Goal: Task Accomplishment & Management: Manage account settings

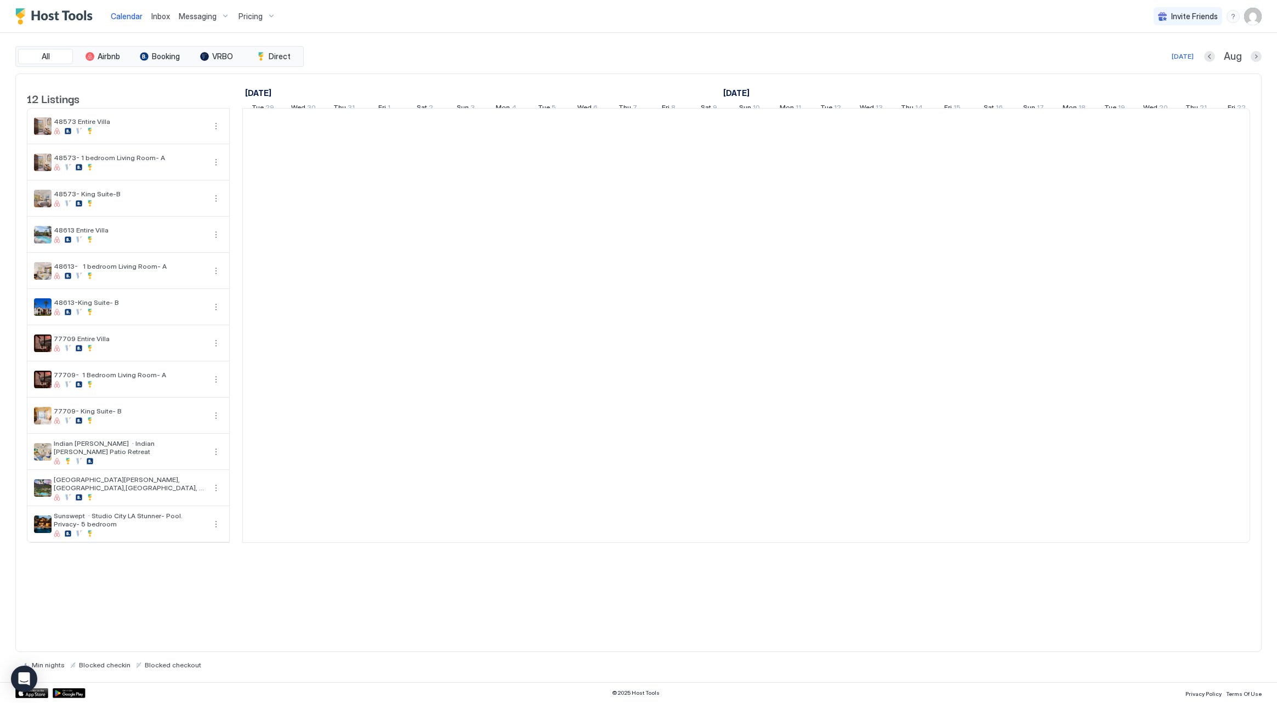
scroll to position [0, 609]
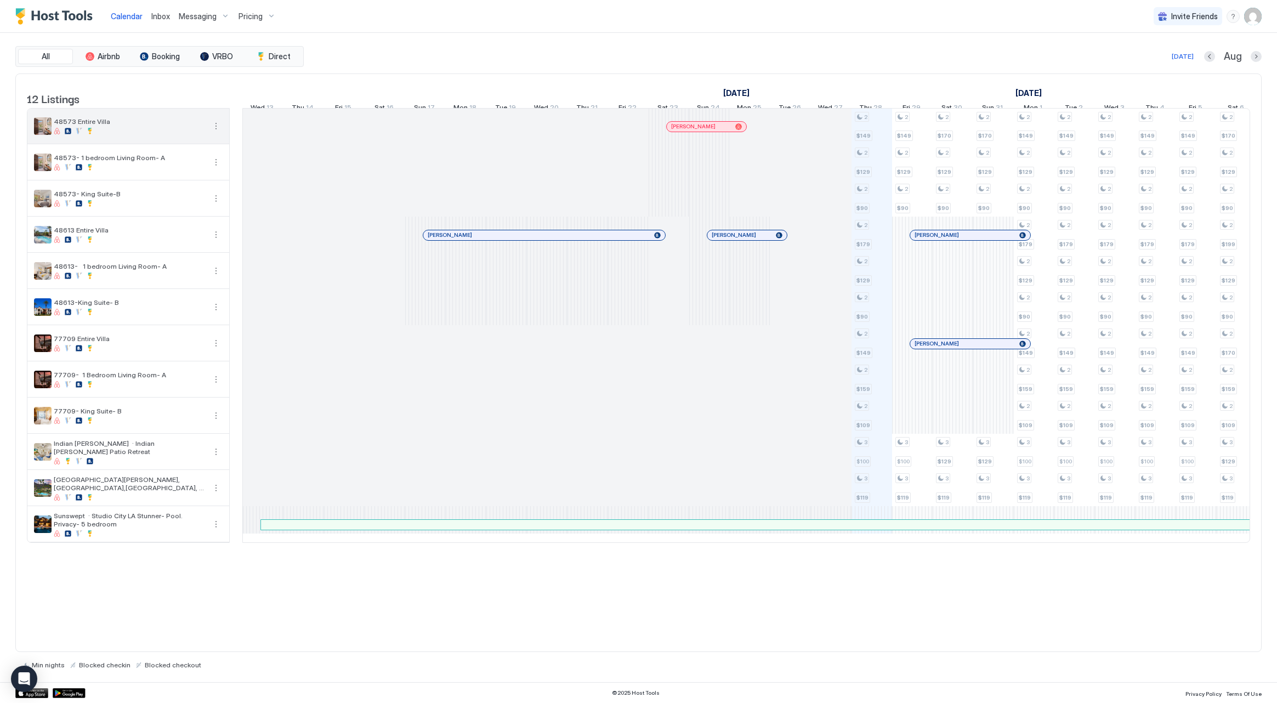
scroll to position [0, 609]
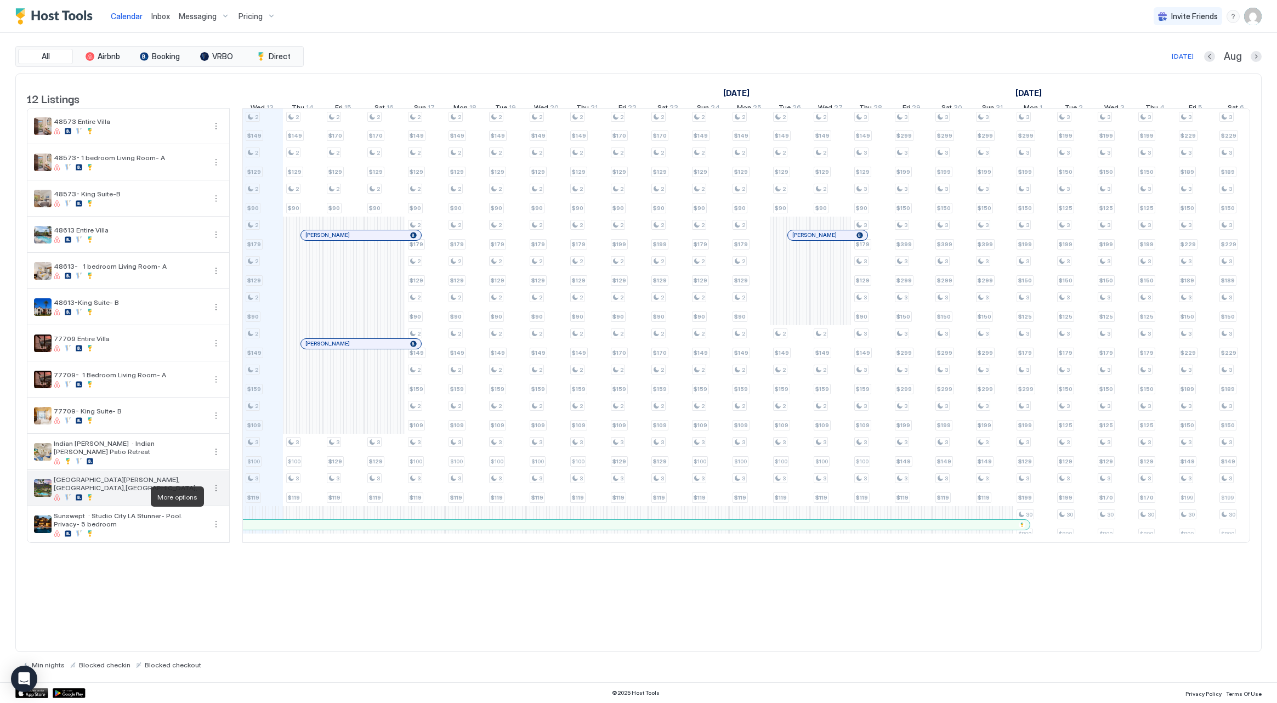
click at [216, 494] on button "More options" at bounding box center [215, 487] width 13 height 13
click at [168, 493] on div at bounding box center [638, 351] width 1277 height 703
click at [214, 458] on button "More options" at bounding box center [215, 451] width 13 height 13
click at [238, 509] on span "Listing Settings" at bounding box center [250, 510] width 49 height 8
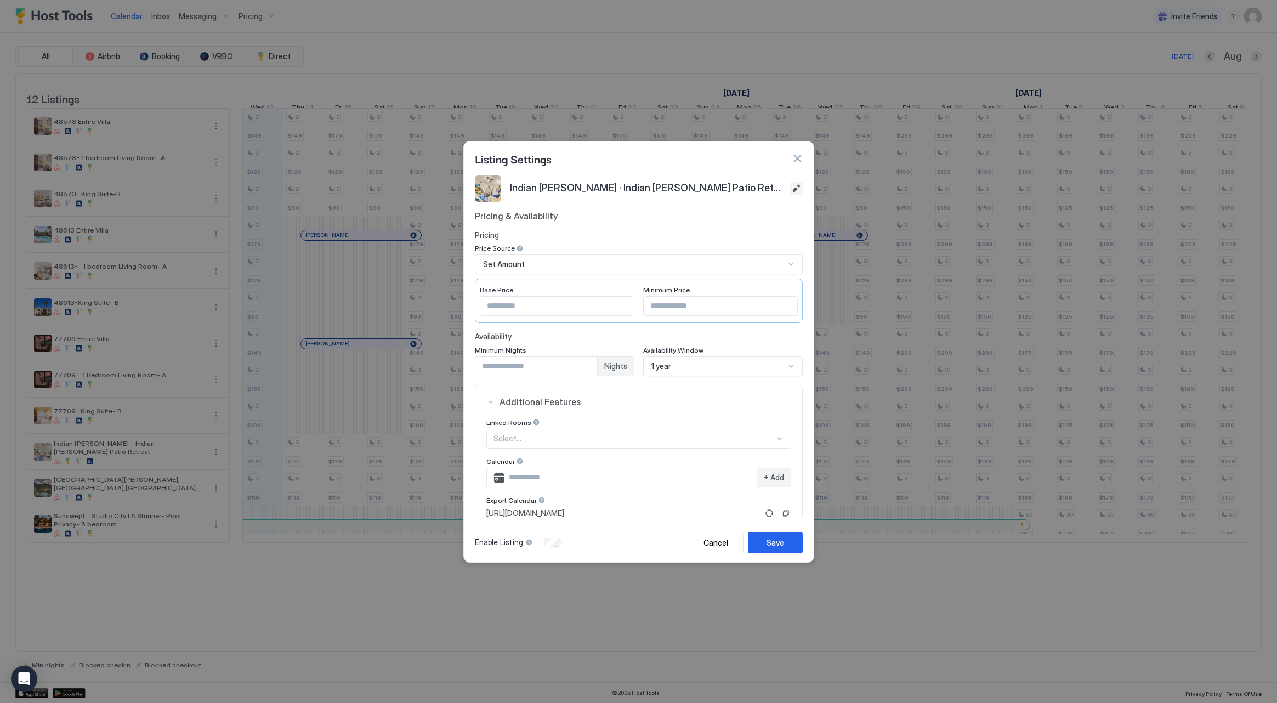
click at [789, 189] on button "Edit" at bounding box center [795, 188] width 13 height 13
click at [679, 189] on input "**********" at bounding box center [637, 187] width 255 height 19
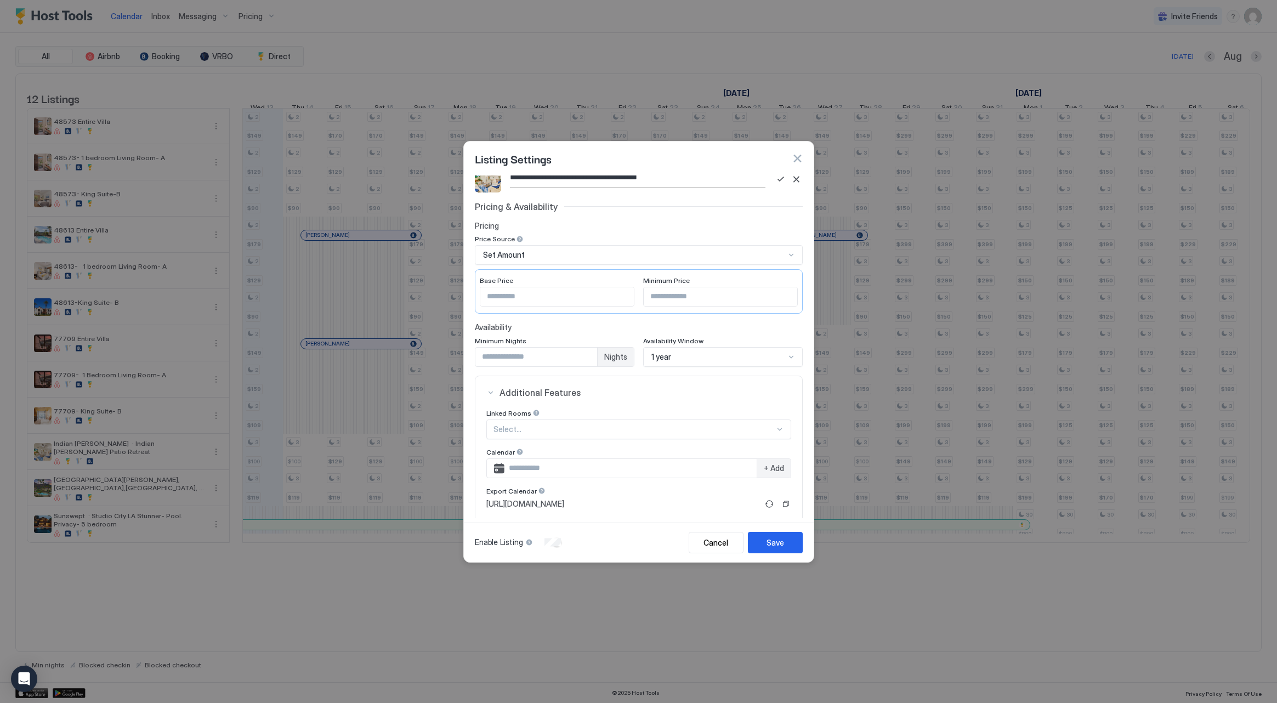
click at [640, 189] on div "**********" at bounding box center [639, 179] width 328 height 26
click at [642, 179] on input "**********" at bounding box center [637, 178] width 255 height 19
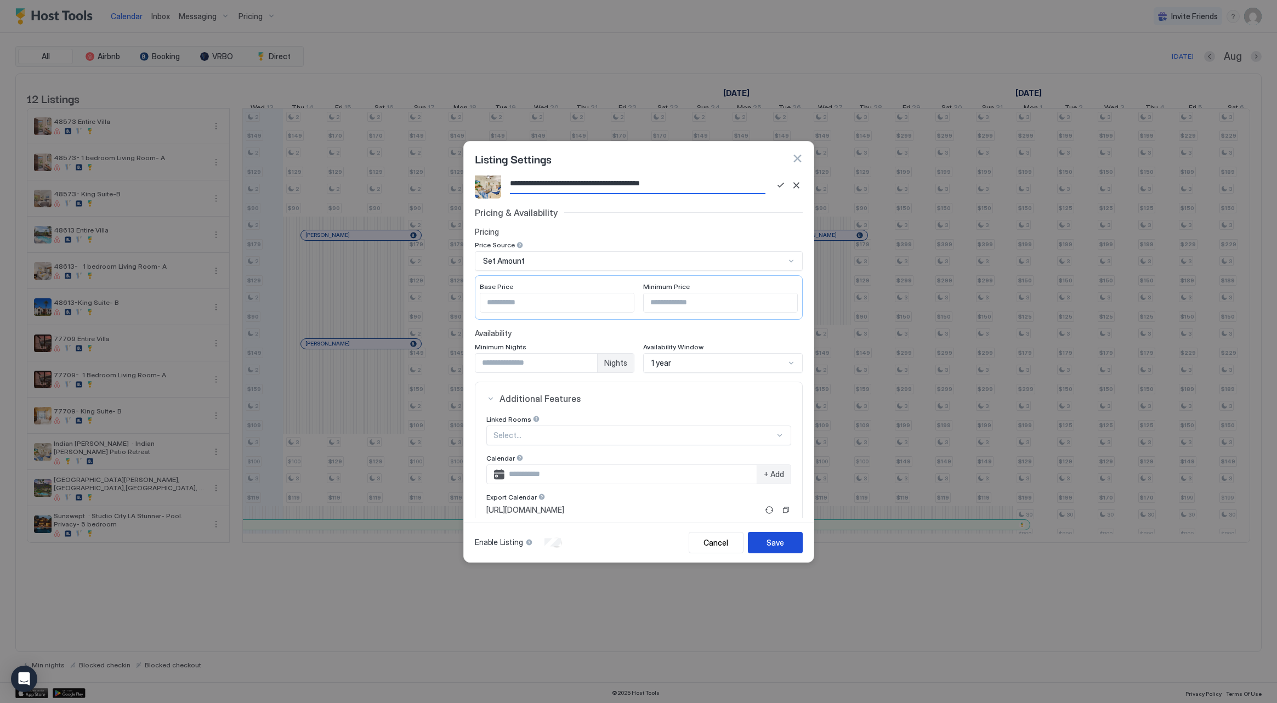
type input "**********"
click at [773, 545] on div "Save" at bounding box center [775, 543] width 18 height 12
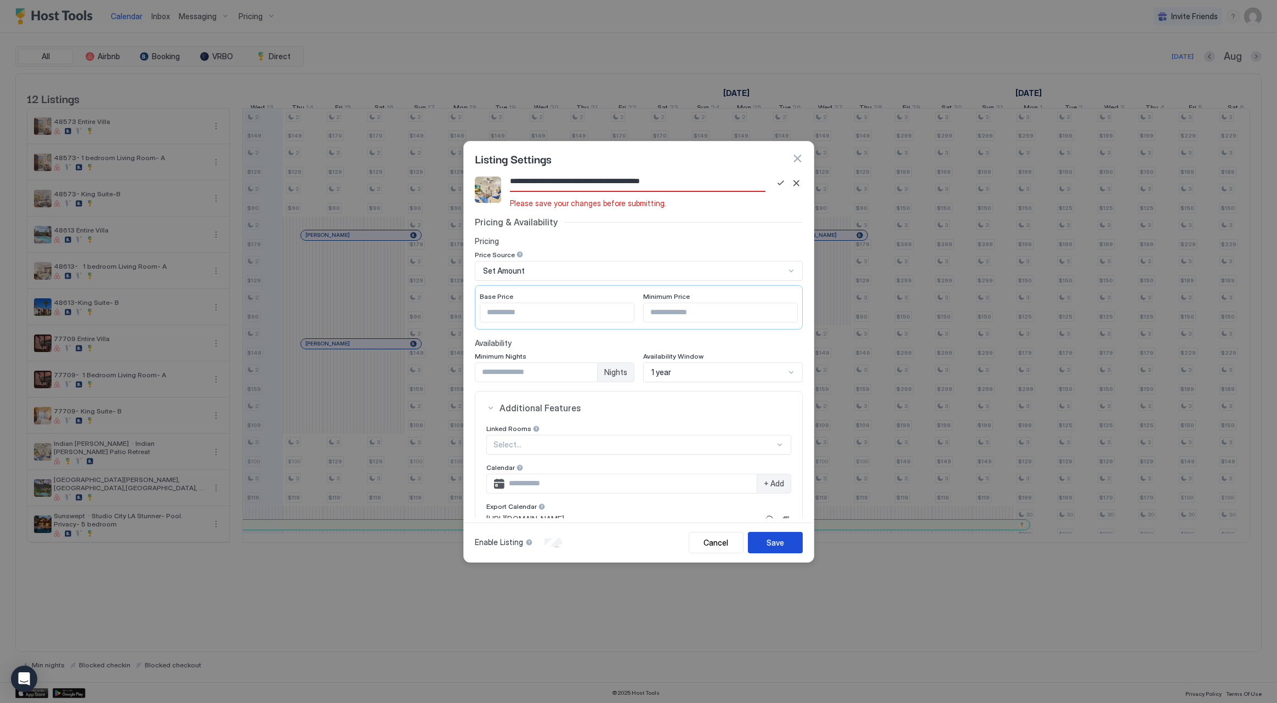
scroll to position [0, 0]
click at [646, 186] on input "**********" at bounding box center [637, 184] width 255 height 19
click at [779, 190] on button "Save" at bounding box center [780, 186] width 13 height 13
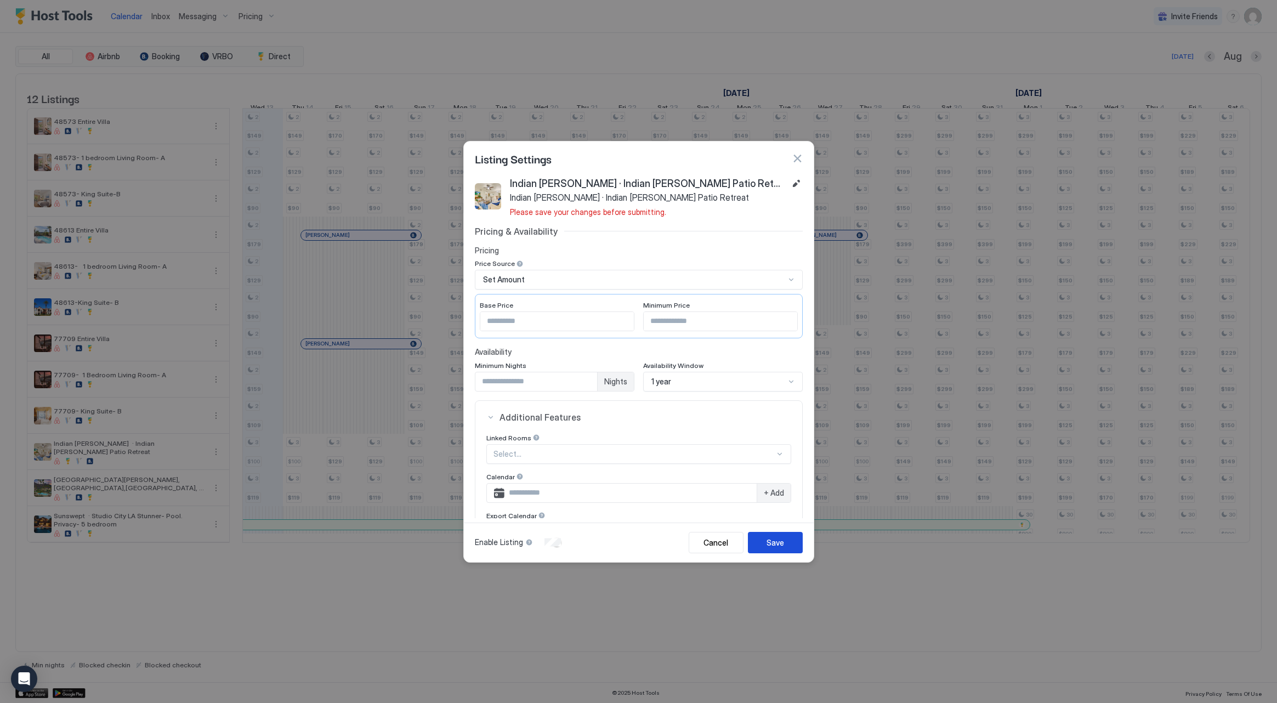
click at [770, 545] on div "Save" at bounding box center [775, 543] width 18 height 12
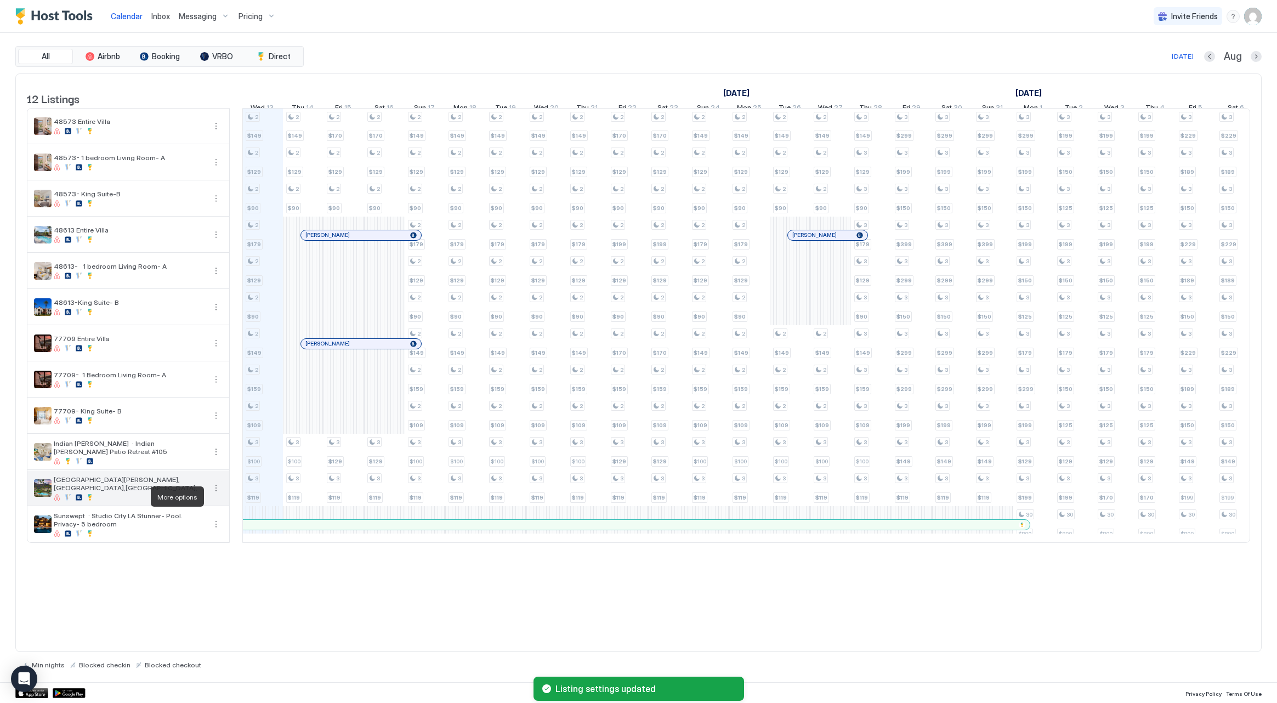
click at [214, 494] on button "More options" at bounding box center [215, 487] width 13 height 13
click at [225, 544] on div "Listing Settings" at bounding box center [244, 547] width 61 height 8
type input "***"
type input "*"
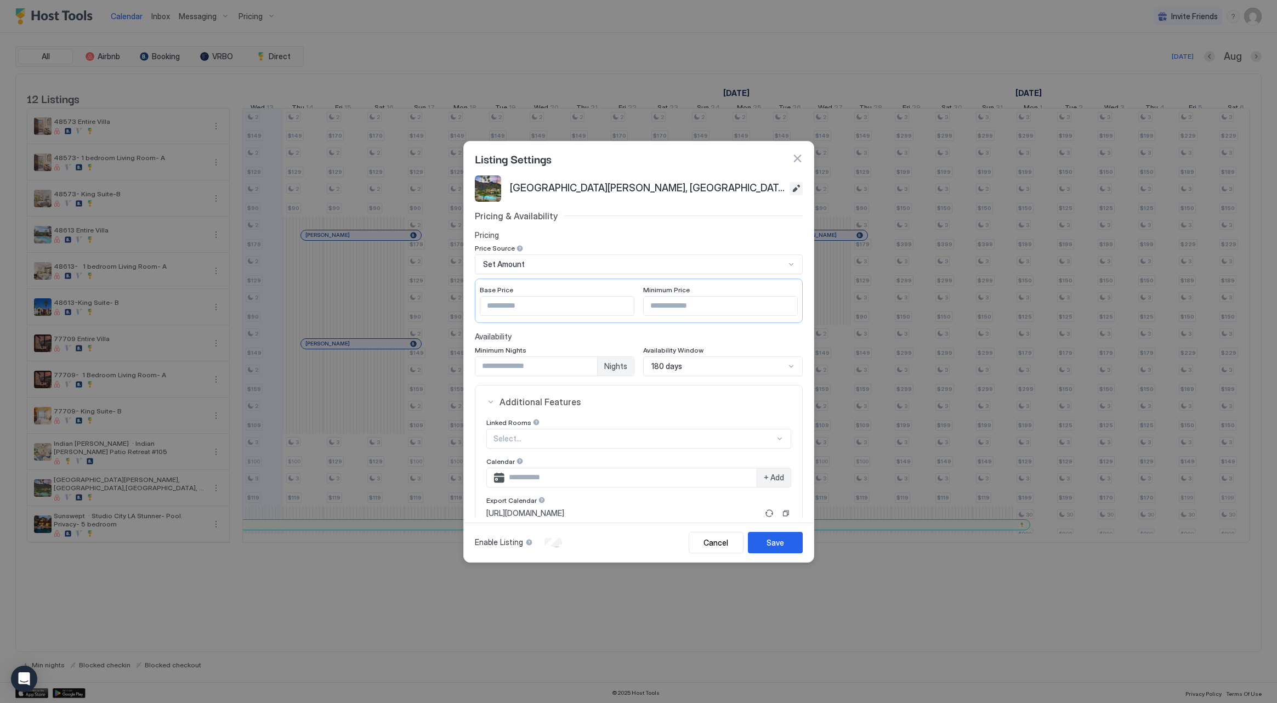
click at [789, 192] on button "Edit" at bounding box center [795, 188] width 13 height 13
click at [710, 191] on input "**********" at bounding box center [637, 187] width 255 height 19
type input "**********"
click at [781, 189] on button "Save" at bounding box center [780, 188] width 13 height 13
click at [765, 543] on button "Save" at bounding box center [775, 542] width 55 height 21
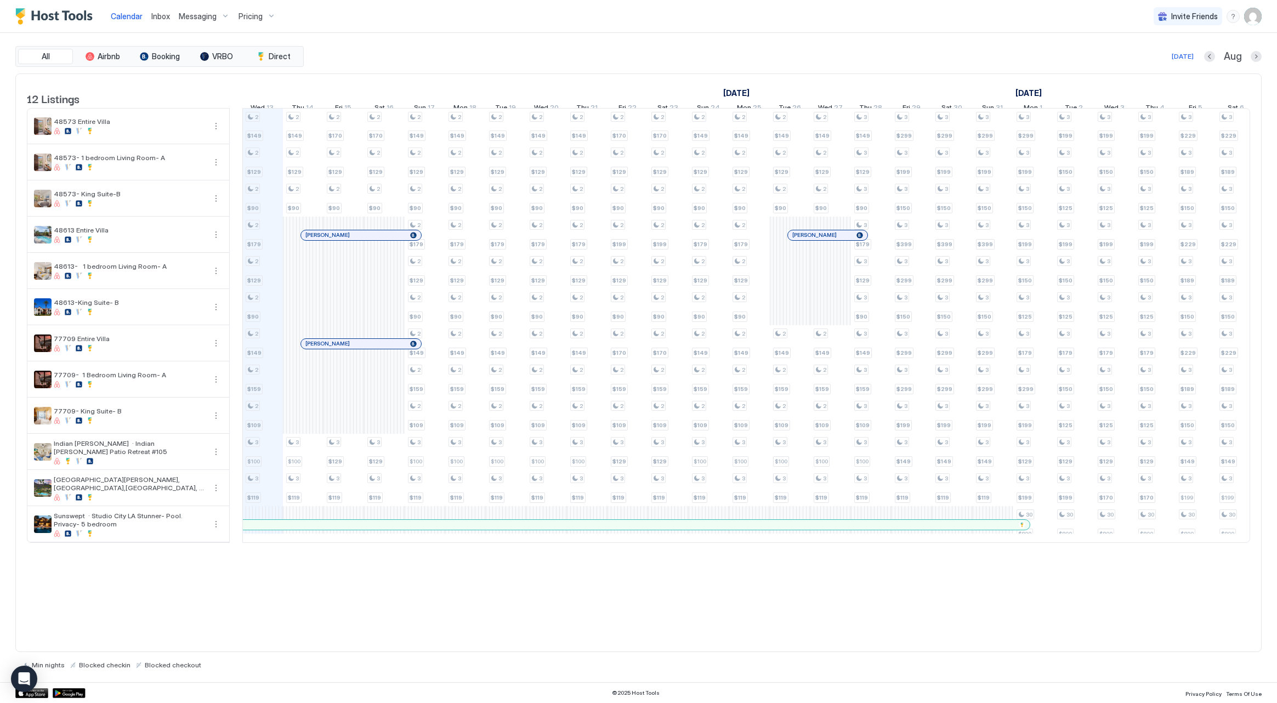
click at [1254, 21] on img "User profile" at bounding box center [1253, 17] width 18 height 18
click at [1211, 63] on div "Settings" at bounding box center [1191, 61] width 139 height 19
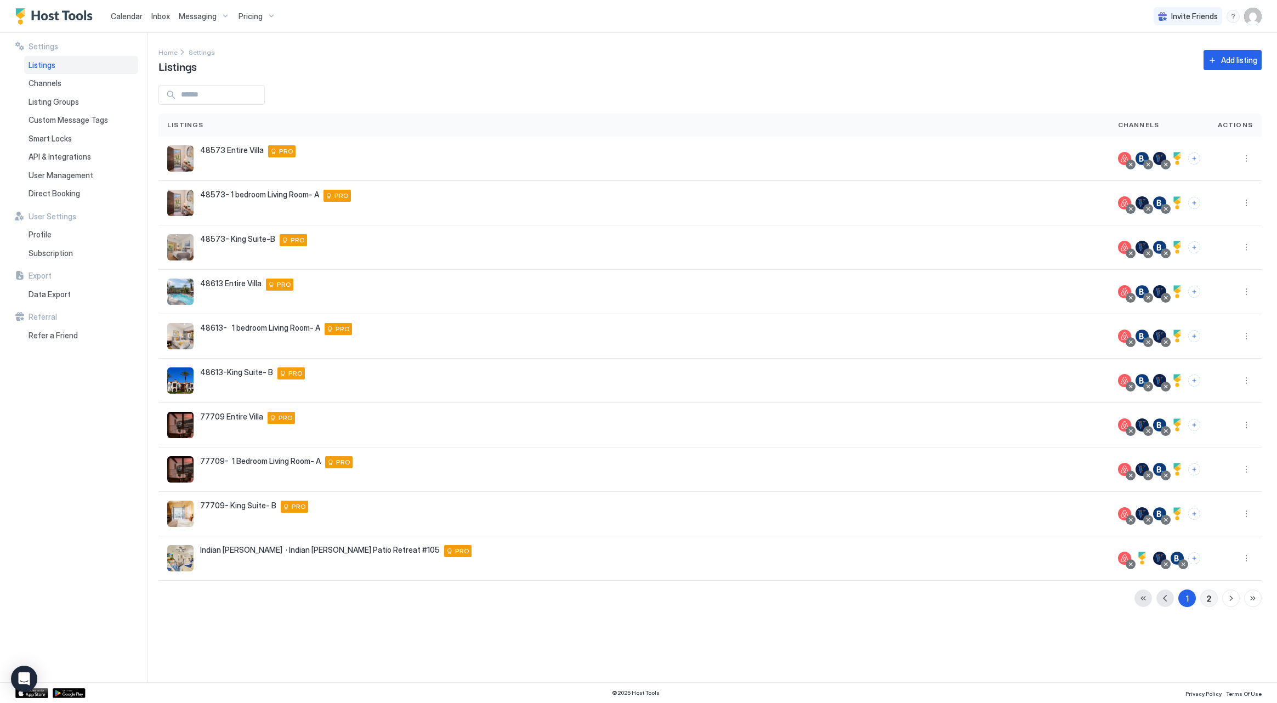
click at [1205, 604] on button "2" at bounding box center [1209, 598] width 18 height 18
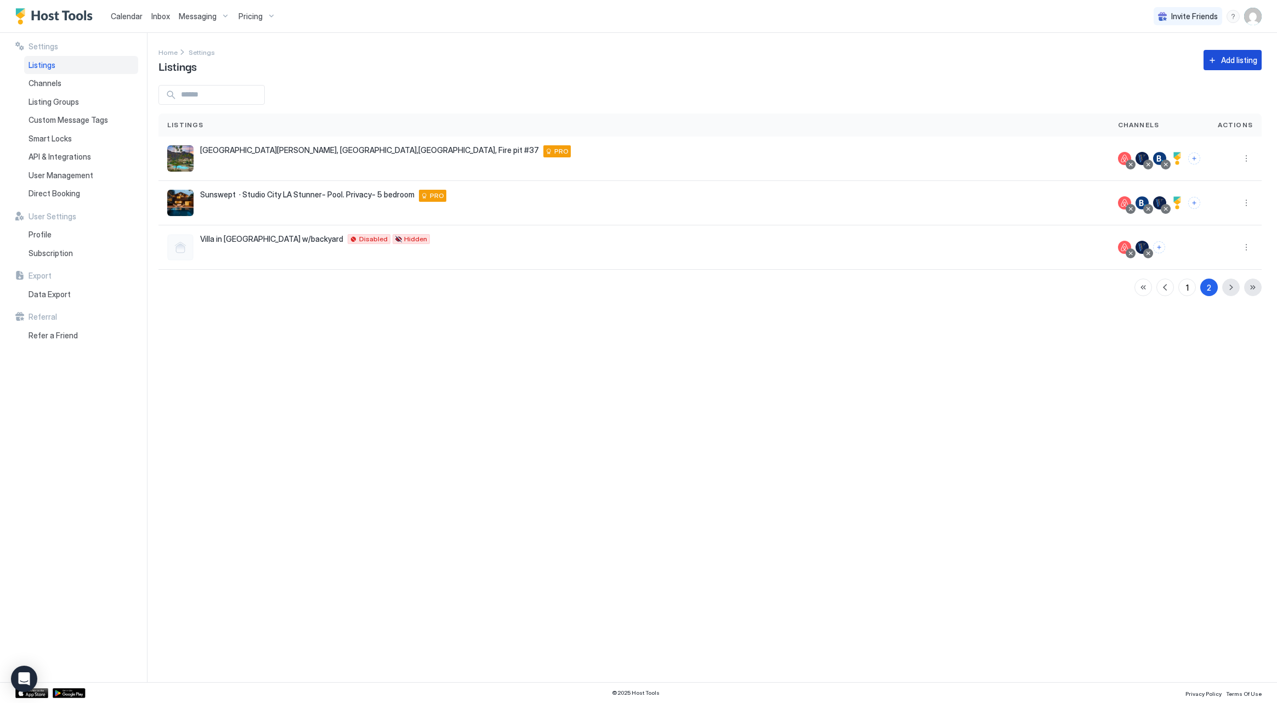
click at [1243, 65] on div "Add listing" at bounding box center [1239, 60] width 36 height 12
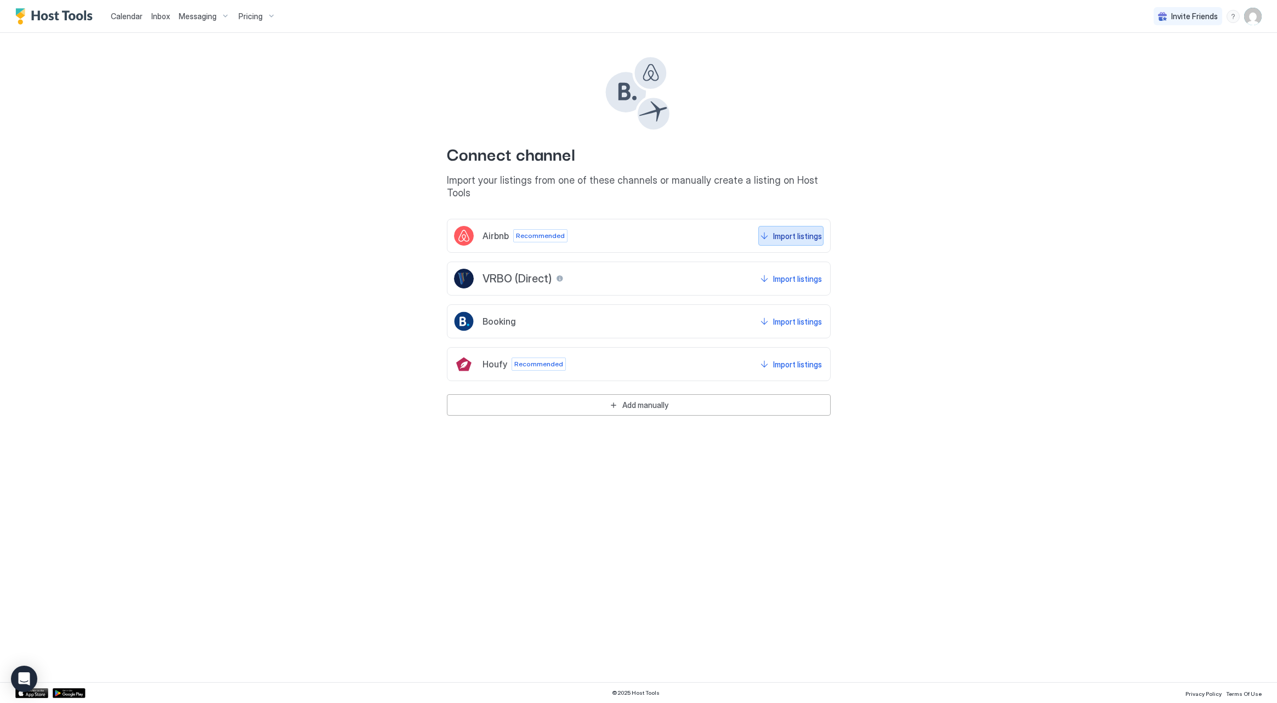
click at [781, 230] on div "Import listings" at bounding box center [797, 236] width 49 height 12
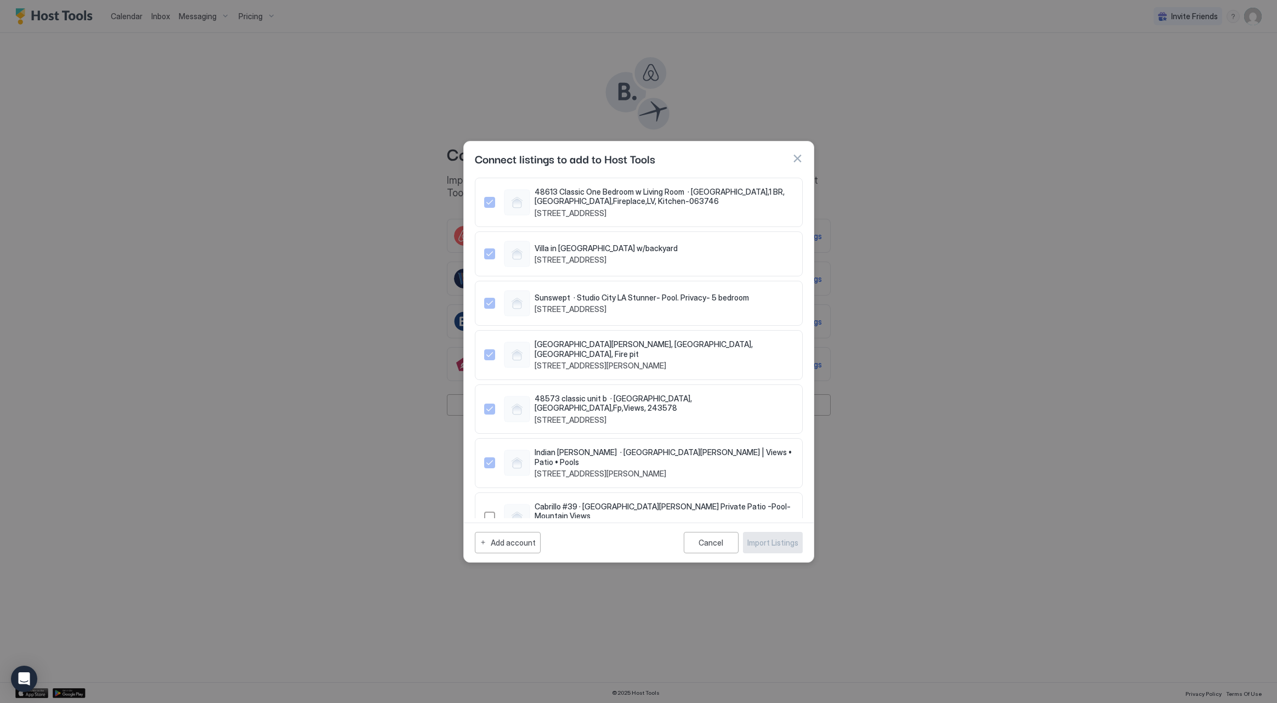
scroll to position [388, 0]
click at [486, 513] on div "1486464105418065674" at bounding box center [489, 518] width 11 height 11
click at [759, 540] on div "Import Listings" at bounding box center [772, 543] width 51 height 12
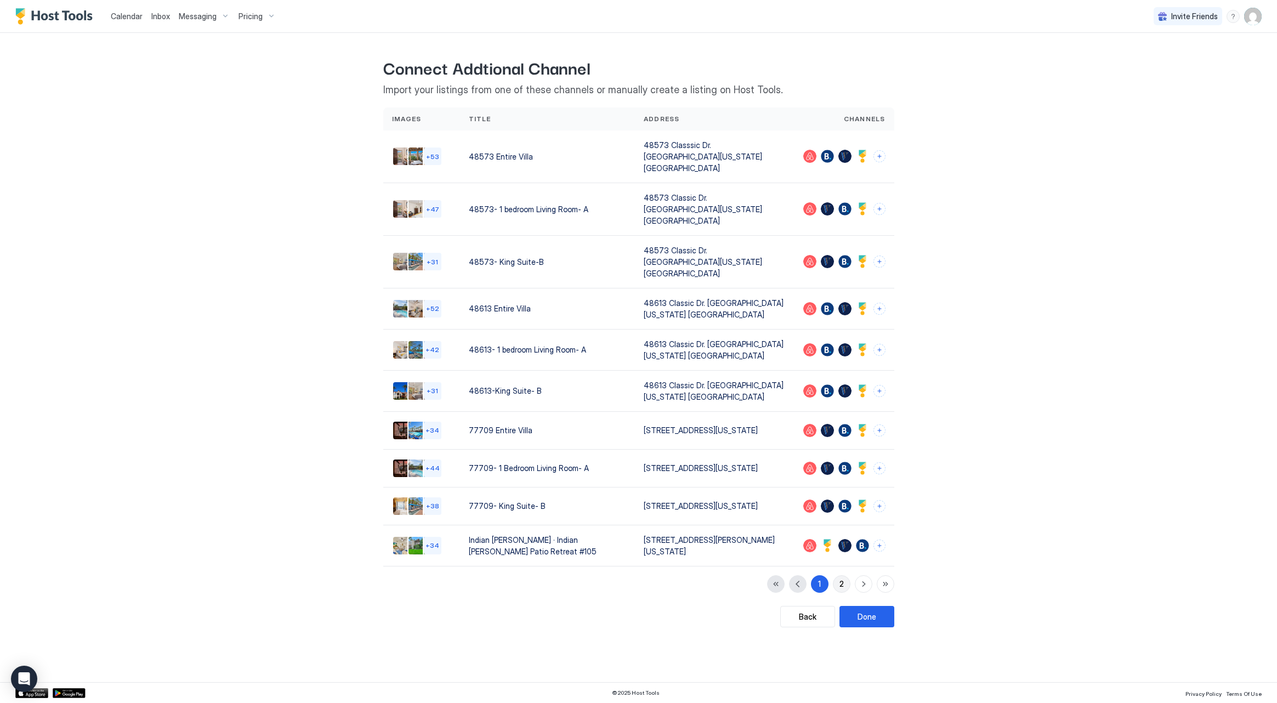
click at [836, 575] on button "2" at bounding box center [842, 584] width 18 height 18
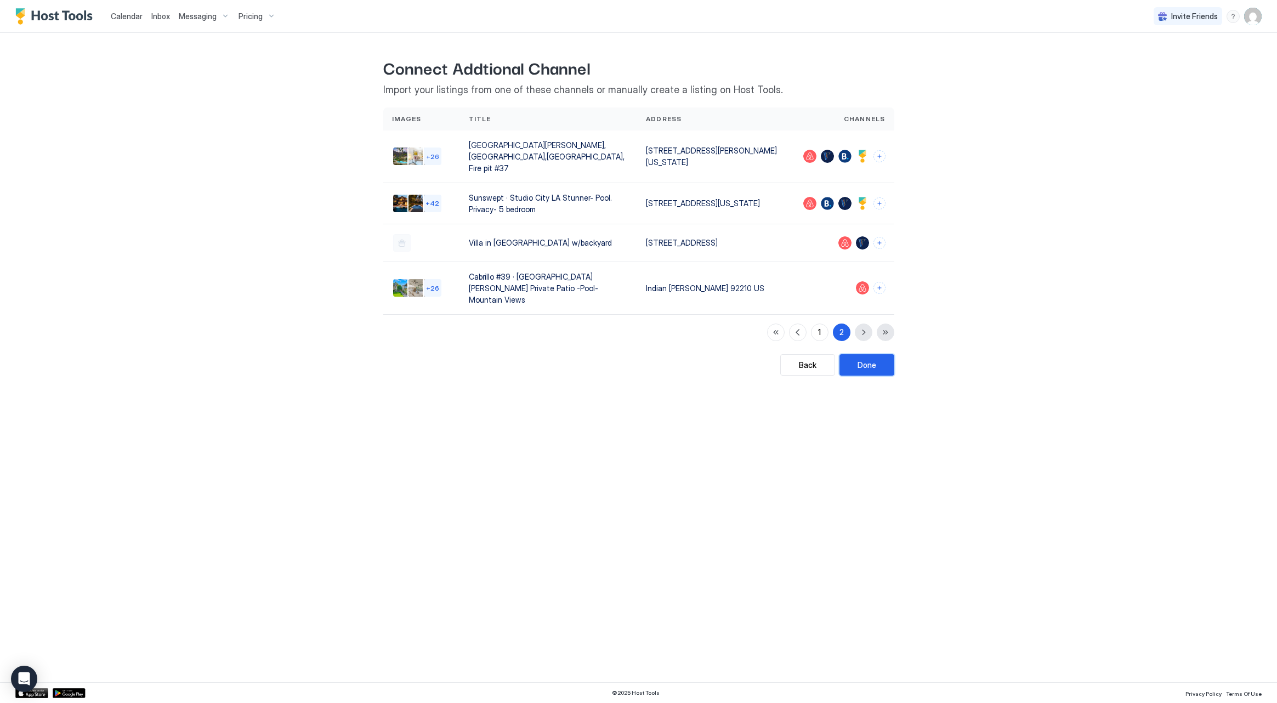
click at [872, 359] on div "Done" at bounding box center [866, 365] width 19 height 12
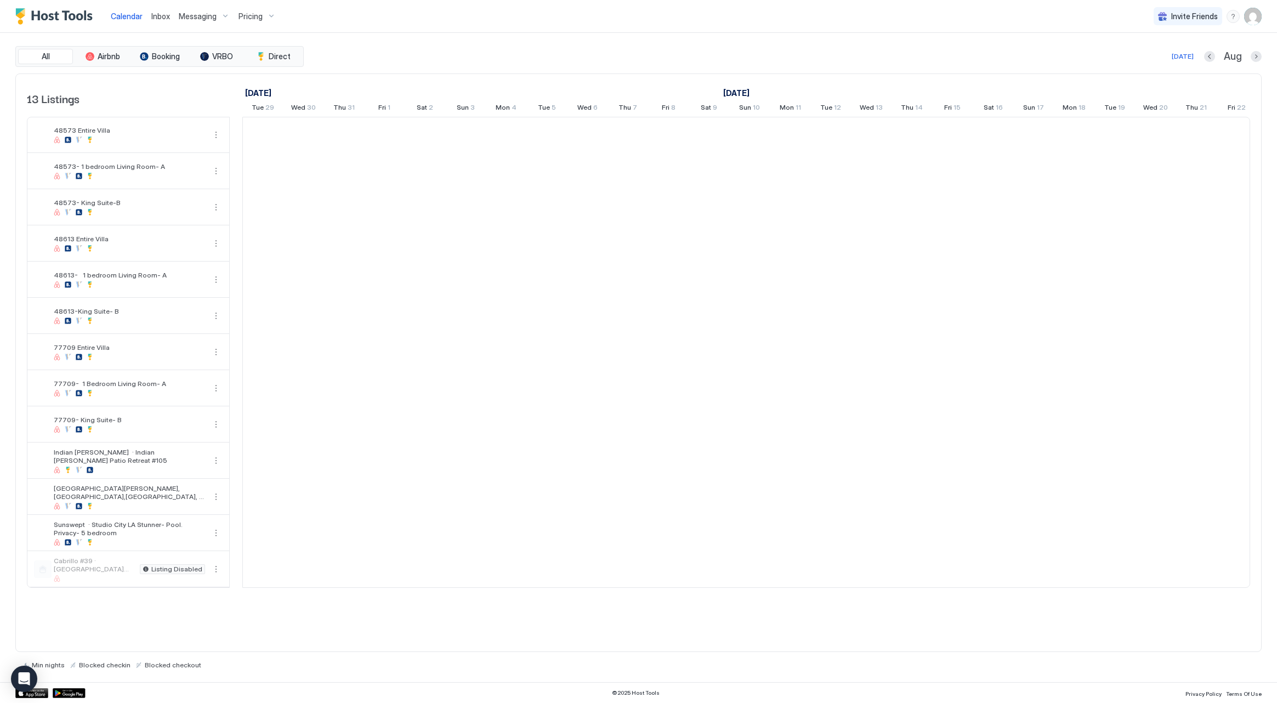
scroll to position [0, 609]
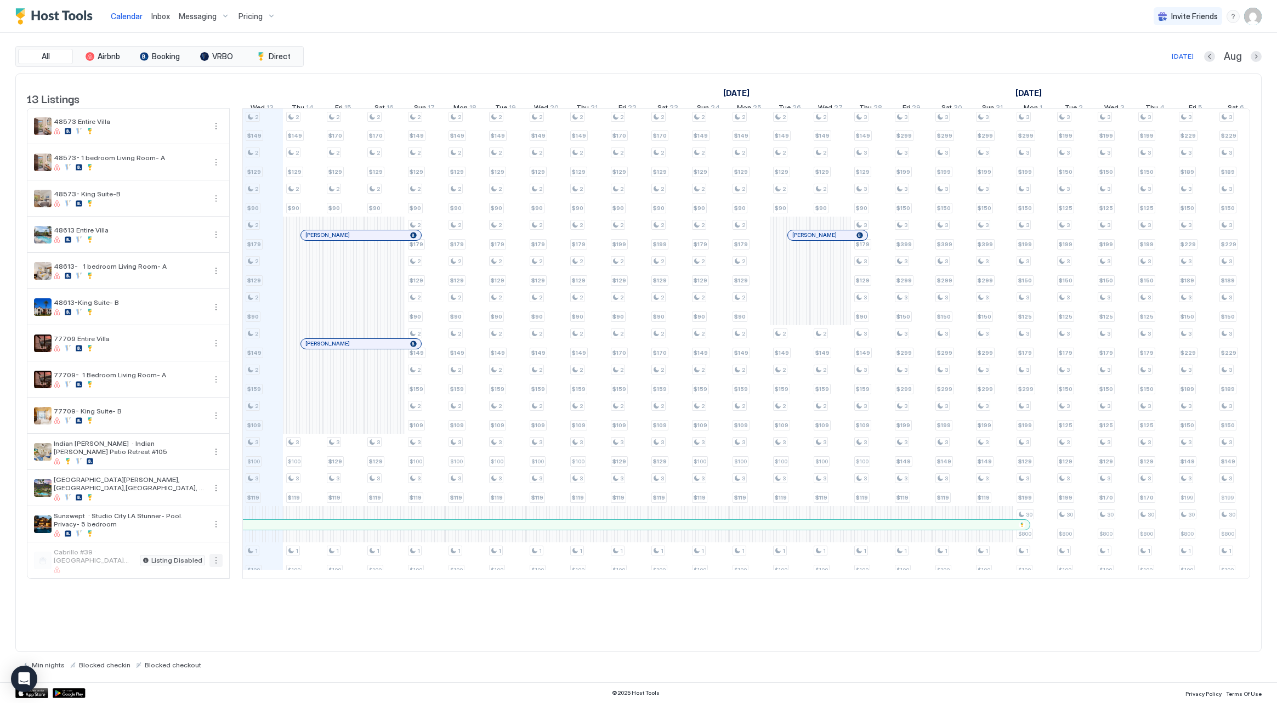
click at [220, 564] on button "More options" at bounding box center [215, 560] width 13 height 13
click at [242, 617] on span "Listing Settings" at bounding box center [250, 619] width 49 height 8
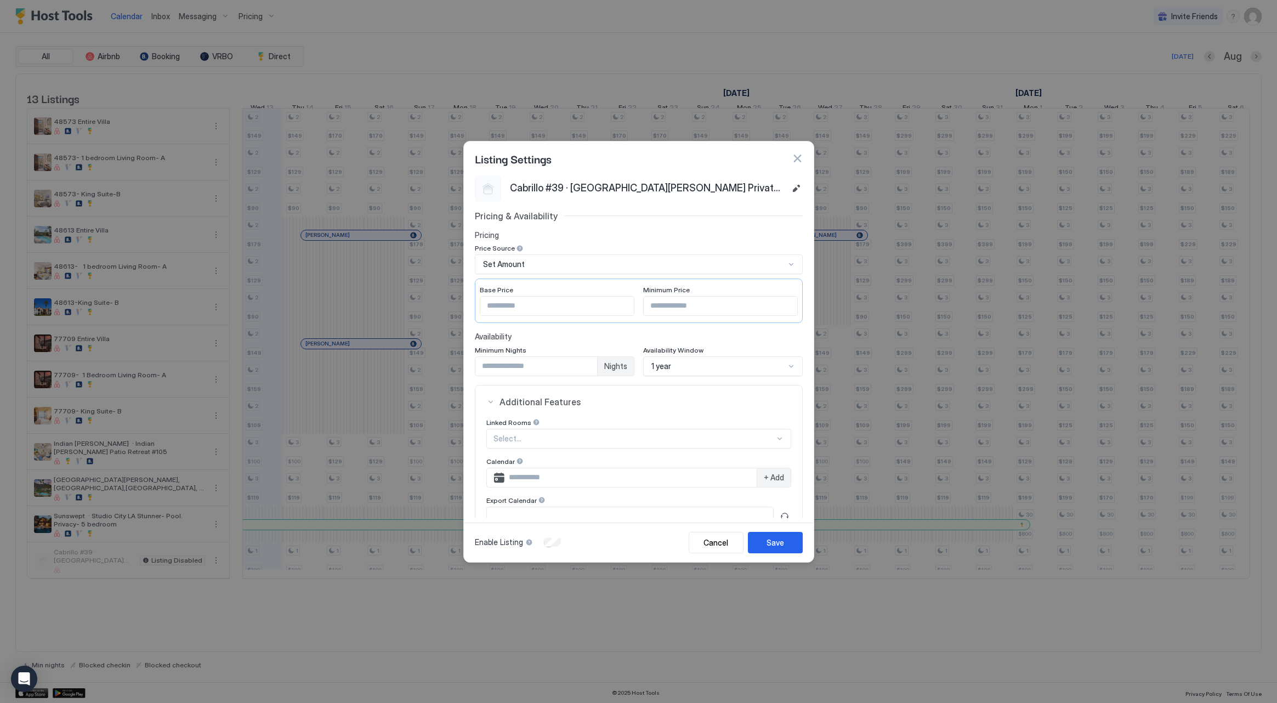
click at [542, 543] on div "Enable Listing" at bounding box center [519, 542] width 89 height 11
click at [590, 362] on input "*" at bounding box center [536, 366] width 122 height 19
type input "*"
click at [747, 440] on div "Pricing & Availability Pricing Price Source Set Amount Base Price *** Minimum P…" at bounding box center [639, 404] width 328 height 388
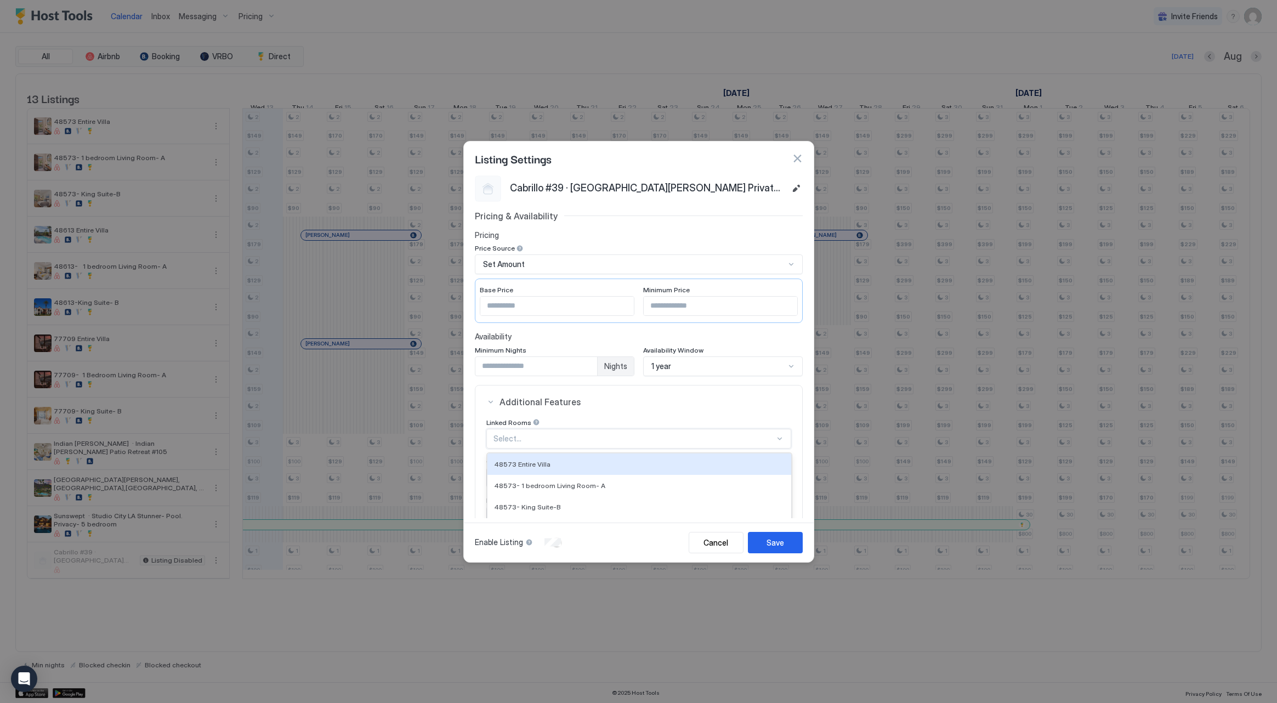
scroll to position [111, 0]
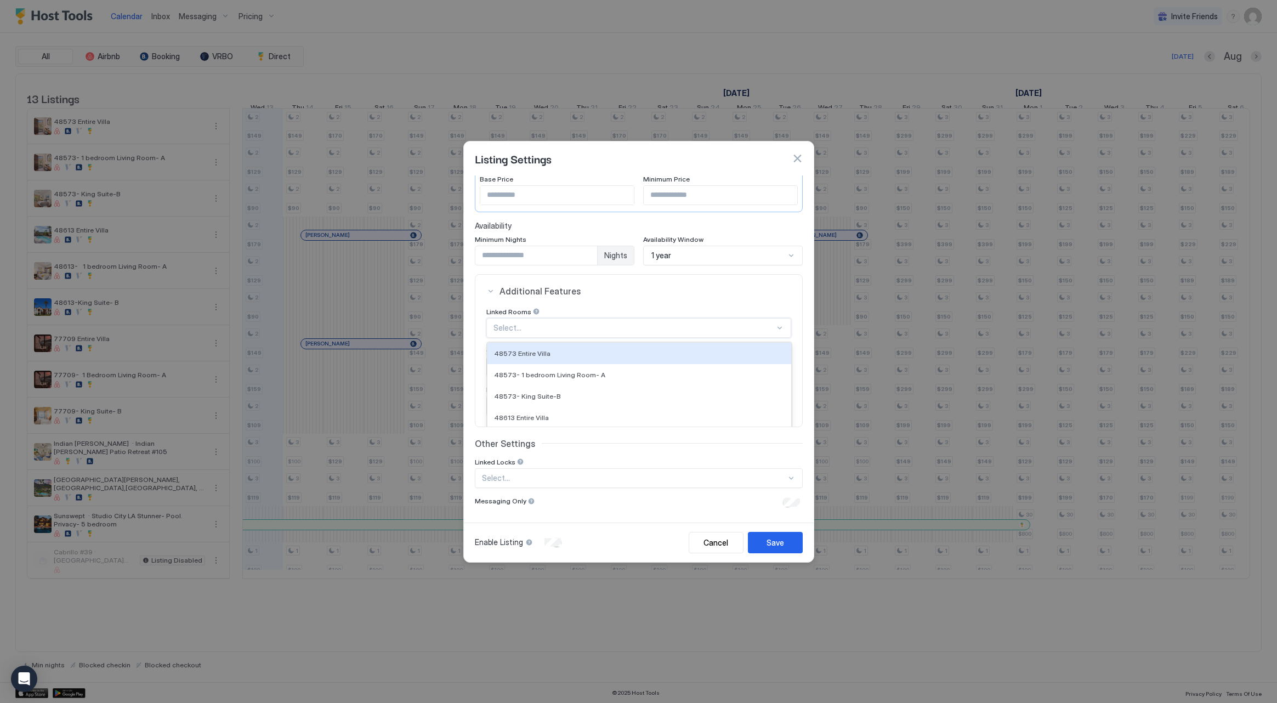
click at [742, 299] on button "Additional Features" at bounding box center [638, 291] width 327 height 33
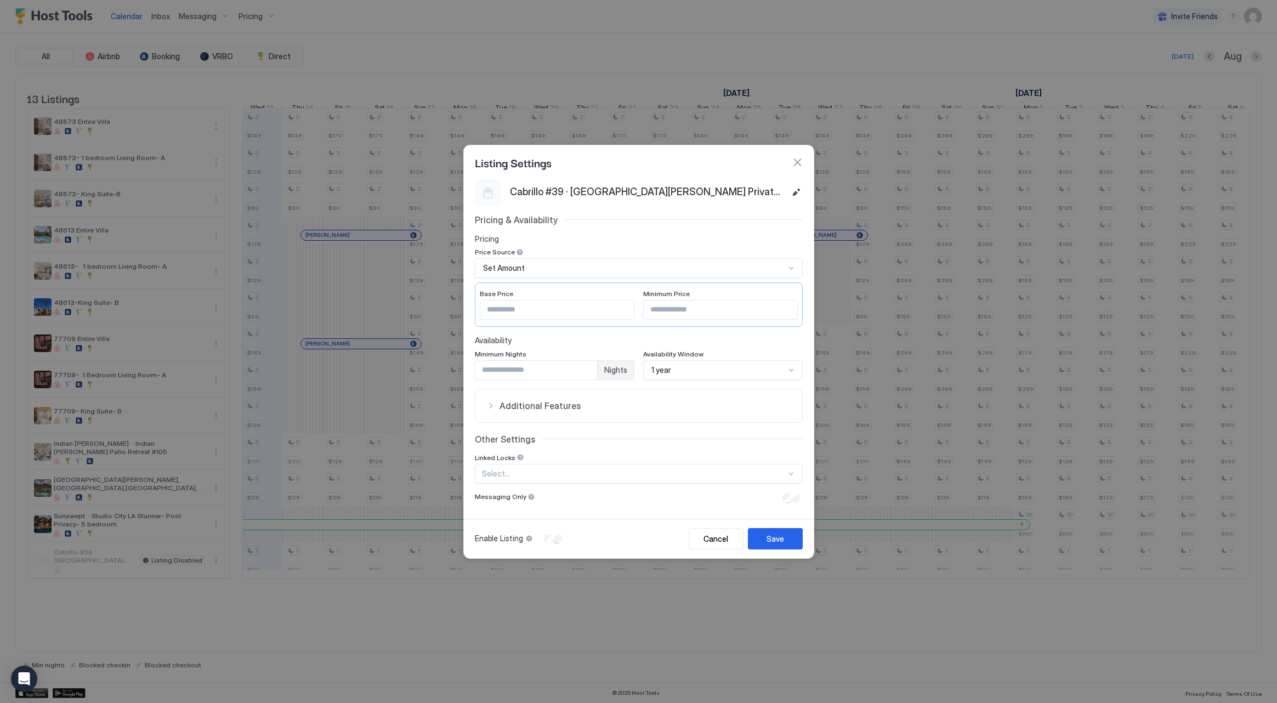
scroll to position [0, 0]
click at [773, 542] on div "Save" at bounding box center [775, 539] width 18 height 12
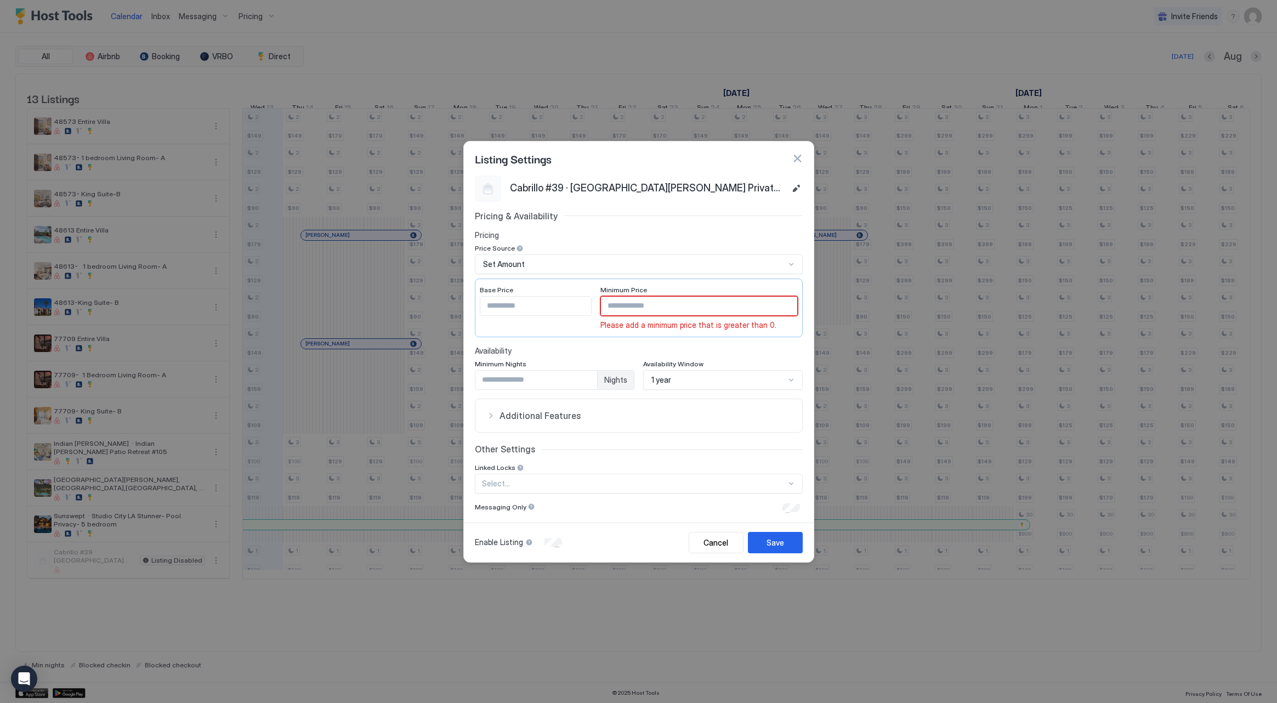
click at [678, 309] on input "Input Field" at bounding box center [699, 306] width 196 height 19
type input "***"
click at [772, 540] on div "Save" at bounding box center [775, 543] width 18 height 12
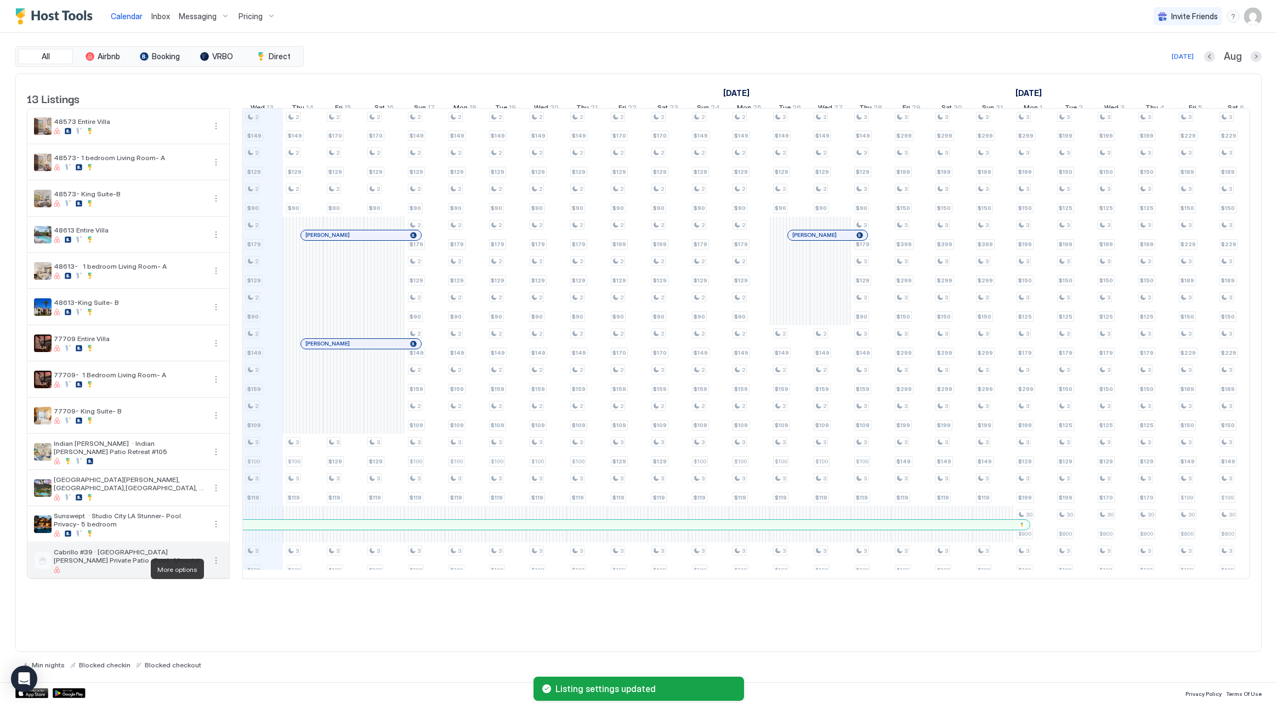
click at [215, 567] on button "More options" at bounding box center [215, 560] width 13 height 13
click at [260, 617] on span "Listing Settings" at bounding box center [250, 619] width 49 height 8
type input "***"
type input "*"
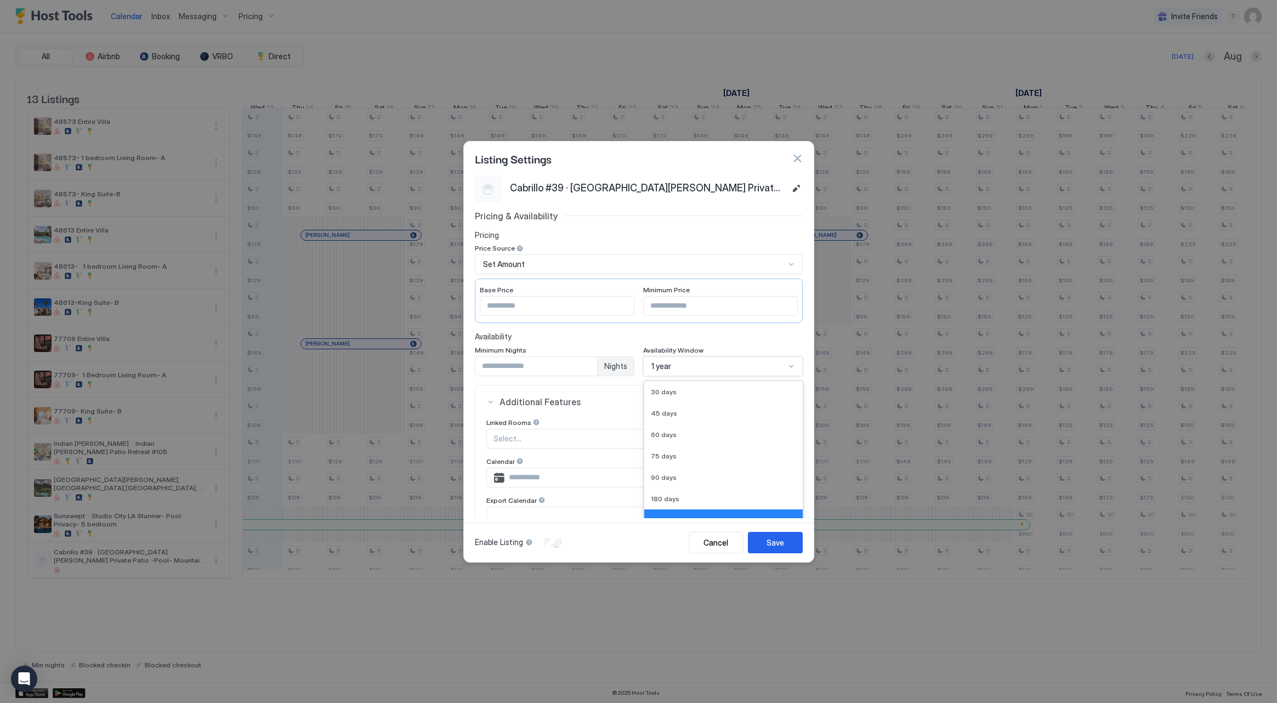
click at [676, 358] on div "1 year selected, 7 of 9. 9 results available. Use Up and Down to choose options…" at bounding box center [723, 366] width 160 height 20
click at [681, 466] on div "90 days" at bounding box center [723, 476] width 158 height 21
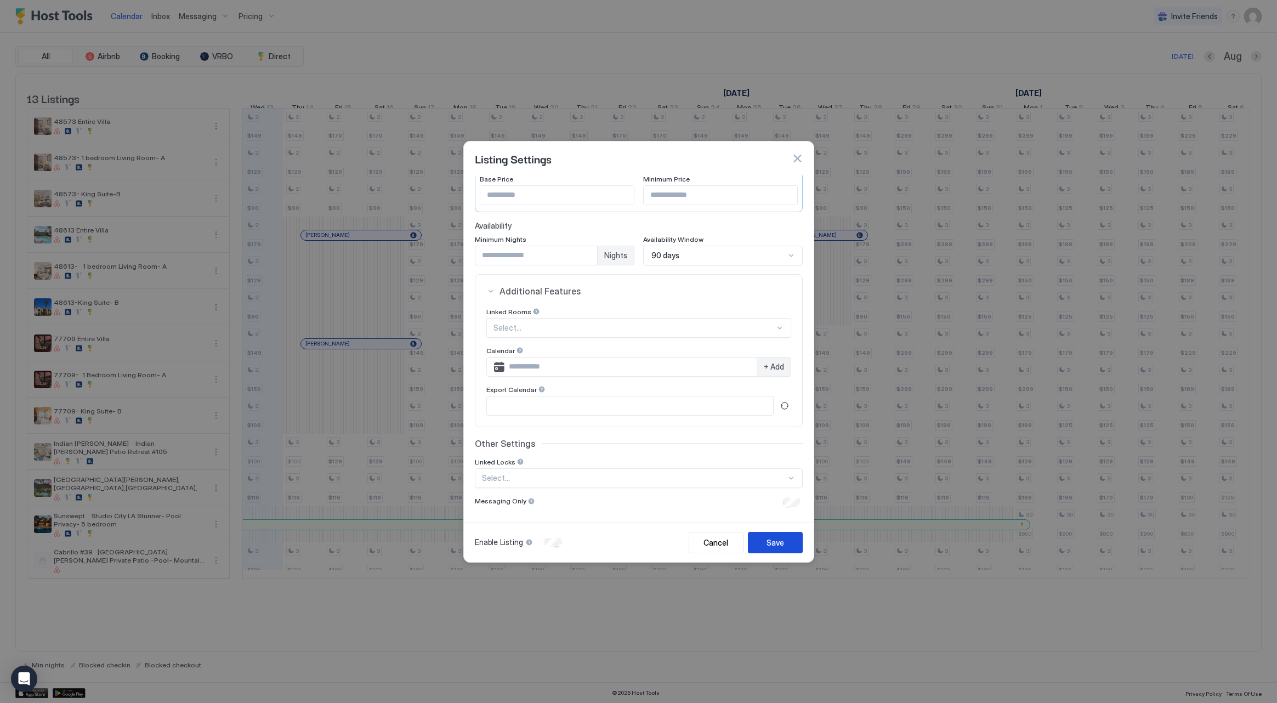
click at [769, 547] on div "Save" at bounding box center [775, 543] width 18 height 12
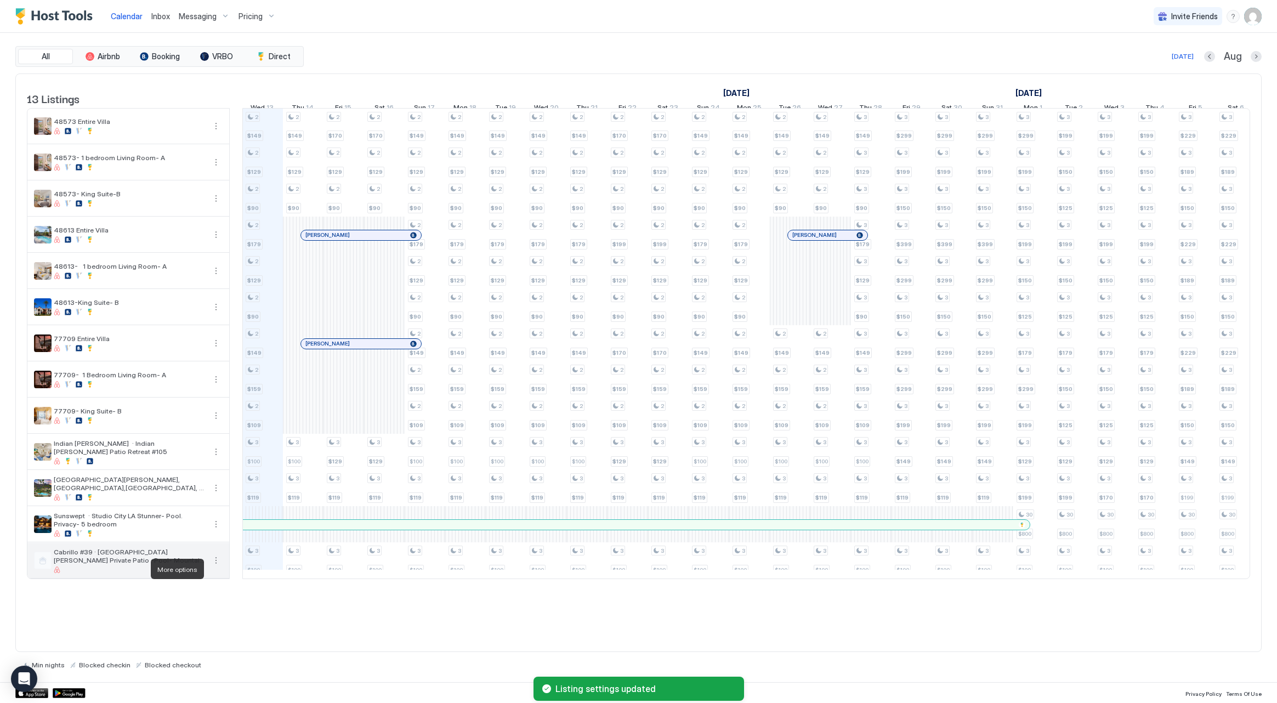
click at [215, 567] on button "More options" at bounding box center [215, 560] width 13 height 13
click at [235, 614] on div "Listing Settings" at bounding box center [265, 620] width 110 height 18
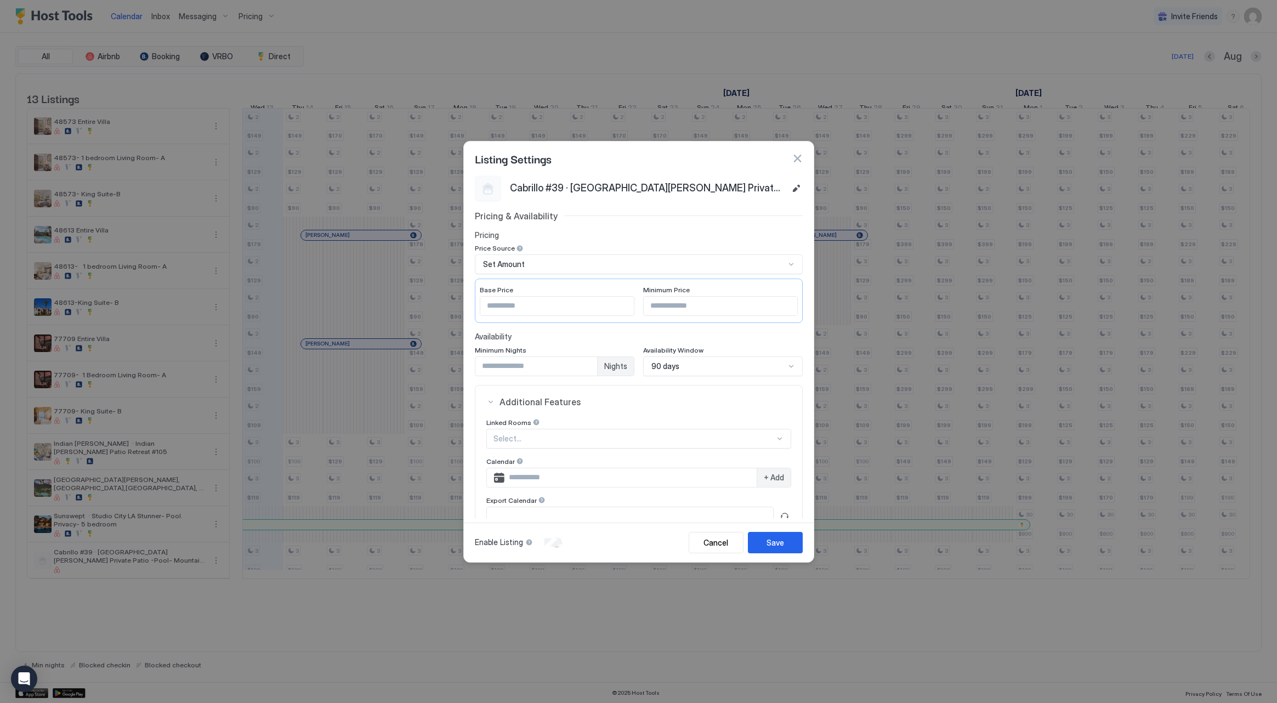
click at [711, 366] on div "90 days" at bounding box center [723, 366] width 160 height 20
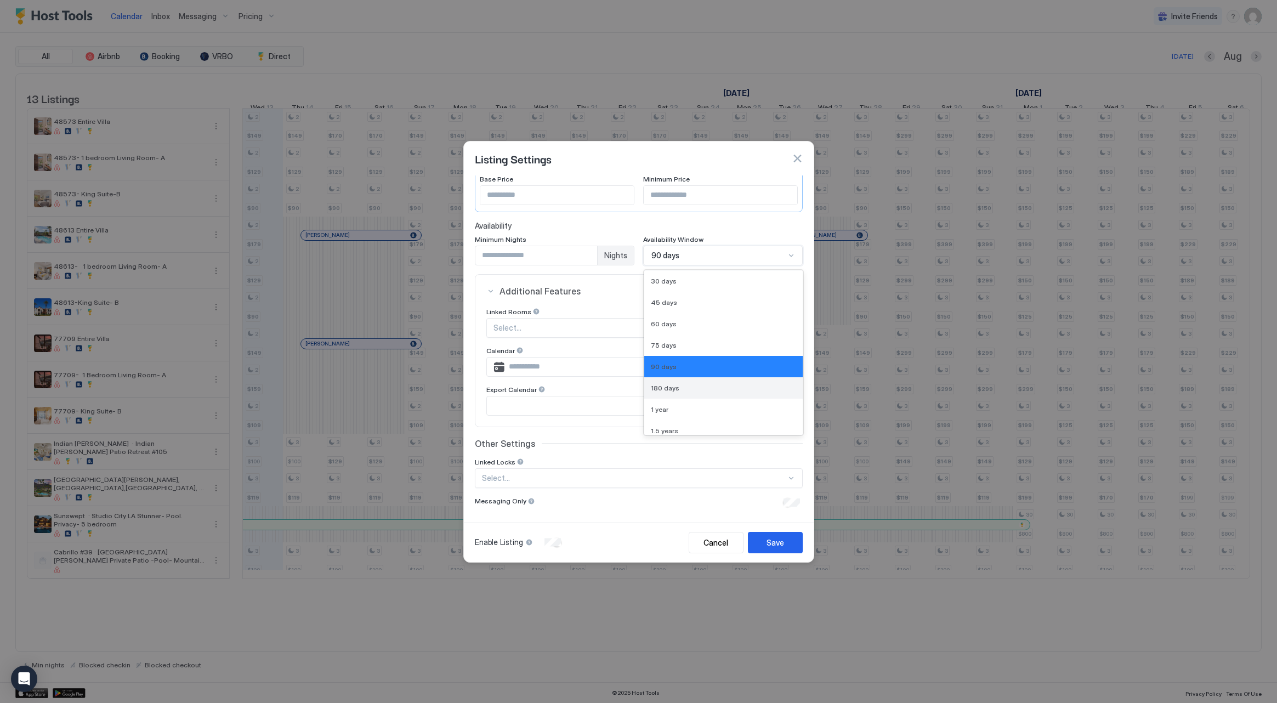
click at [684, 390] on div "180 days" at bounding box center [723, 388] width 145 height 8
click at [770, 545] on div "Save" at bounding box center [775, 543] width 18 height 12
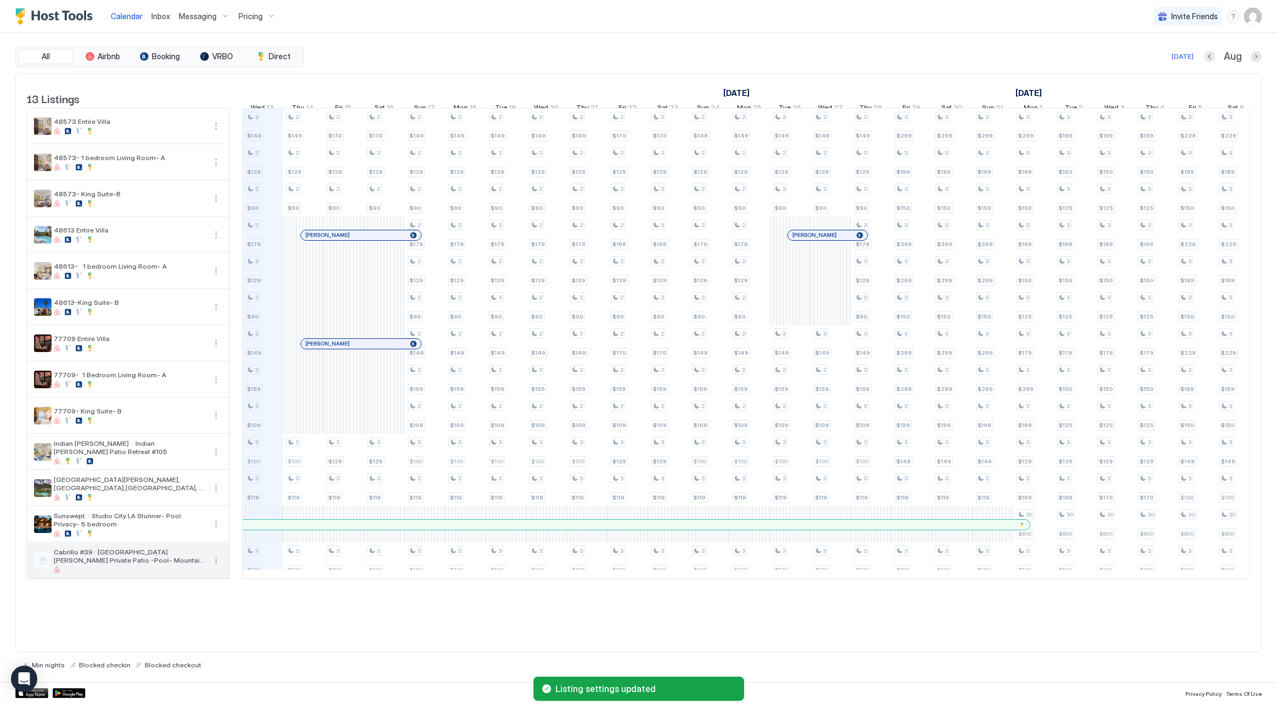
click at [213, 567] on button "More options" at bounding box center [215, 560] width 13 height 13
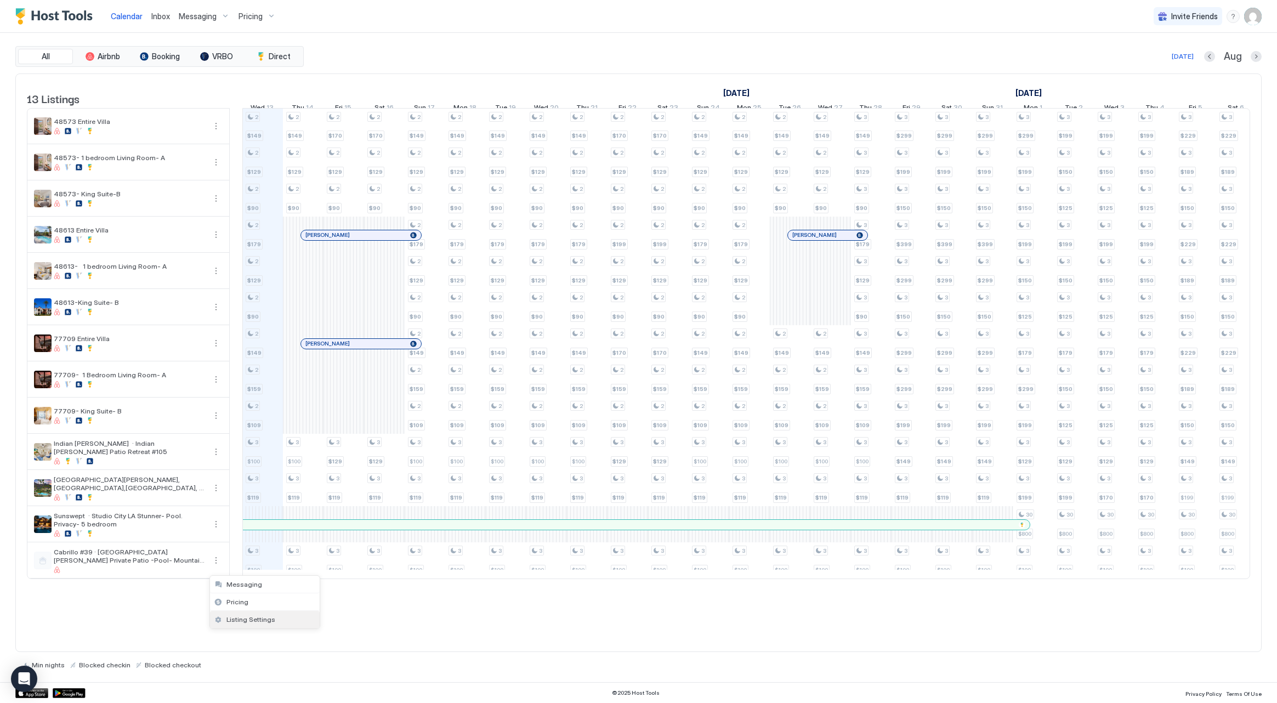
click at [274, 621] on div "Listing Settings" at bounding box center [265, 620] width 110 height 18
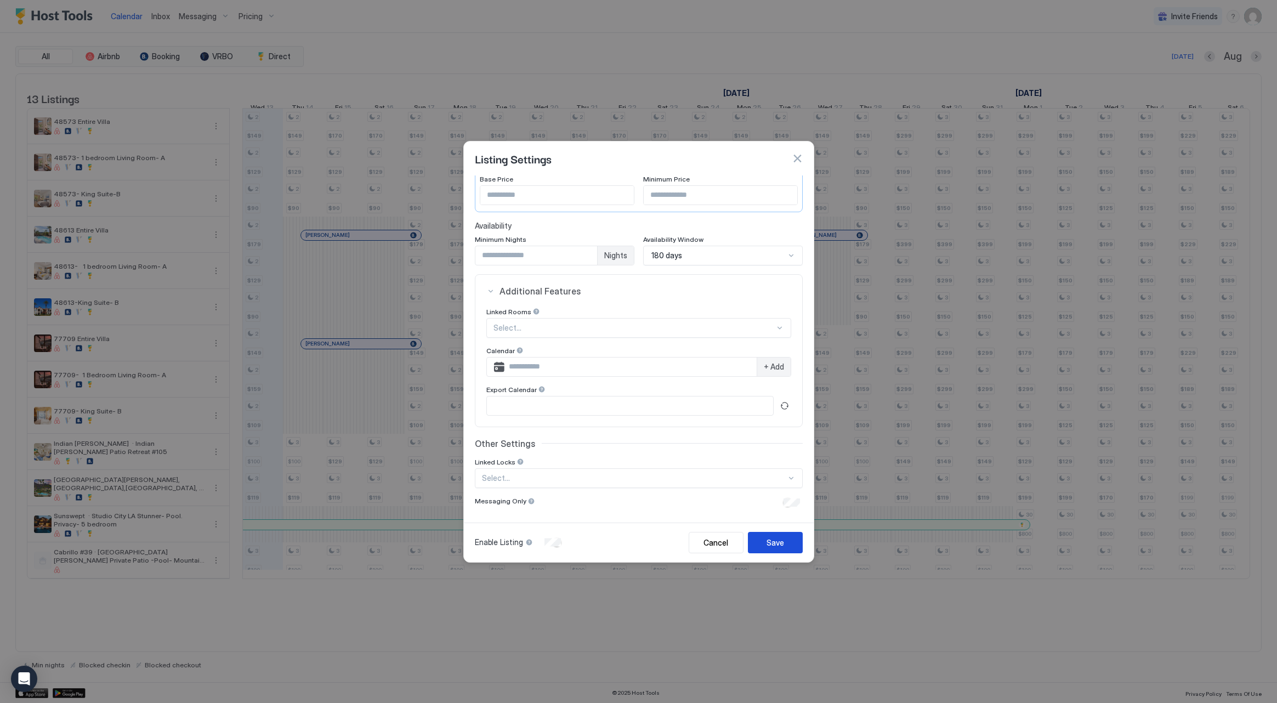
click at [757, 540] on button "Save" at bounding box center [775, 542] width 55 height 21
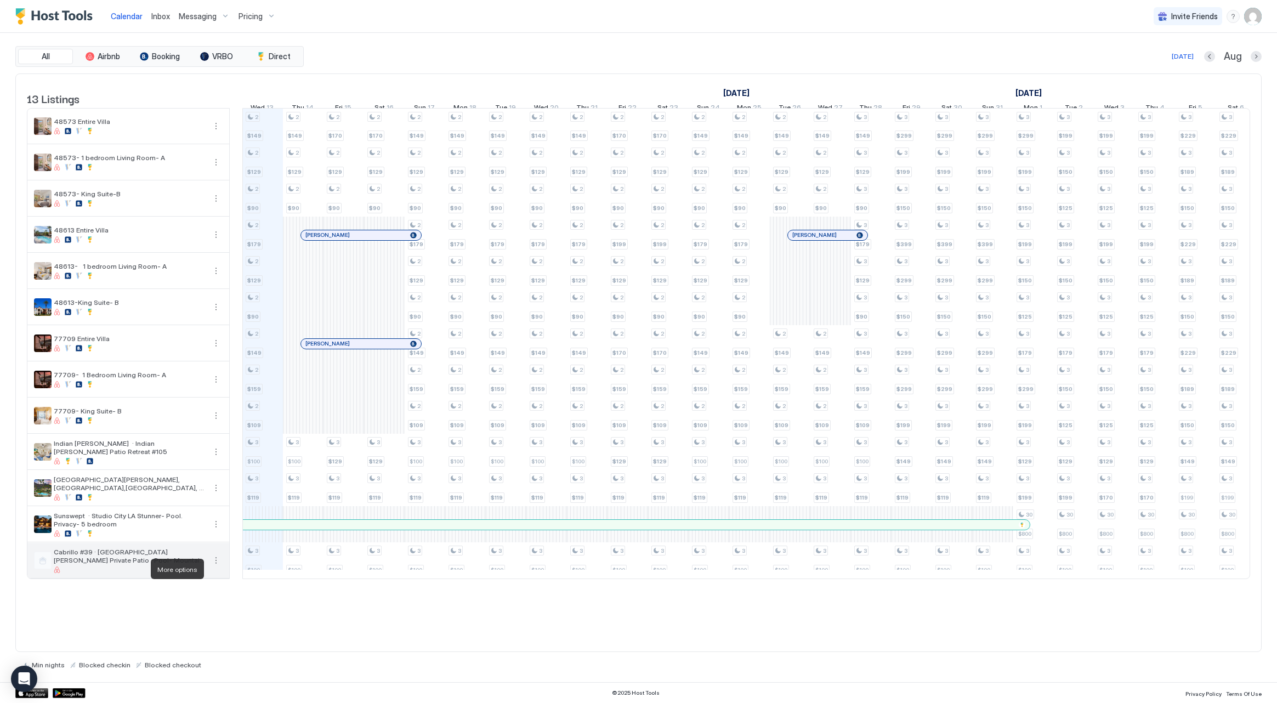
click at [222, 567] on button "More options" at bounding box center [215, 560] width 13 height 13
click at [258, 618] on span "Listing Settings" at bounding box center [250, 619] width 49 height 8
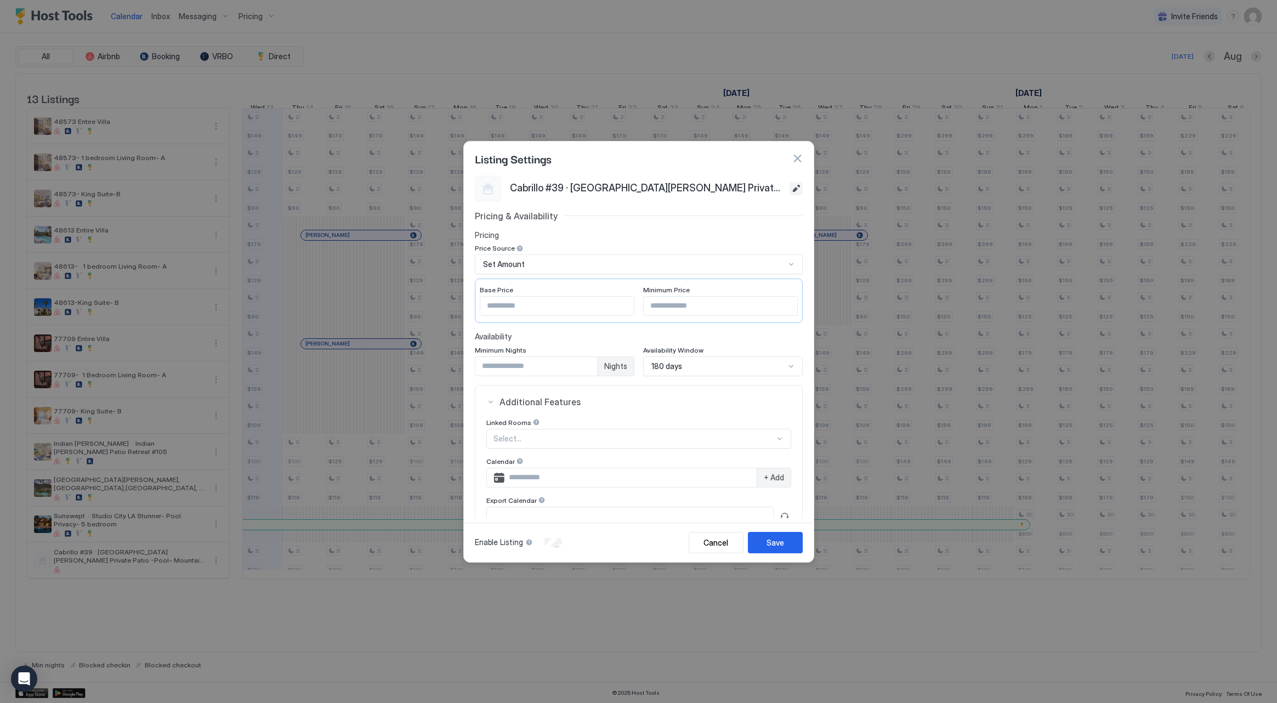
click at [793, 186] on button "Edit" at bounding box center [795, 188] width 13 height 13
drag, startPoint x: 551, startPoint y: 190, endPoint x: 497, endPoint y: 184, distance: 55.1
click at [497, 184] on div "**********" at bounding box center [639, 188] width 328 height 26
click at [678, 186] on input "**********" at bounding box center [637, 187] width 255 height 19
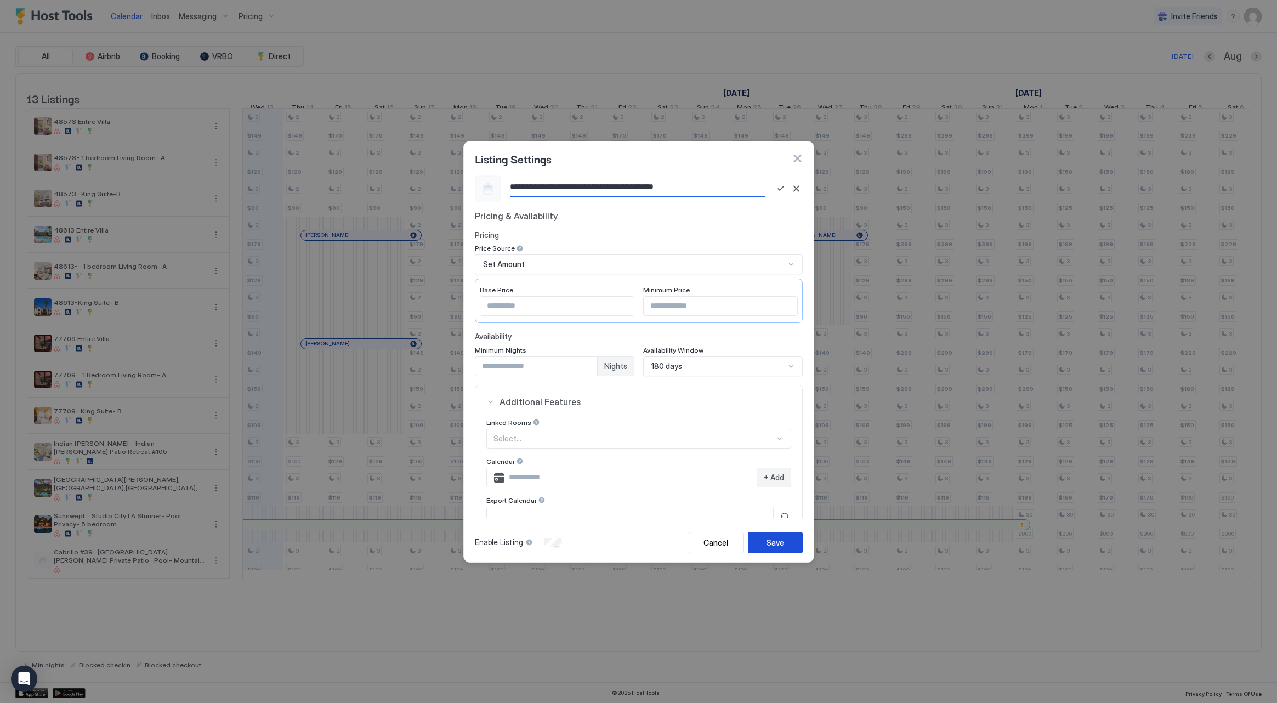
type input "**********"
click at [777, 548] on button "Save" at bounding box center [775, 542] width 55 height 21
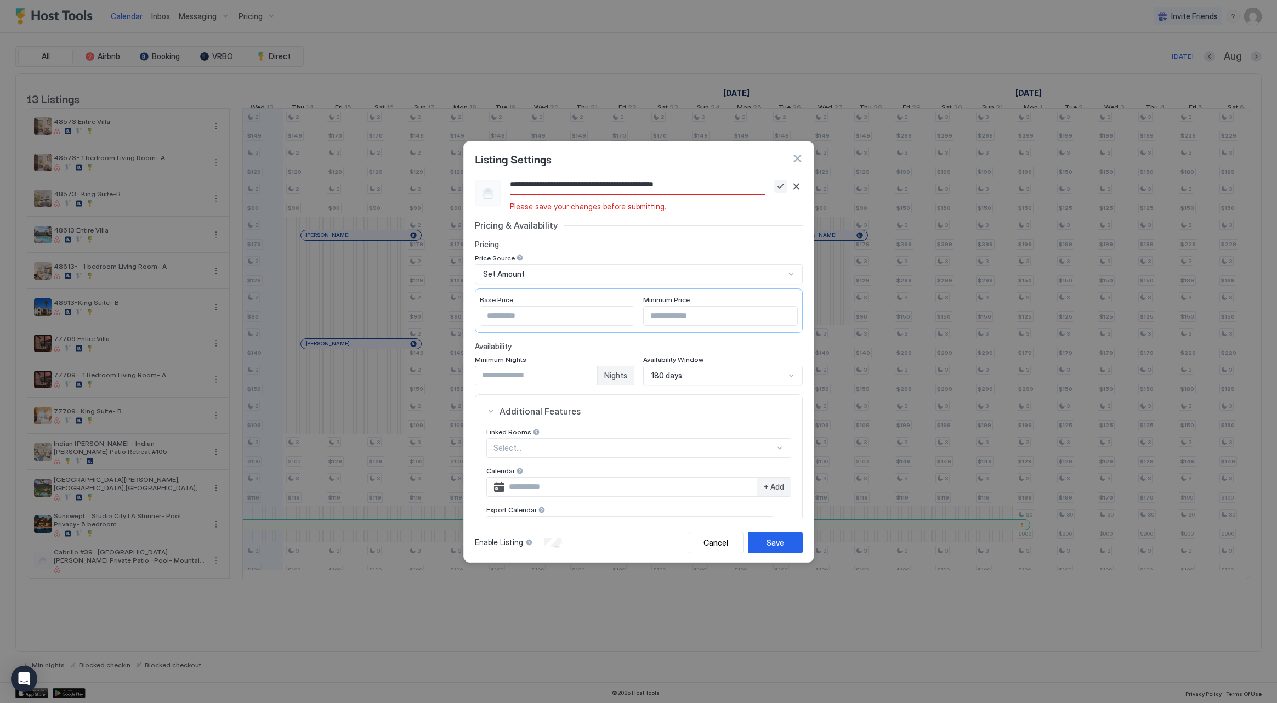
click at [777, 188] on button "Save" at bounding box center [780, 186] width 13 height 13
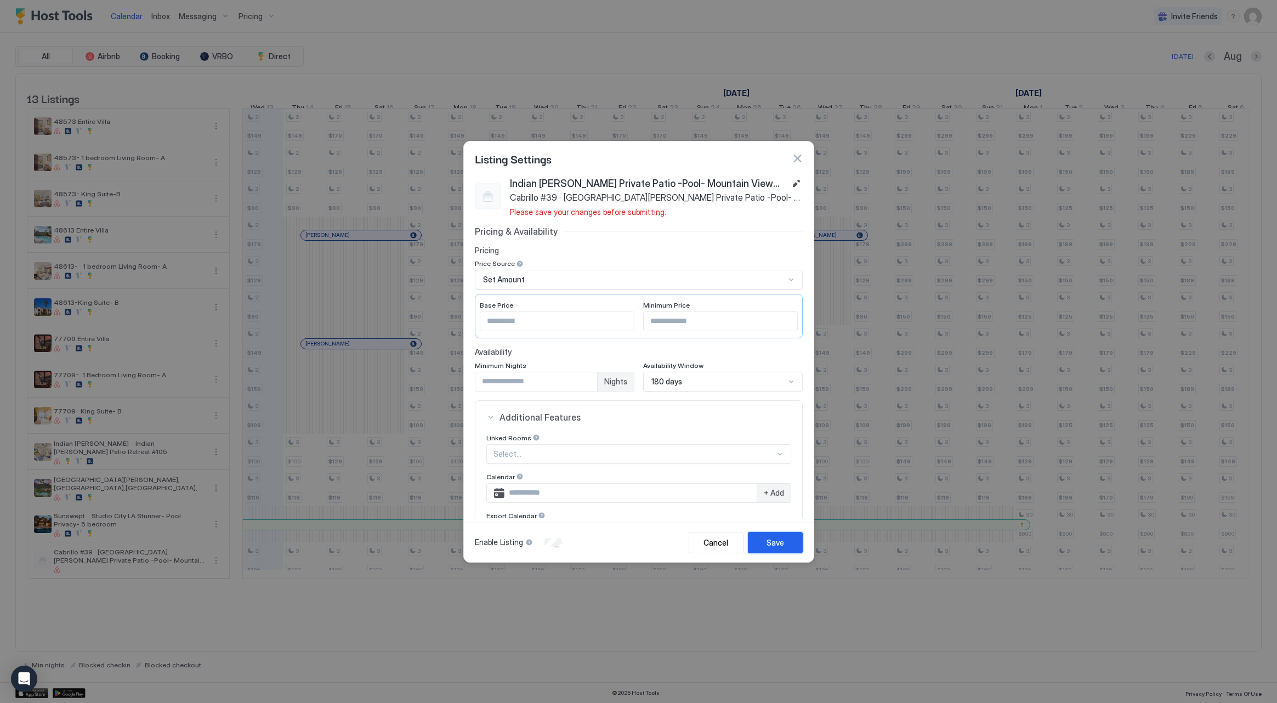
click at [770, 543] on div "Save" at bounding box center [775, 543] width 18 height 12
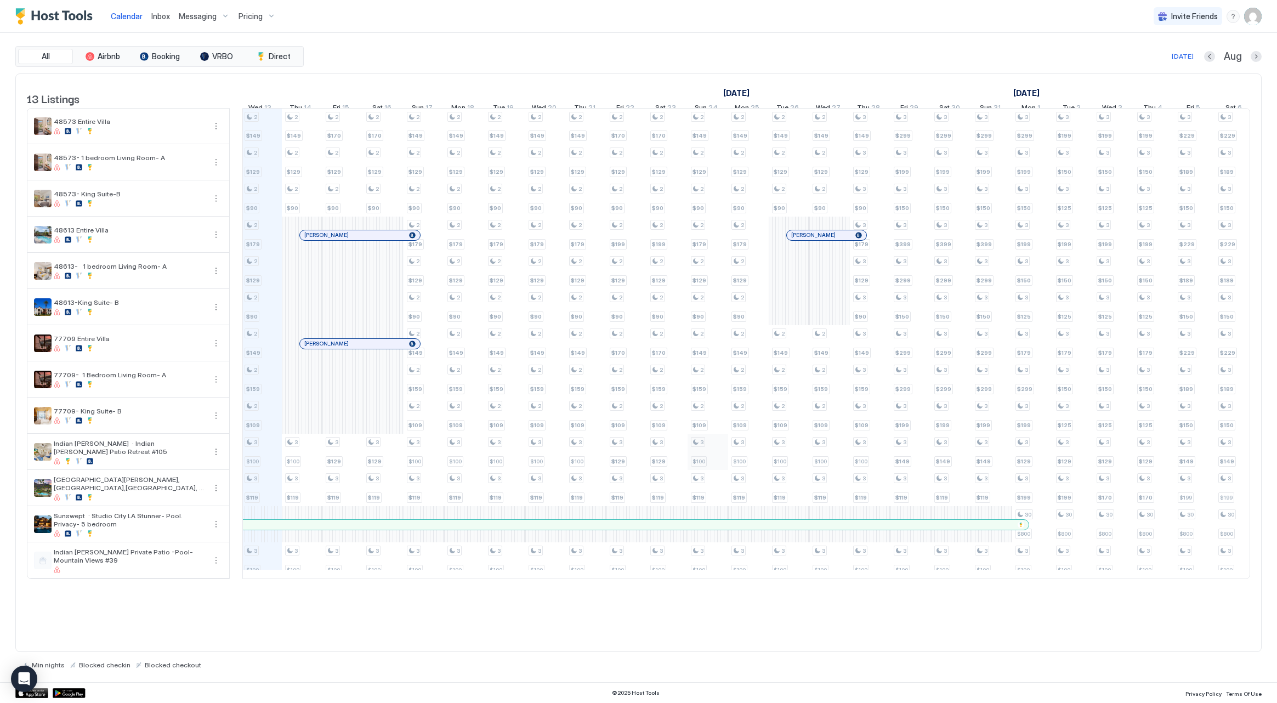
scroll to position [0, 613]
click at [260, 17] on span "Pricing" at bounding box center [250, 17] width 24 height 10
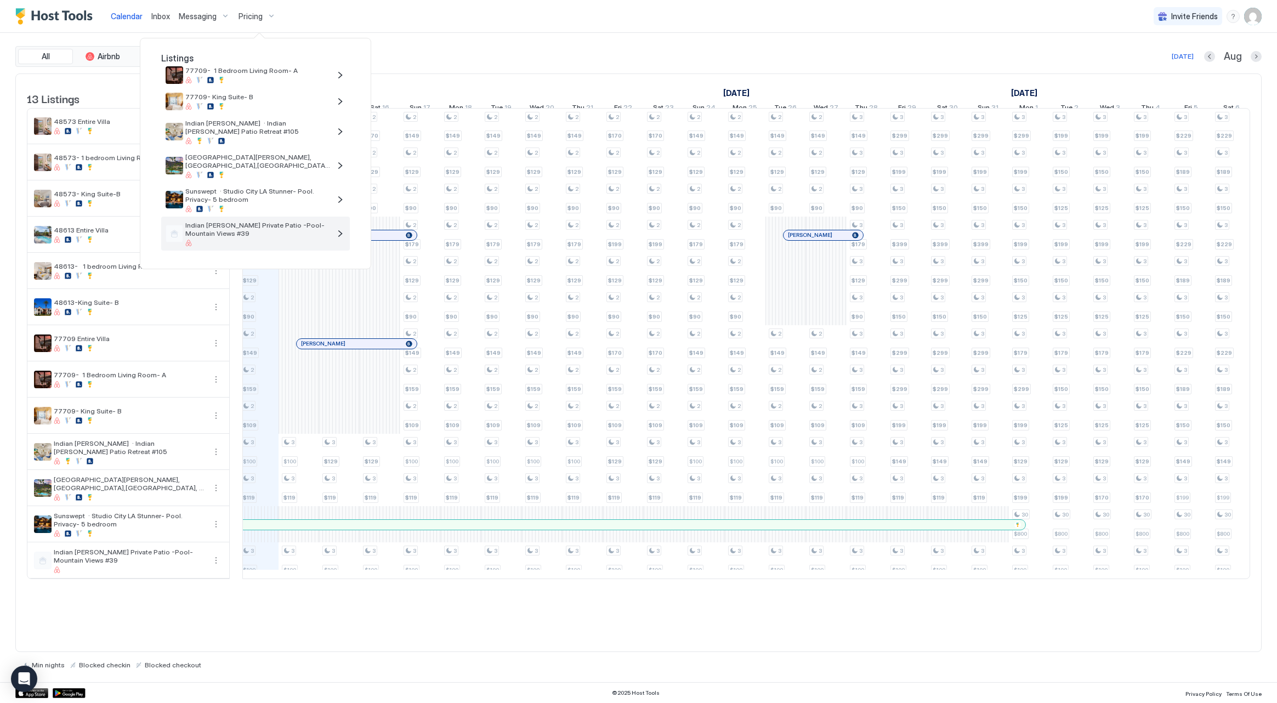
scroll to position [223, 0]
click at [265, 221] on span "Indian [PERSON_NAME] Private Patio -Pool- Mountain Views #39" at bounding box center [257, 229] width 145 height 16
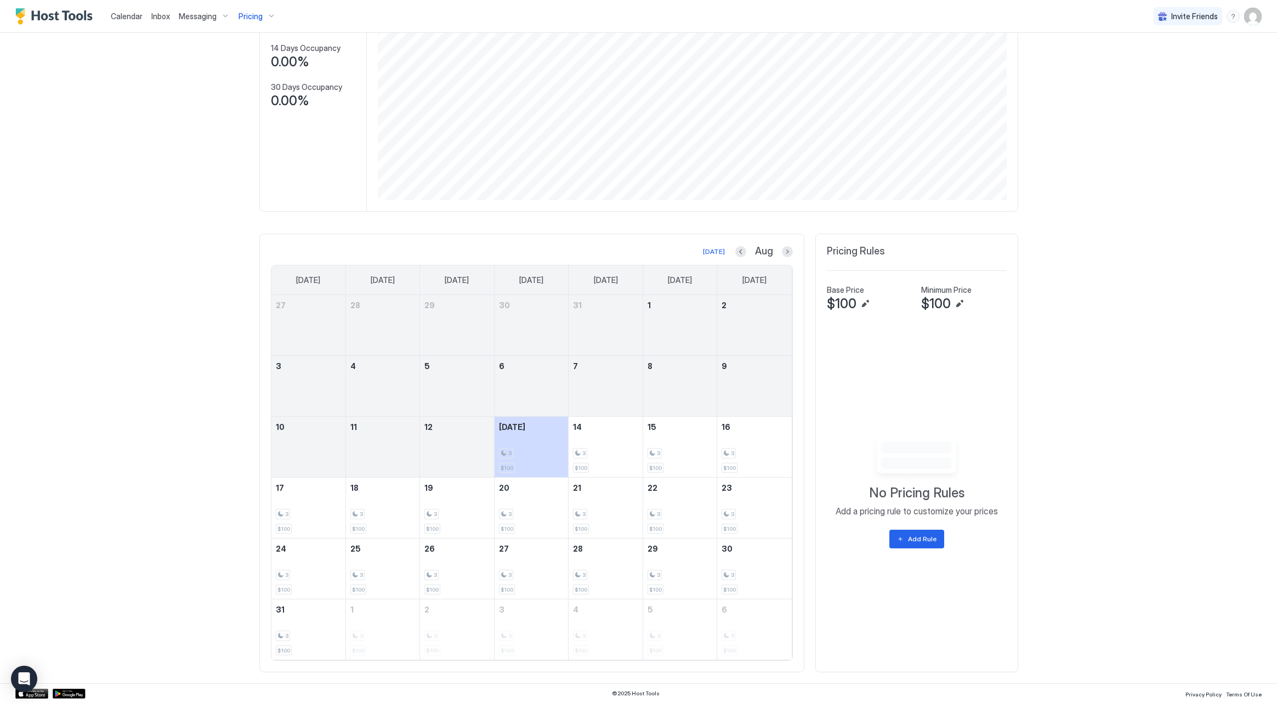
scroll to position [134, 0]
click at [935, 539] on div "Add Rule" at bounding box center [922, 539] width 29 height 10
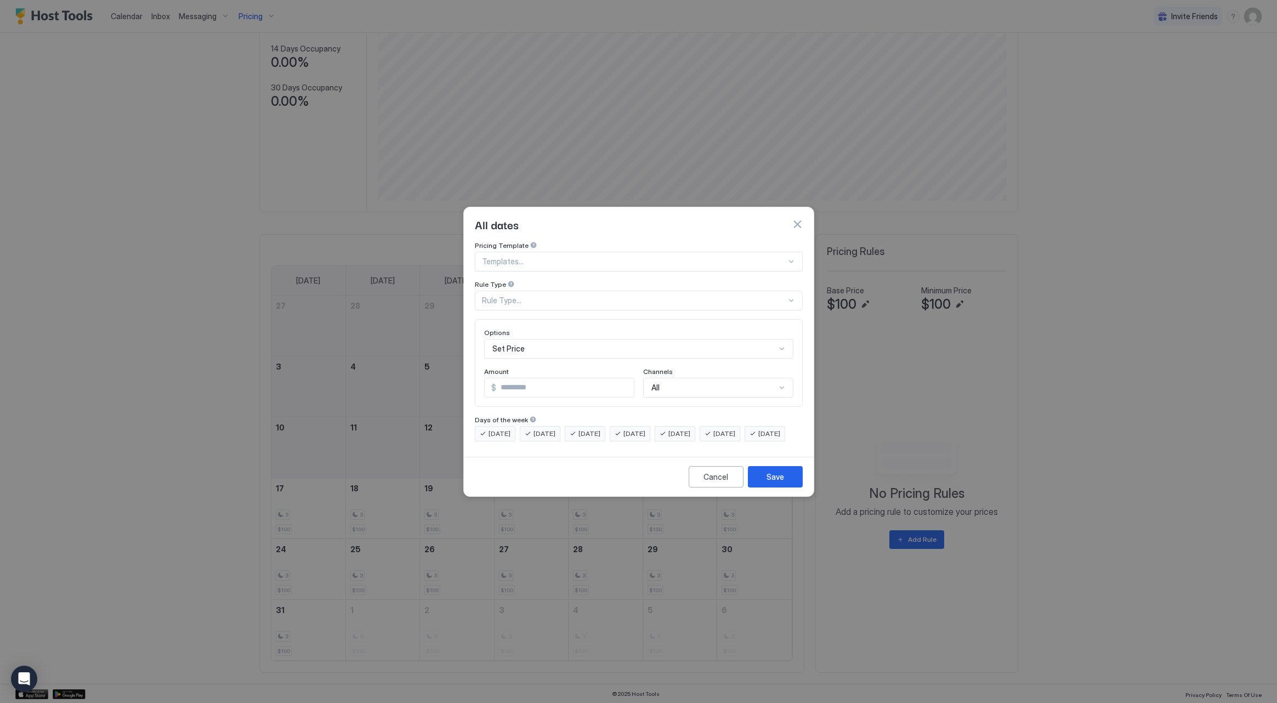
click at [571, 295] on div "Rule Type..." at bounding box center [634, 300] width 304 height 10
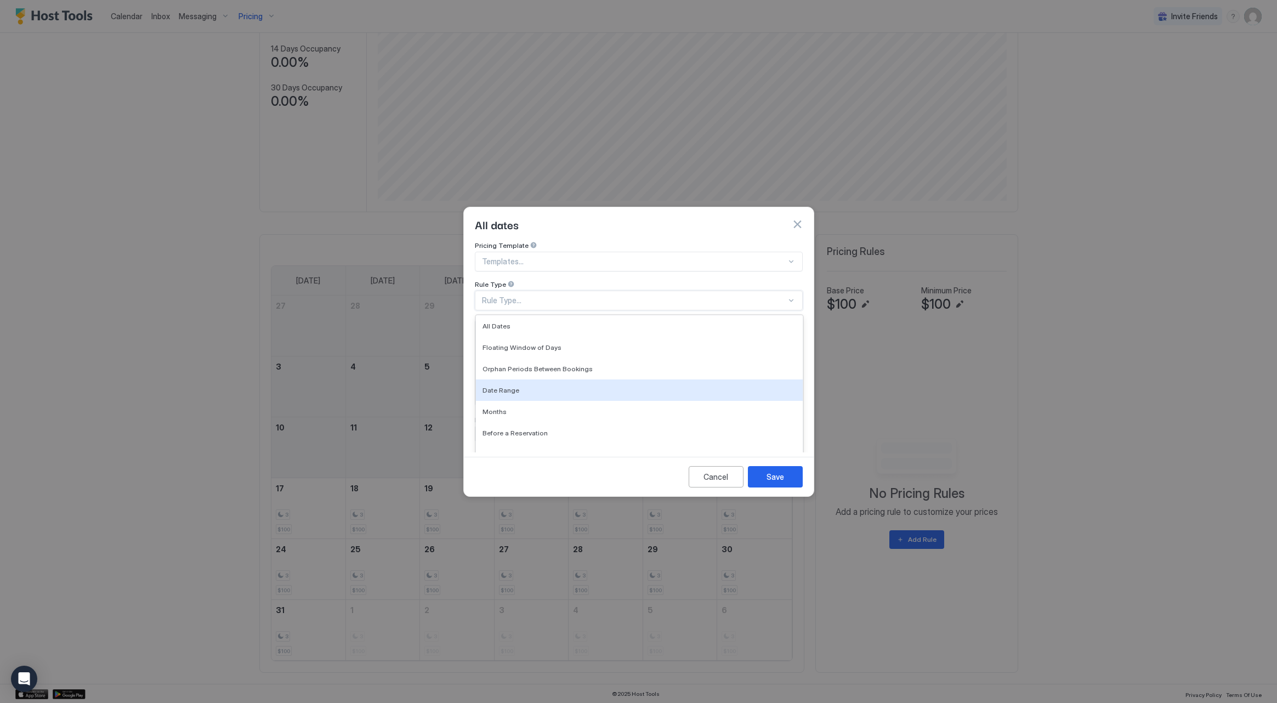
click at [573, 386] on div "Date Range" at bounding box center [639, 390] width 314 height 8
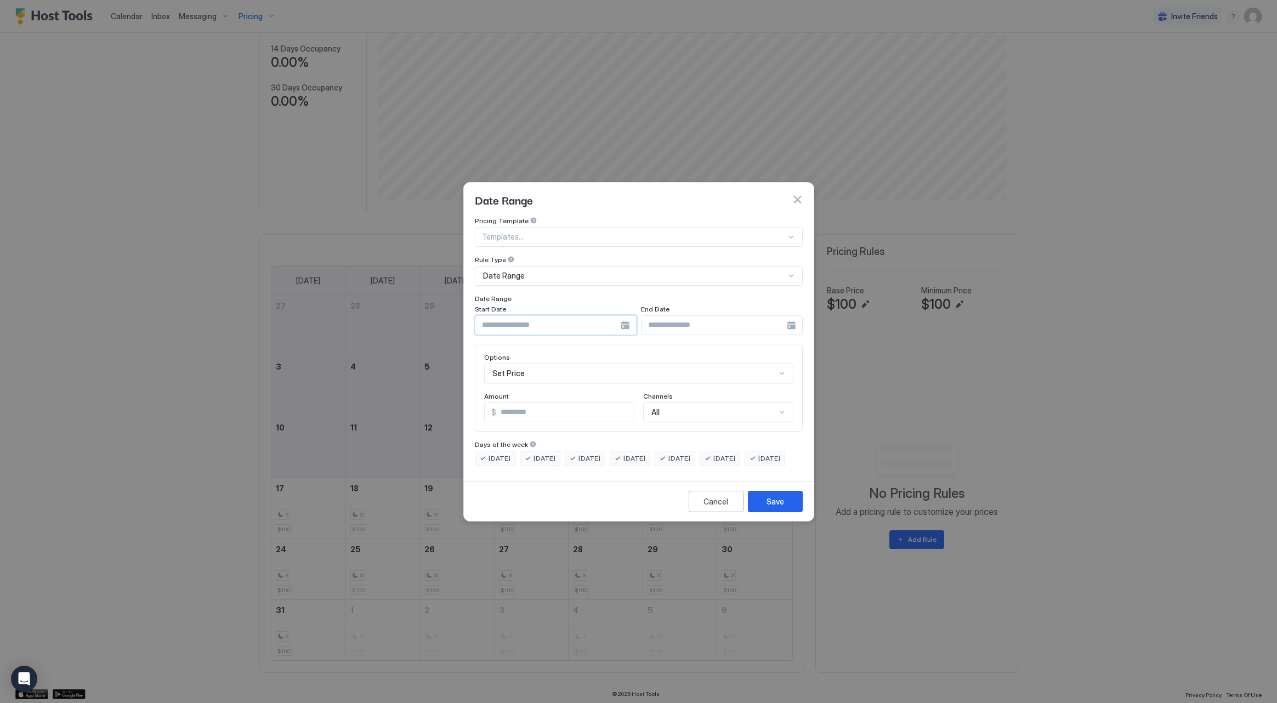
click at [521, 323] on input "Input Field" at bounding box center [547, 325] width 145 height 19
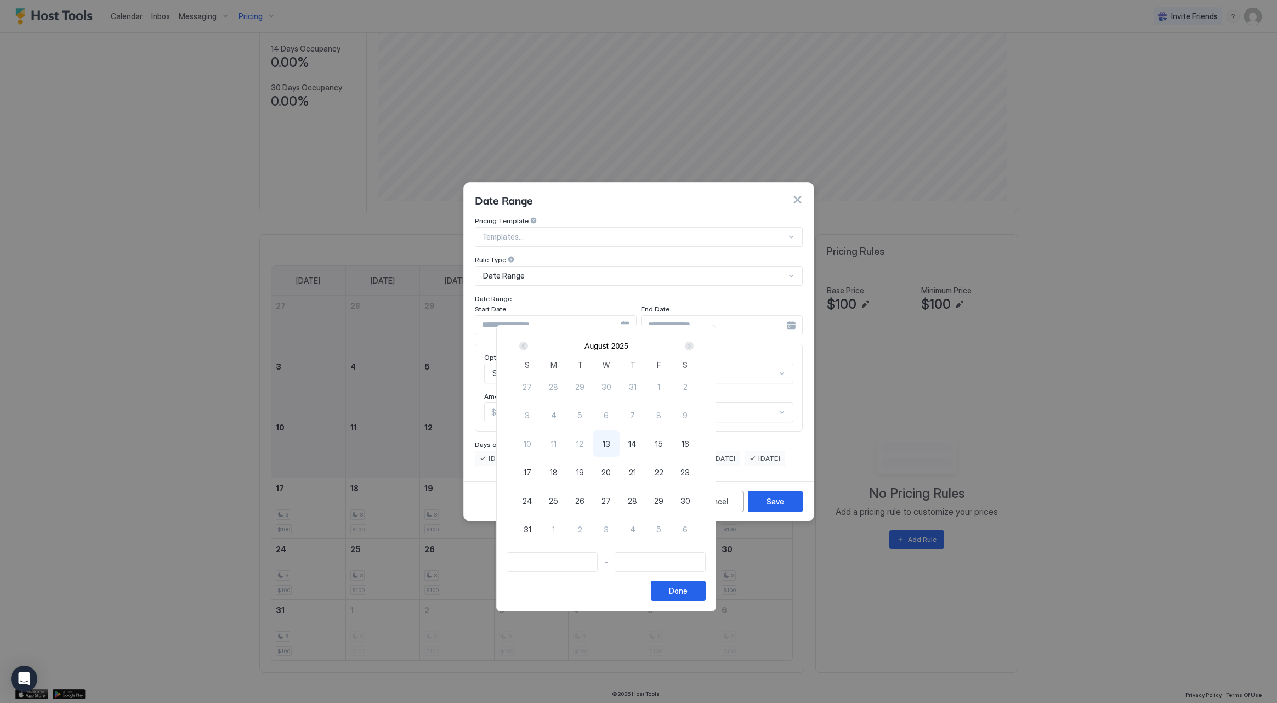
click at [693, 346] on div "Next" at bounding box center [689, 345] width 9 height 9
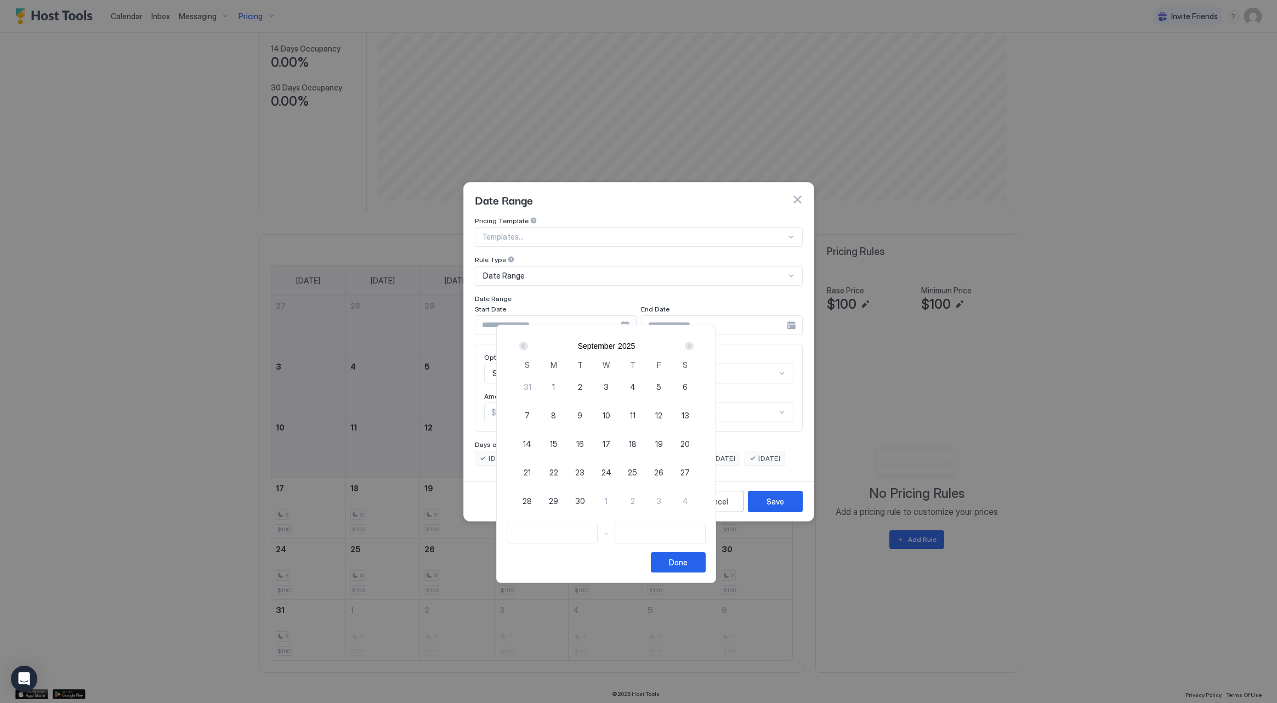
click at [555, 383] on span "1" at bounding box center [553, 387] width 3 height 12
type input "**********"
click at [693, 346] on div "Next" at bounding box center [689, 345] width 9 height 9
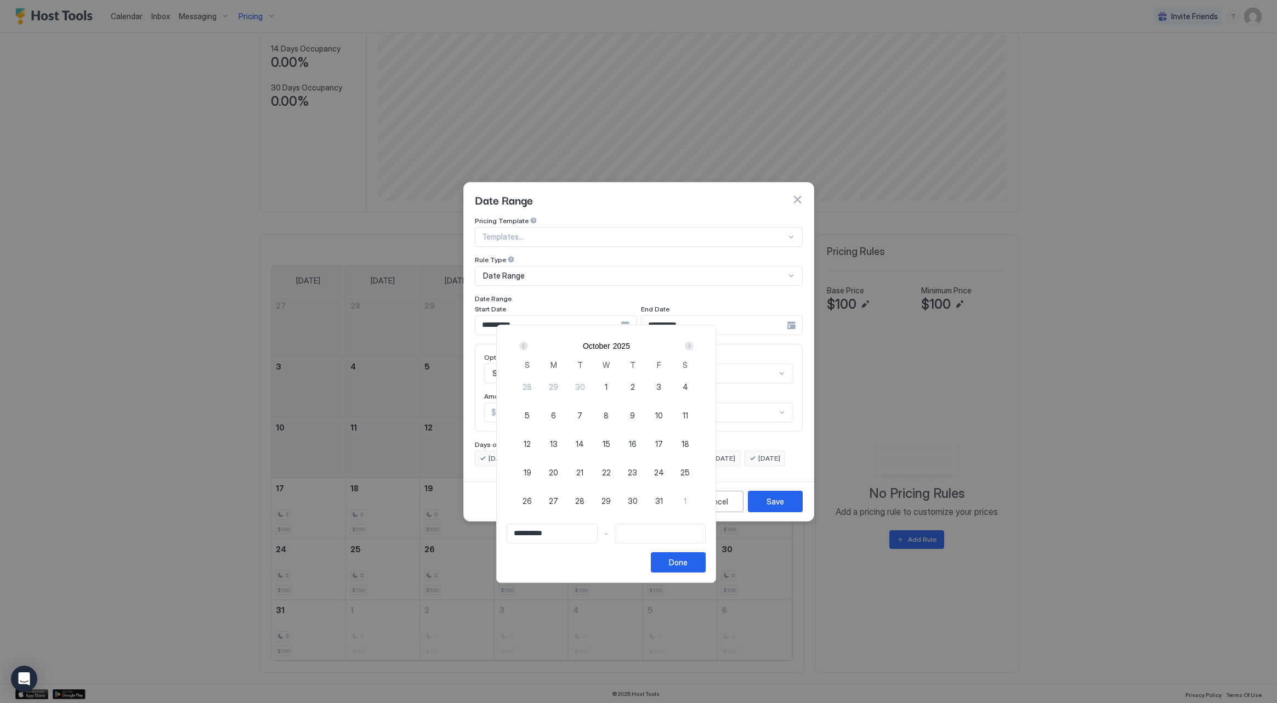
click at [693, 346] on div "Next" at bounding box center [689, 345] width 9 height 9
click at [693, 347] on div "Next" at bounding box center [689, 345] width 9 height 9
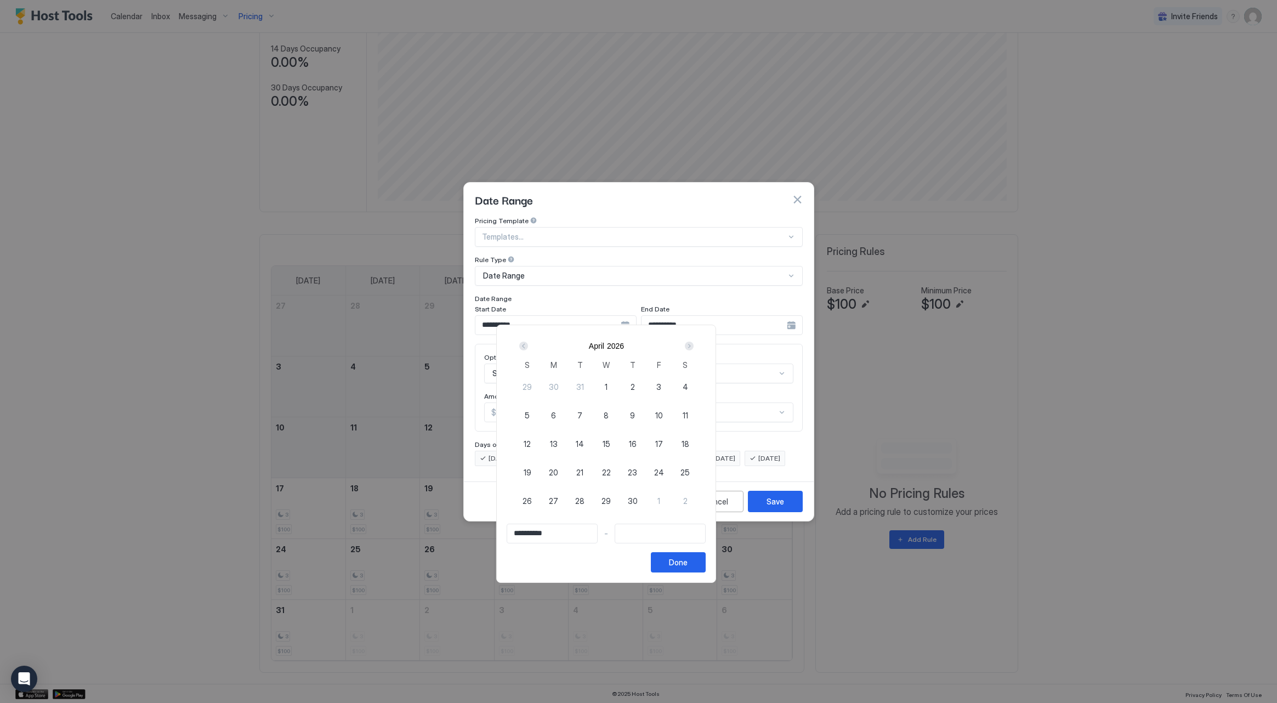
click at [693, 347] on div "Next" at bounding box center [689, 345] width 9 height 9
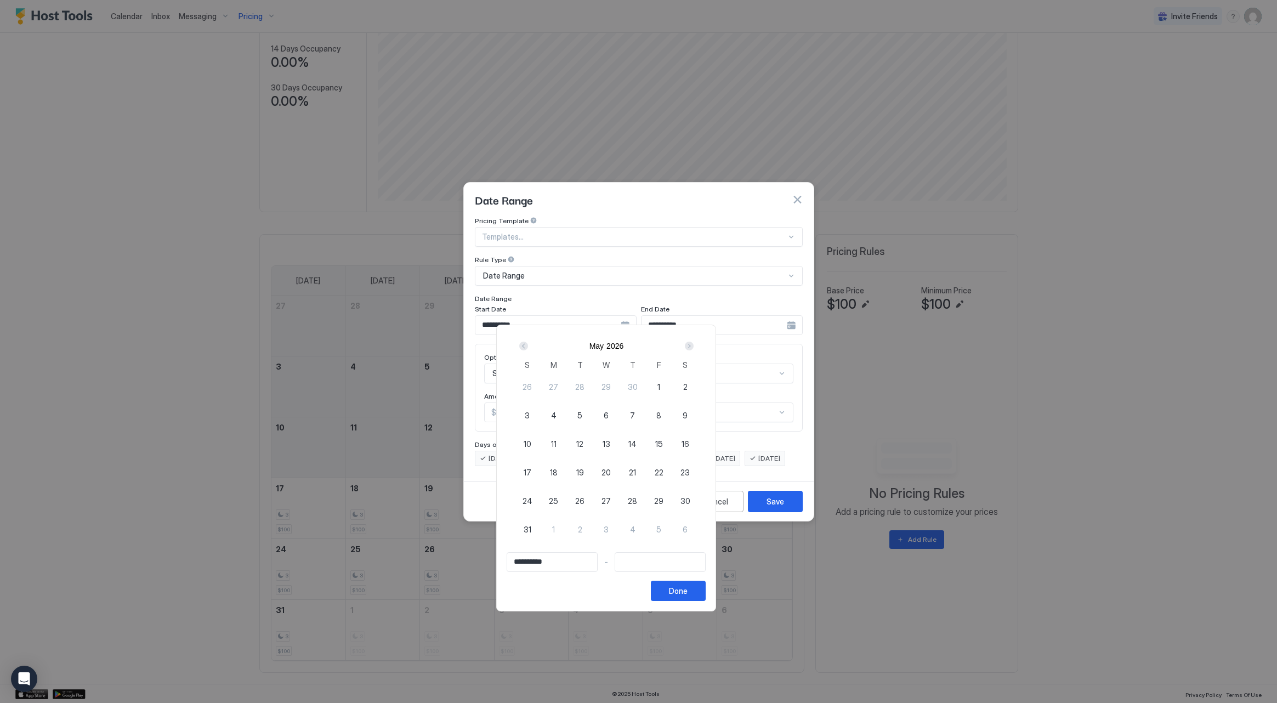
click at [693, 348] on div "Next" at bounding box center [689, 345] width 9 height 9
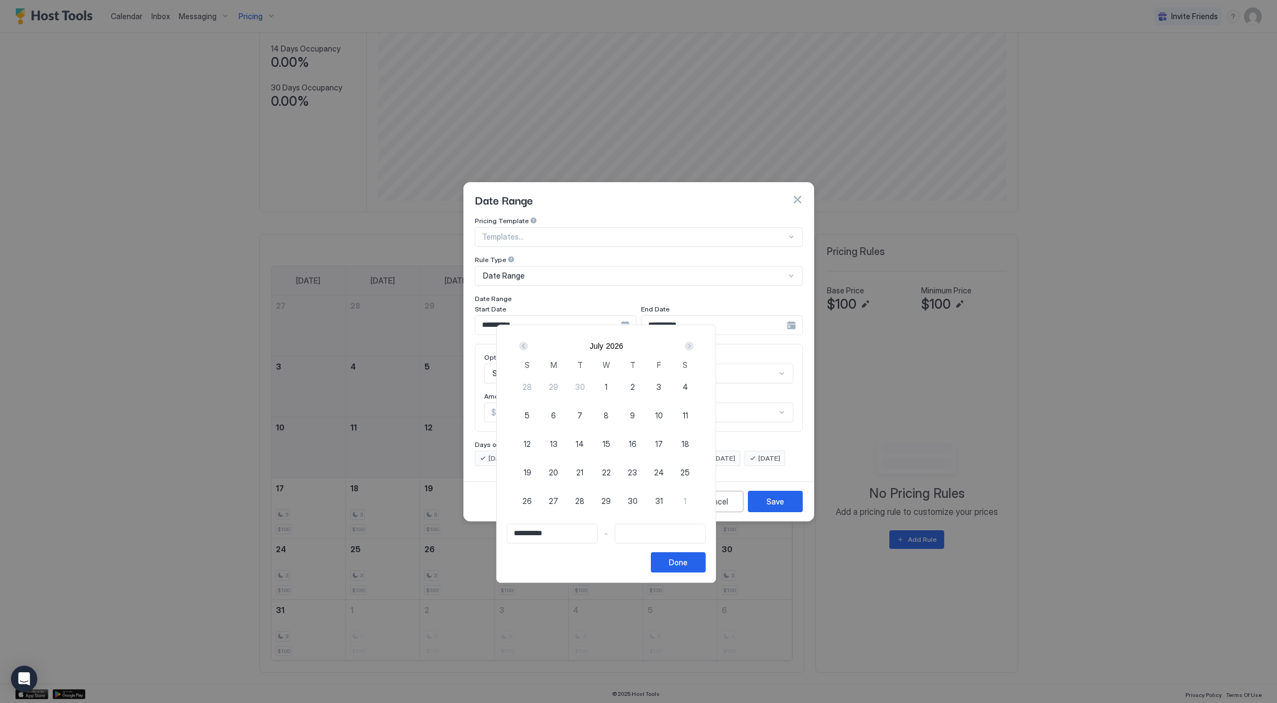
click at [693, 348] on div "Next" at bounding box center [689, 345] width 9 height 9
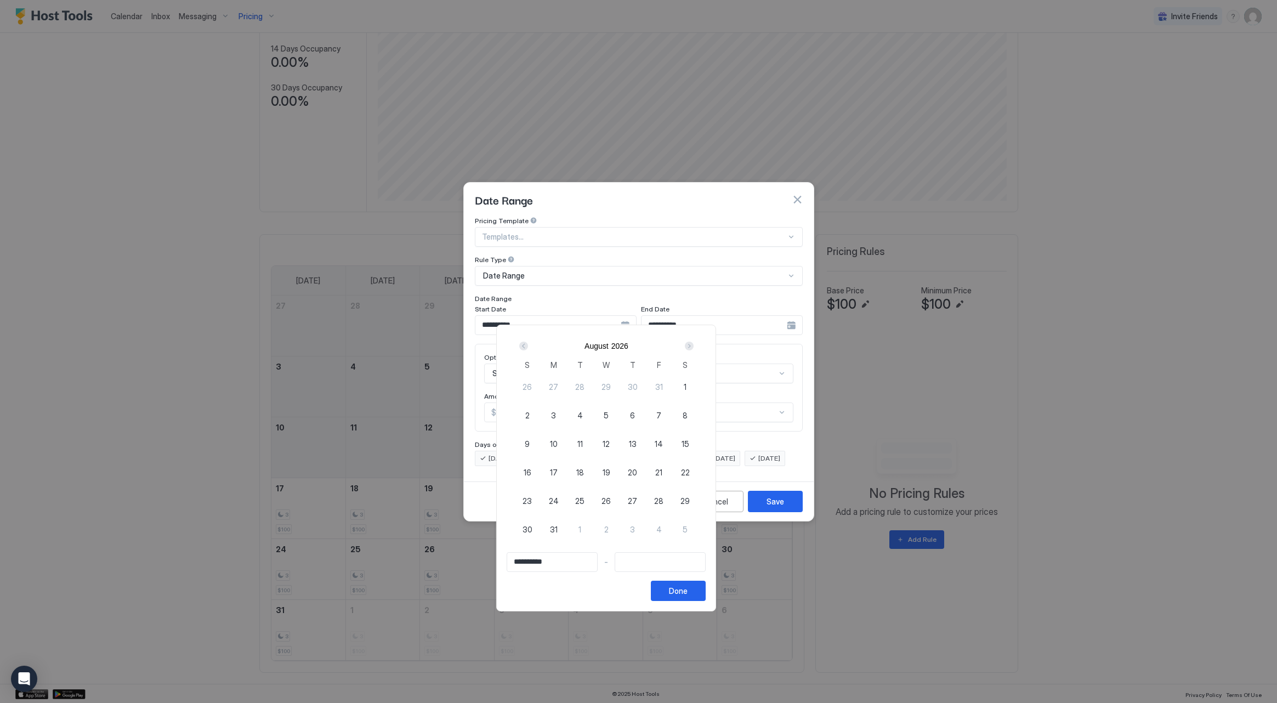
click at [693, 348] on div "Next" at bounding box center [689, 345] width 9 height 9
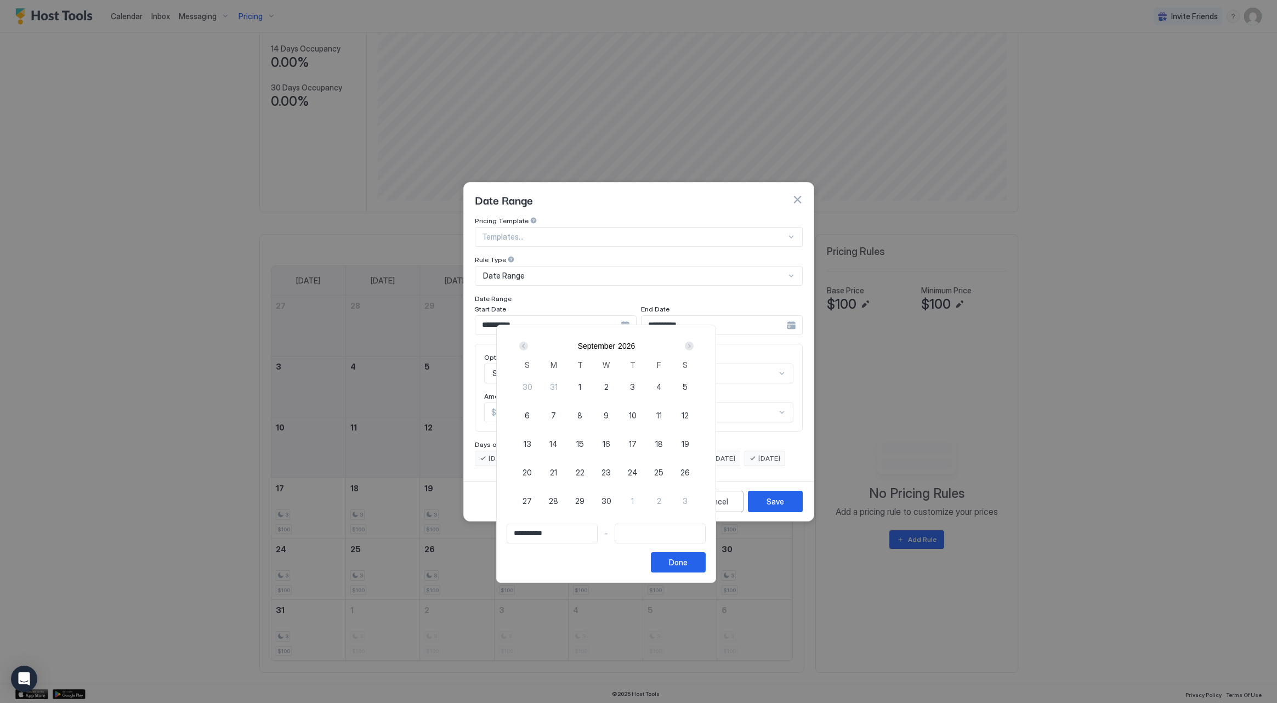
click at [693, 348] on div "Next" at bounding box center [689, 345] width 9 height 9
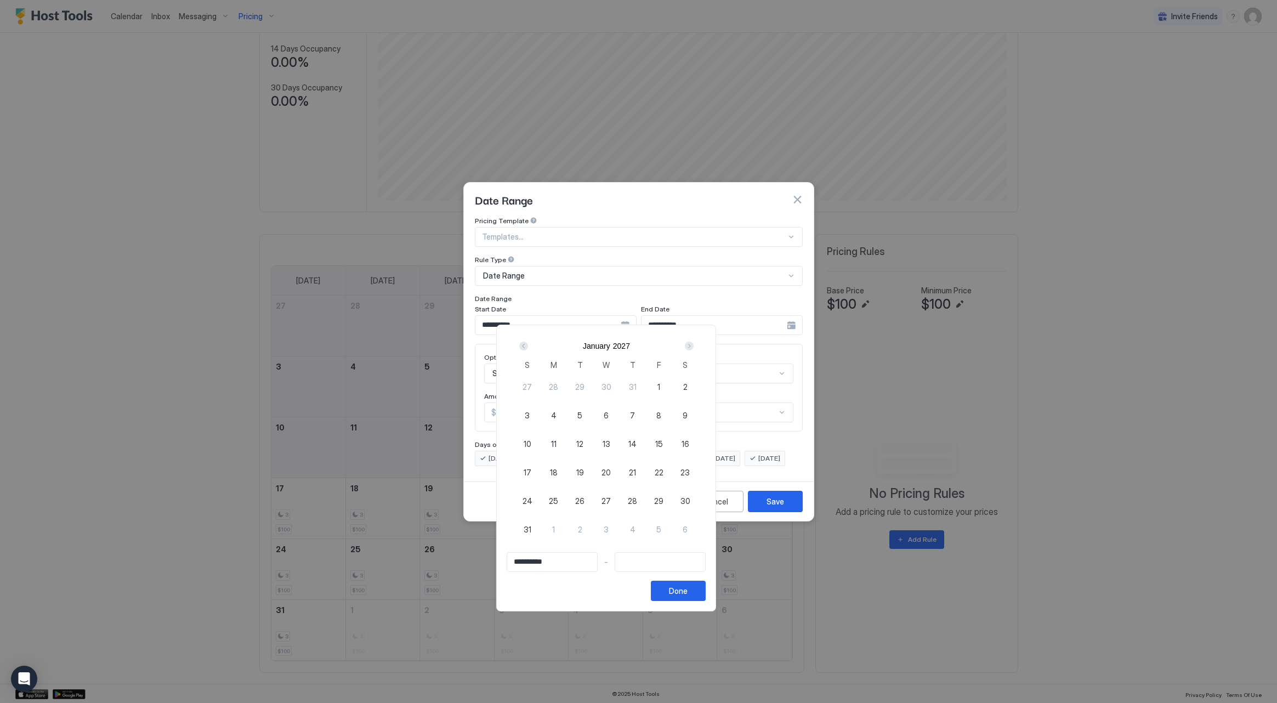
click at [693, 348] on div "Next" at bounding box center [689, 345] width 9 height 9
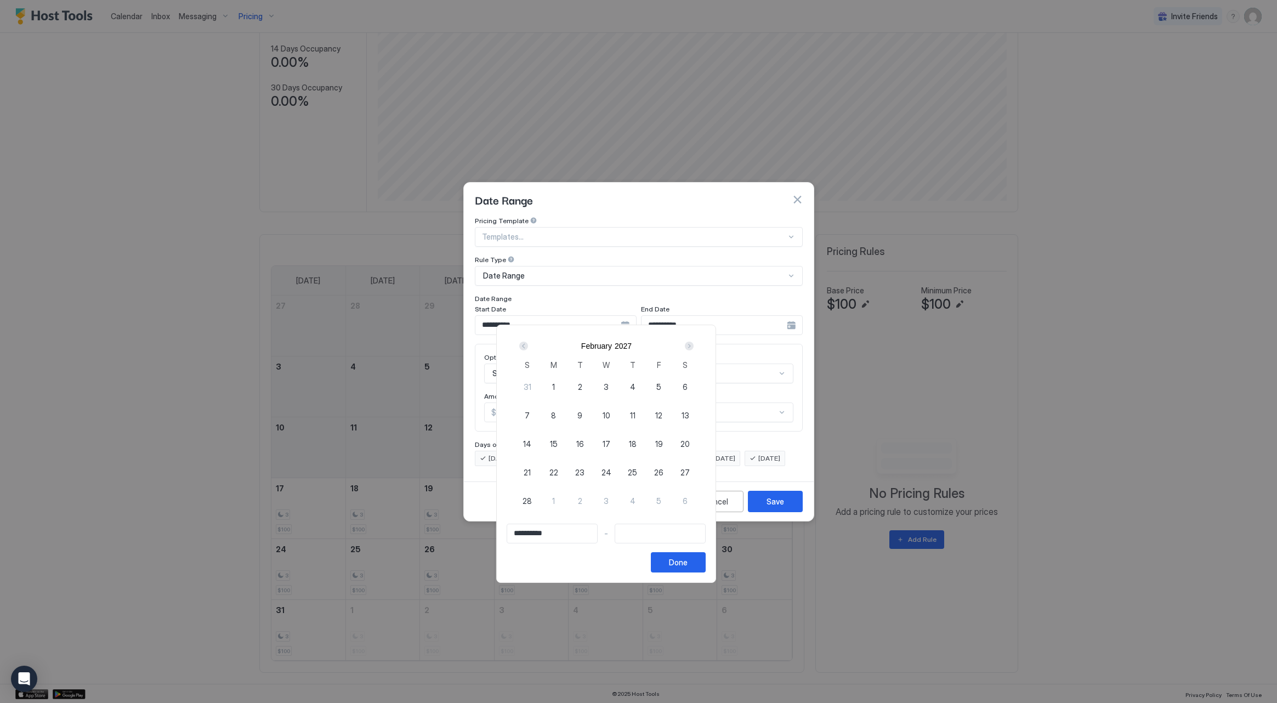
type input "**********"
click at [567, 391] on div "1" at bounding box center [553, 386] width 26 height 26
type input "**********"
click at [687, 566] on div "Done" at bounding box center [678, 562] width 19 height 12
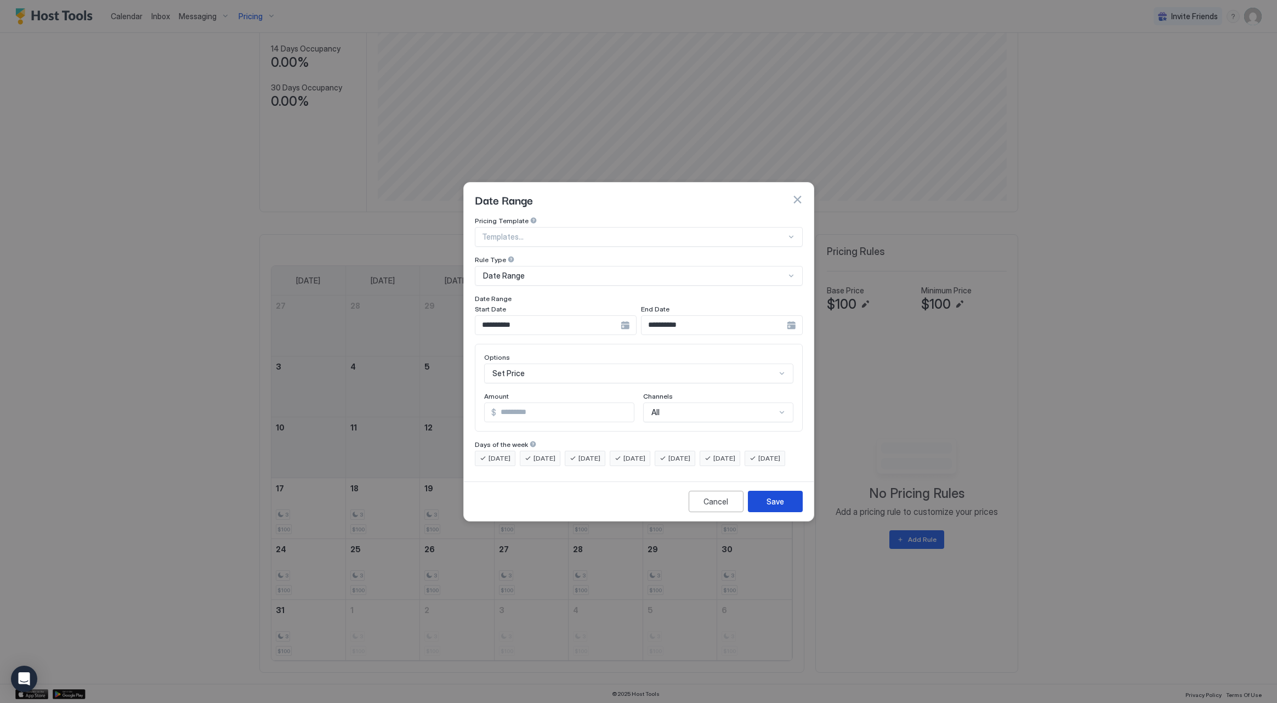
click at [780, 512] on button "Save" at bounding box center [775, 501] width 55 height 21
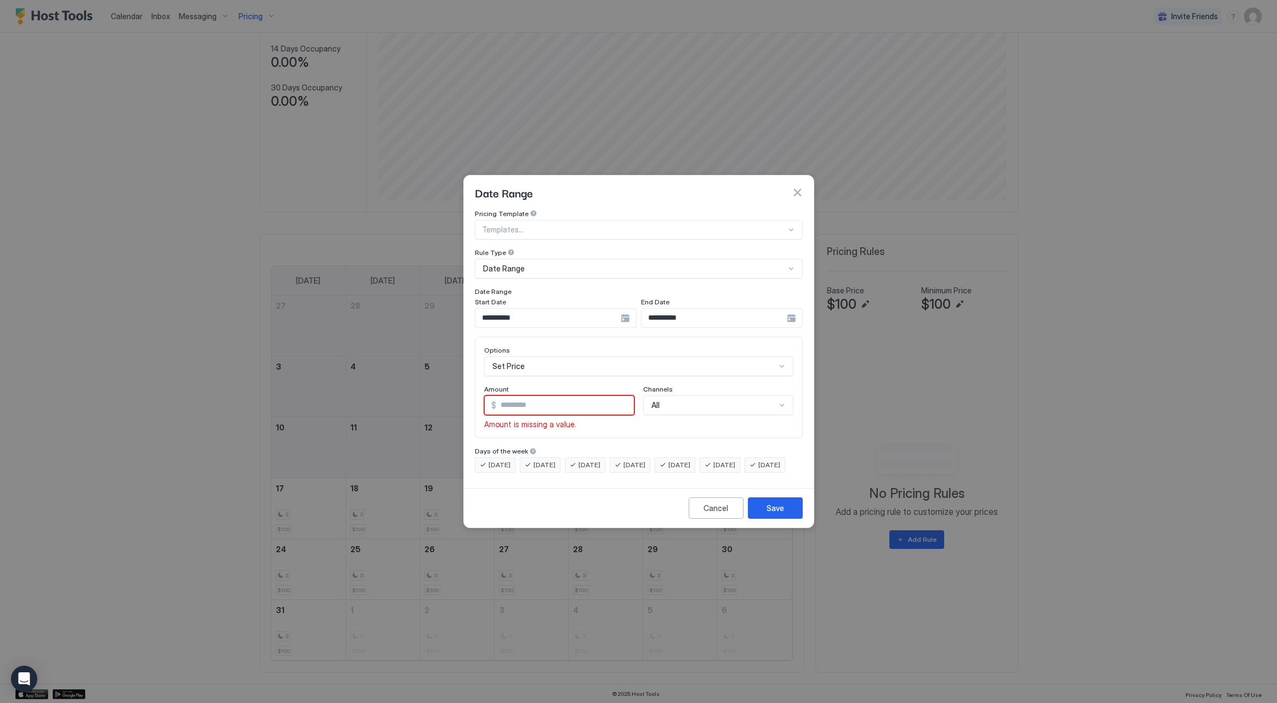
click at [622, 356] on div "Set Price" at bounding box center [638, 366] width 309 height 20
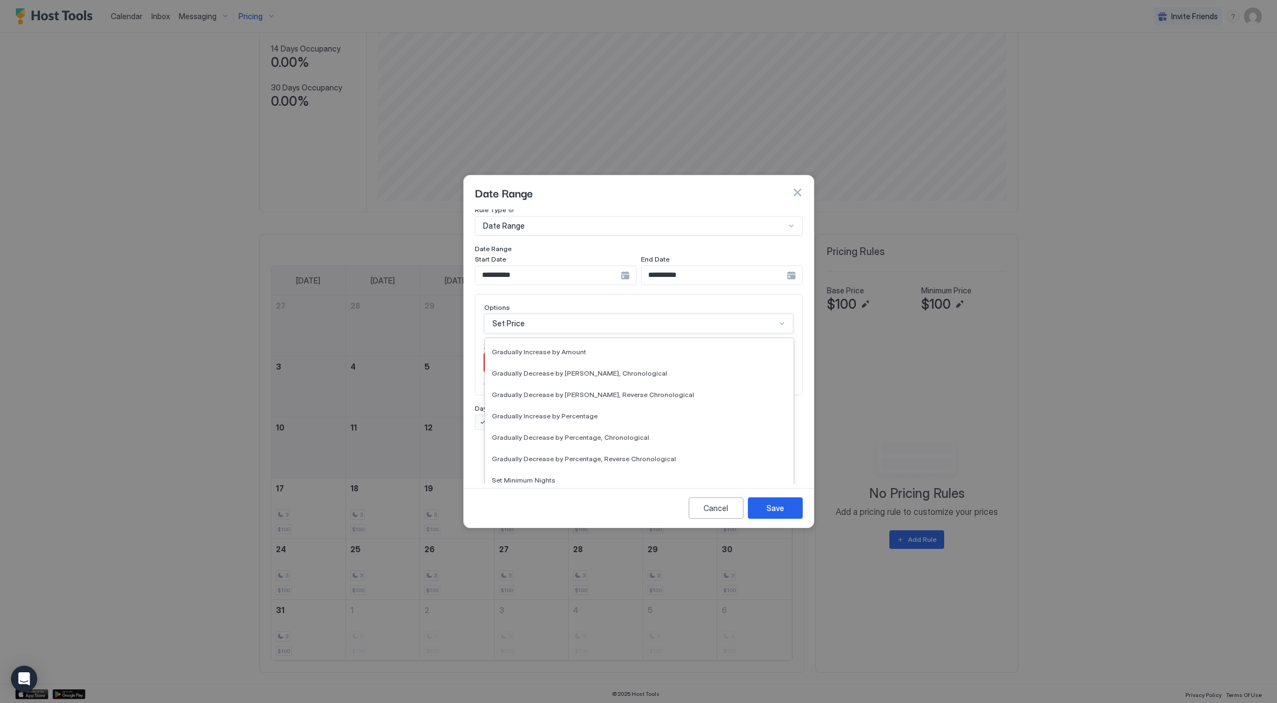
scroll to position [169, 0]
click at [635, 475] on div "Set Availability" at bounding box center [639, 479] width 295 height 8
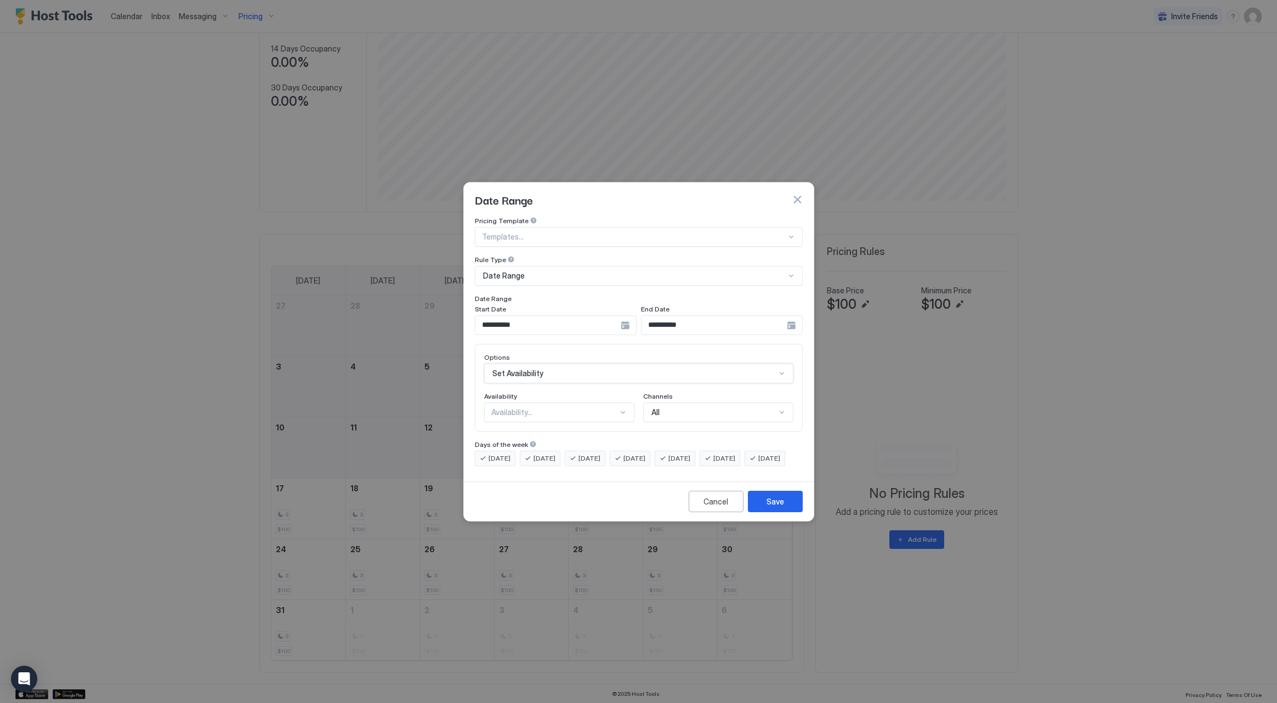
scroll to position [0, 0]
click at [581, 407] on div "Availability..." at bounding box center [554, 412] width 127 height 10
click at [578, 455] on div "Blocked" at bounding box center [560, 459] width 136 height 8
click at [760, 506] on button "Save" at bounding box center [775, 501] width 55 height 21
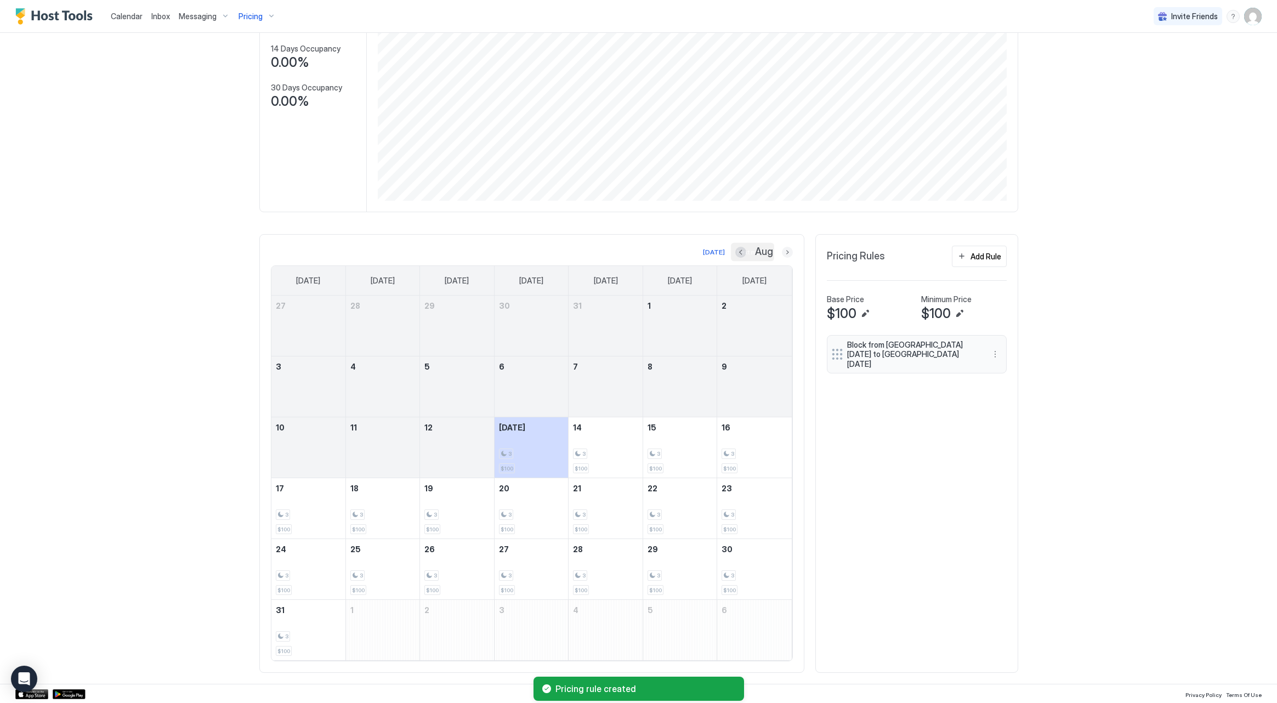
click at [784, 249] on button "Next month" at bounding box center [787, 252] width 11 height 11
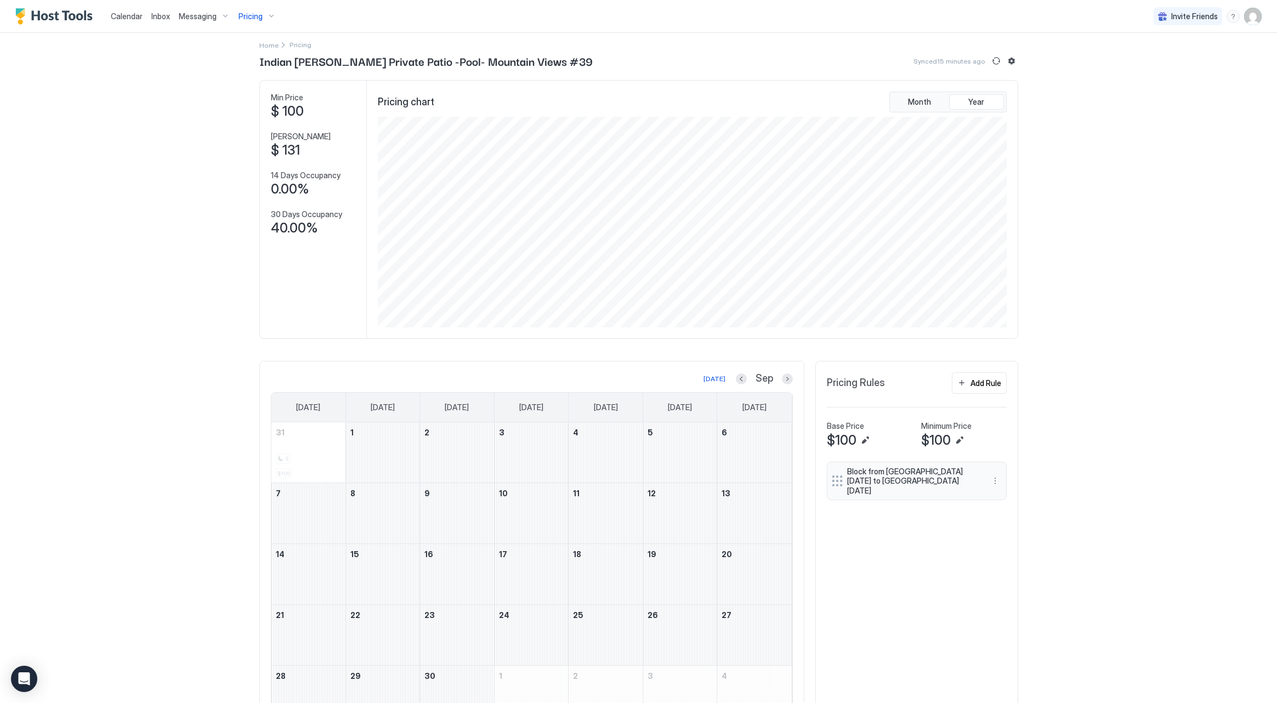
click at [128, 19] on span "Calendar" at bounding box center [127, 16] width 32 height 9
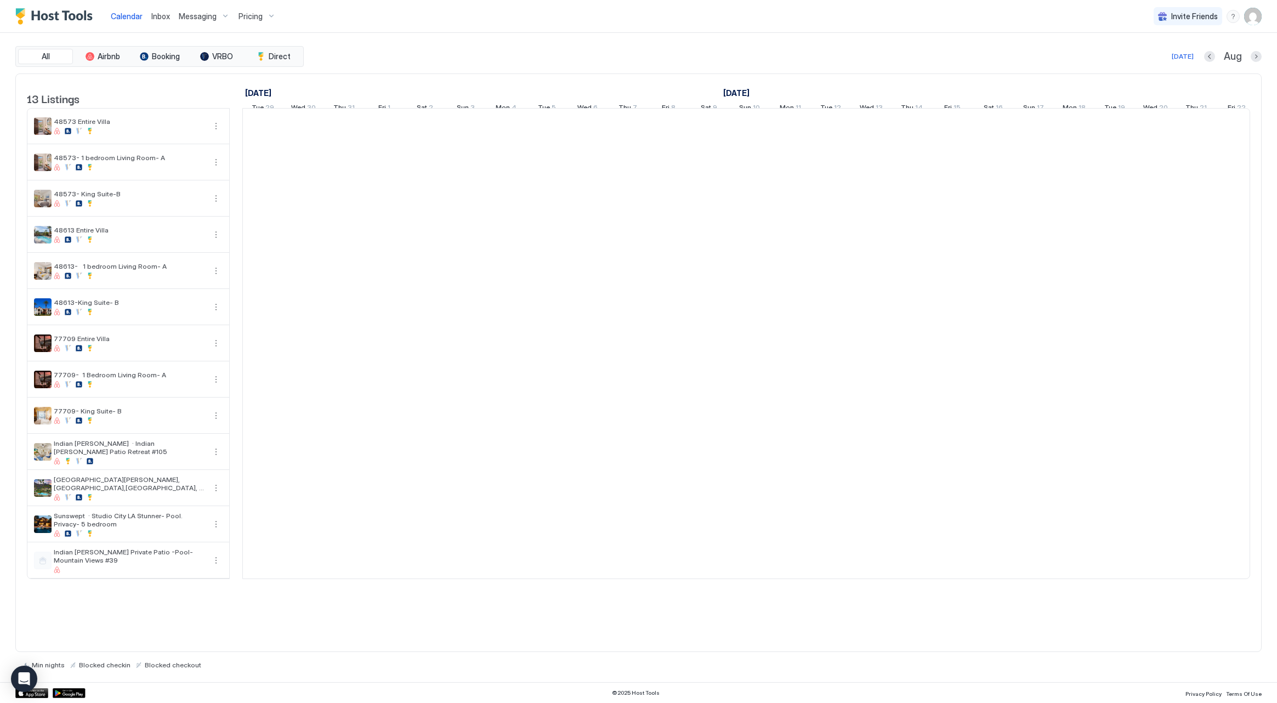
scroll to position [0, 609]
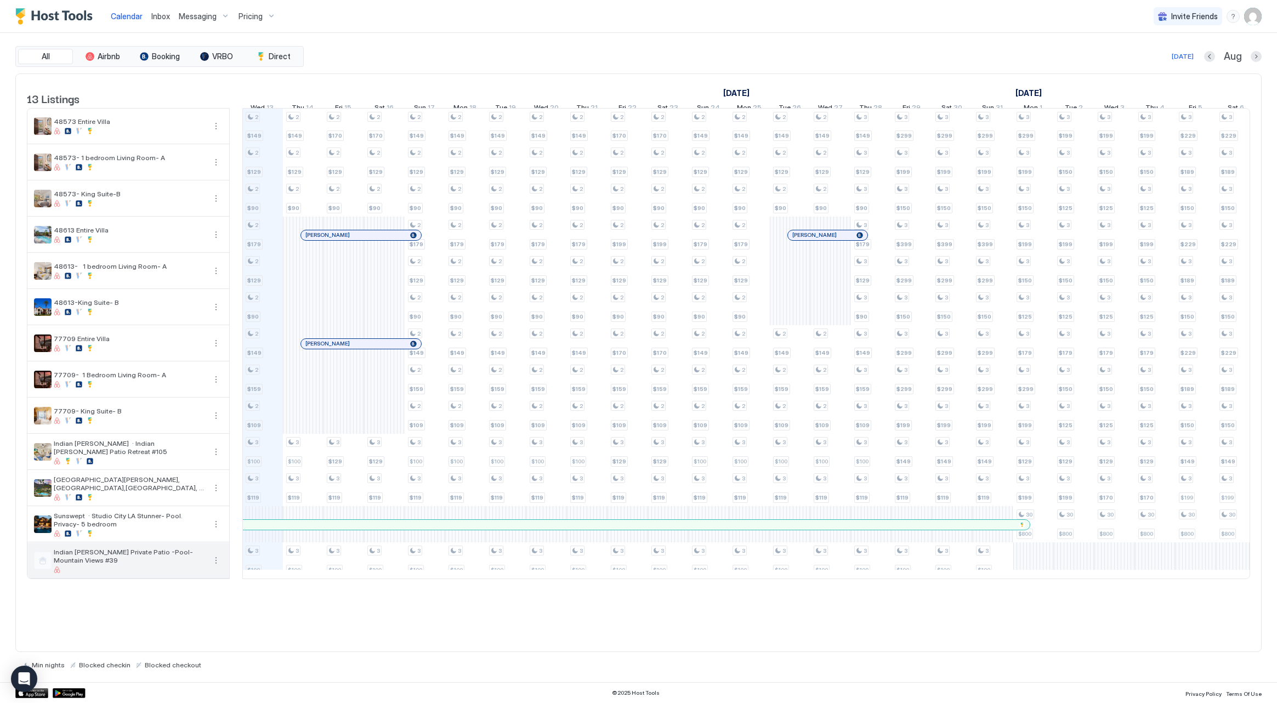
click at [212, 567] on button "More options" at bounding box center [215, 560] width 13 height 13
click at [252, 616] on span "Listing Settings" at bounding box center [250, 619] width 49 height 8
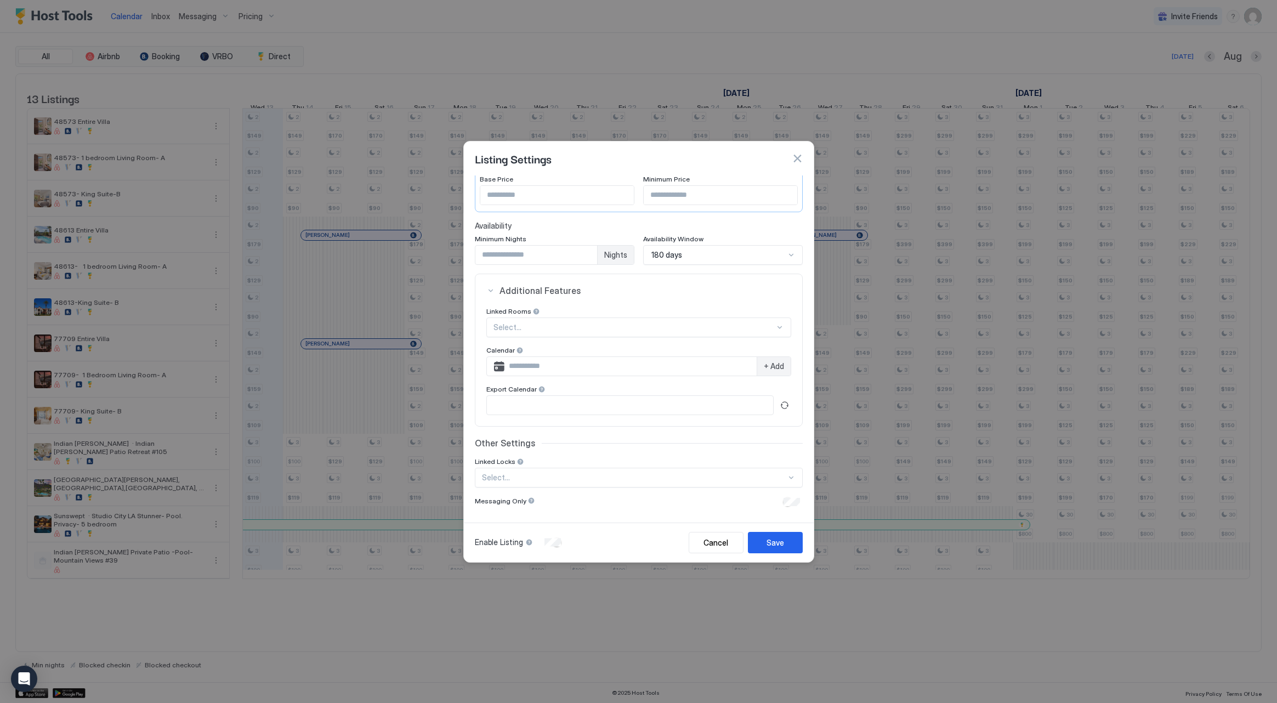
scroll to position [112, 0]
click at [711, 536] on button "Cancel" at bounding box center [715, 542] width 55 height 21
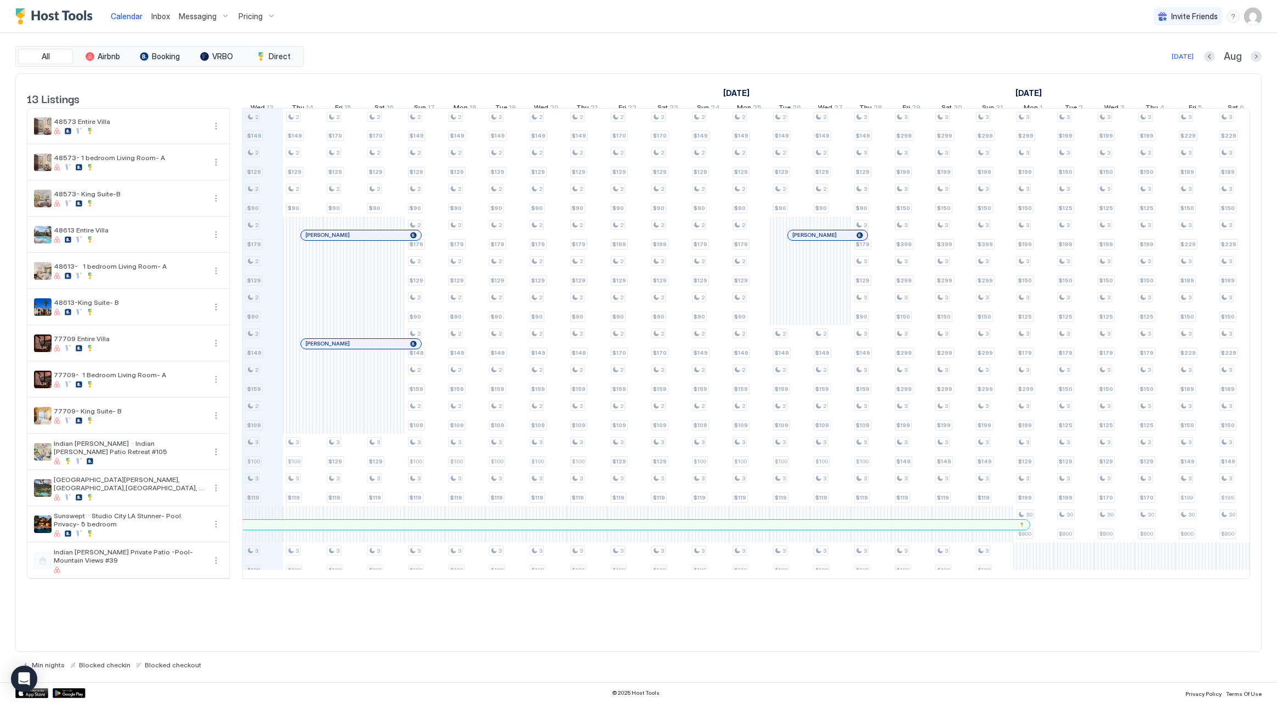
click at [1255, 17] on img "User profile" at bounding box center [1253, 17] width 18 height 18
click at [1204, 64] on div "Settings" at bounding box center [1191, 61] width 139 height 19
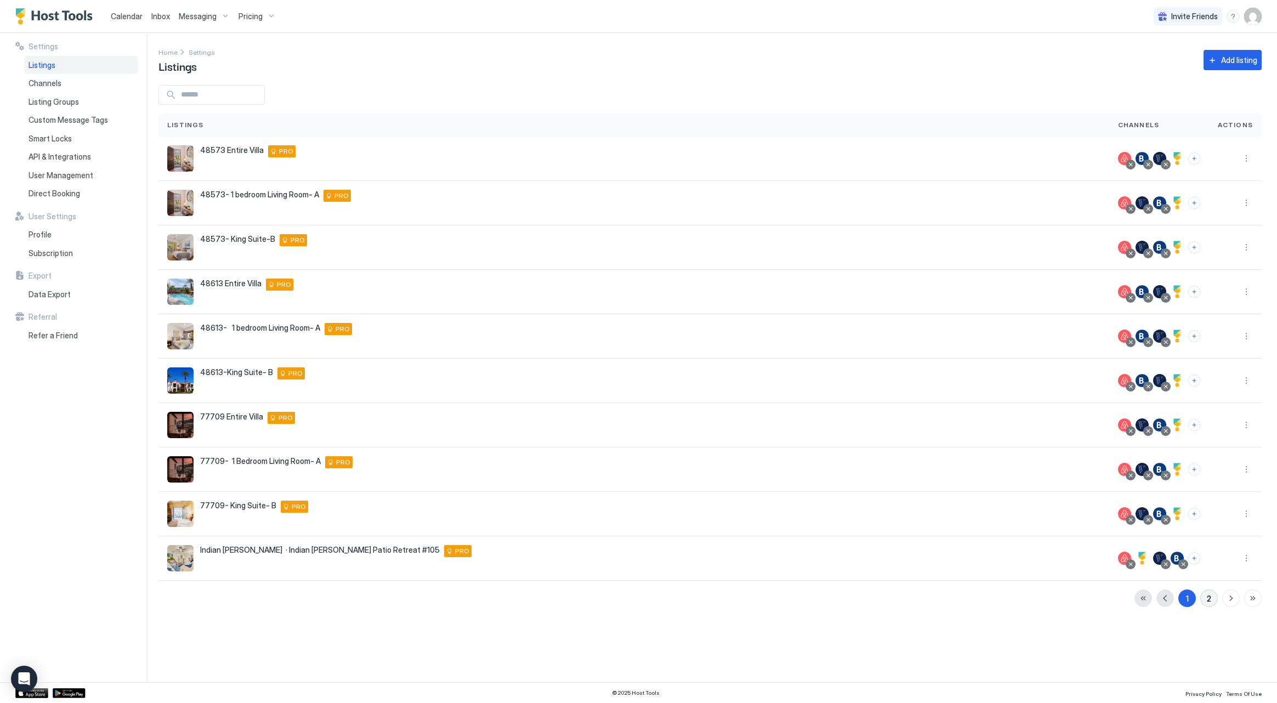
click at [1207, 604] on div "2" at bounding box center [1208, 599] width 4 height 12
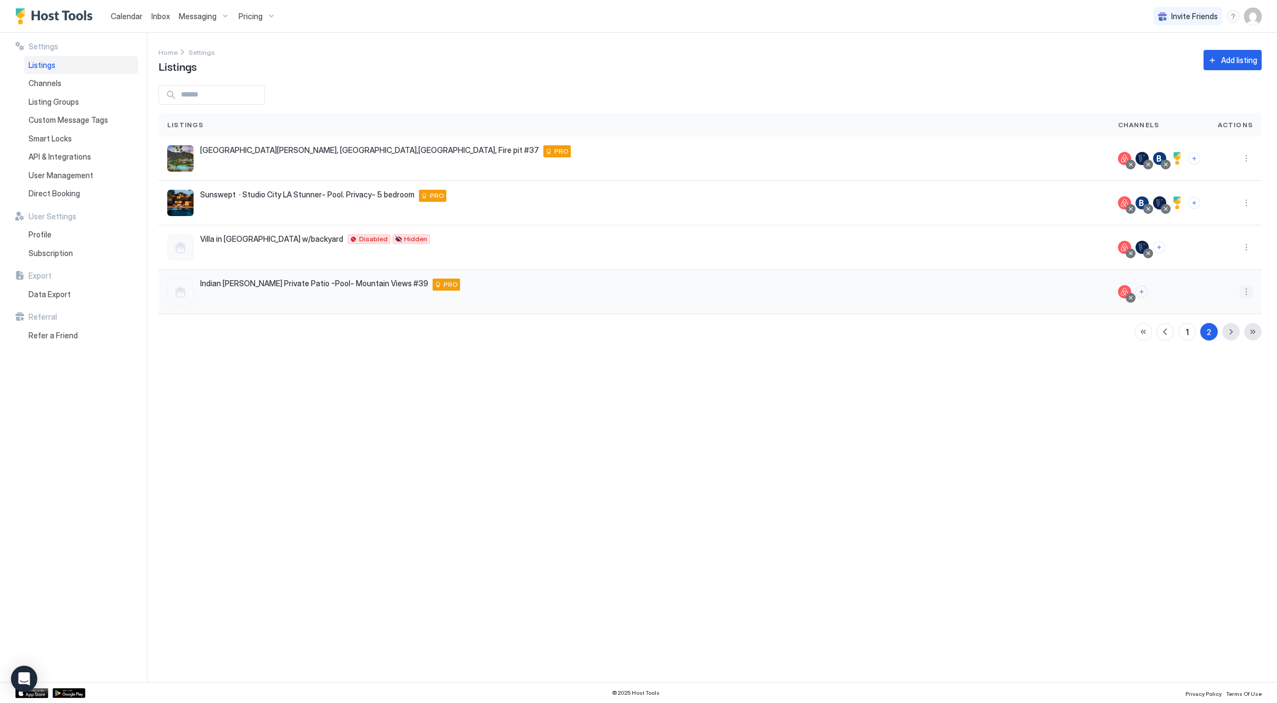
click at [1246, 290] on button "More options" at bounding box center [1245, 291] width 13 height 13
click at [1221, 340] on div "Edit Listing" at bounding box center [1182, 343] width 139 height 18
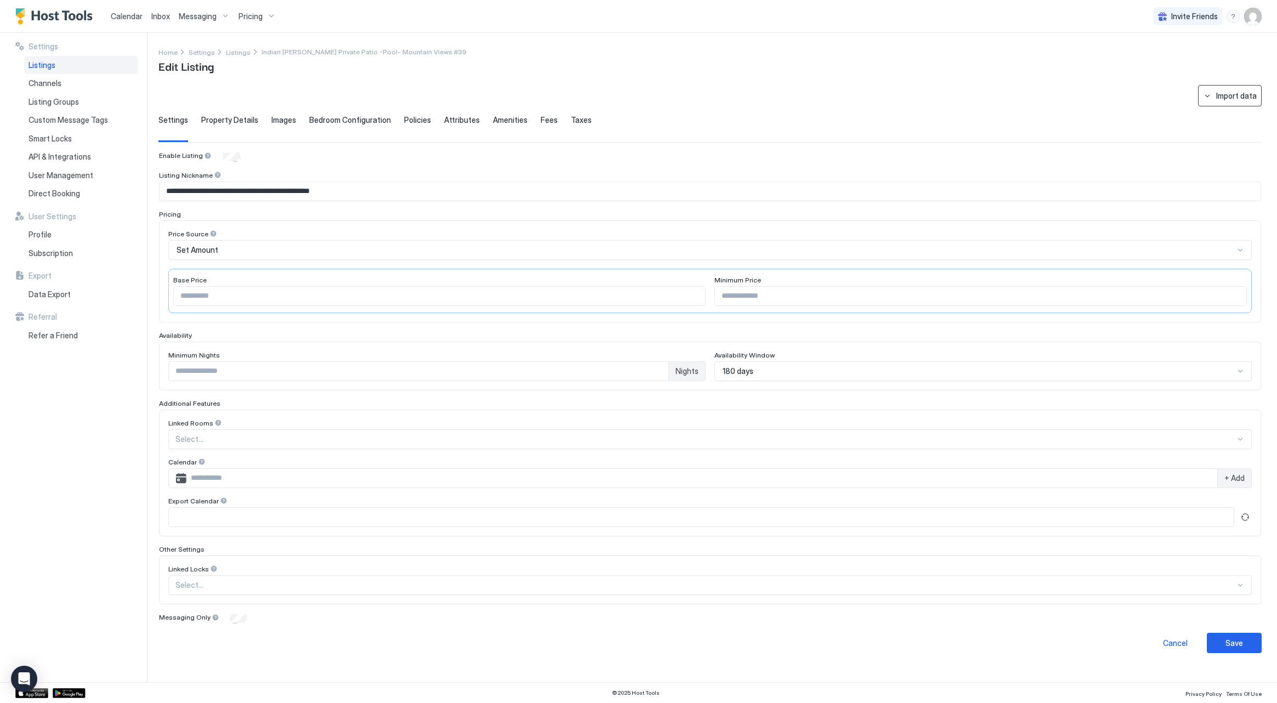
click at [1246, 98] on div "Import data" at bounding box center [1236, 96] width 41 height 12
click at [1237, 109] on div "Airbnb" at bounding box center [1206, 116] width 110 height 19
click at [1226, 642] on div "Save" at bounding box center [1234, 643] width 18 height 12
click at [1228, 641] on div "Save" at bounding box center [1234, 643] width 18 height 12
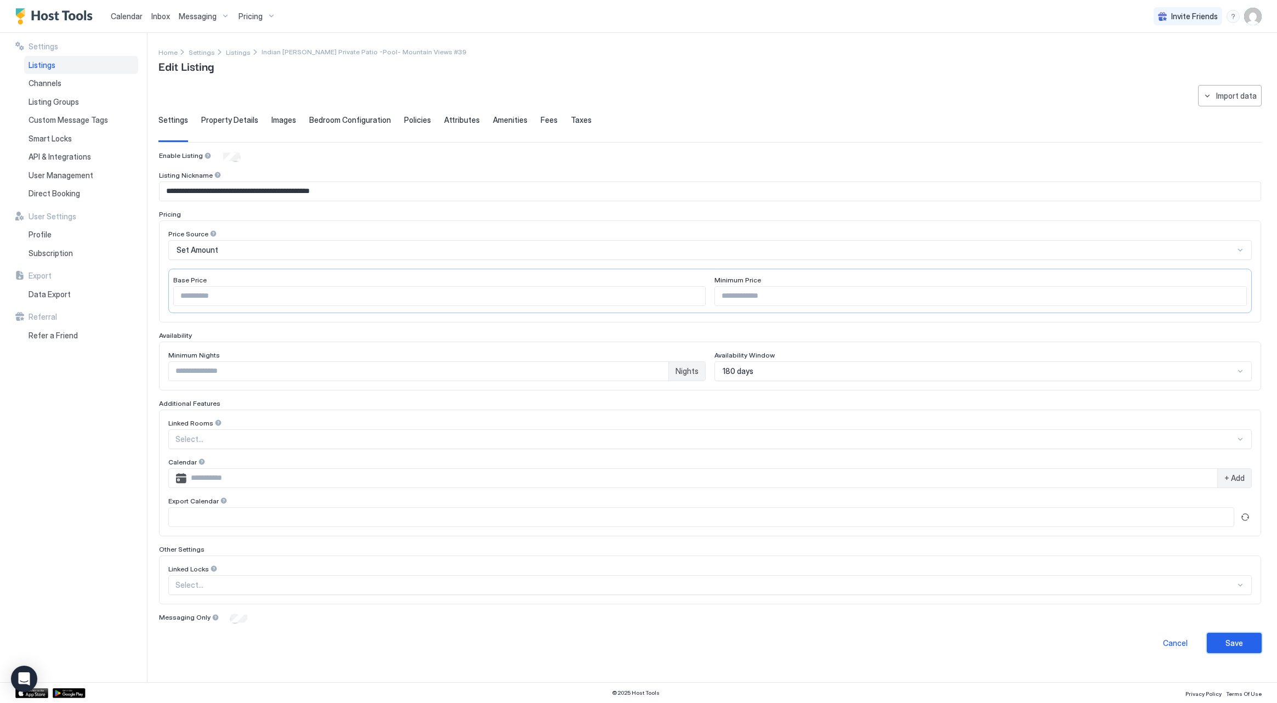
click at [1228, 641] on div "Save" at bounding box center [1234, 643] width 18 height 12
click at [276, 118] on span "Images" at bounding box center [283, 120] width 25 height 10
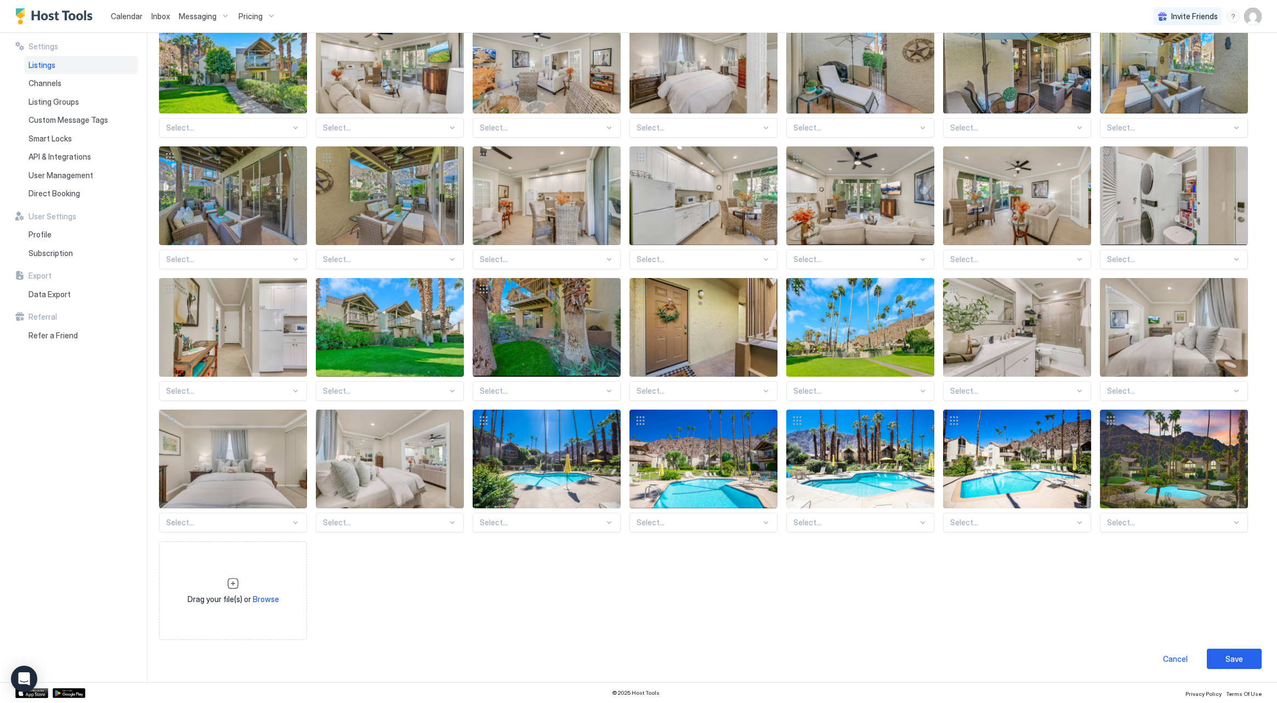
scroll to position [146, 0]
click at [1244, 663] on button "Save" at bounding box center [1233, 659] width 55 height 20
click at [1239, 661] on div "Save" at bounding box center [1234, 659] width 18 height 12
click at [1165, 659] on div "Cancel" at bounding box center [1175, 659] width 25 height 12
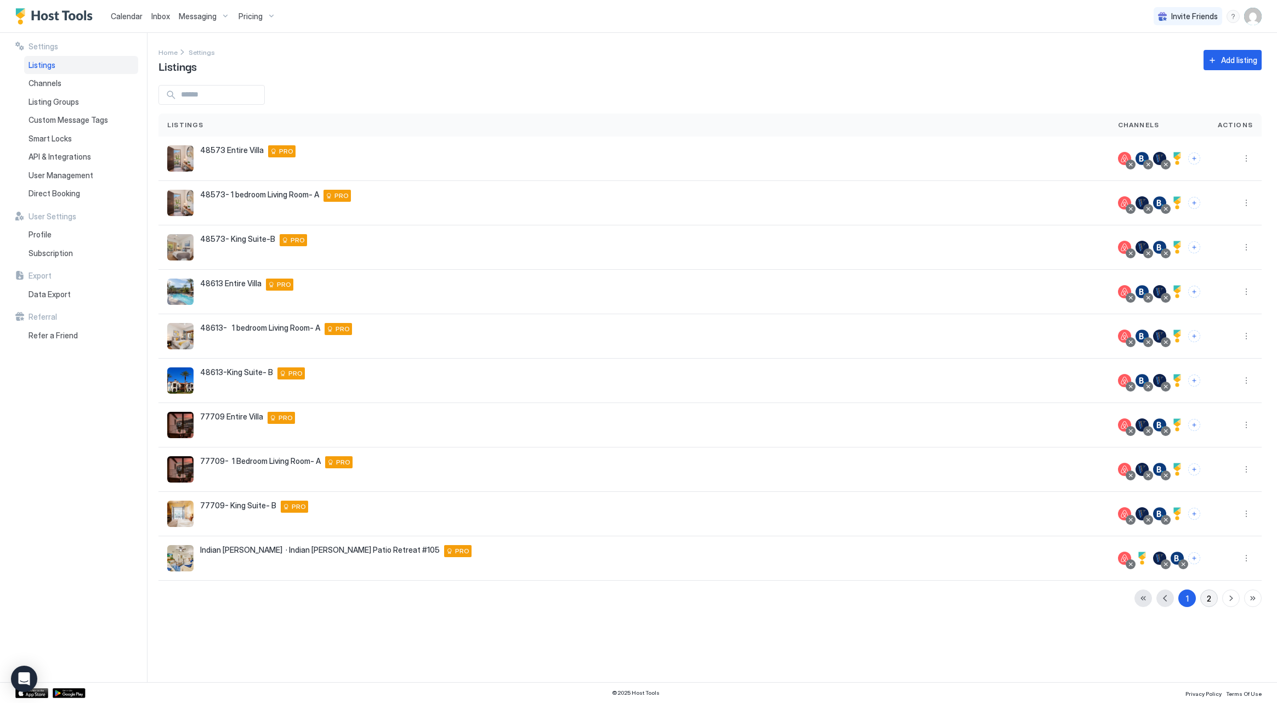
click at [1205, 602] on button "2" at bounding box center [1209, 598] width 18 height 18
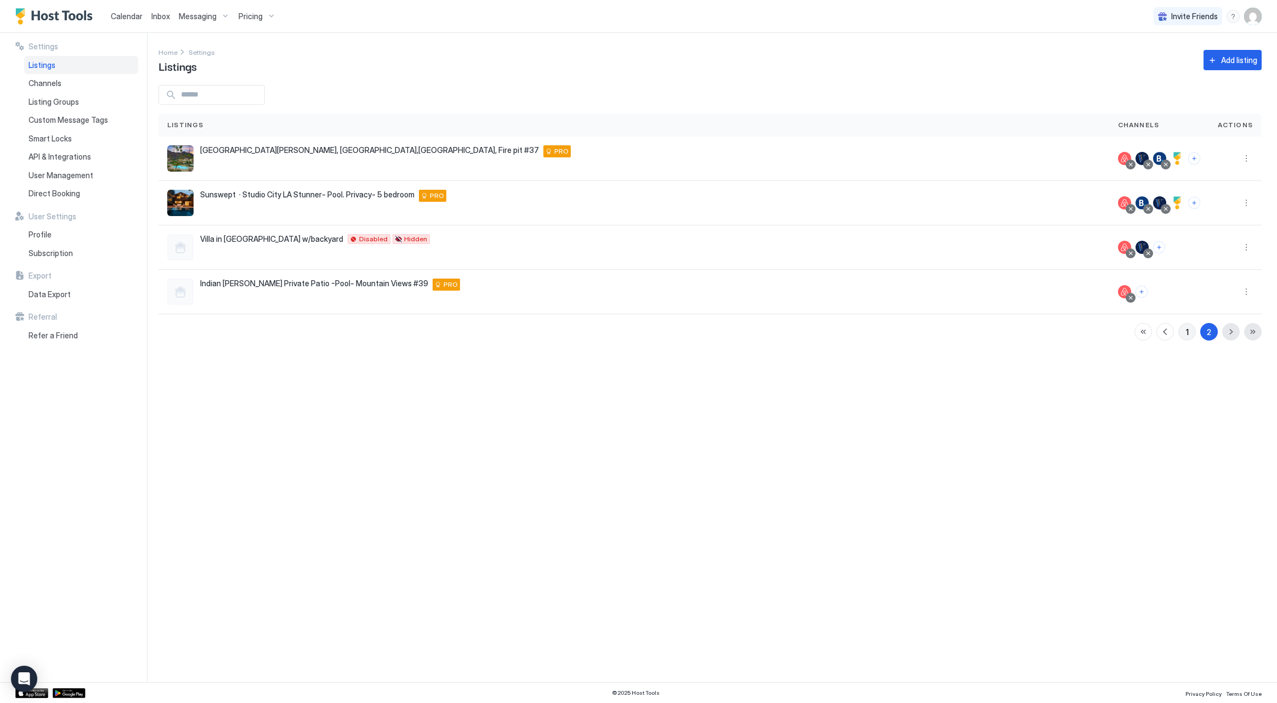
click at [1182, 335] on button "1" at bounding box center [1187, 332] width 18 height 18
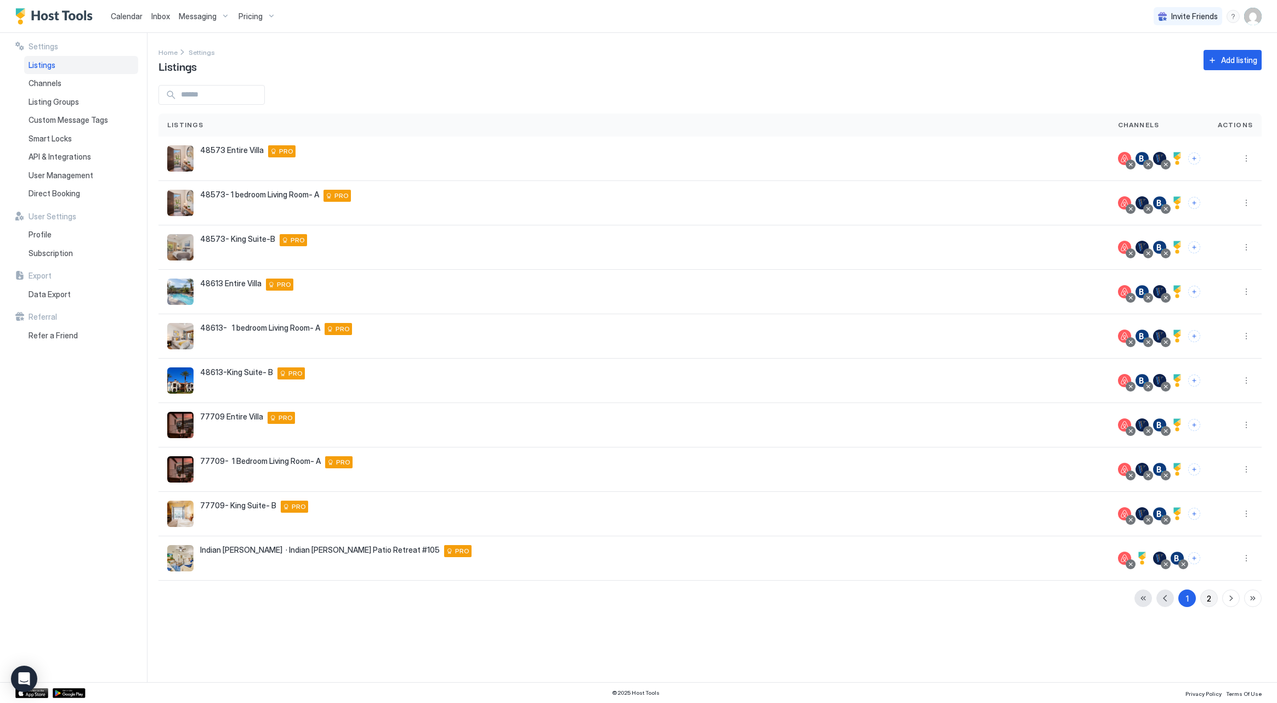
click at [1202, 597] on button "2" at bounding box center [1209, 598] width 18 height 18
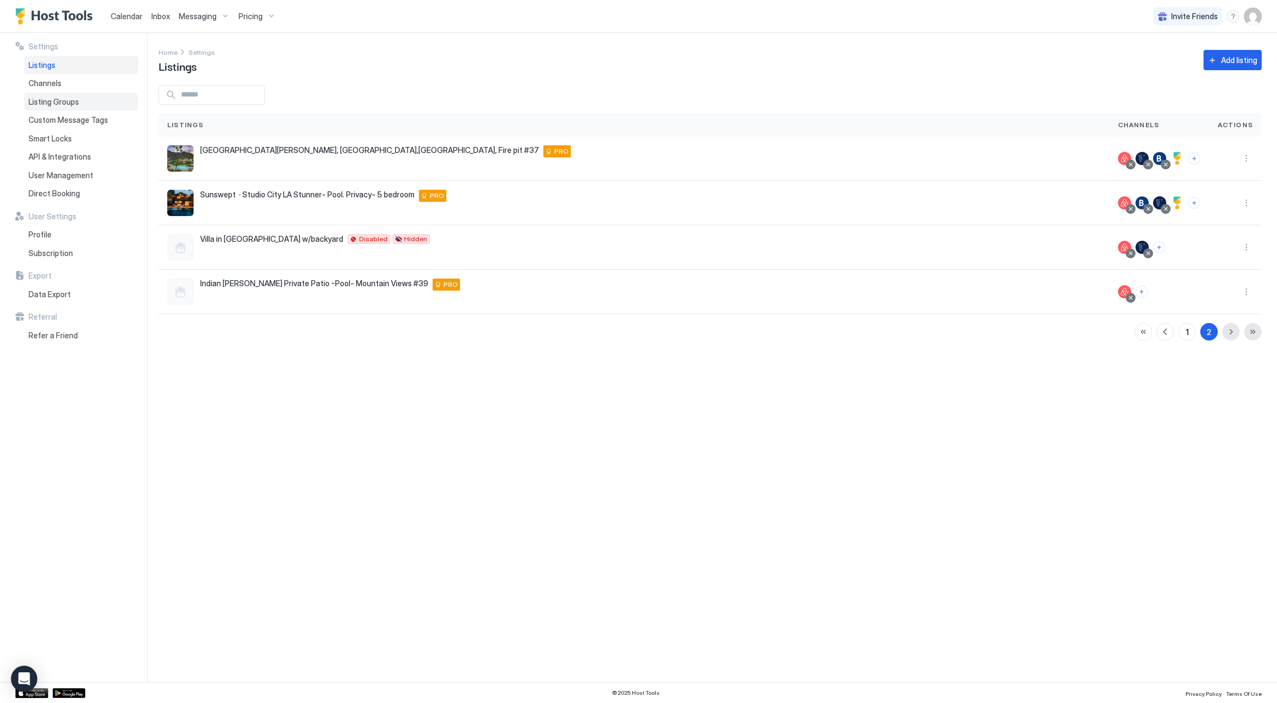
click at [82, 105] on div "Listing Groups" at bounding box center [81, 102] width 114 height 19
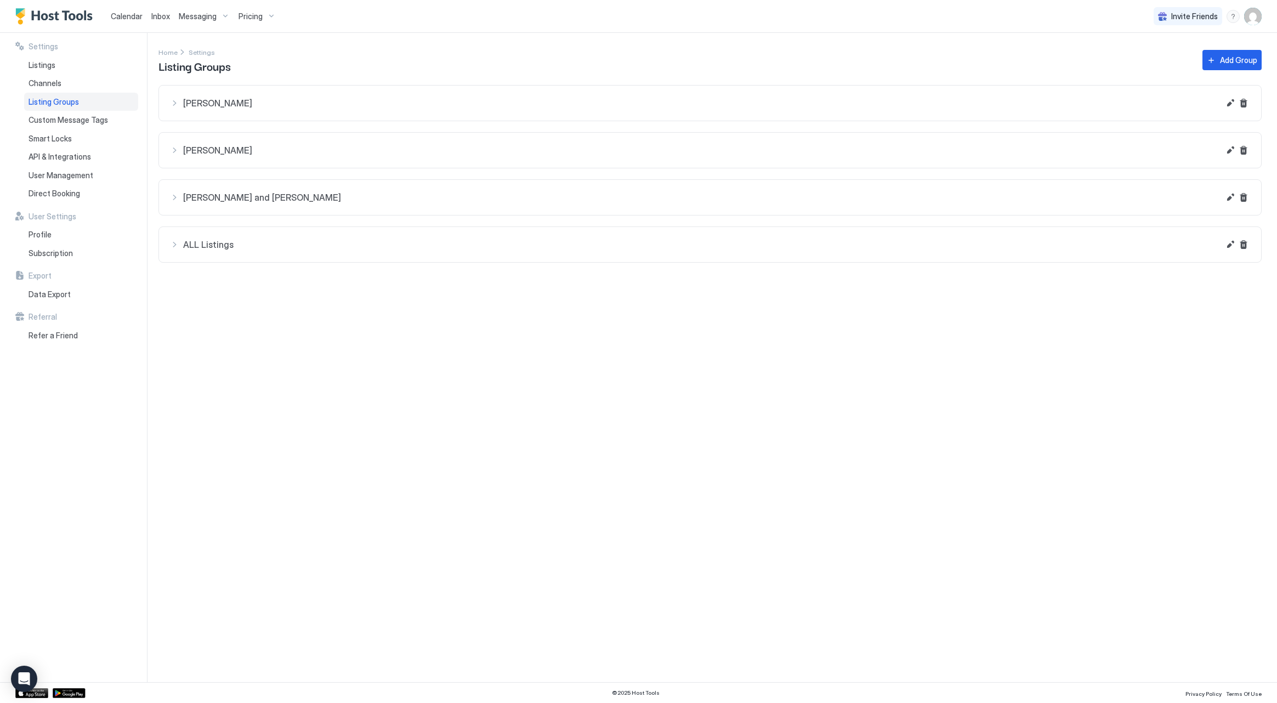
click at [355, 102] on span "[PERSON_NAME]" at bounding box center [701, 103] width 1036 height 11
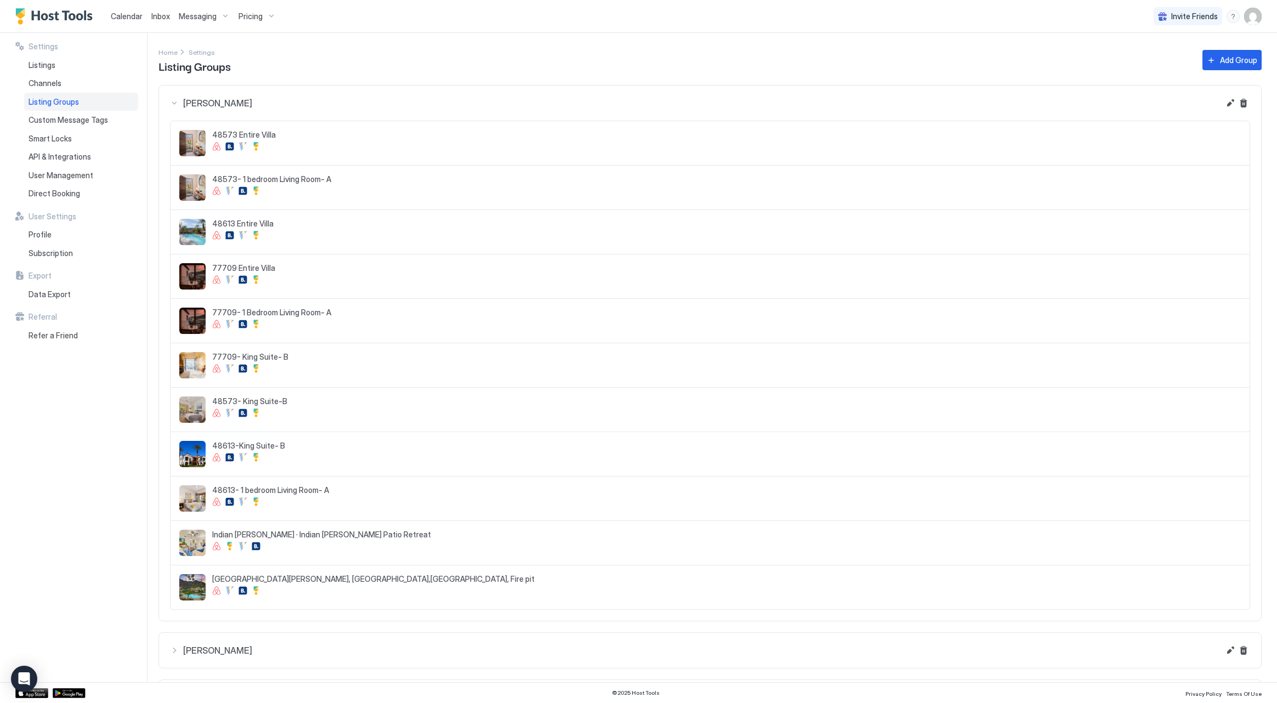
click at [1221, 104] on div "[PERSON_NAME]" at bounding box center [710, 102] width 1080 height 13
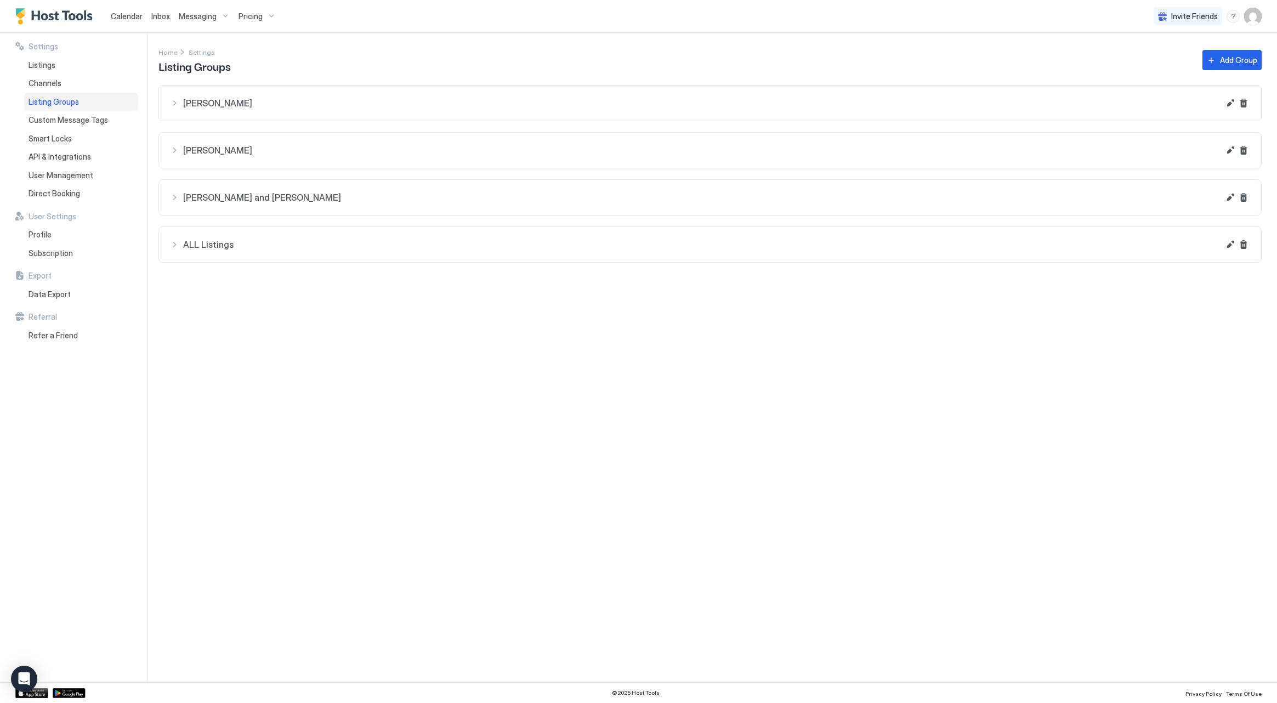
click at [1220, 104] on div "[PERSON_NAME]" at bounding box center [710, 102] width 1080 height 13
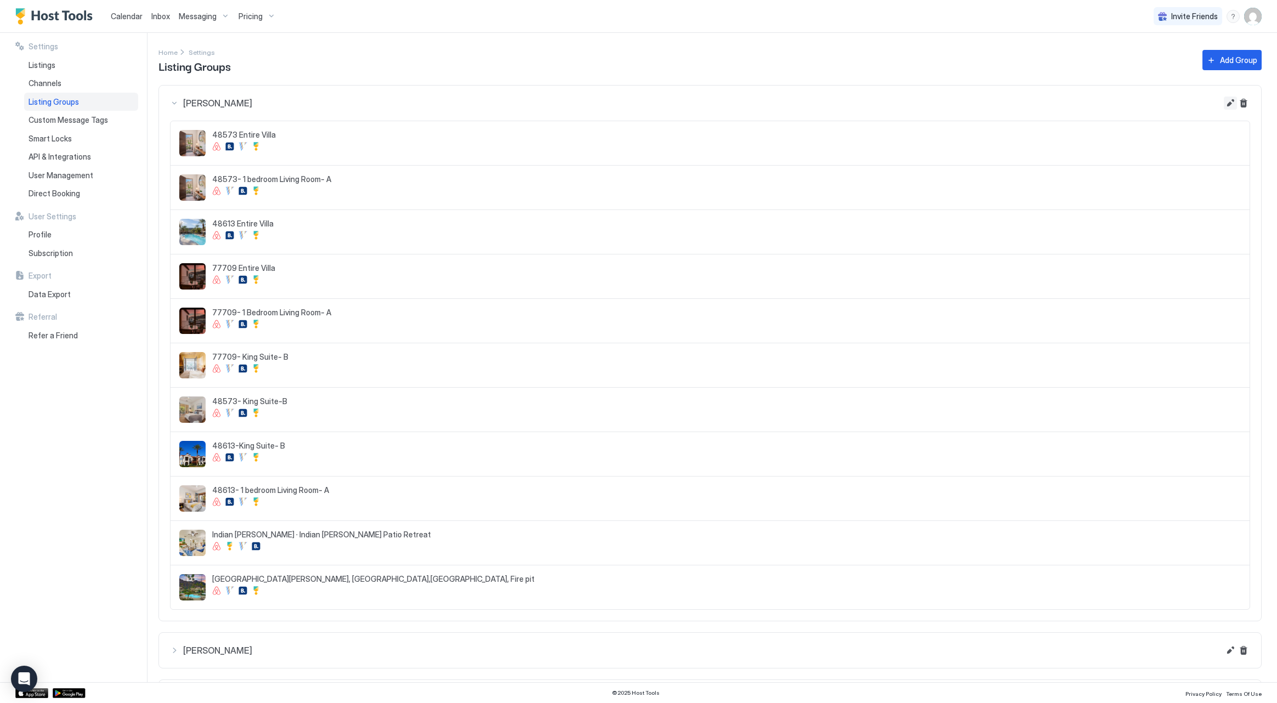
click at [1227, 108] on button "Edit" at bounding box center [1229, 102] width 13 height 13
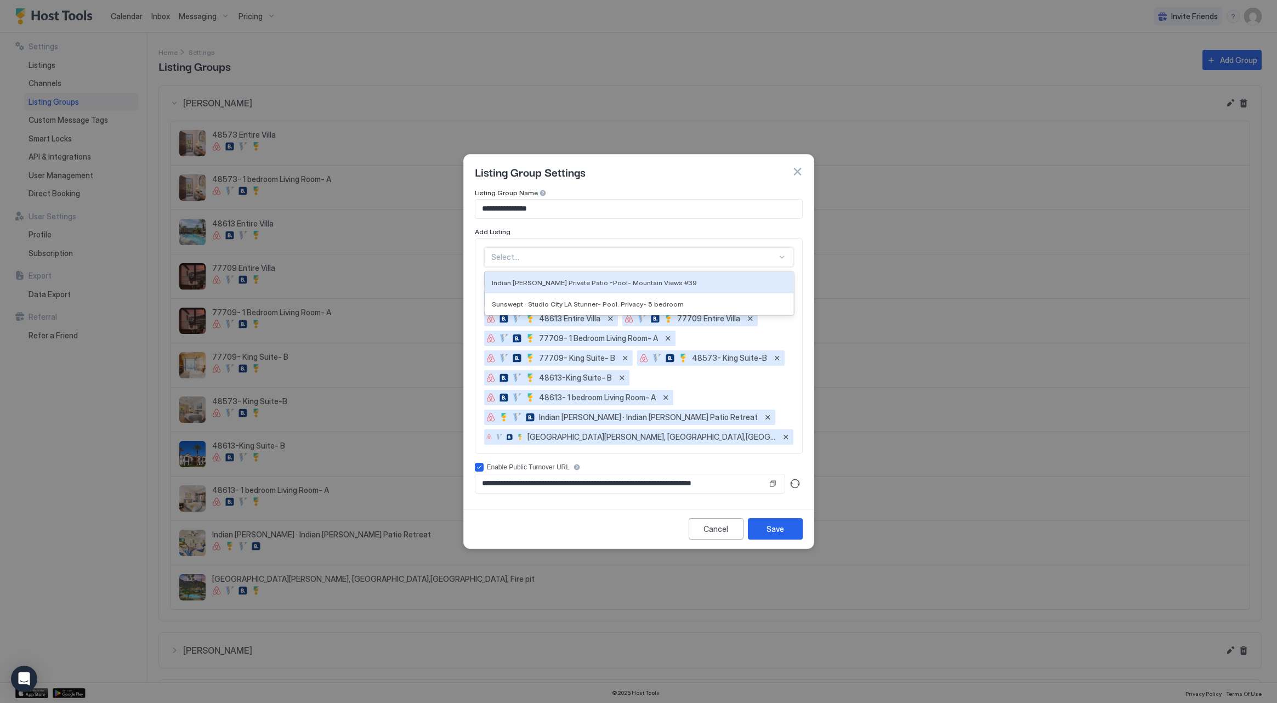
click at [714, 259] on div at bounding box center [634, 257] width 286 height 10
click at [675, 278] on div "Indian [PERSON_NAME] Private Patio -Pool- Mountain Views #39" at bounding box center [639, 282] width 295 height 8
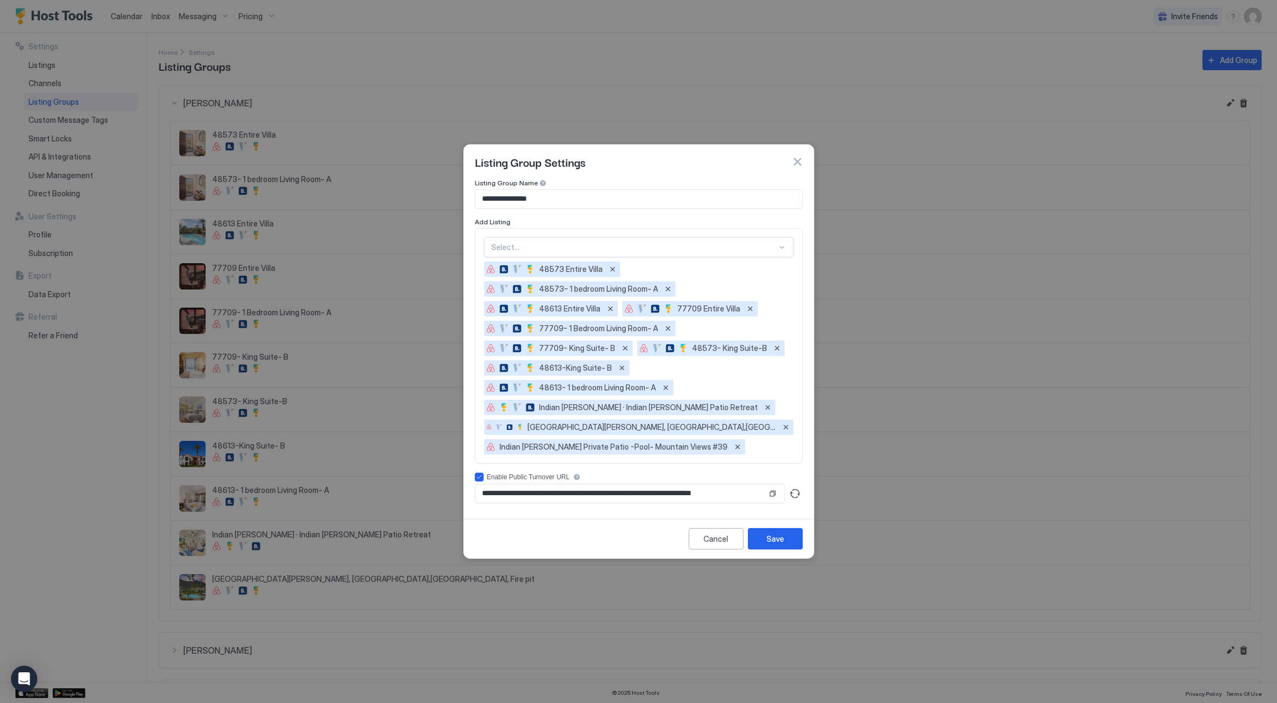
click at [671, 243] on div at bounding box center [634, 247] width 286 height 10
click at [670, 266] on div "Sunswept · Studio City LA Stunner- Pool. Privacy- 5 bedroom" at bounding box center [639, 272] width 308 height 21
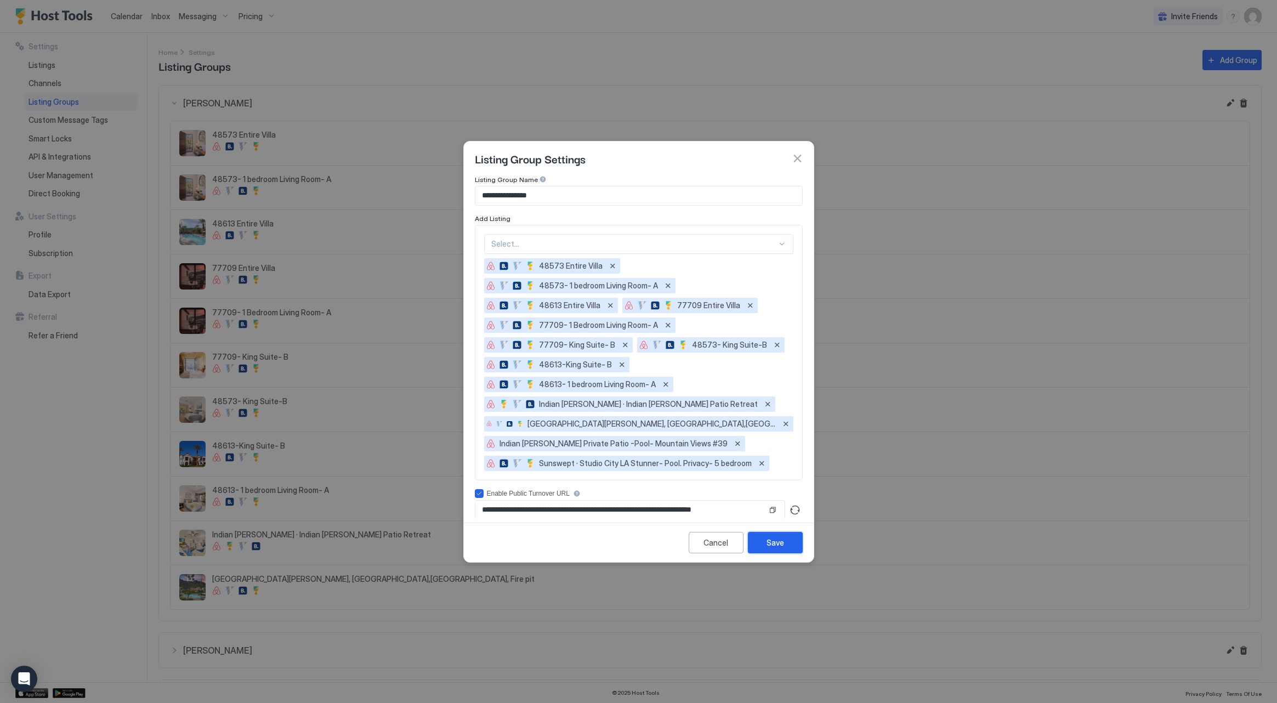
click at [767, 544] on div "Save" at bounding box center [775, 543] width 18 height 12
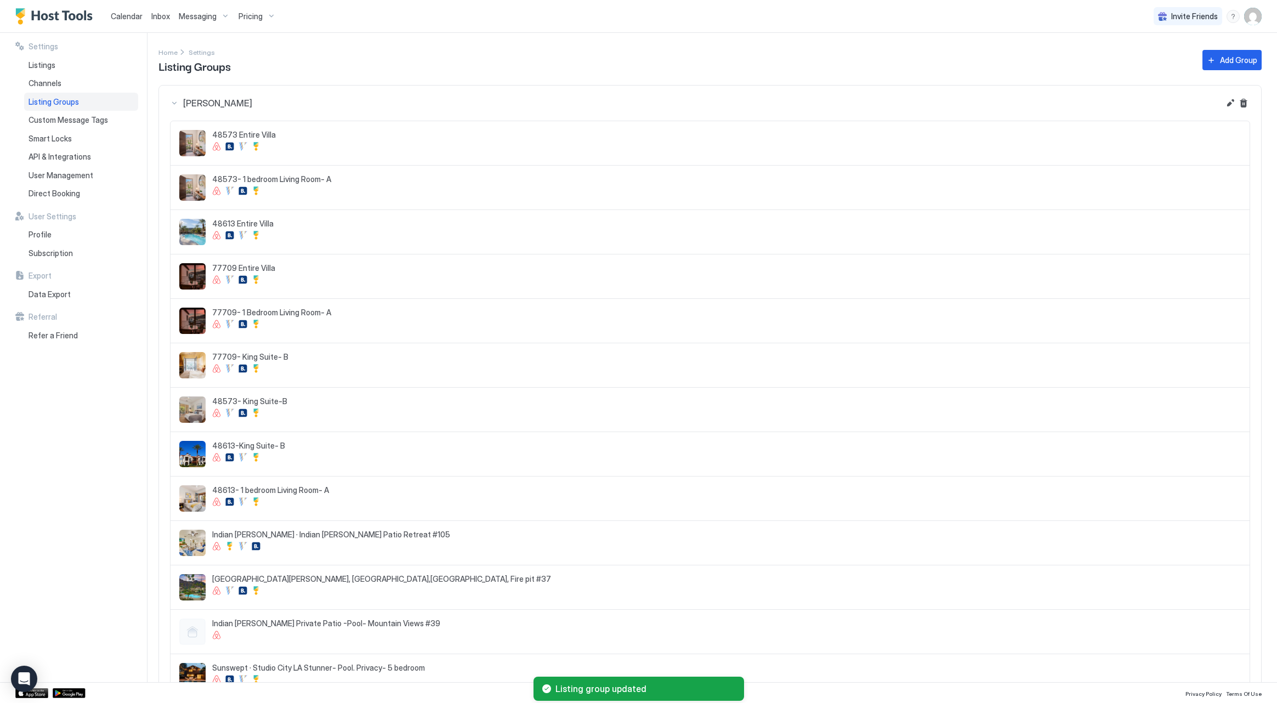
click at [169, 101] on button "[PERSON_NAME]" at bounding box center [710, 103] width 1102 height 35
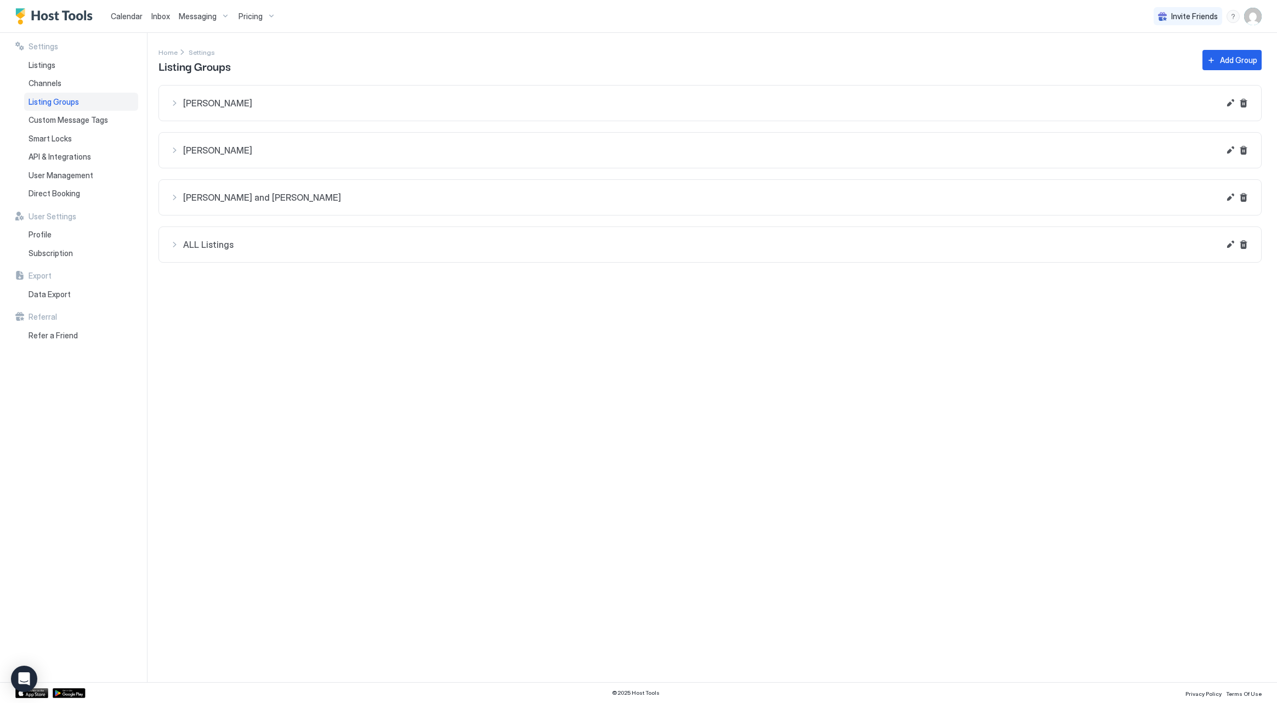
click at [254, 98] on span "[PERSON_NAME]" at bounding box center [701, 103] width 1036 height 11
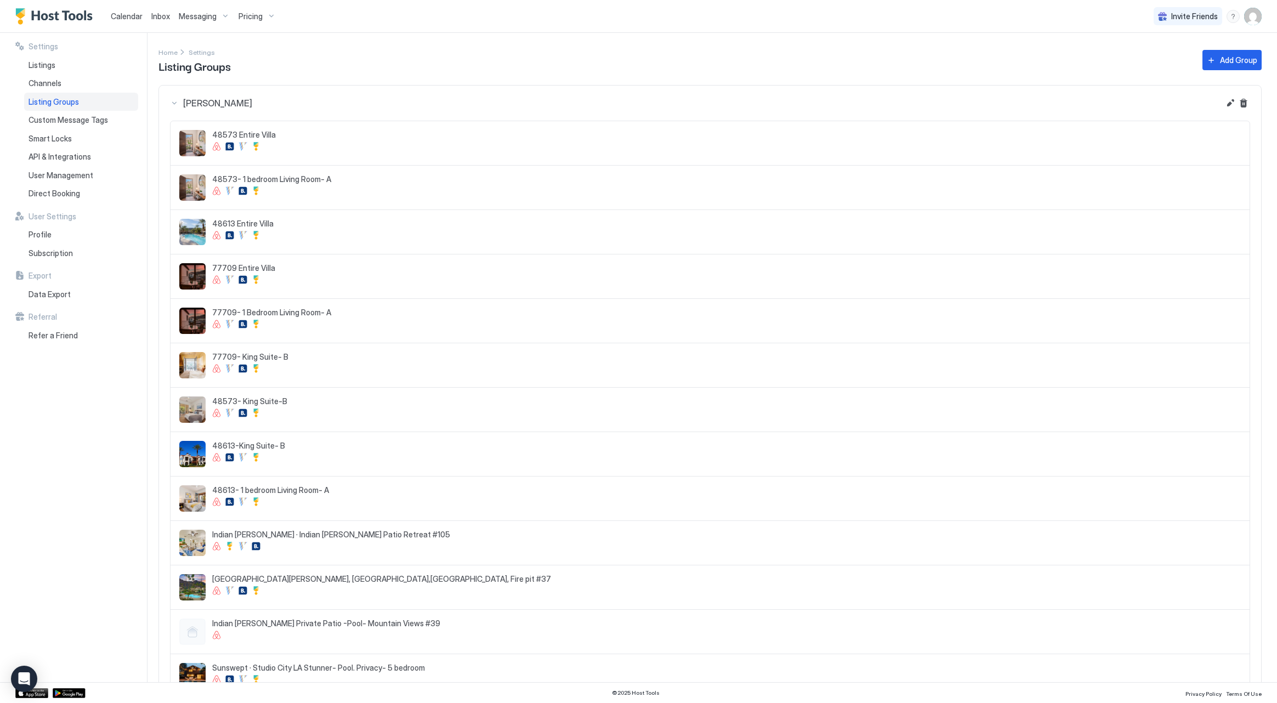
click at [1222, 111] on button "[PERSON_NAME]" at bounding box center [710, 103] width 1102 height 35
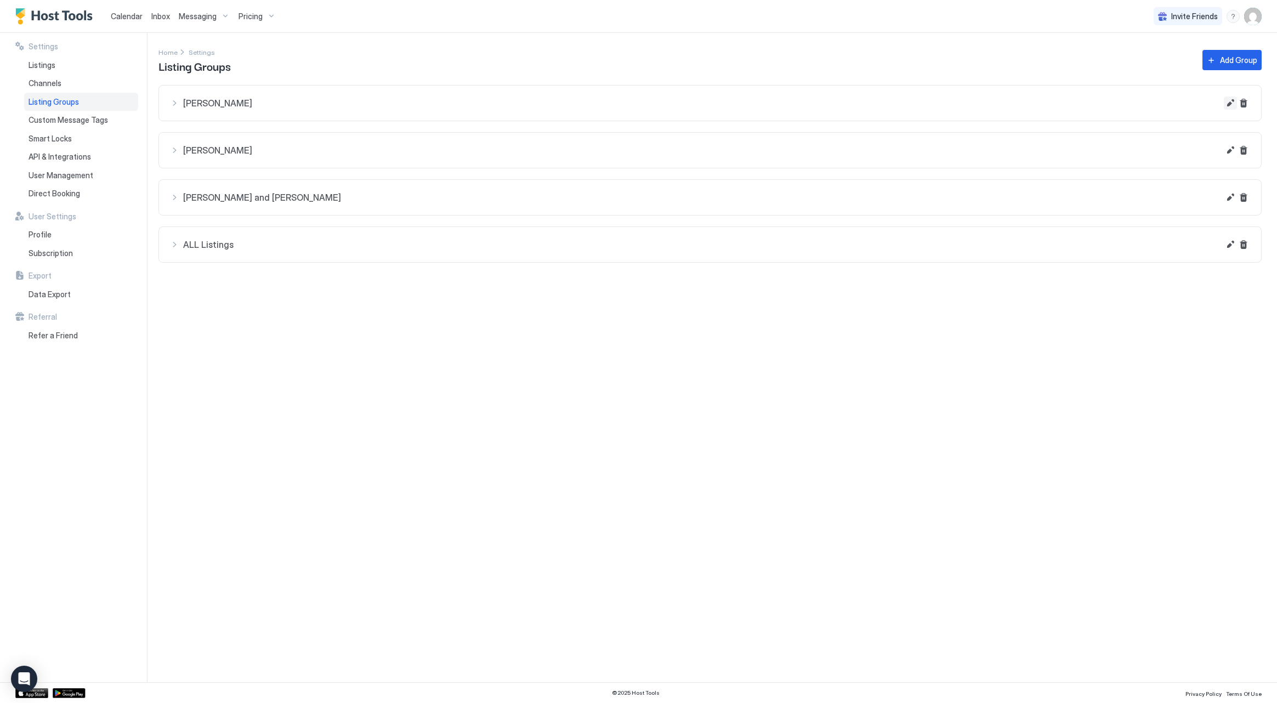
click at [1225, 107] on button "Edit" at bounding box center [1229, 102] width 13 height 13
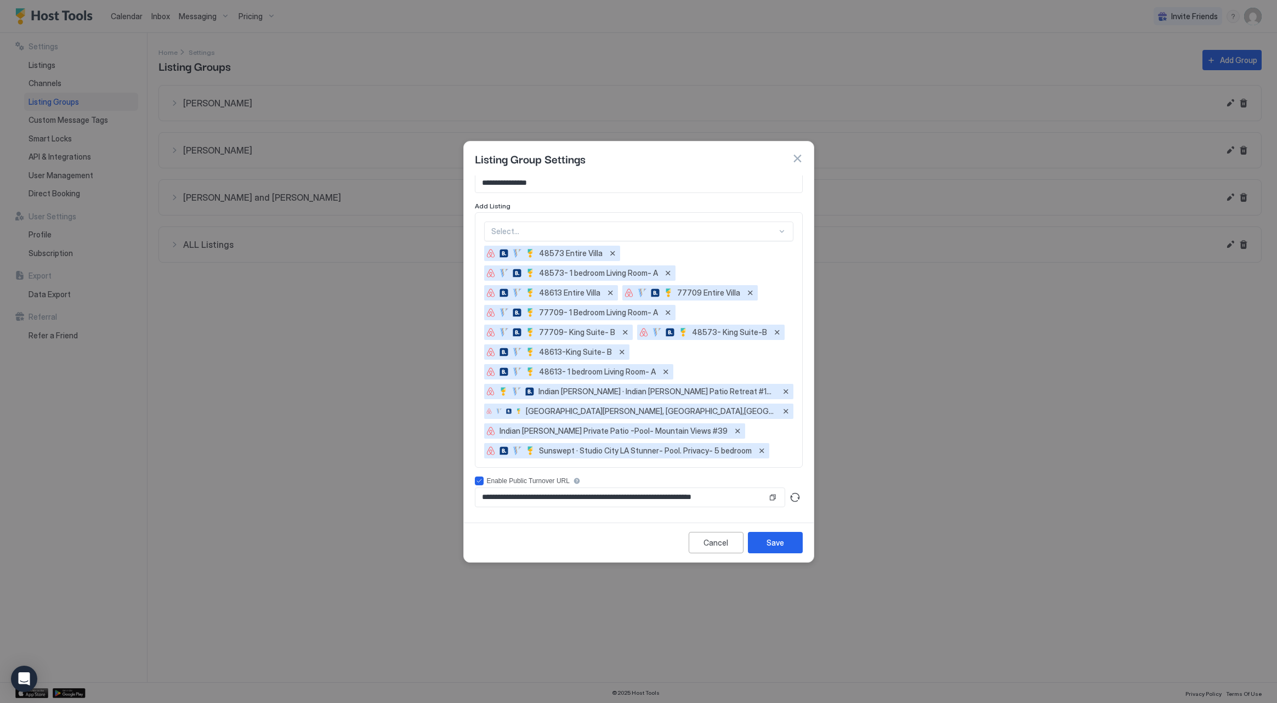
scroll to position [13, 0]
click at [758, 452] on button "Remove" at bounding box center [761, 450] width 11 height 11
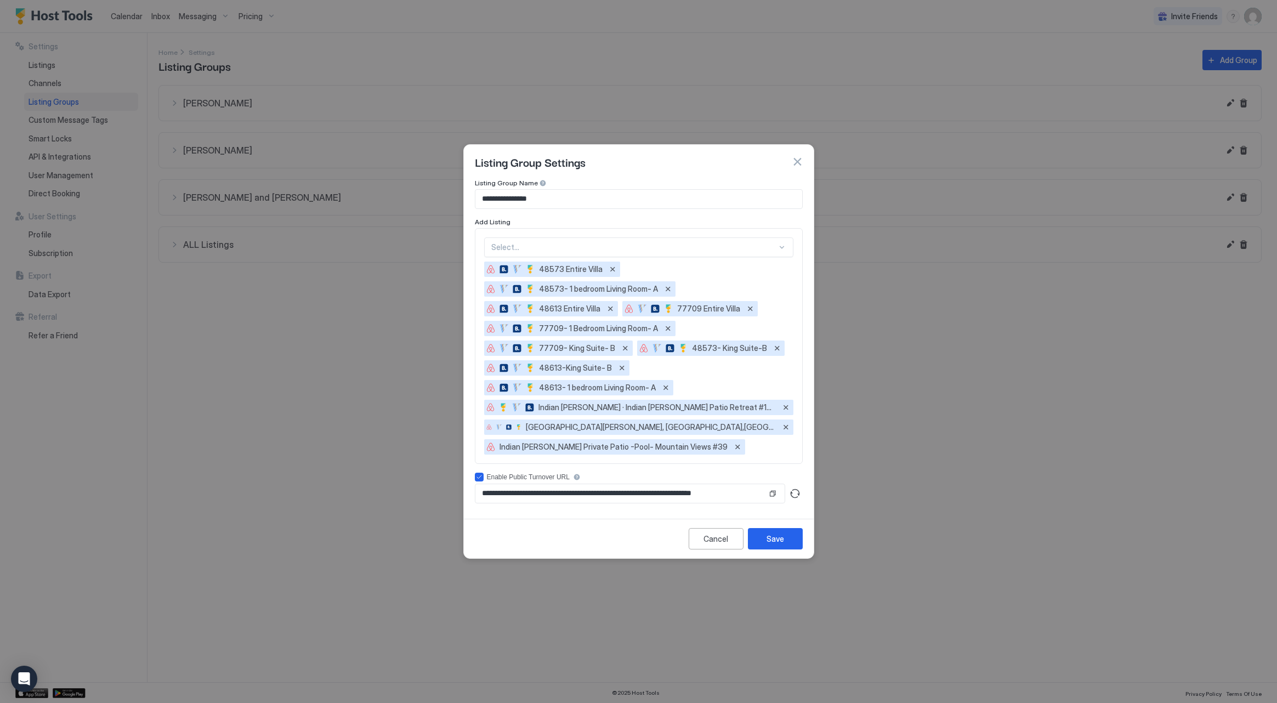
scroll to position [0, 0]
click at [770, 543] on div "Save" at bounding box center [775, 539] width 18 height 12
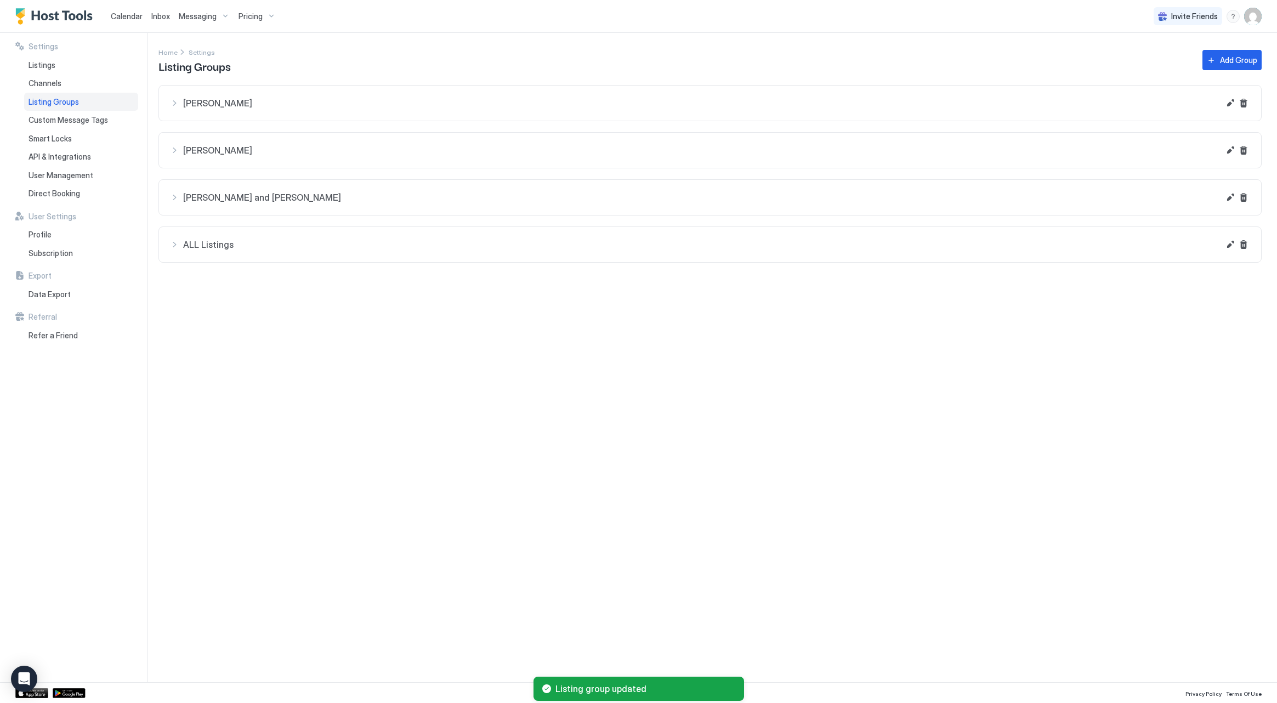
click at [236, 109] on span "ALL Listings" at bounding box center [701, 103] width 1036 height 11
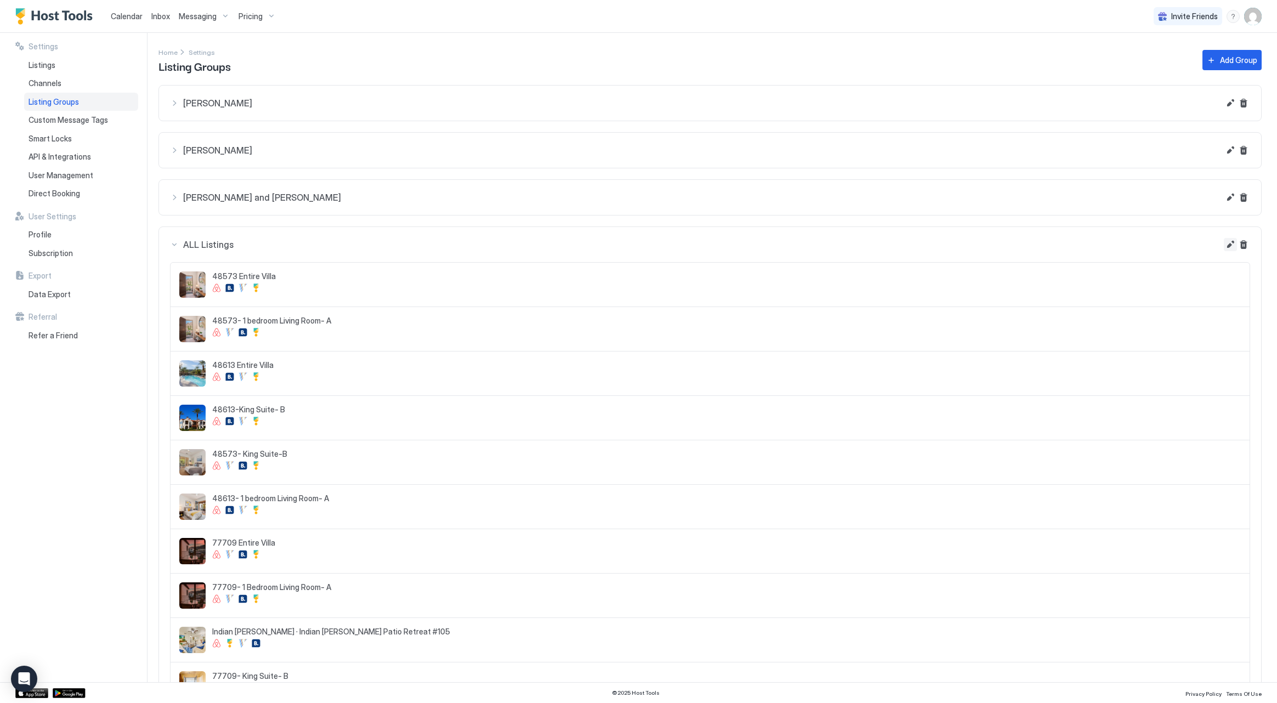
click at [1223, 110] on button "Edit" at bounding box center [1229, 102] width 13 height 13
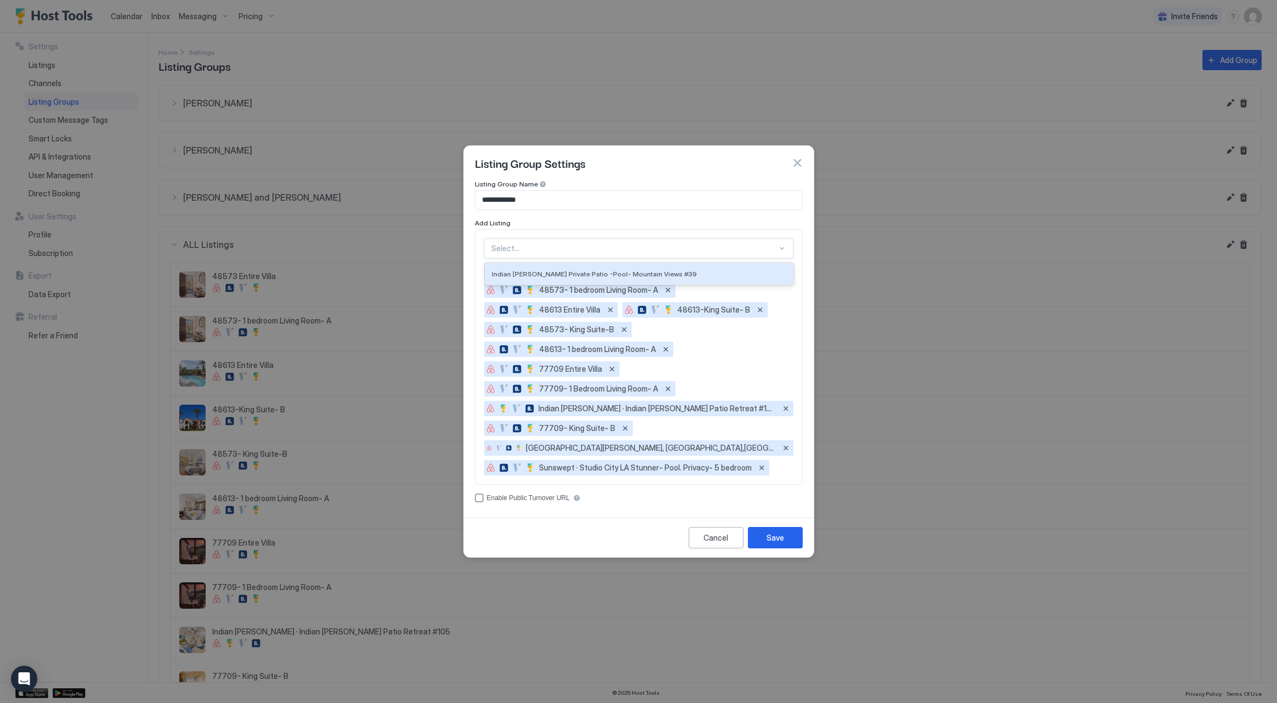
click at [637, 249] on div at bounding box center [634, 248] width 286 height 10
click at [648, 271] on div "Indian [PERSON_NAME] Private Patio -Pool- Mountain Views #39" at bounding box center [639, 274] width 295 height 8
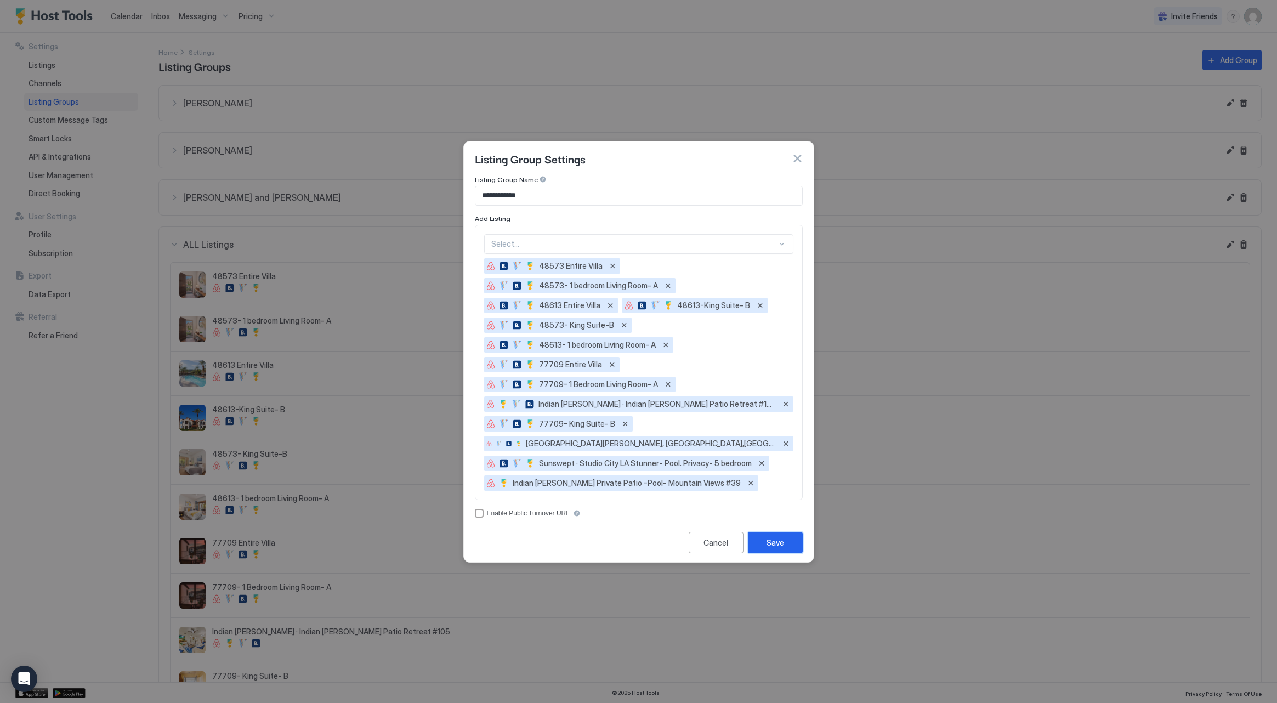
click at [769, 545] on div "Save" at bounding box center [775, 543] width 18 height 12
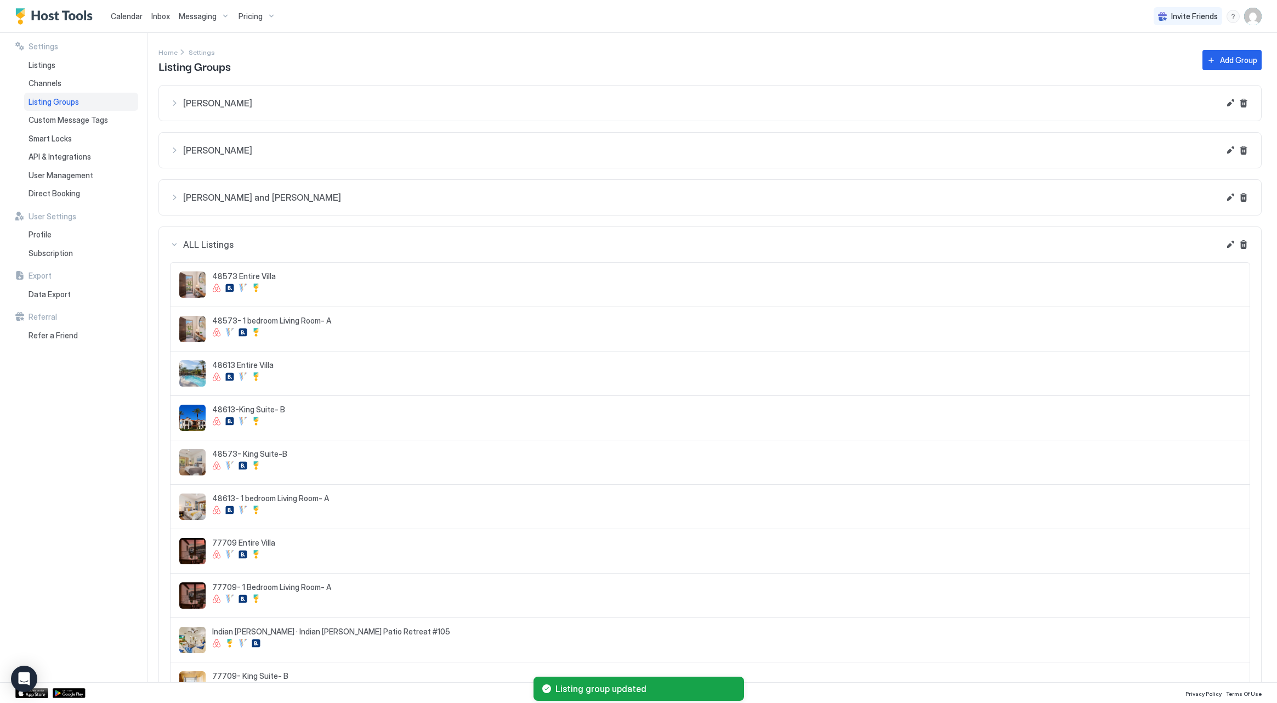
click at [992, 70] on div "Home Settings Listing Groups Add Group" at bounding box center [709, 60] width 1103 height 28
click at [1236, 66] on button "Add Group" at bounding box center [1231, 60] width 59 height 20
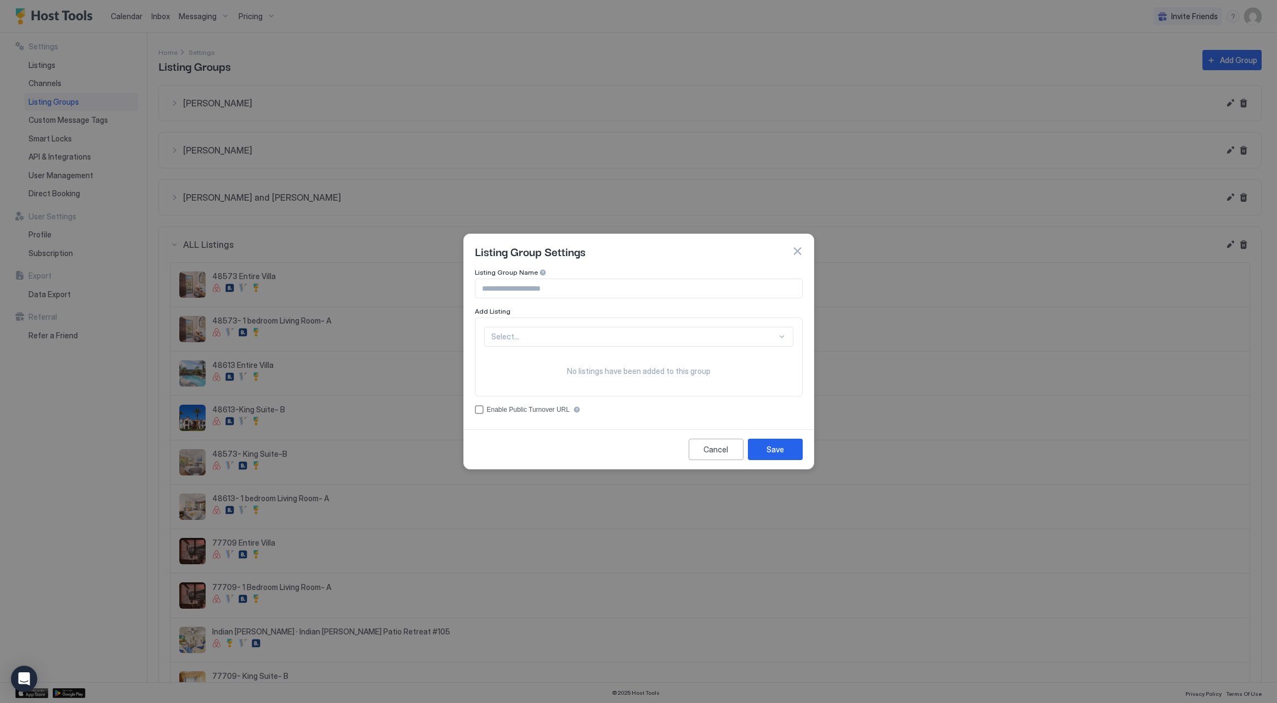
click at [497, 285] on input "Input Field" at bounding box center [638, 288] width 327 height 19
type input "**********"
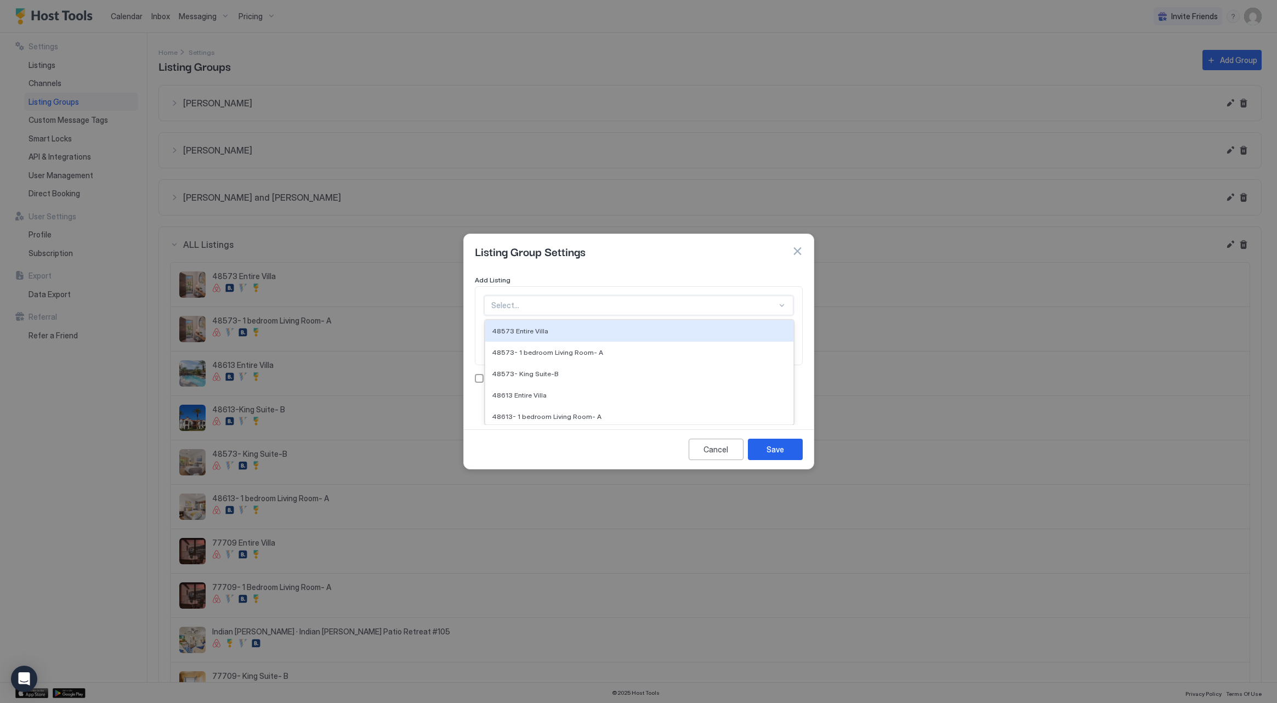
click at [576, 315] on div "48573 Entire Villa , 1 of 13. 13 results available. Use Up and Down to choose o…" at bounding box center [638, 305] width 309 height 20
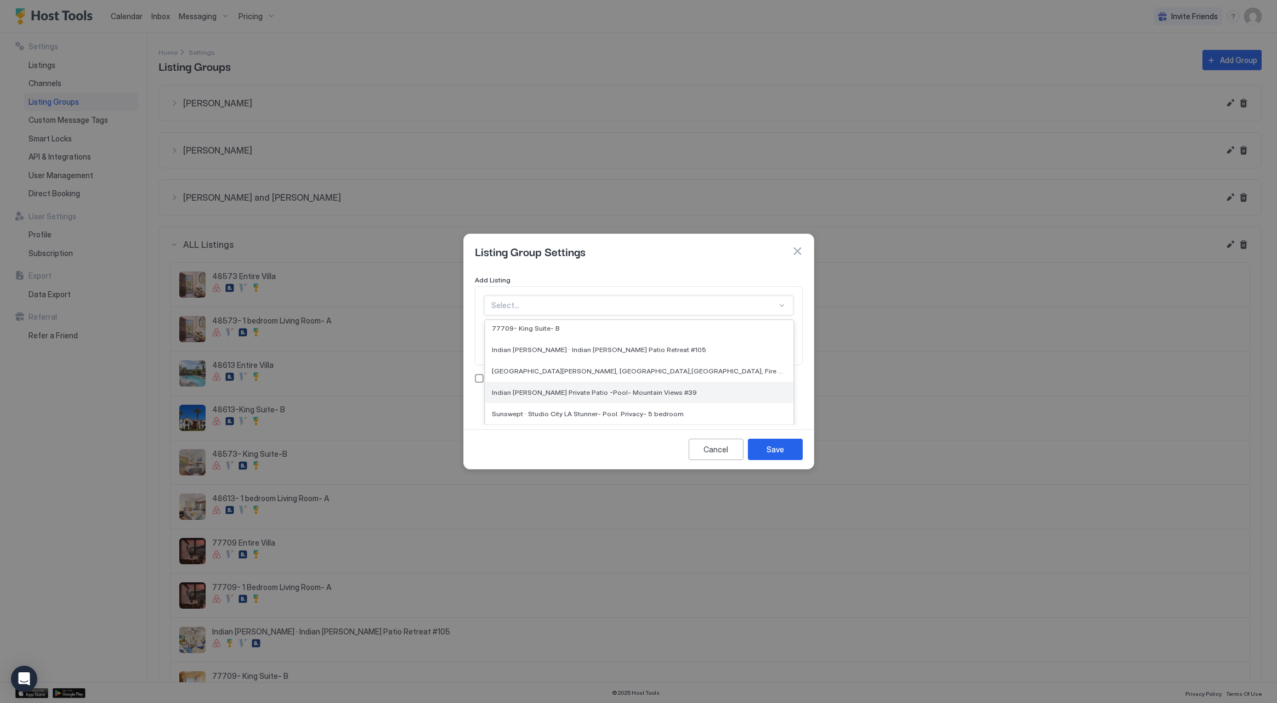
click at [695, 391] on div "Indian [PERSON_NAME] Private Patio -Pool- Mountain Views #39" at bounding box center [639, 392] width 295 height 8
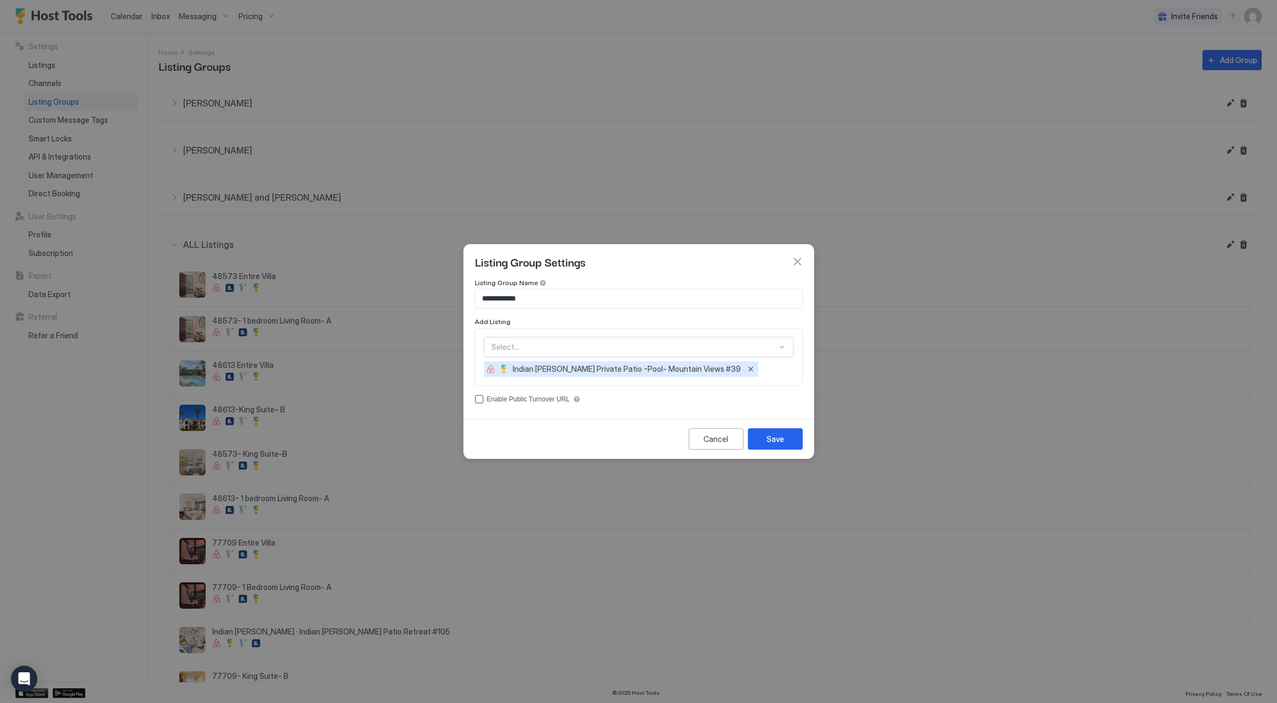
scroll to position [0, 0]
click at [760, 437] on button "Save" at bounding box center [775, 438] width 55 height 21
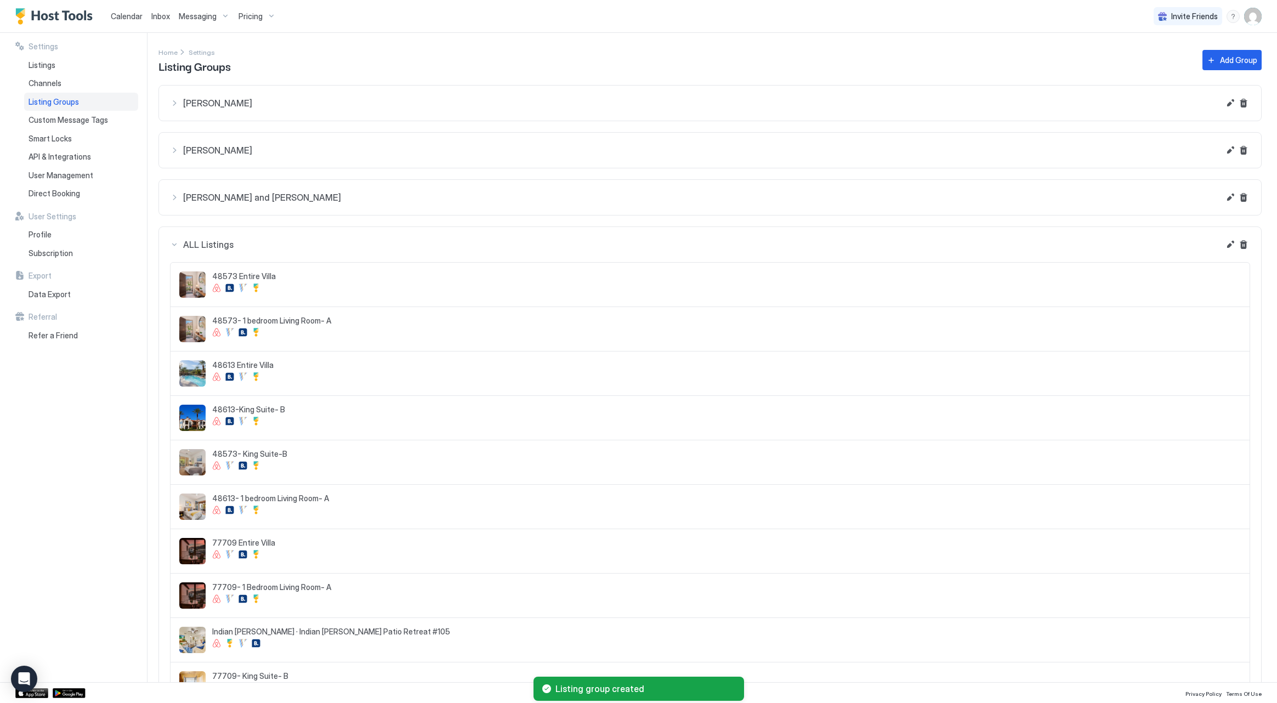
click at [205, 109] on span "ALL Listings" at bounding box center [701, 103] width 1036 height 11
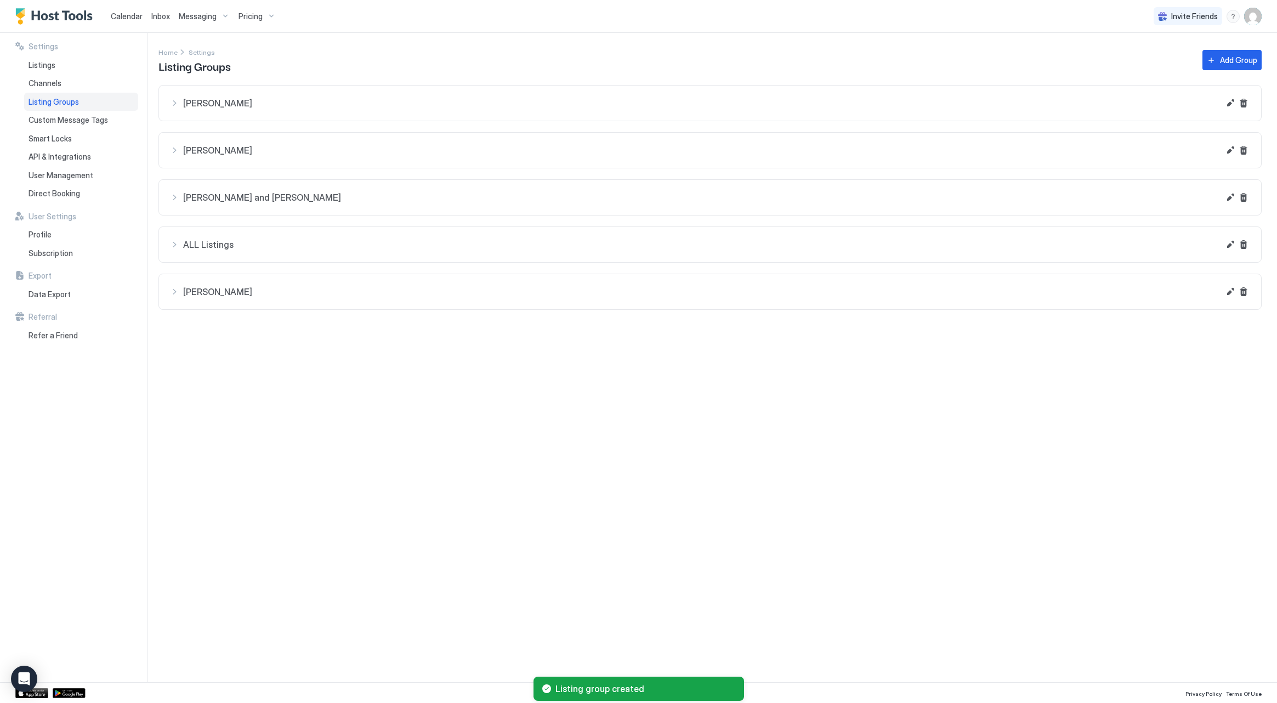
click at [275, 109] on span "Beth Collins" at bounding box center [701, 103] width 1036 height 11
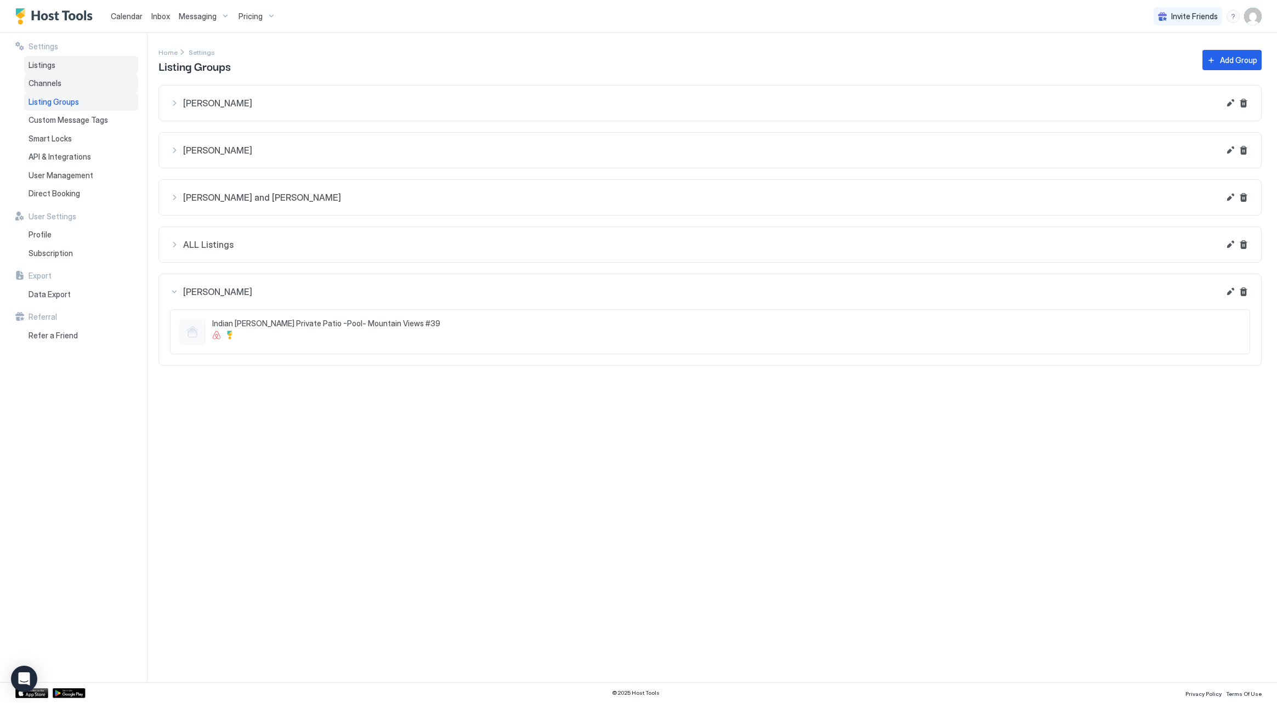
drag, startPoint x: 92, startPoint y: 70, endPoint x: 91, endPoint y: 81, distance: 11.0
click at [92, 70] on div "Listings" at bounding box center [81, 65] width 114 height 19
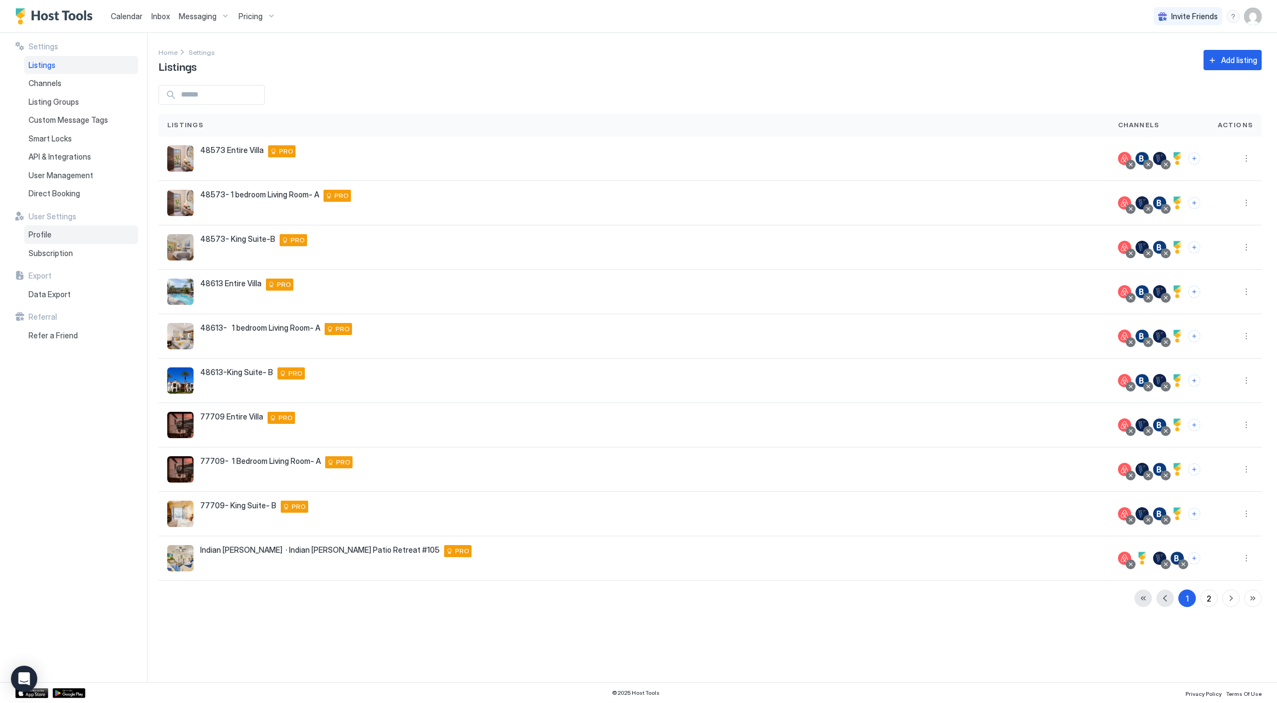
click at [97, 233] on div "Profile" at bounding box center [81, 234] width 114 height 19
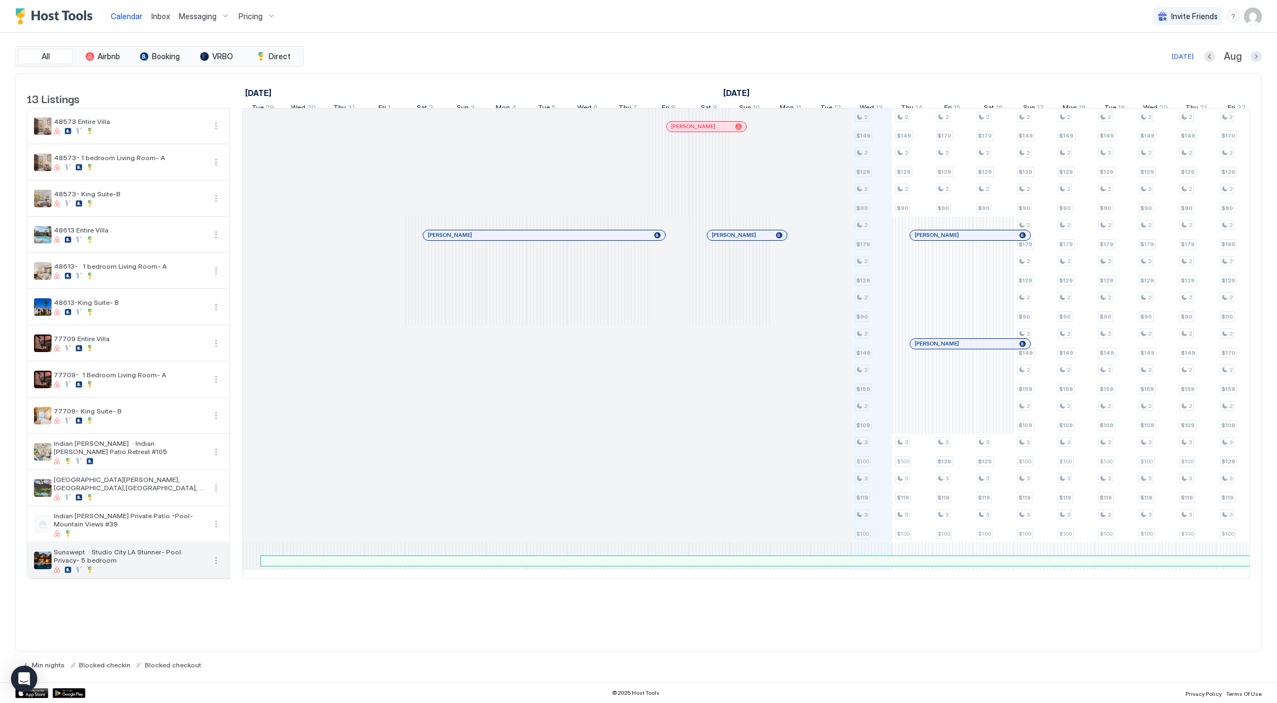
scroll to position [0, 609]
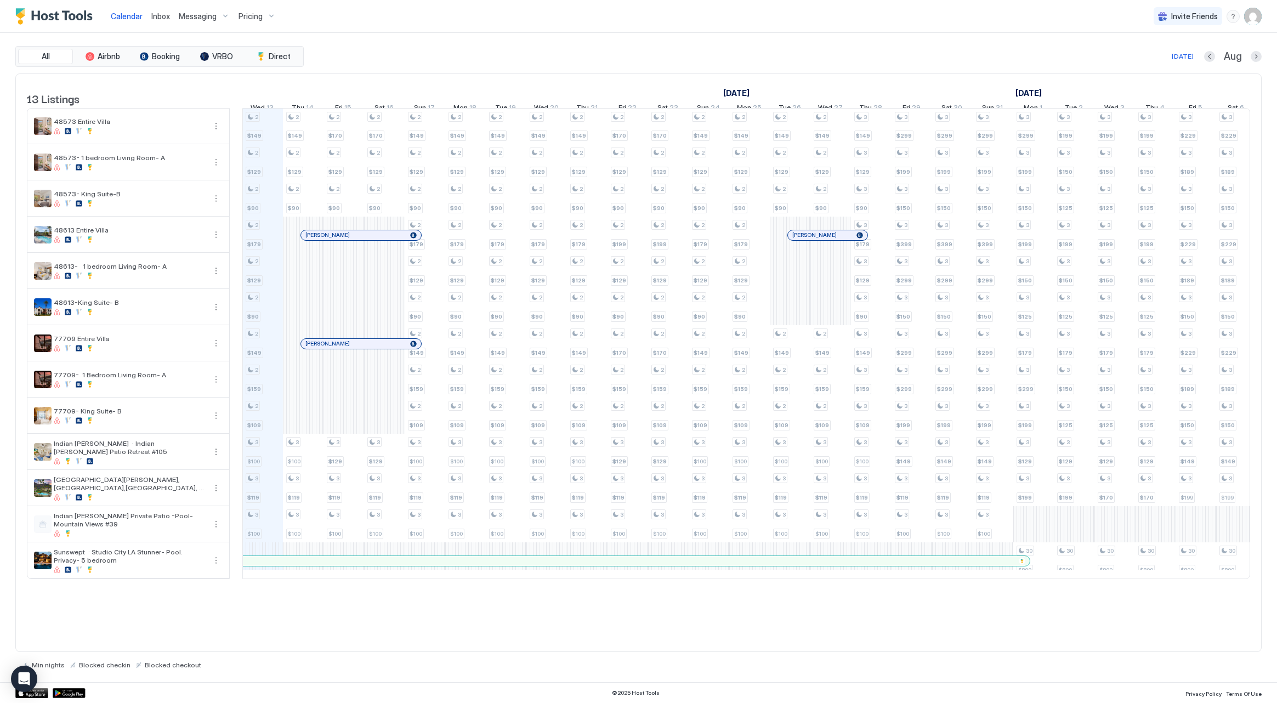
click at [242, 19] on span "Pricing" at bounding box center [250, 17] width 24 height 10
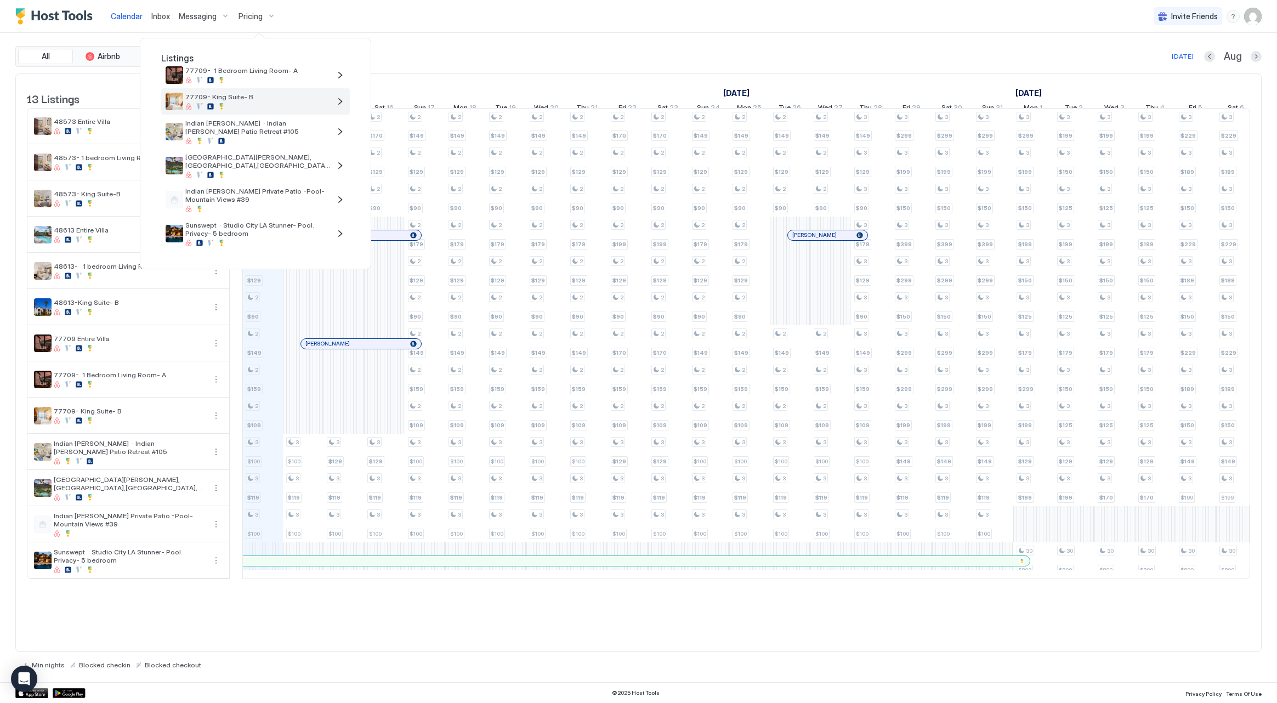
scroll to position [223, 0]
click at [485, 37] on div at bounding box center [638, 351] width 1277 height 703
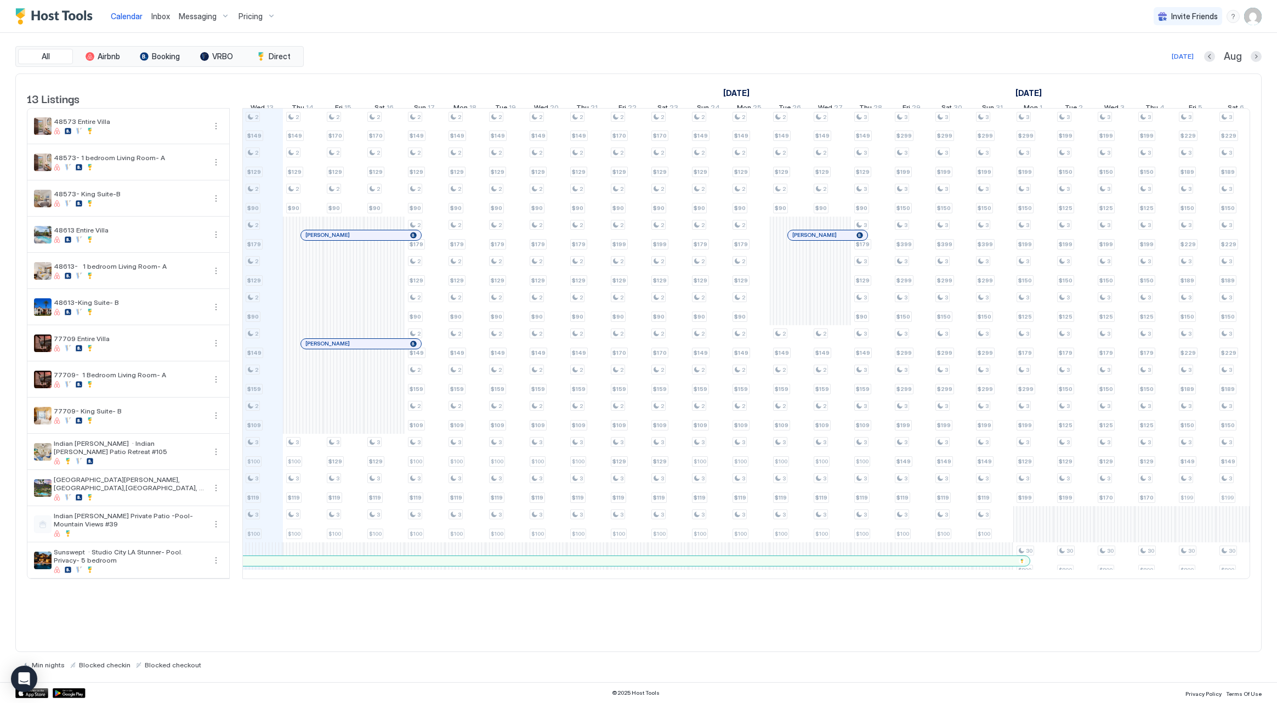
click at [1254, 24] on img "User profile" at bounding box center [1253, 17] width 18 height 18
click at [261, 19] on div at bounding box center [638, 351] width 1277 height 703
click at [1257, 22] on img "User profile" at bounding box center [1253, 17] width 18 height 18
click at [1214, 63] on div "Settings" at bounding box center [1191, 61] width 139 height 19
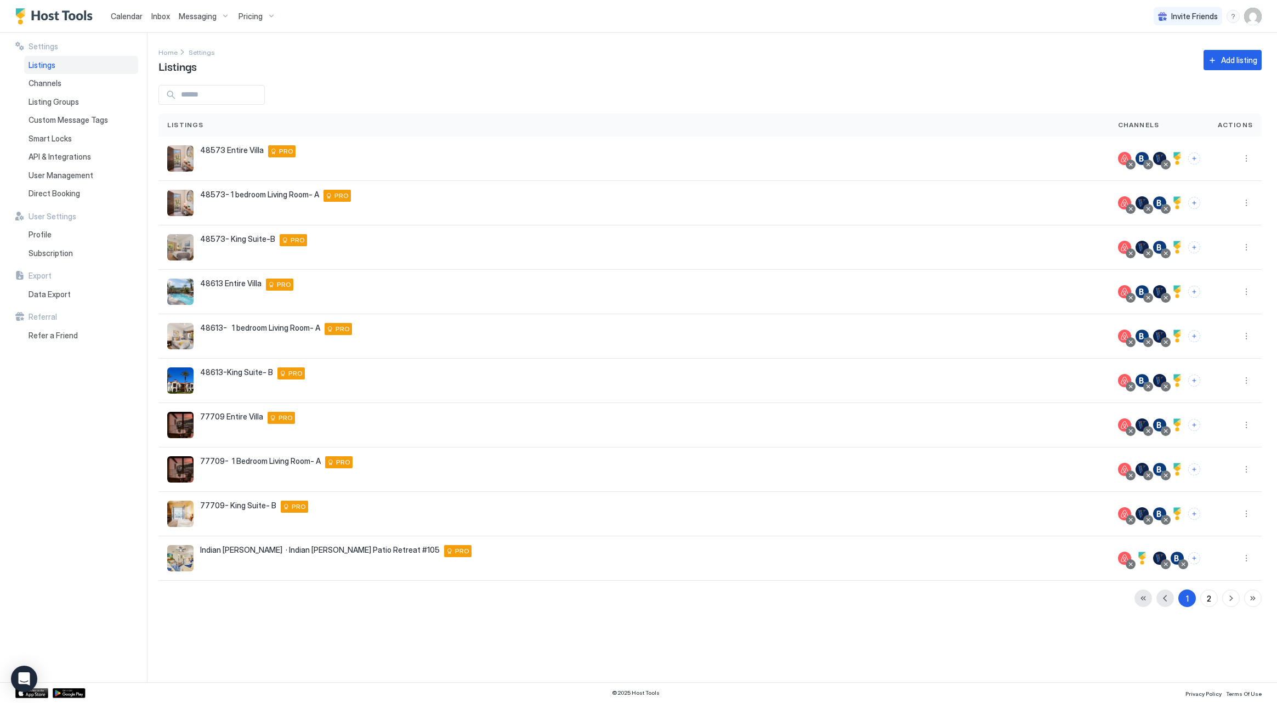
click at [238, 15] on span "Pricing" at bounding box center [250, 17] width 24 height 10
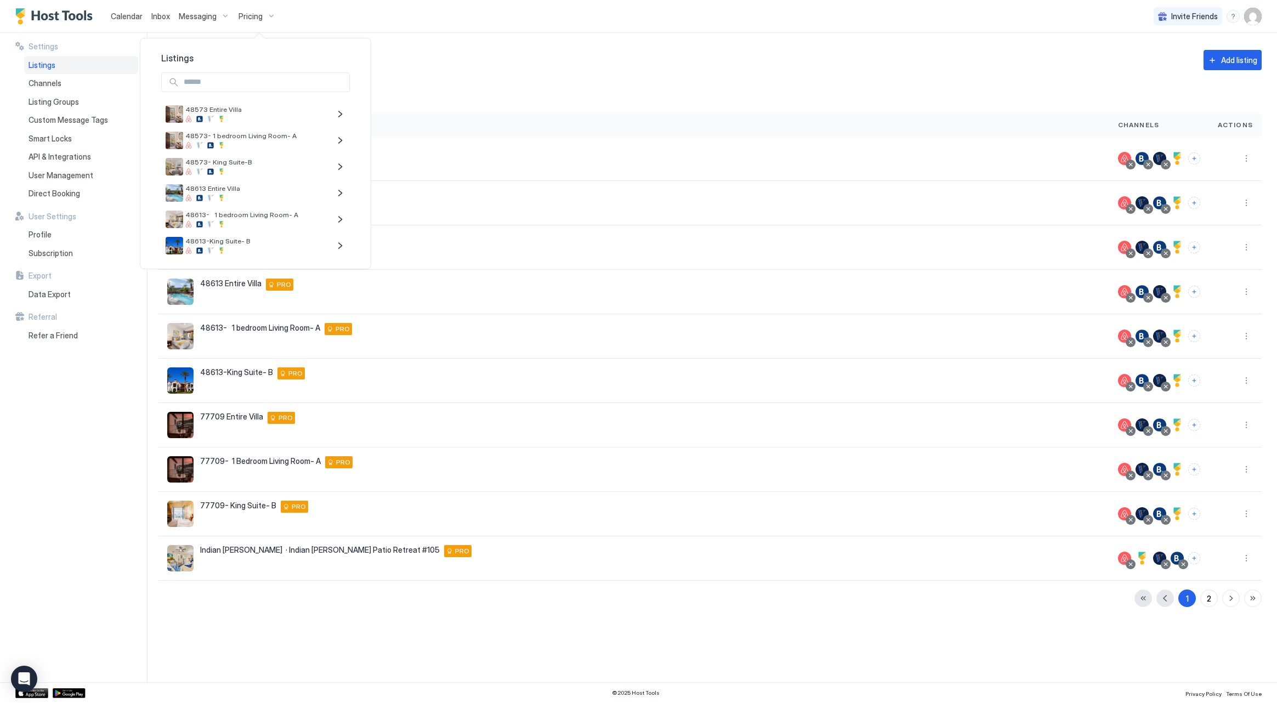
click at [62, 390] on div at bounding box center [638, 351] width 1277 height 703
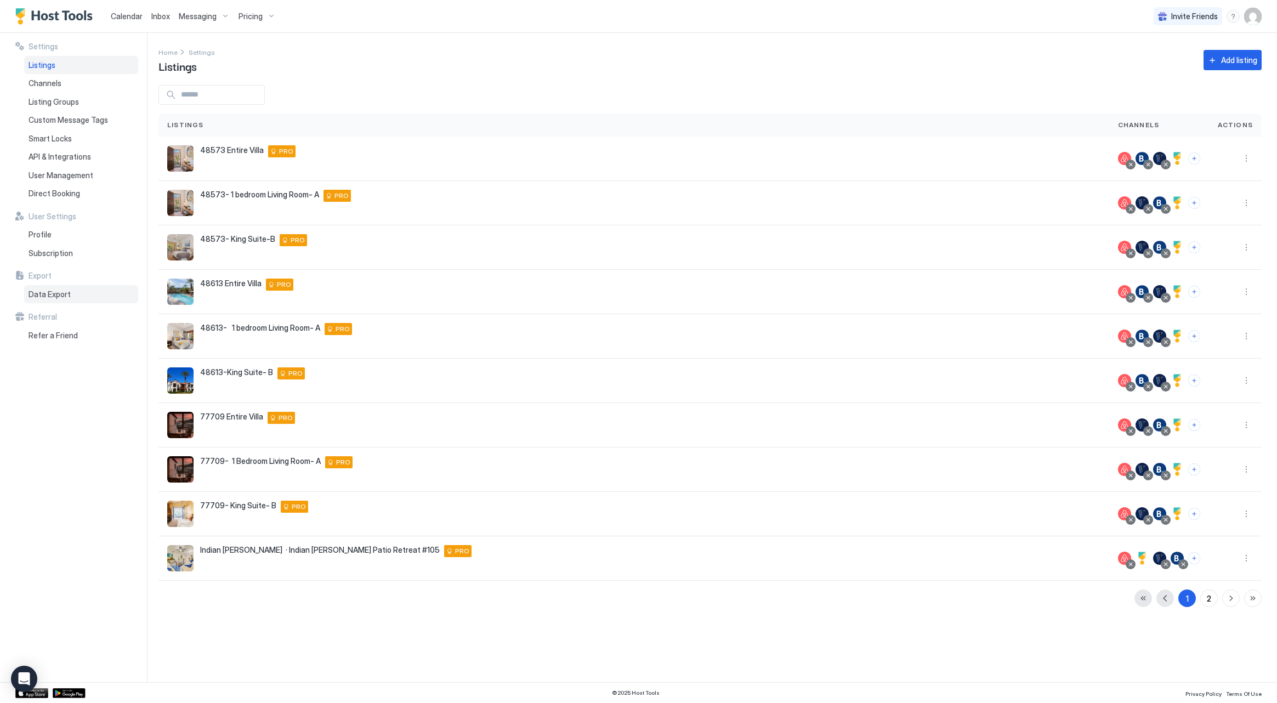
click at [59, 291] on span "Data Export" at bounding box center [50, 294] width 42 height 10
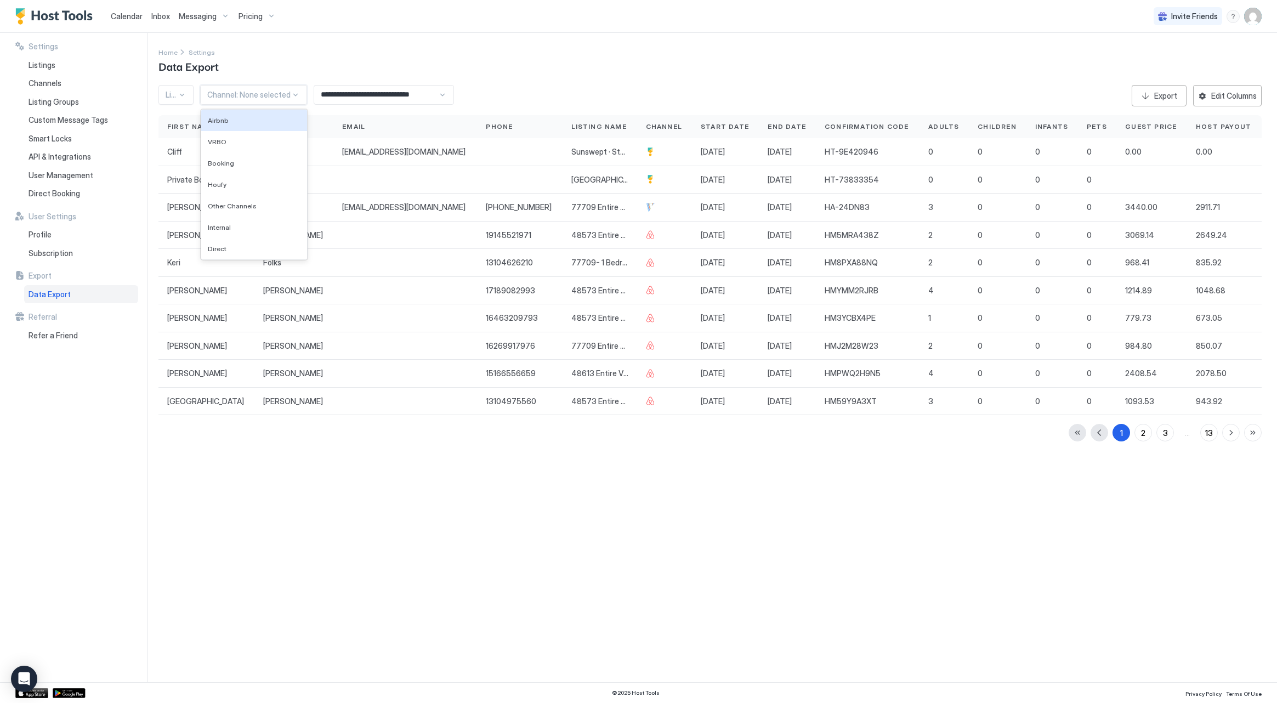
click at [257, 98] on div "Channel: None selected" at bounding box center [248, 95] width 83 height 10
click at [180, 99] on div at bounding box center [182, 94] width 9 height 9
click at [234, 162] on div "Tom Stagner" at bounding box center [241, 155] width 163 height 21
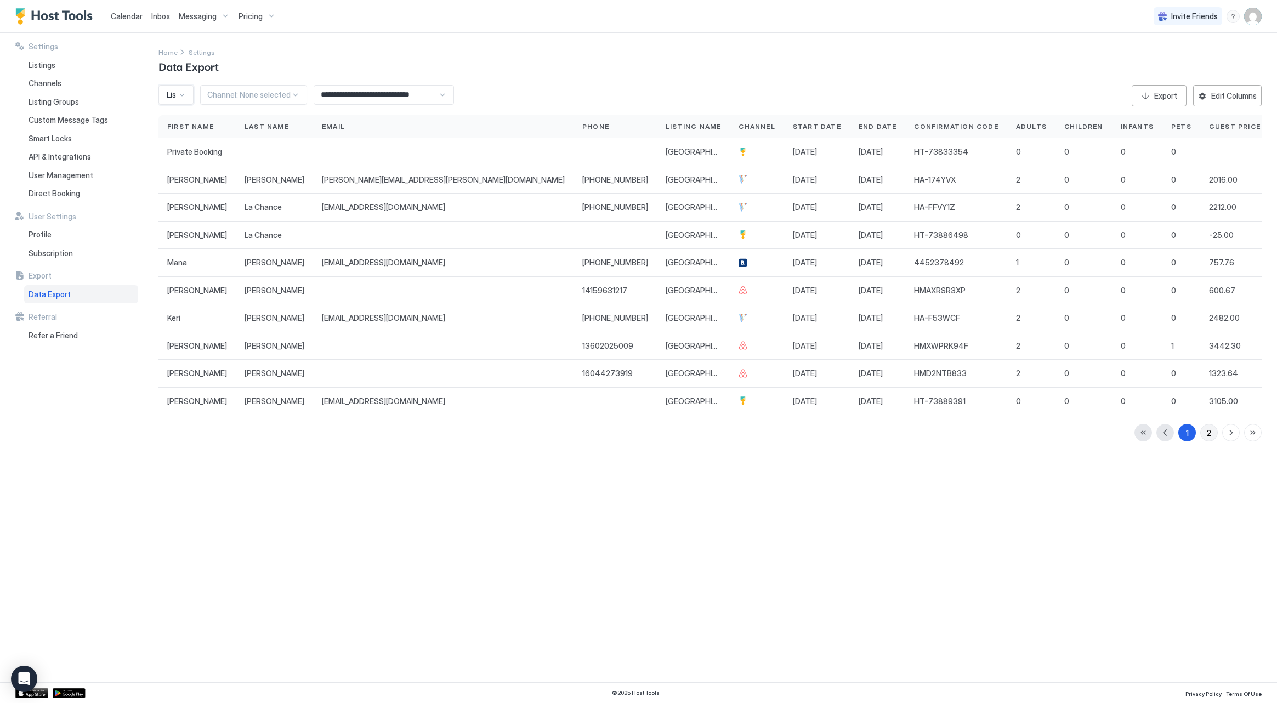
click at [1206, 431] on div "2" at bounding box center [1208, 433] width 4 height 12
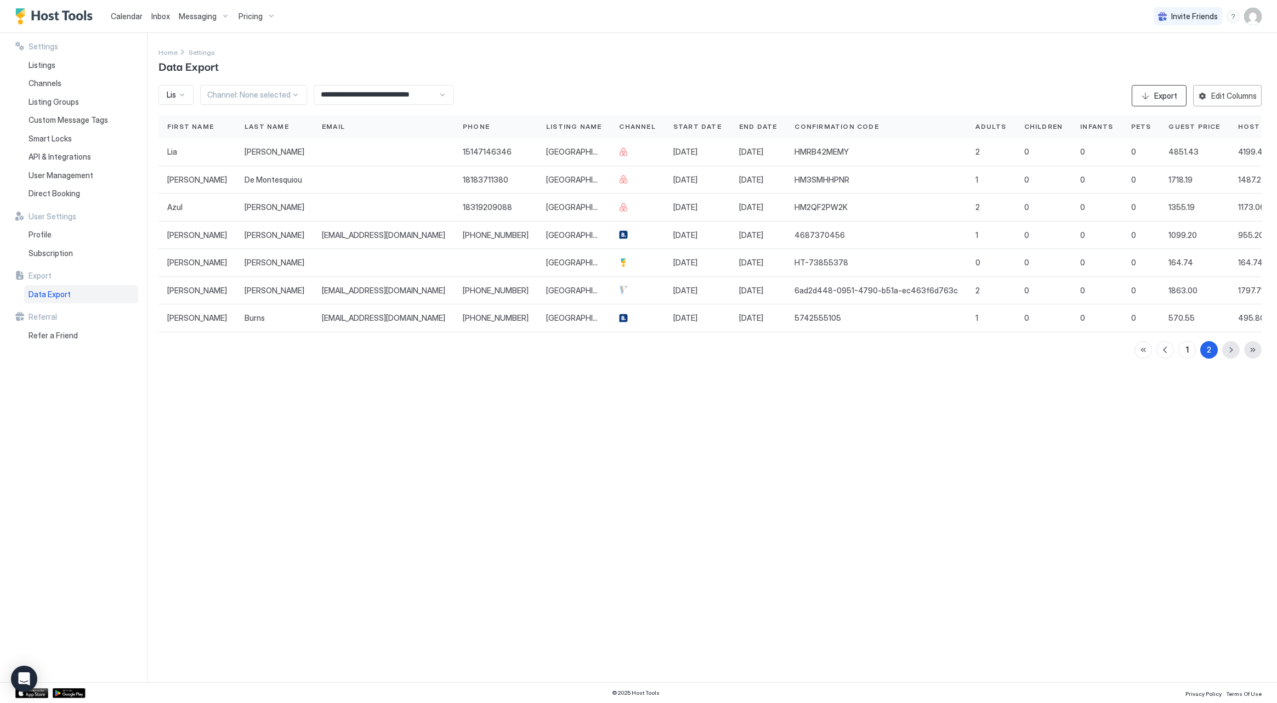
click at [1153, 100] on button "Export" at bounding box center [1158, 95] width 55 height 21
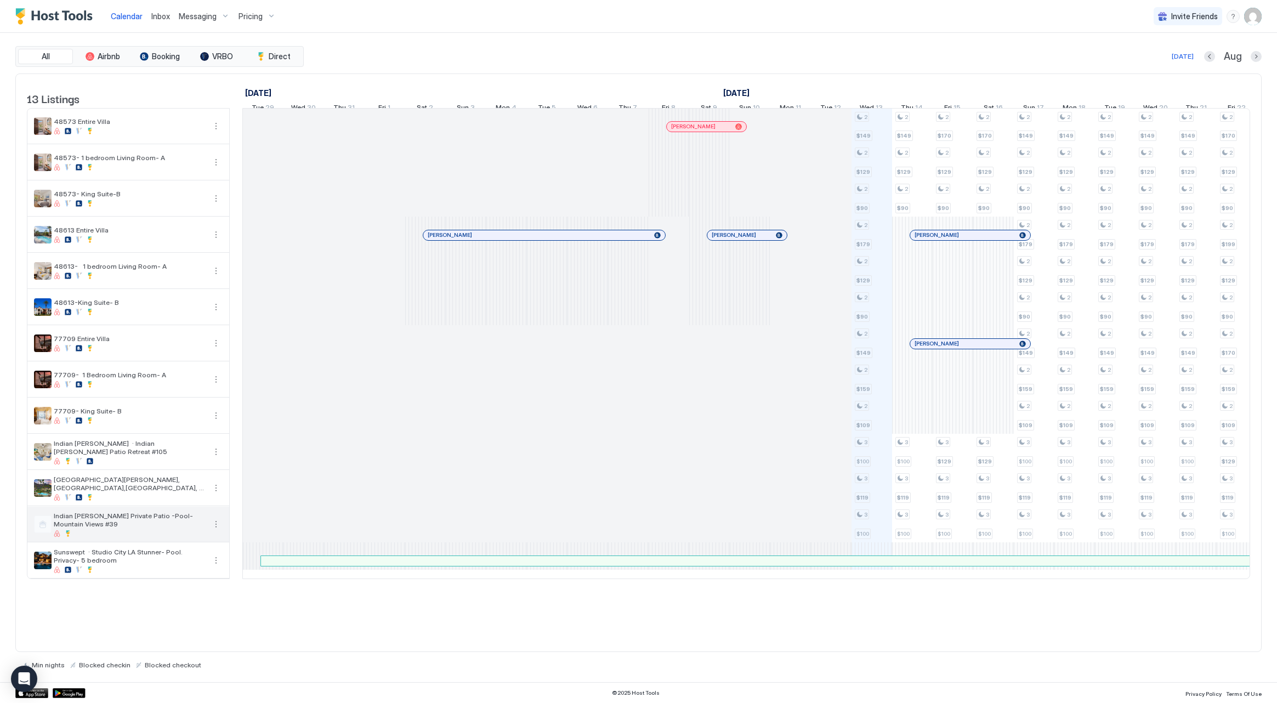
click at [211, 531] on button "More options" at bounding box center [215, 523] width 13 height 13
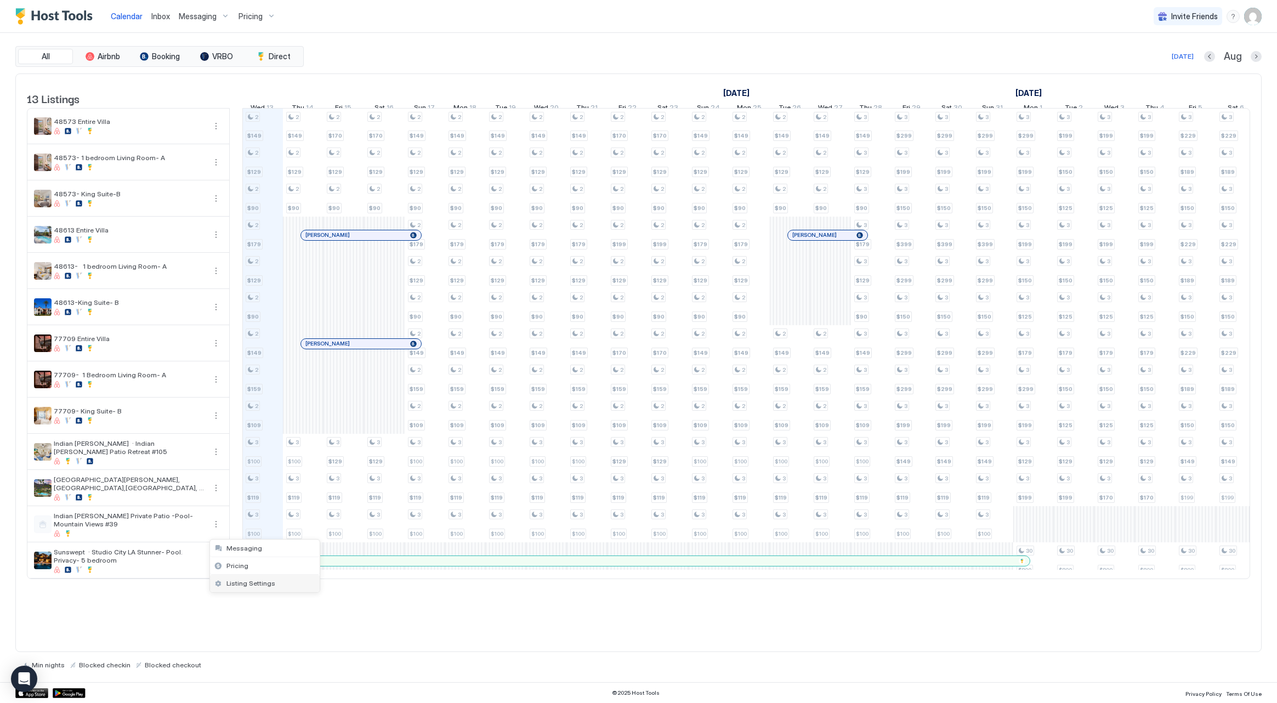
click at [241, 582] on span "Listing Settings" at bounding box center [250, 583] width 49 height 8
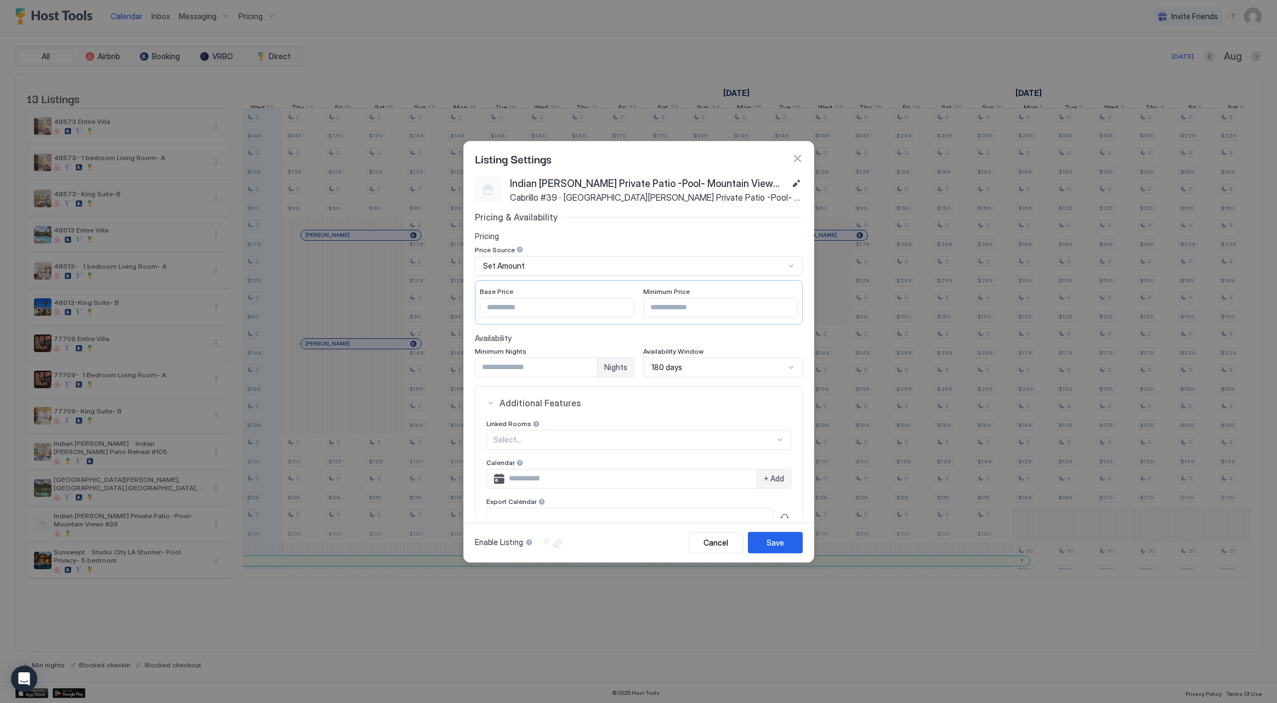
click at [796, 156] on button "button" at bounding box center [797, 158] width 11 height 11
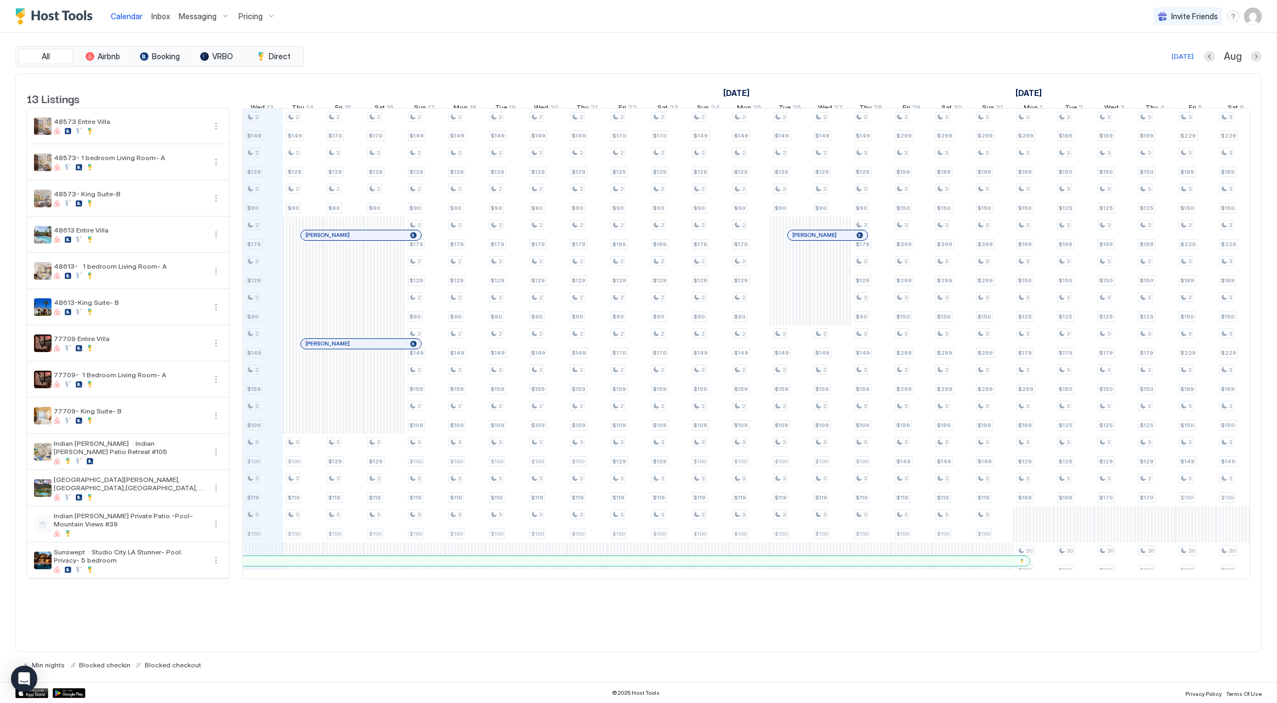
click at [1242, 19] on div "Invite Friends SD" at bounding box center [1207, 16] width 108 height 32
click at [1247, 19] on img "User profile" at bounding box center [1253, 17] width 18 height 18
click at [1213, 54] on div "Settings" at bounding box center [1191, 61] width 139 height 19
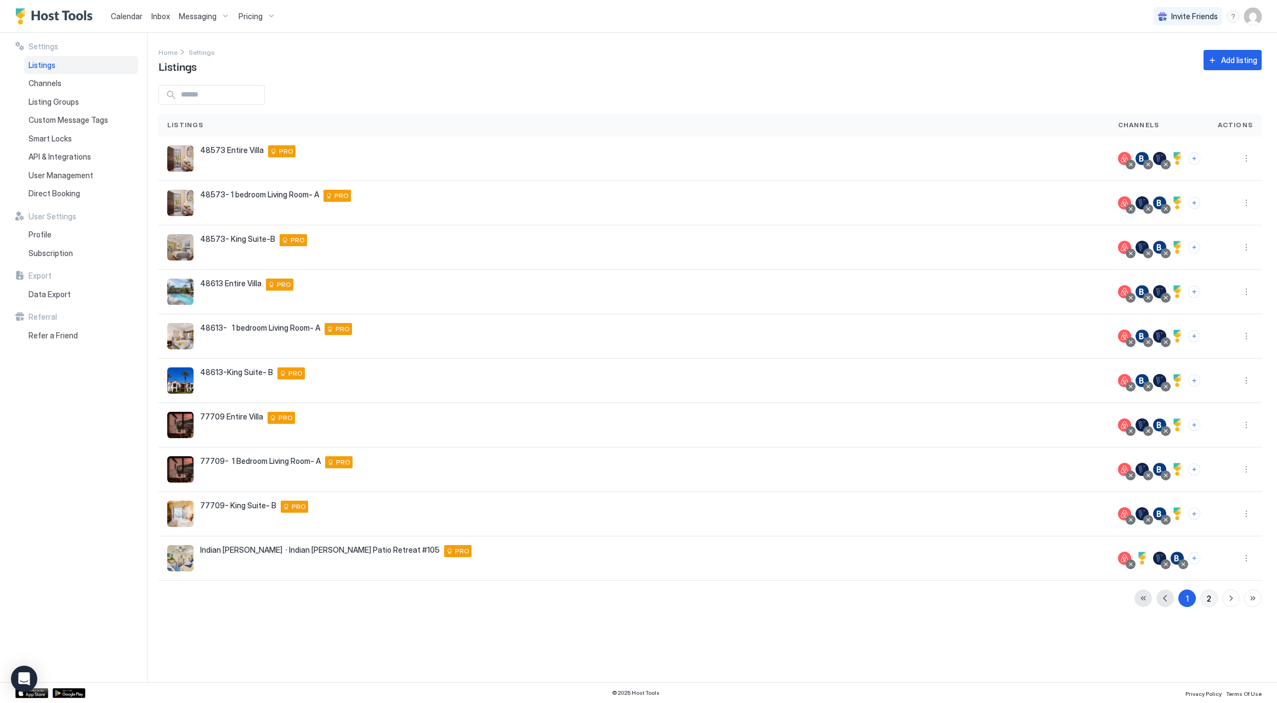
click at [1211, 597] on div "2" at bounding box center [1208, 599] width 4 height 12
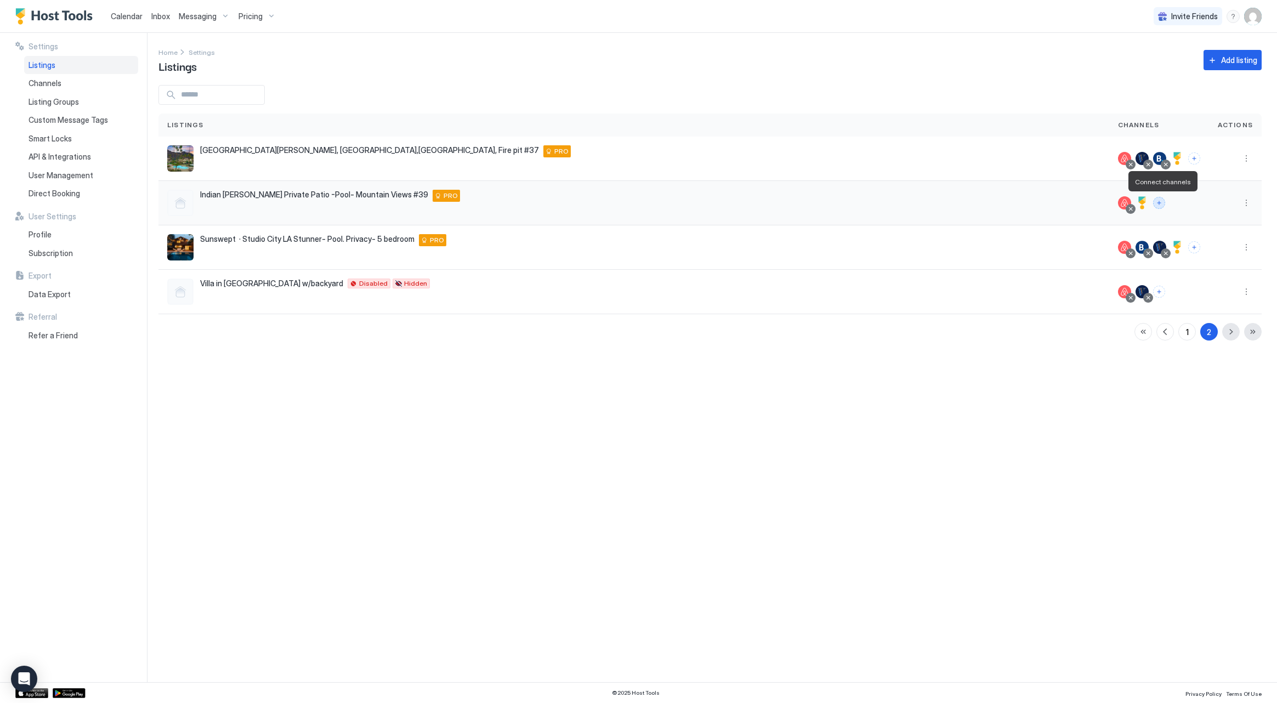
click at [1155, 200] on button "Connect channels" at bounding box center [1159, 203] width 12 height 12
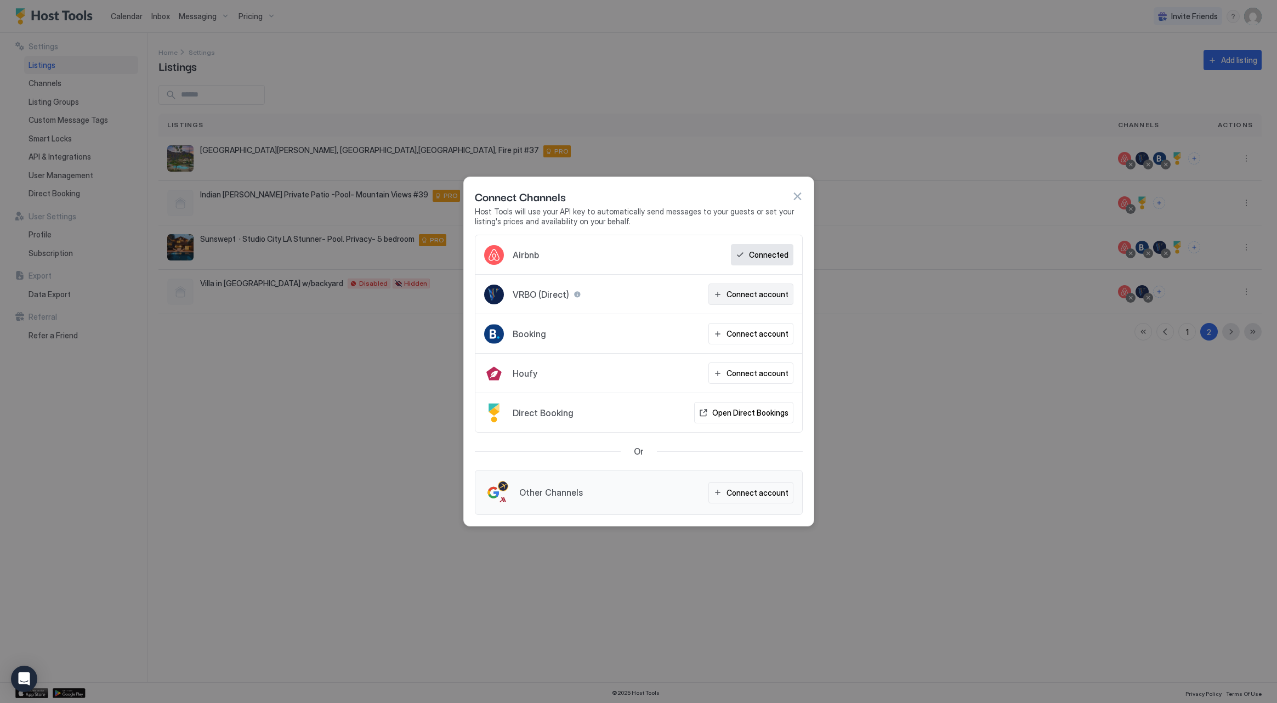
click at [758, 299] on div "Connect account" at bounding box center [757, 294] width 62 height 12
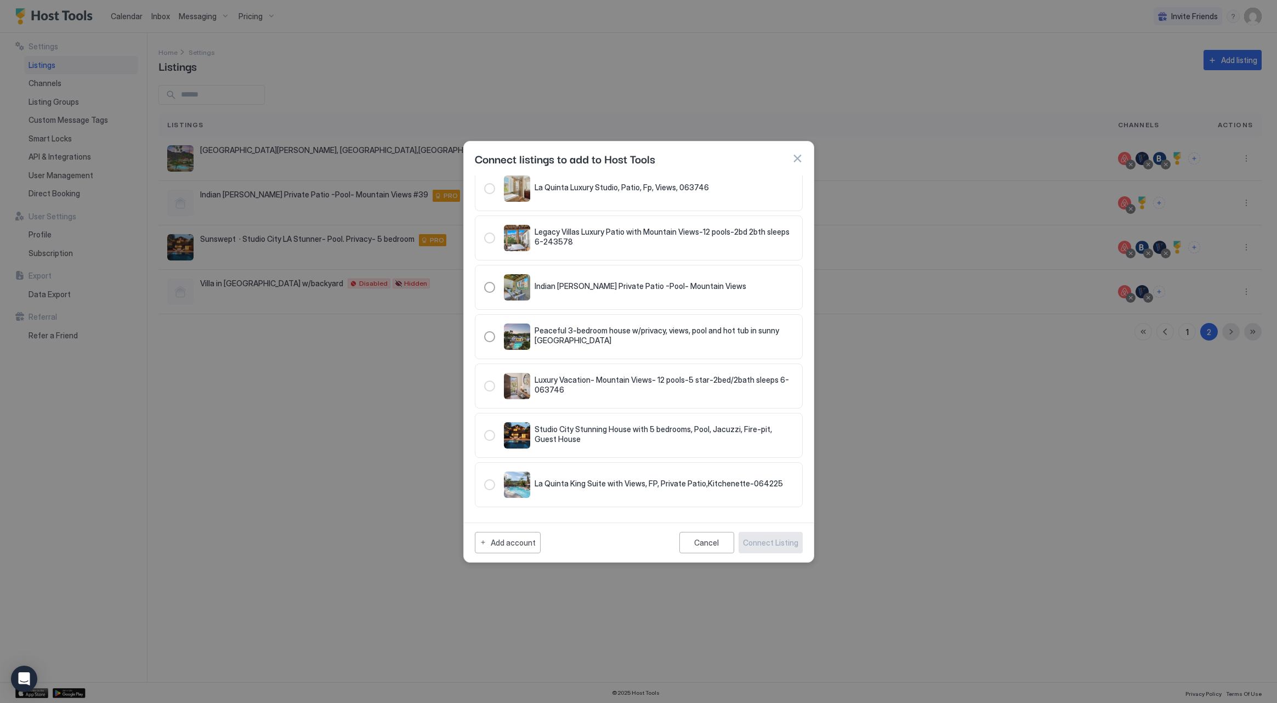
scroll to position [570, 0]
click at [488, 286] on div "321.4752714.5326881" at bounding box center [489, 287] width 11 height 11
click at [783, 540] on div "Connect Listing" at bounding box center [770, 543] width 55 height 12
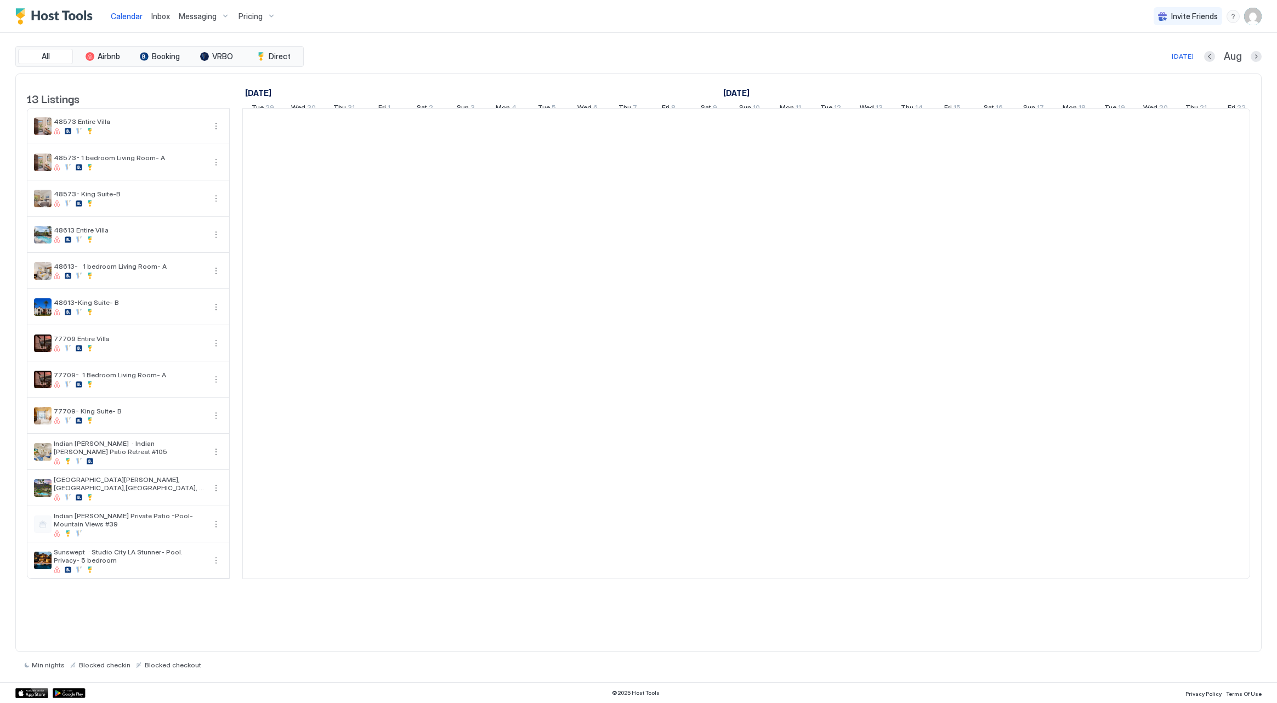
scroll to position [0, 609]
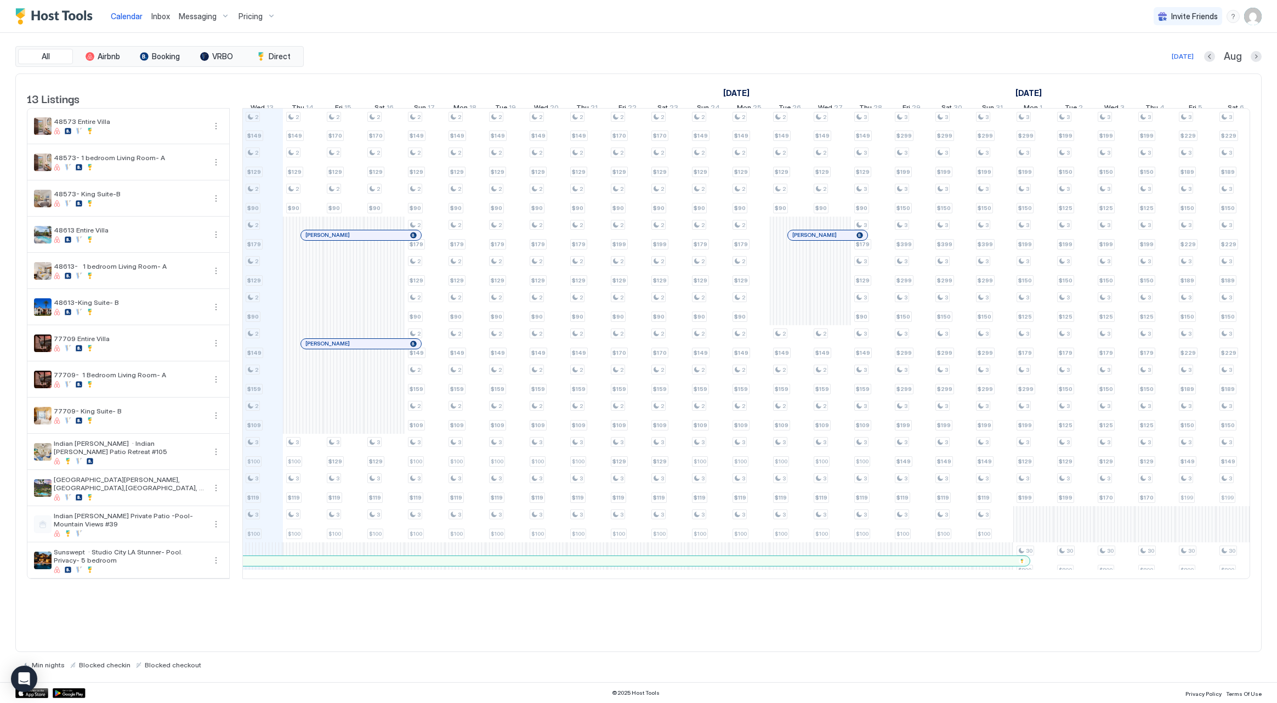
click at [1259, 20] on img "User profile" at bounding box center [1253, 17] width 18 height 18
click at [1259, 20] on div at bounding box center [638, 351] width 1277 height 703
click at [1253, 20] on img "User profile" at bounding box center [1253, 17] width 18 height 18
click at [1182, 67] on div "Settings" at bounding box center [1191, 61] width 139 height 19
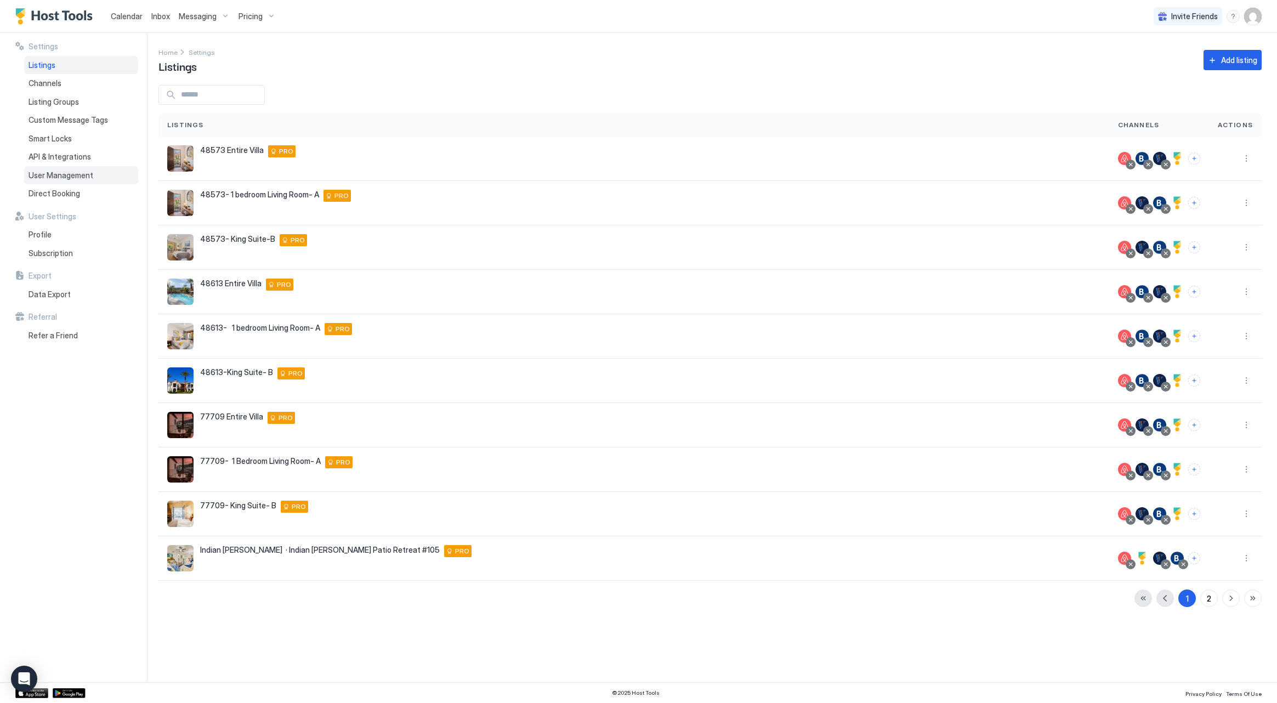
click at [56, 172] on span "User Management" at bounding box center [61, 175] width 65 height 10
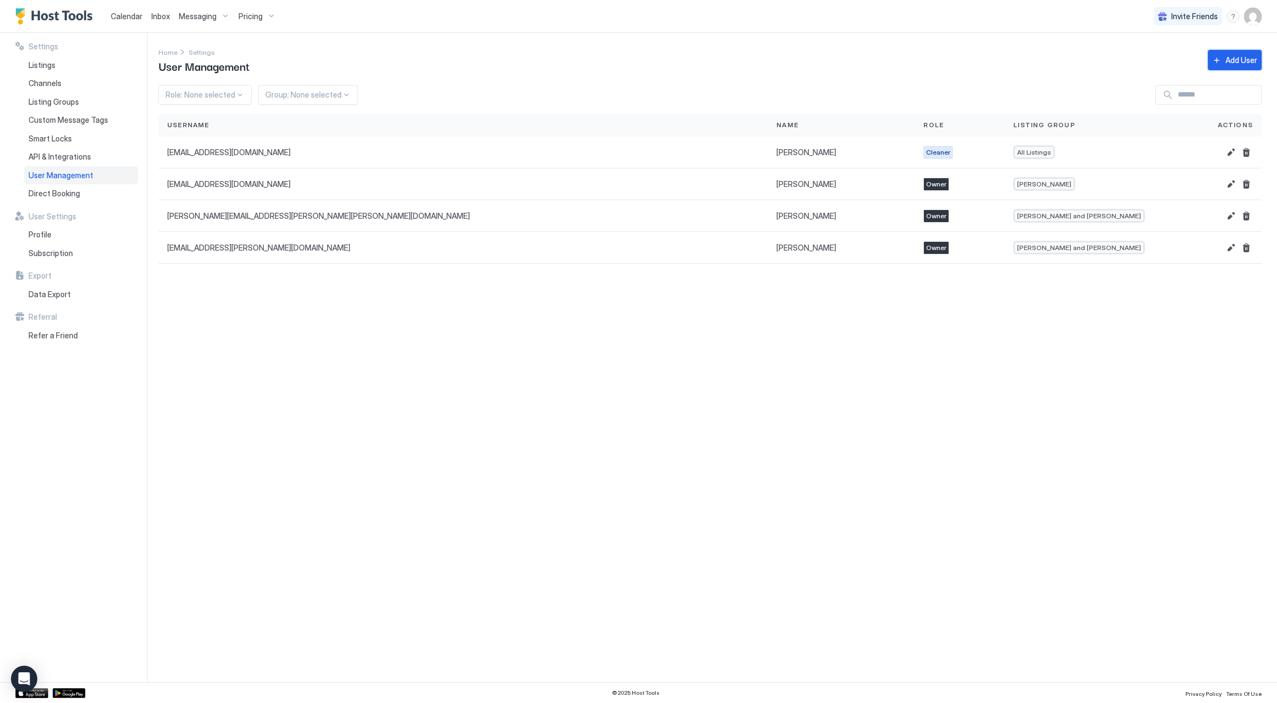
click at [1244, 67] on button "Add User" at bounding box center [1235, 60] width 54 height 20
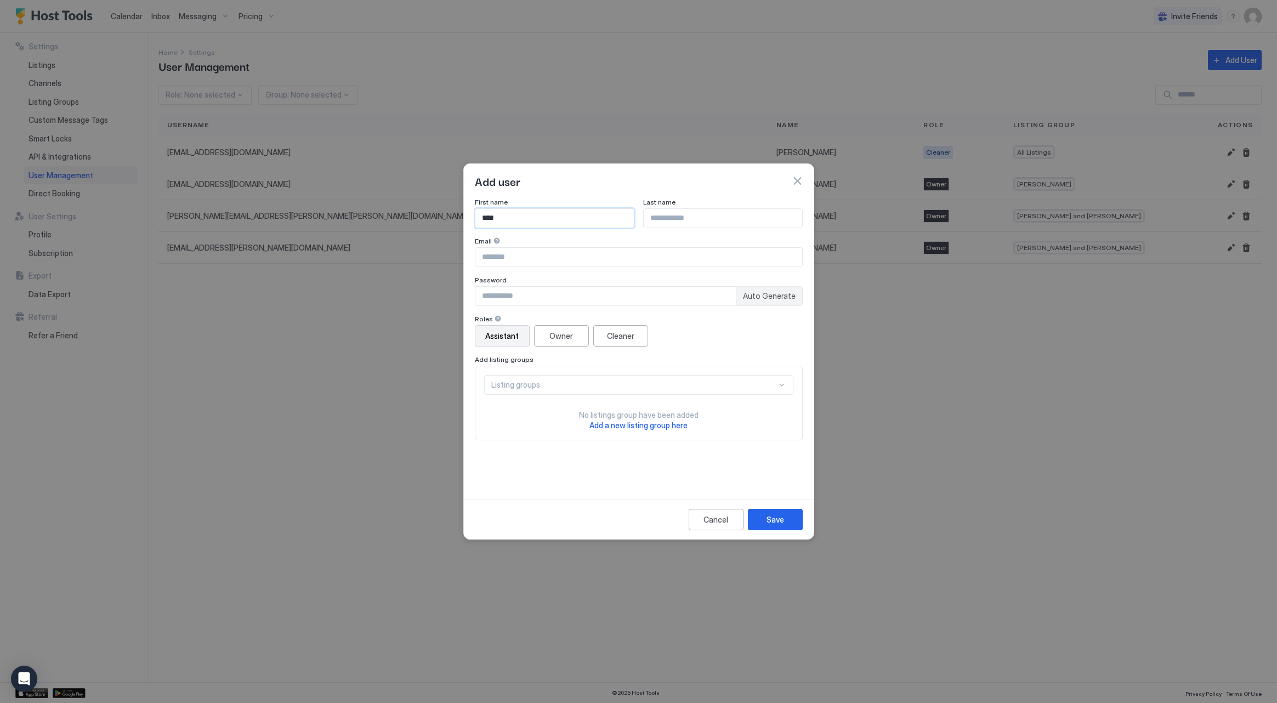
type input "****"
type input "*******"
paste input "**********"
type input "**********"
click at [579, 288] on input "Input Field" at bounding box center [605, 296] width 260 height 19
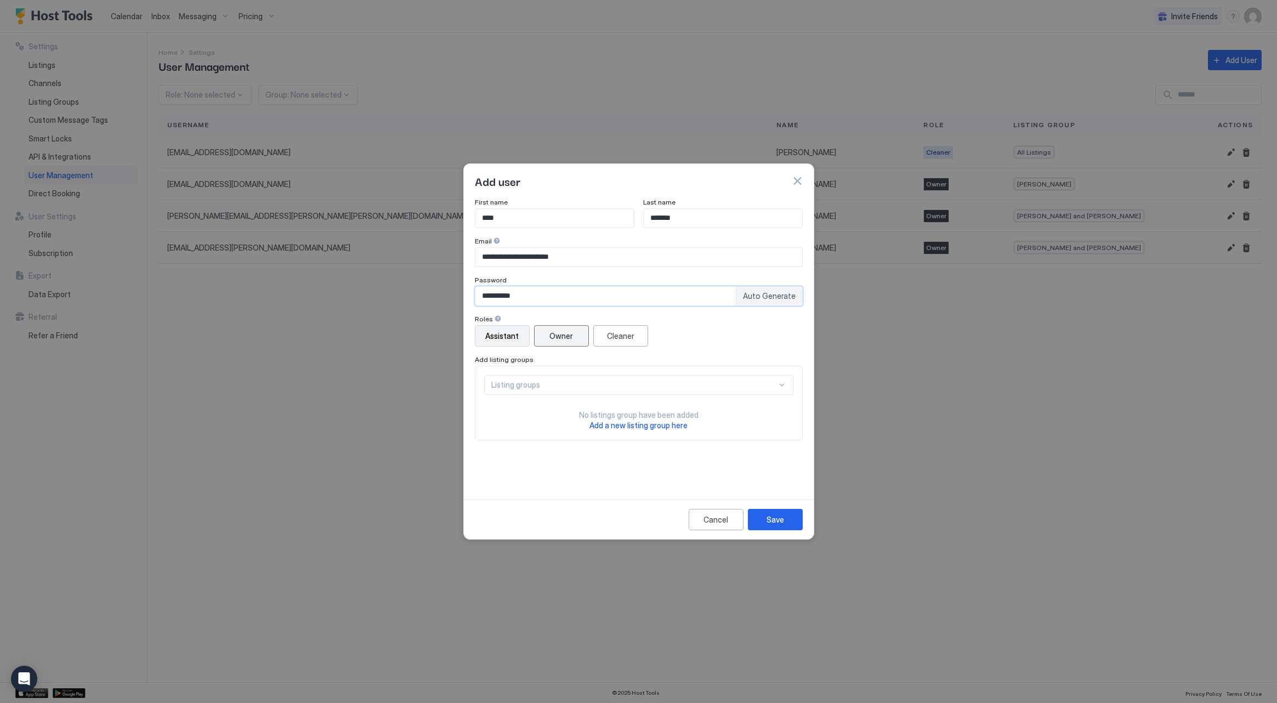
type input "**********"
click at [551, 333] on div "Owner" at bounding box center [561, 336] width 24 height 12
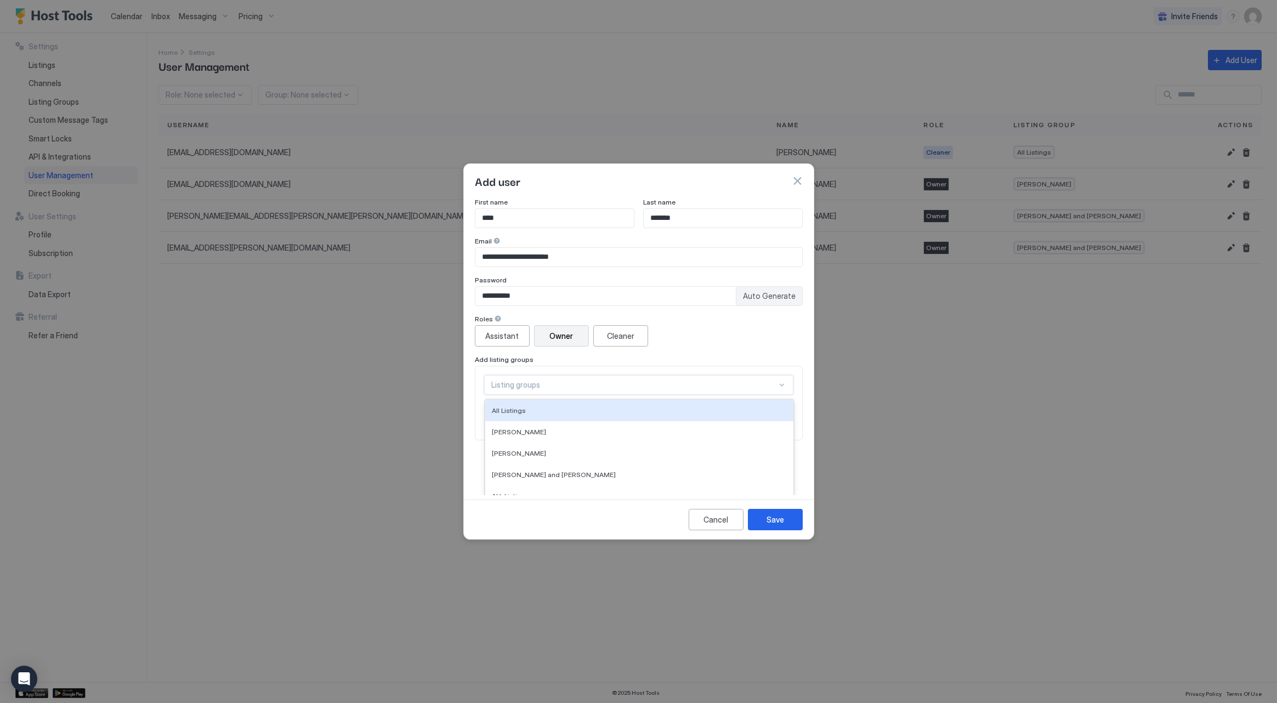
click at [574, 385] on div "All Listings, 1 of 6. 6 results available. Use Up and Down to choose options, p…" at bounding box center [638, 385] width 309 height 20
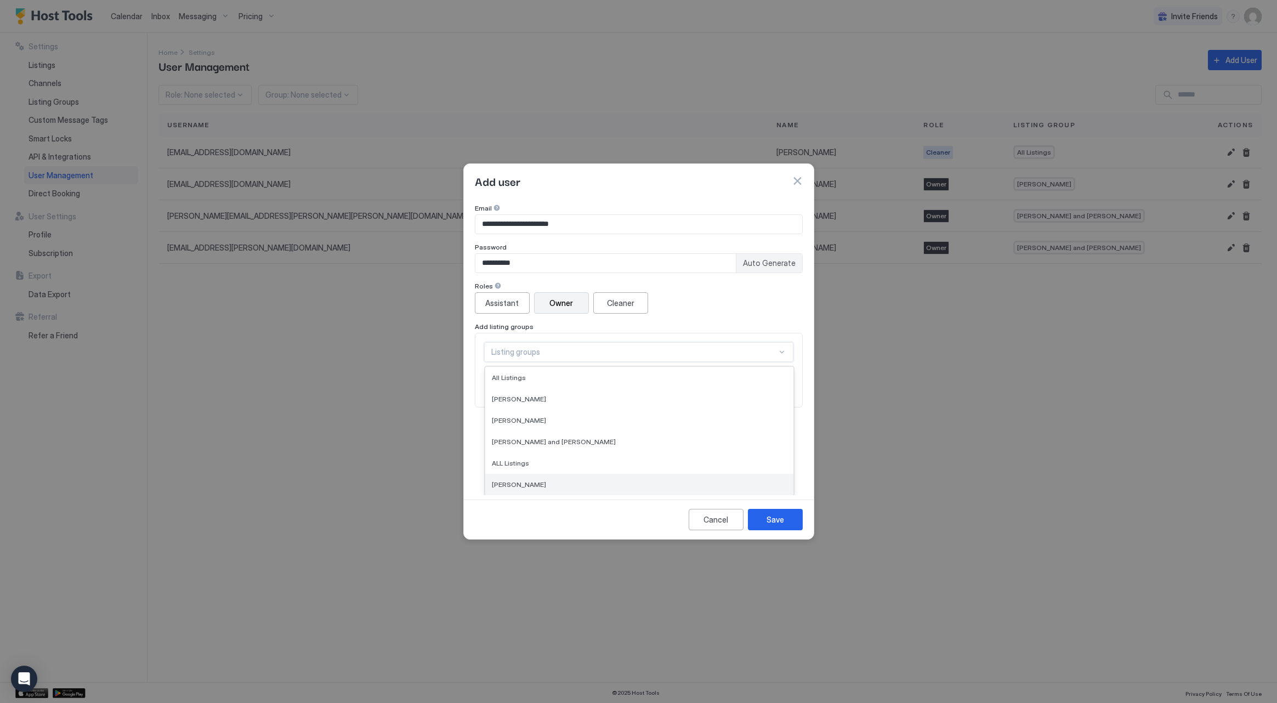
click at [601, 479] on div "[PERSON_NAME]" at bounding box center [639, 484] width 308 height 21
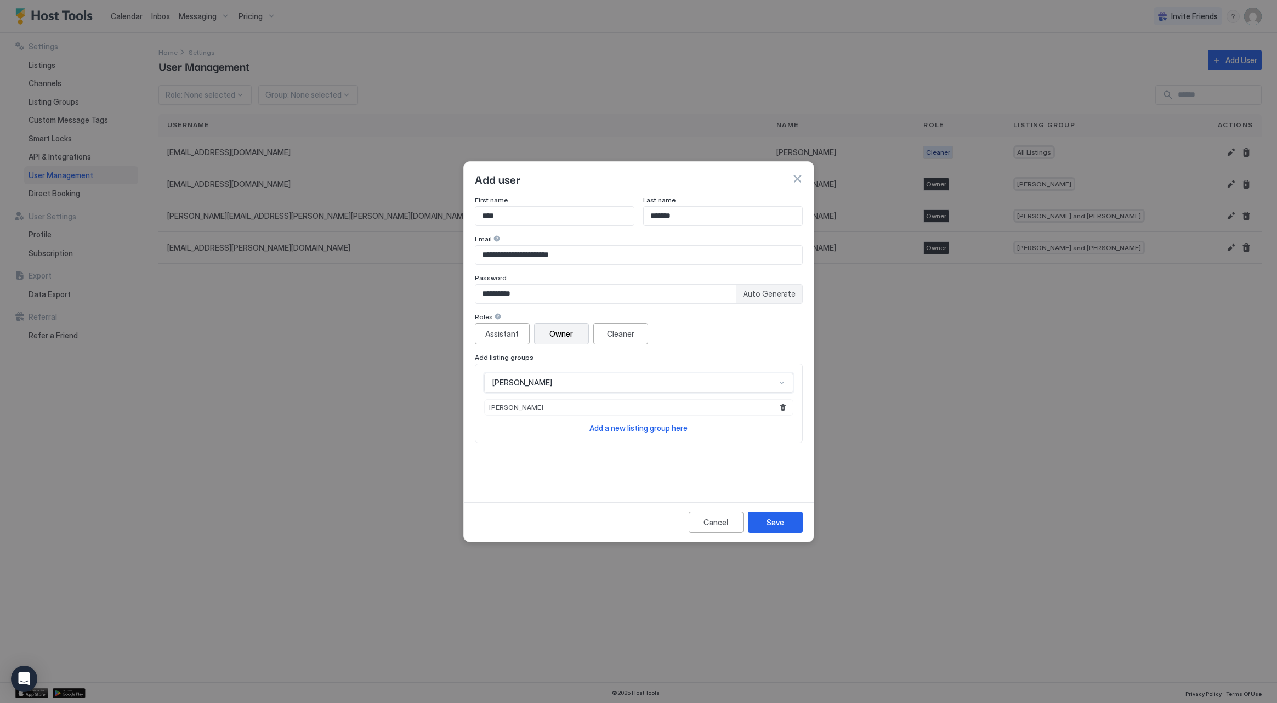
scroll to position [0, 0]
click at [766, 524] on button "Save" at bounding box center [775, 521] width 55 height 21
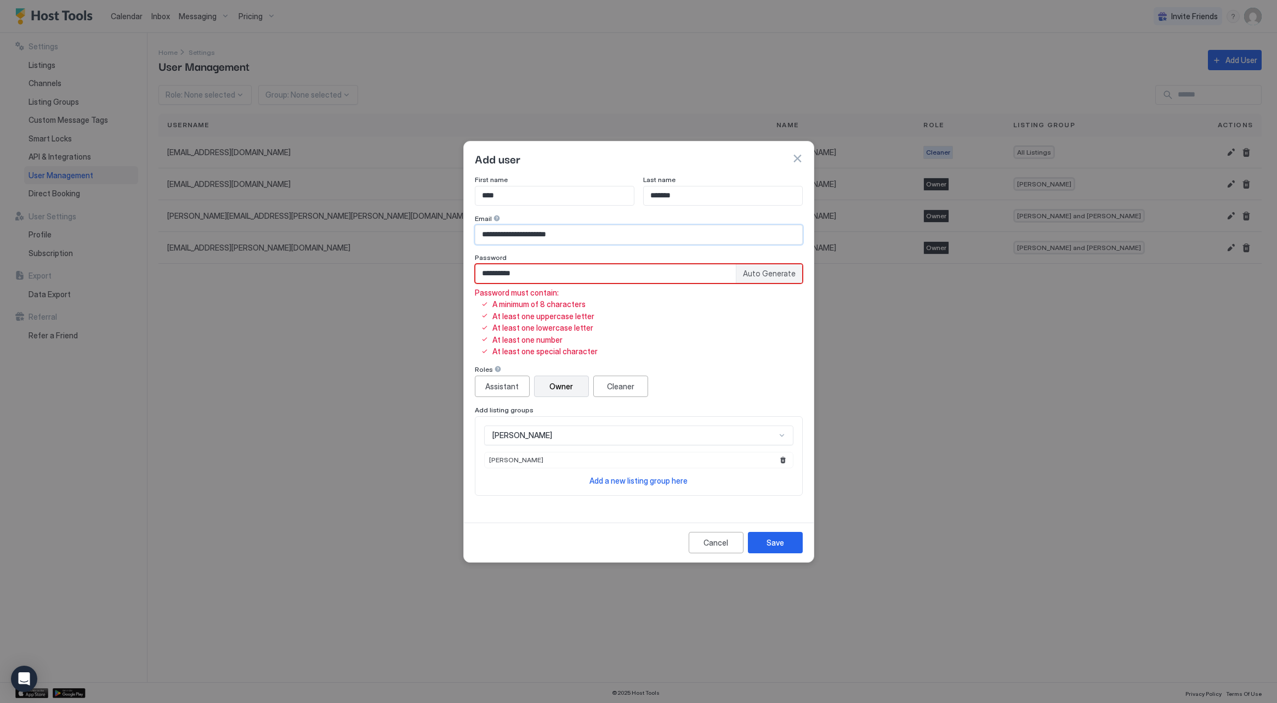
click at [483, 236] on input "**********" at bounding box center [638, 234] width 327 height 19
type input "**********"
click at [479, 274] on input "**********" at bounding box center [605, 273] width 260 height 19
click at [530, 276] on input "**********" at bounding box center [605, 273] width 260 height 19
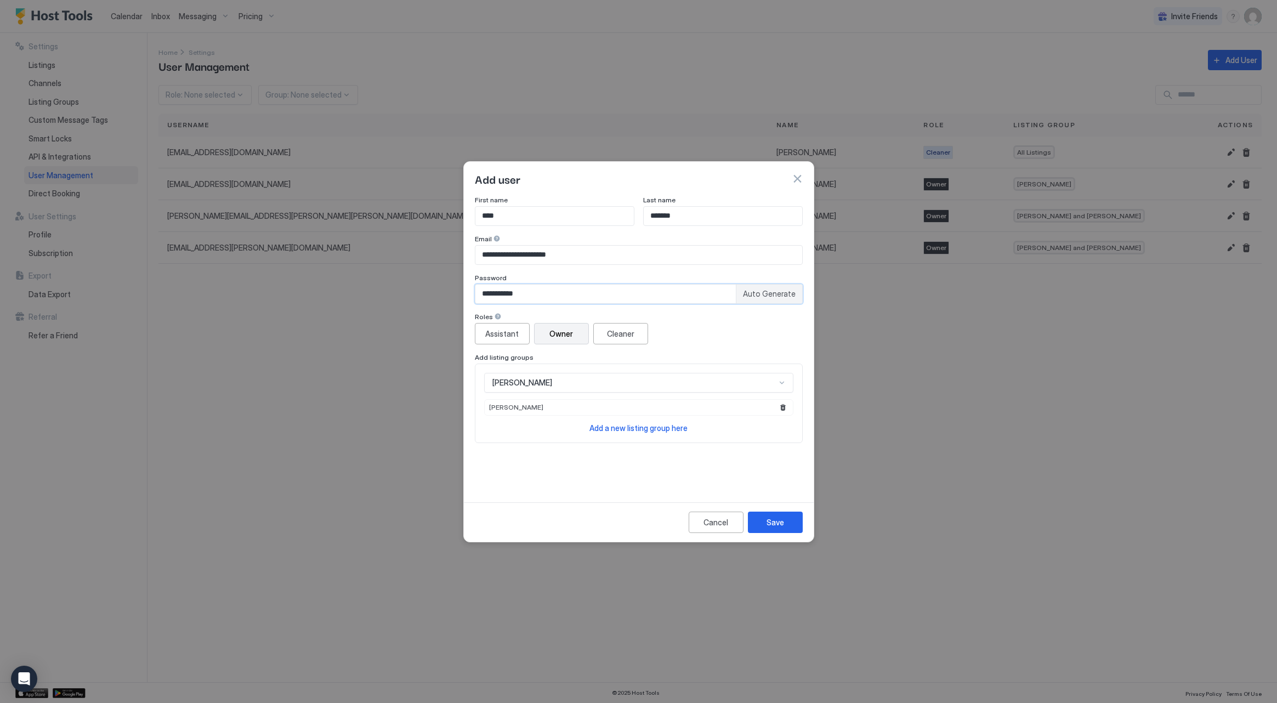
drag, startPoint x: 552, startPoint y: 295, endPoint x: 520, endPoint y: 299, distance: 32.0
click at [463, 293] on div "**********" at bounding box center [638, 351] width 1277 height 703
type input "**********"
click at [794, 521] on button "Save" at bounding box center [775, 521] width 55 height 21
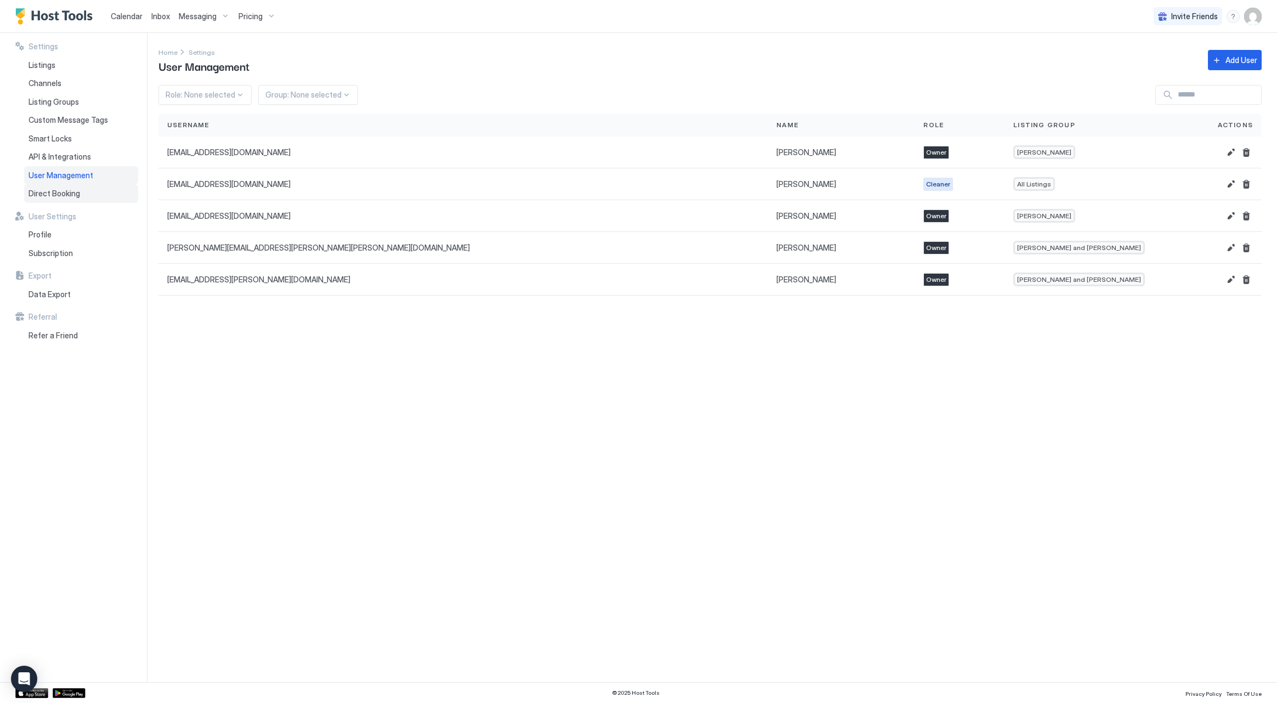
click at [78, 196] on div "Direct Booking" at bounding box center [81, 193] width 114 height 19
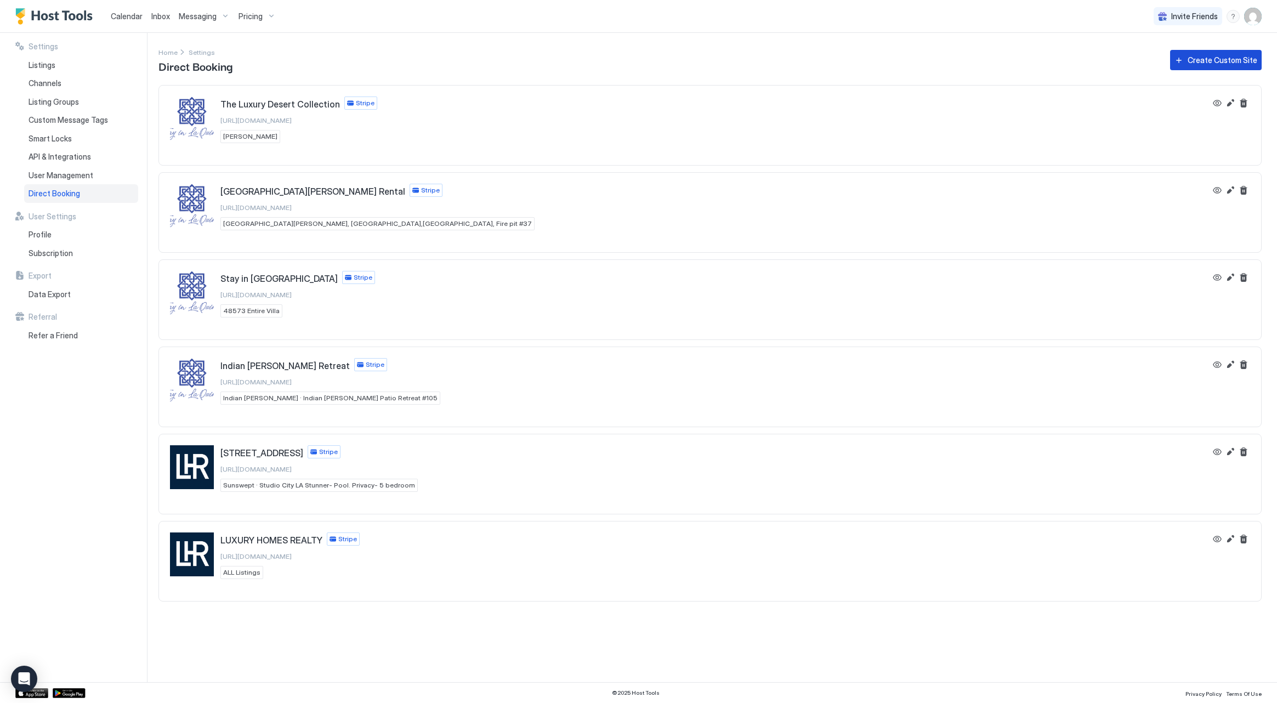
click at [1209, 59] on div "Create Custom Site" at bounding box center [1222, 60] width 70 height 12
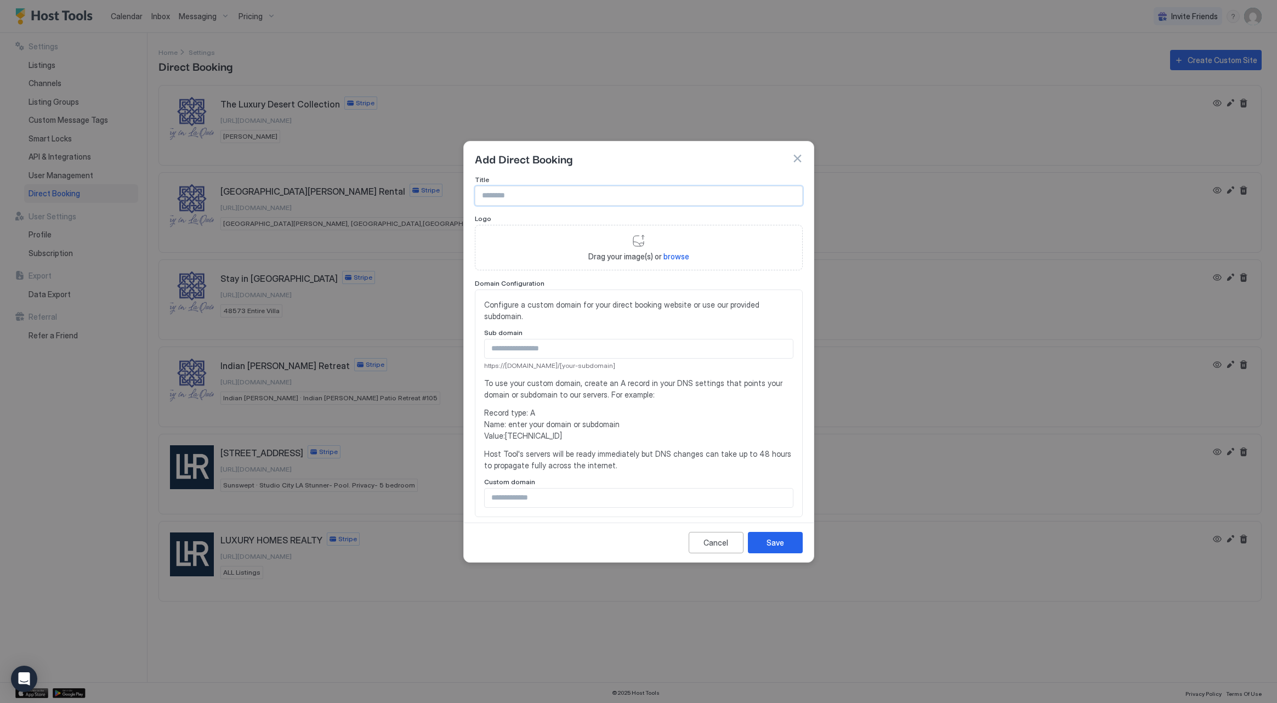
click at [521, 201] on input "Input Field" at bounding box center [638, 195] width 327 height 19
type input "**********"
click at [661, 254] on span "Drag your image(s) or browse" at bounding box center [638, 257] width 101 height 10
type input "**********"
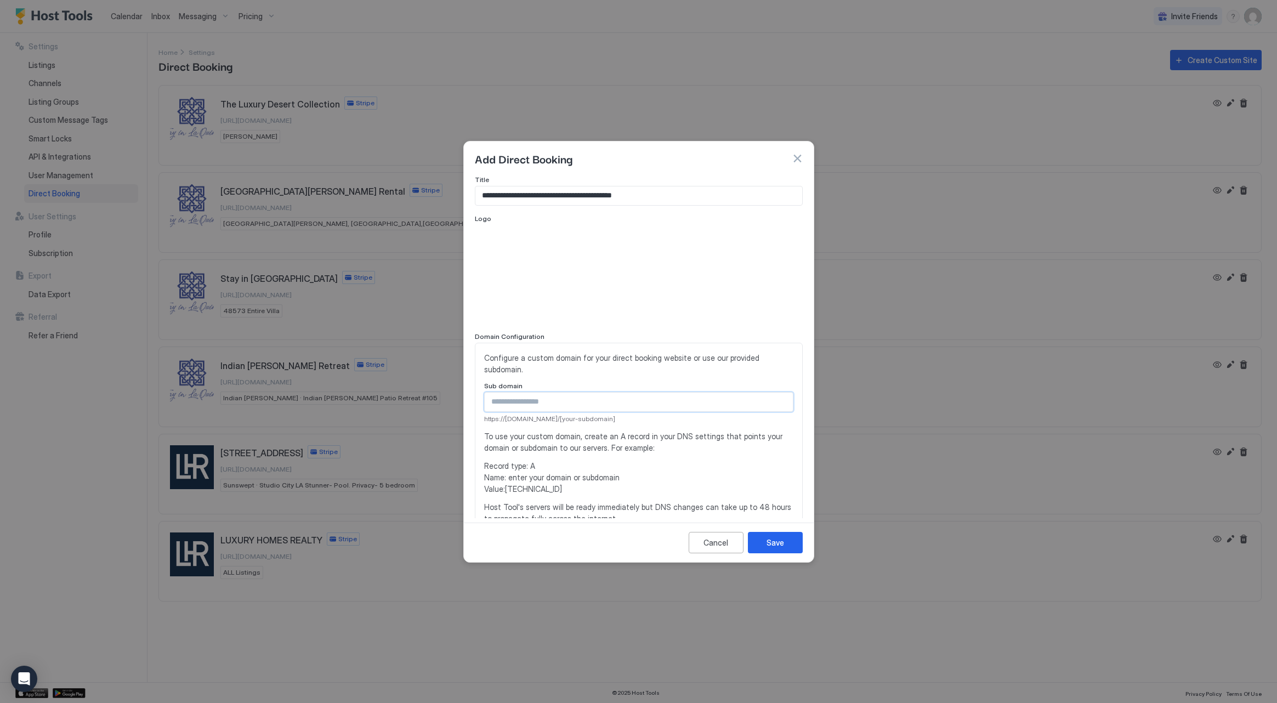
click at [545, 392] on input "Input Field" at bounding box center [639, 401] width 308 height 19
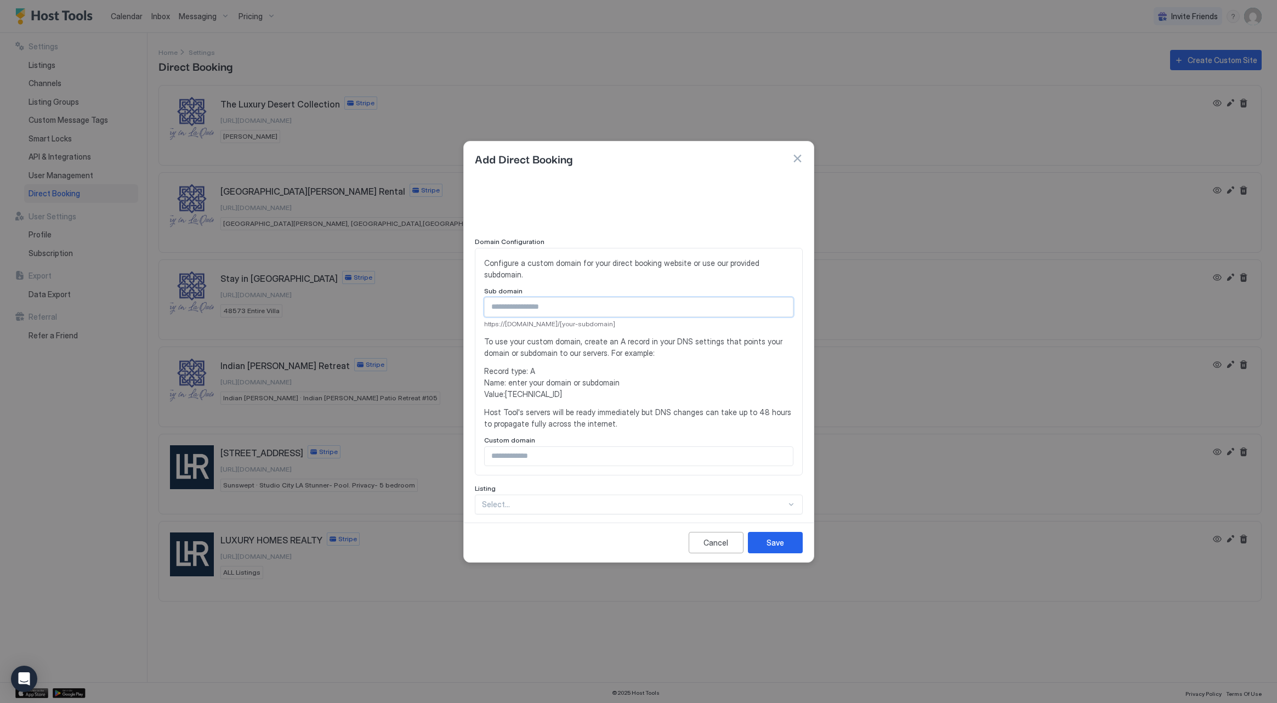
scroll to position [96, 0]
click at [582, 446] on input "Input Field" at bounding box center [639, 455] width 308 height 19
type input "**********"
click at [589, 489] on div "**********" at bounding box center [639, 379] width 328 height 600
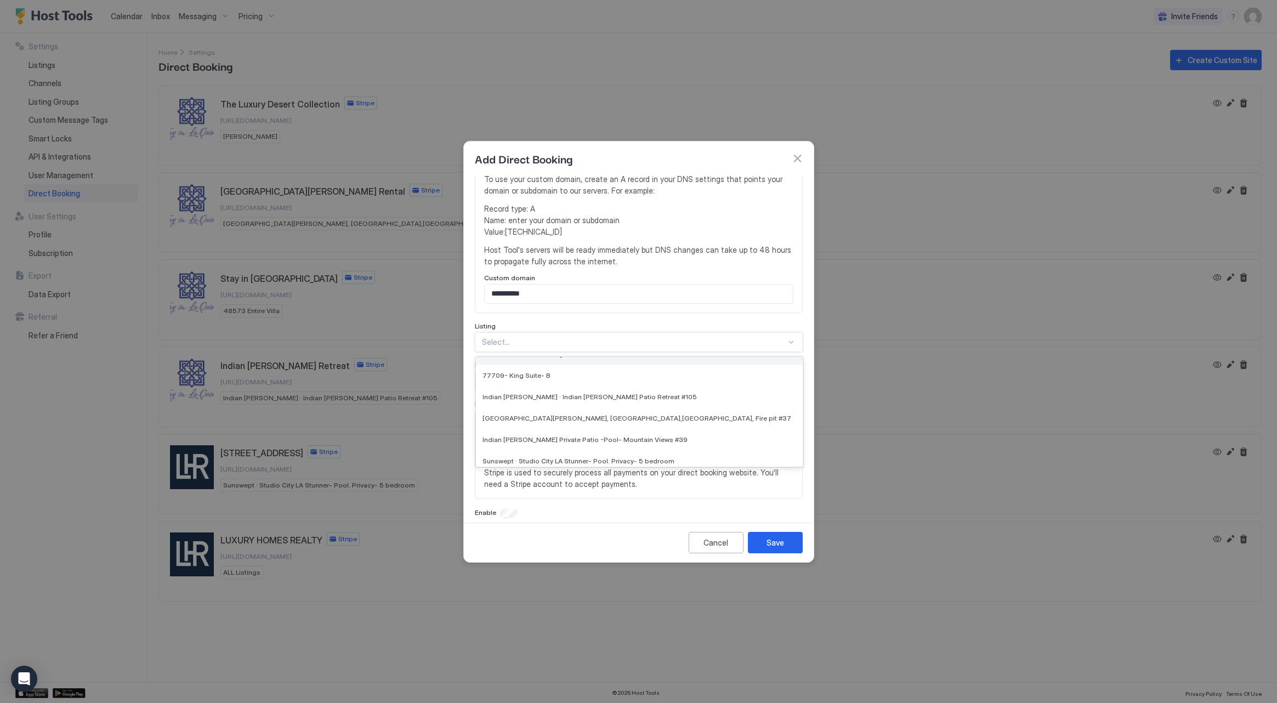
scroll to position [165, 0]
click at [588, 427] on div "Indian [PERSON_NAME] Private Patio -Pool- Mountain Views #39" at bounding box center [639, 437] width 327 height 21
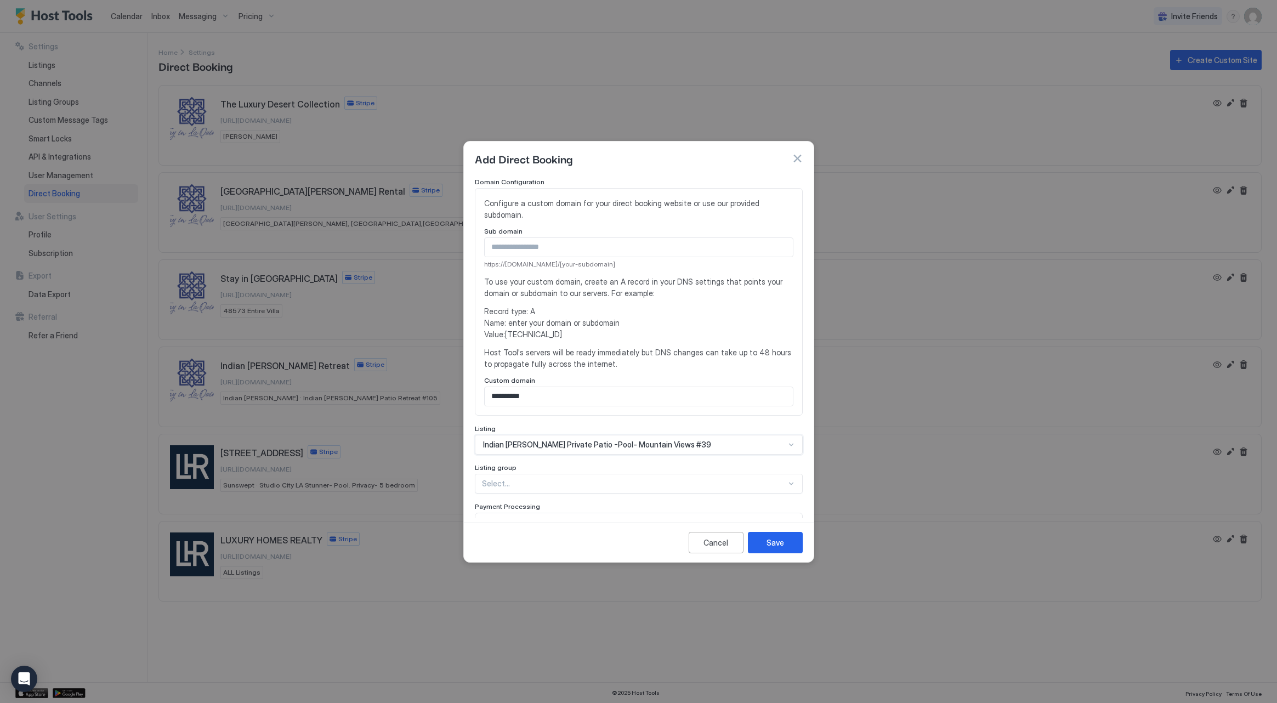
scroll to position [141, 0]
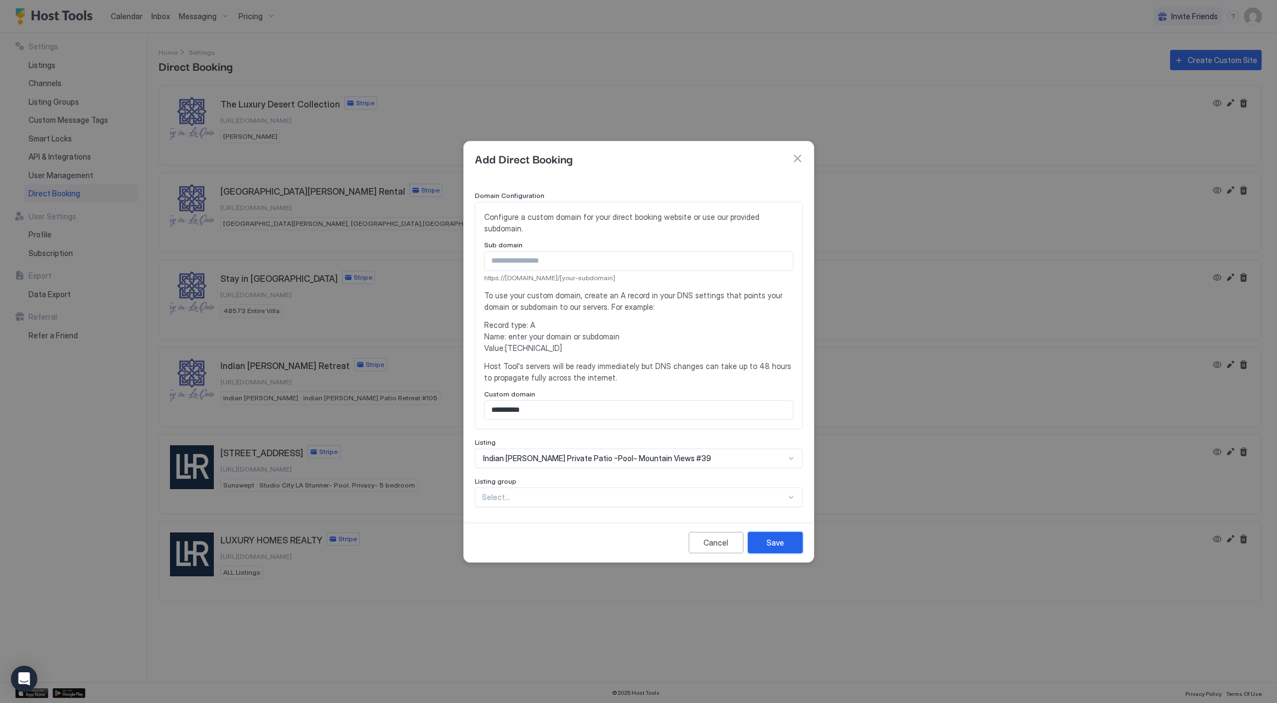
click at [771, 542] on div "Save" at bounding box center [775, 543] width 18 height 12
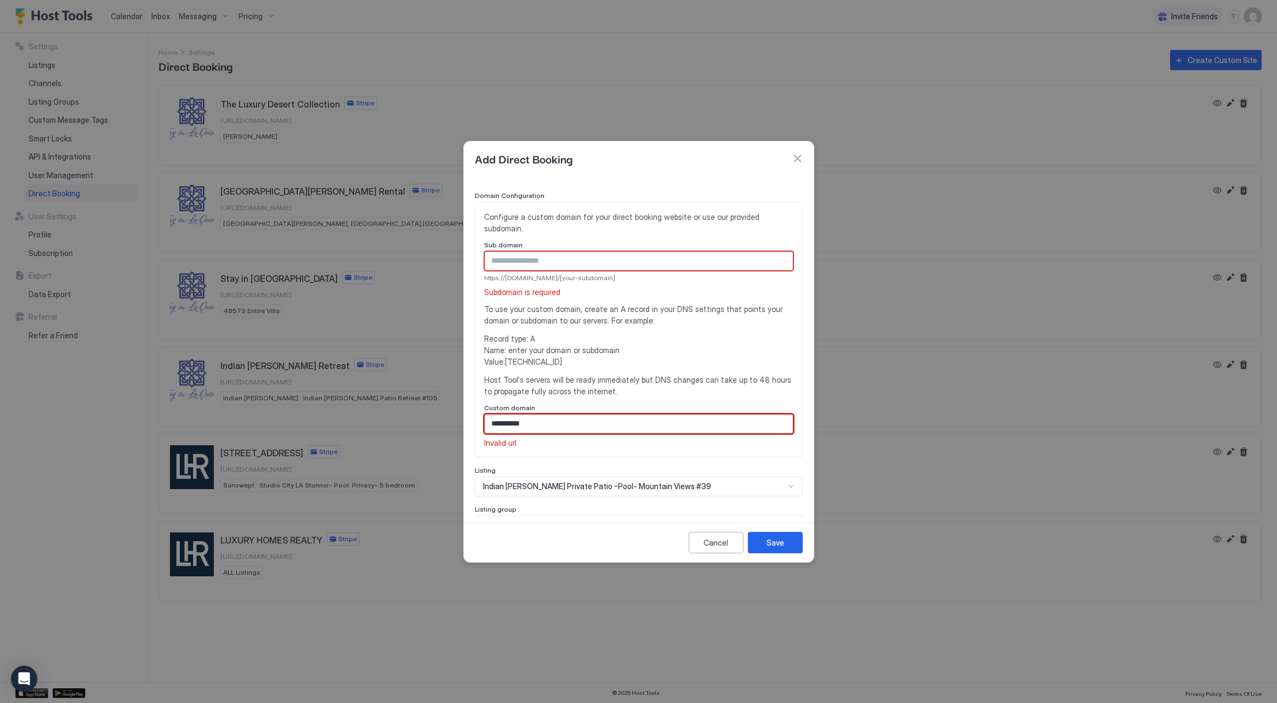
drag, startPoint x: 544, startPoint y: 414, endPoint x: 510, endPoint y: 408, distance: 34.0
click at [475, 409] on div "**********" at bounding box center [639, 329] width 328 height 255
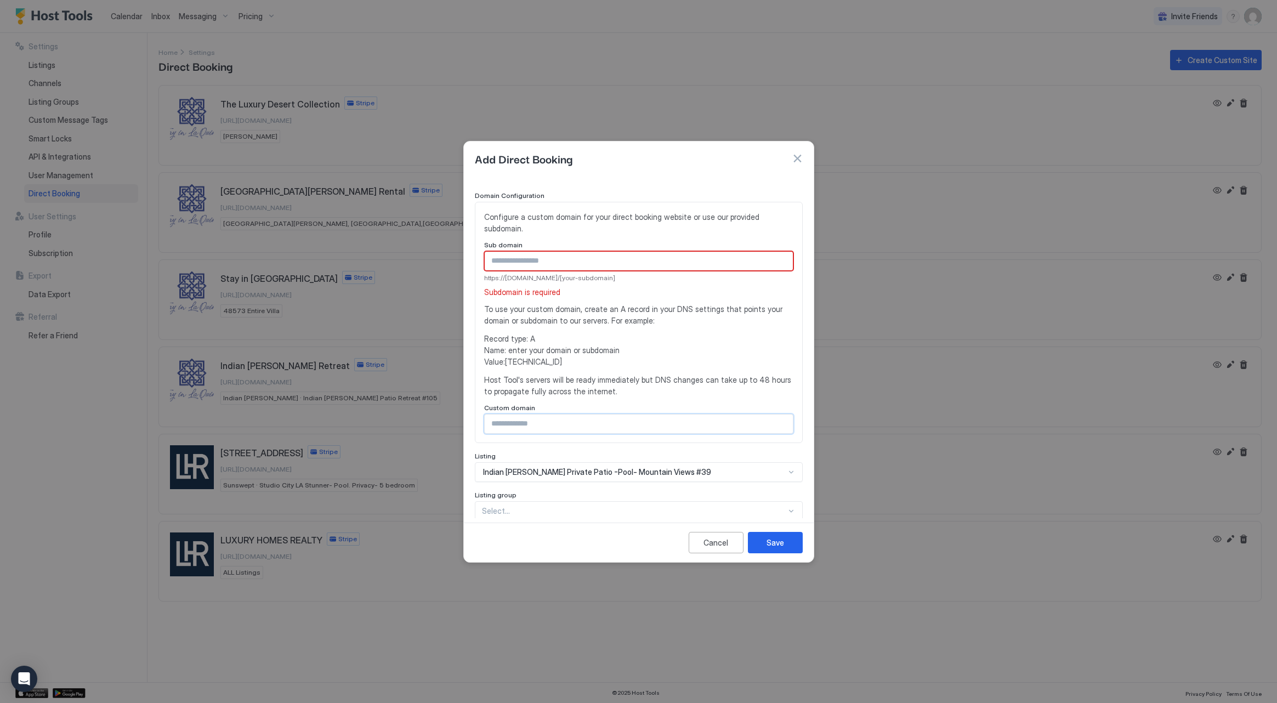
click at [547, 252] on input "Input Field" at bounding box center [639, 261] width 308 height 19
paste input "**********"
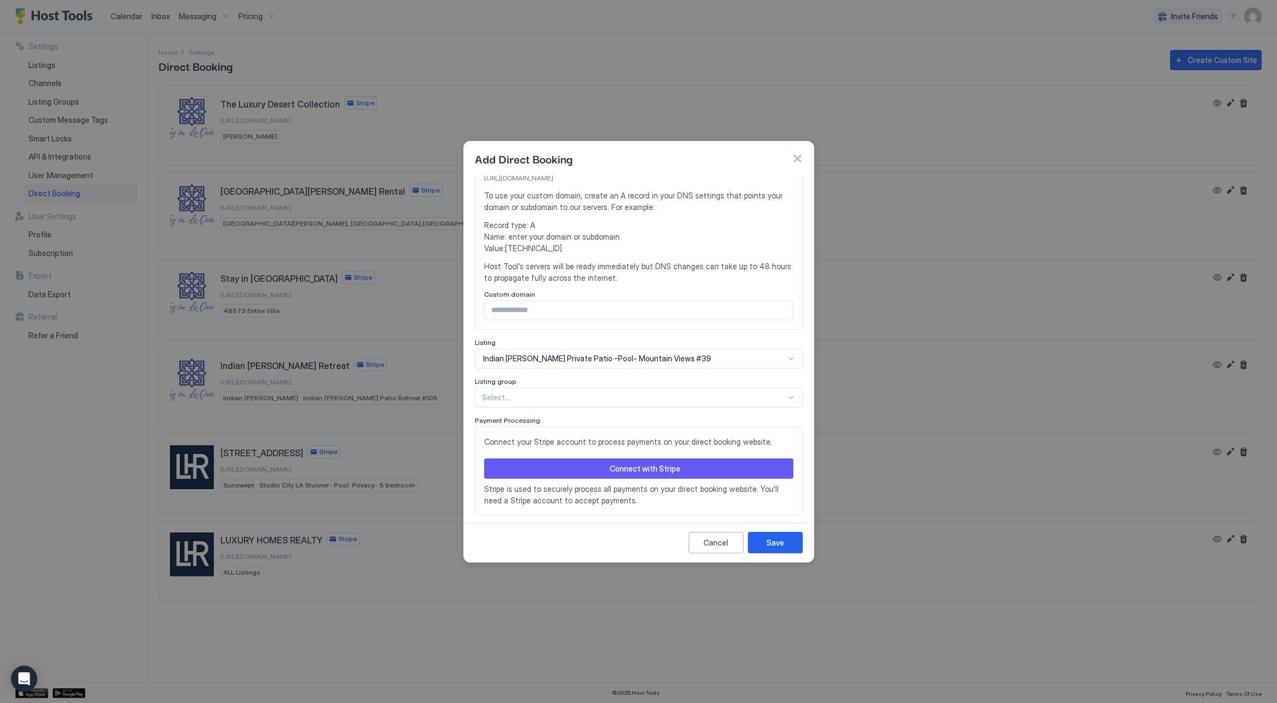
scroll to position [243, 0]
type input "**********"
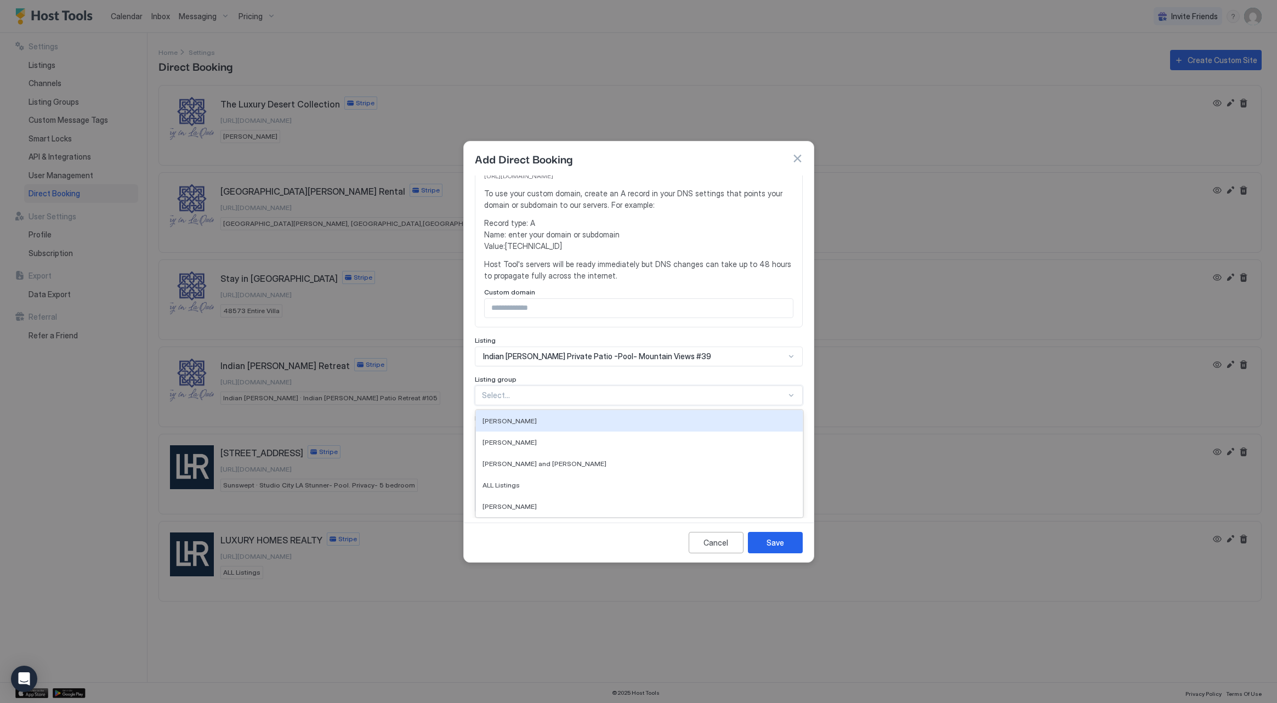
scroll to position [257, 0]
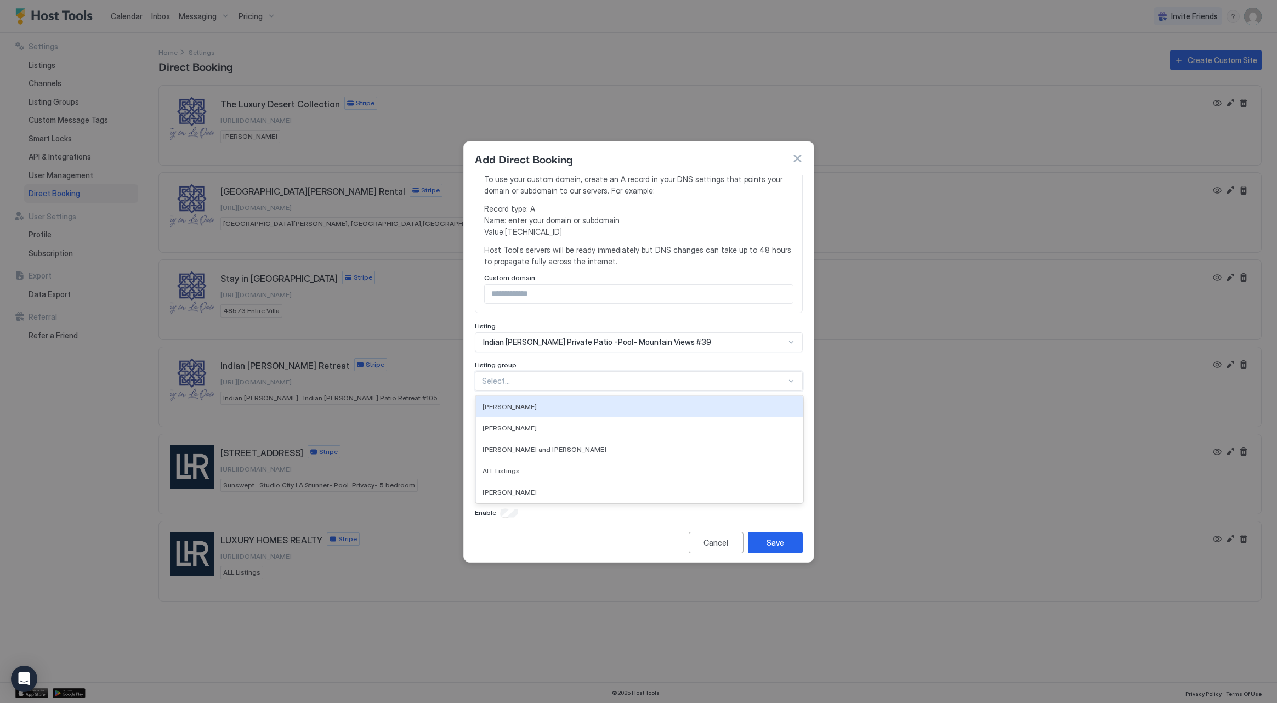
click at [593, 382] on div "**********" at bounding box center [639, 218] width 328 height 600
click at [584, 481] on div "[PERSON_NAME]" at bounding box center [639, 491] width 327 height 21
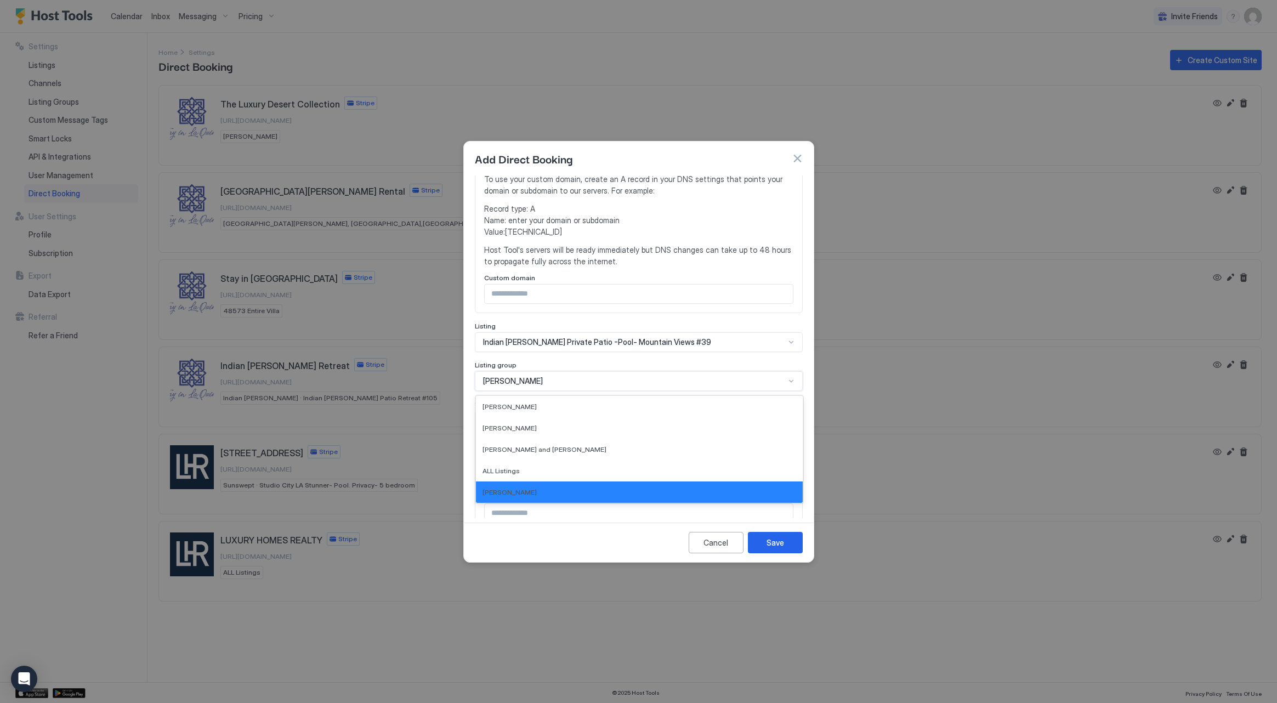
scroll to position [410, 0]
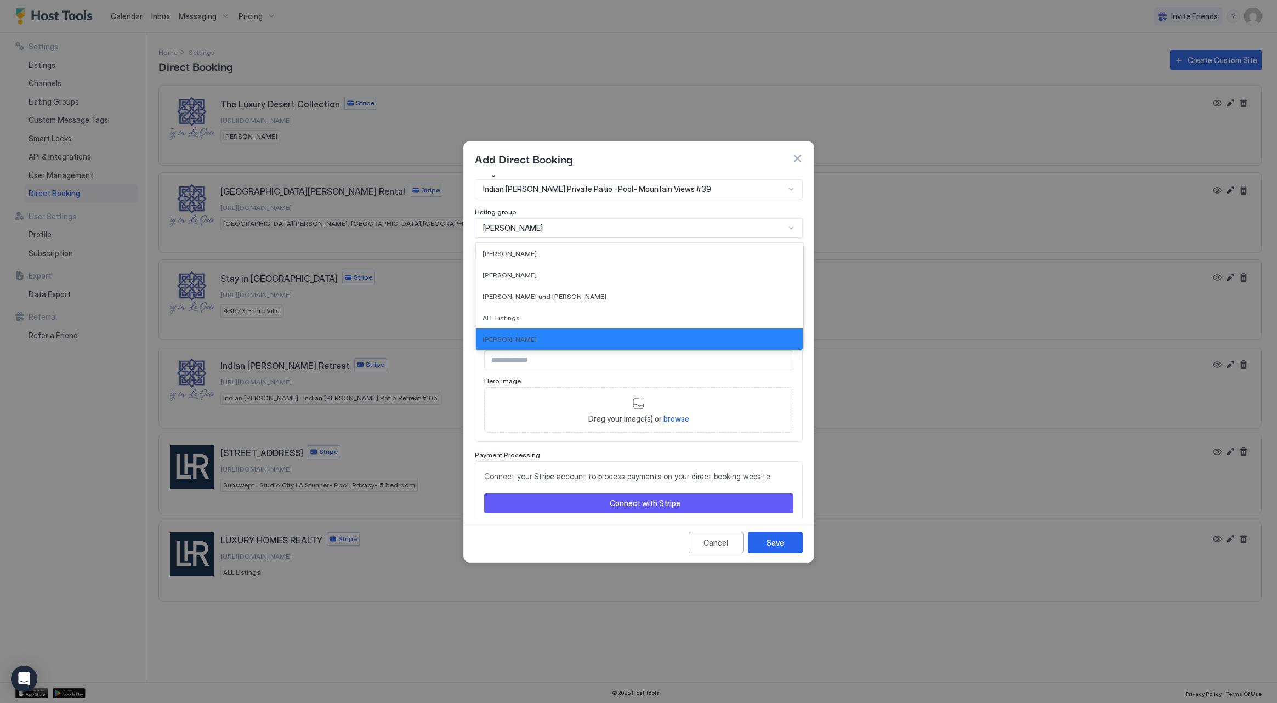
click at [548, 371] on div "**********" at bounding box center [639, 167] width 328 height 805
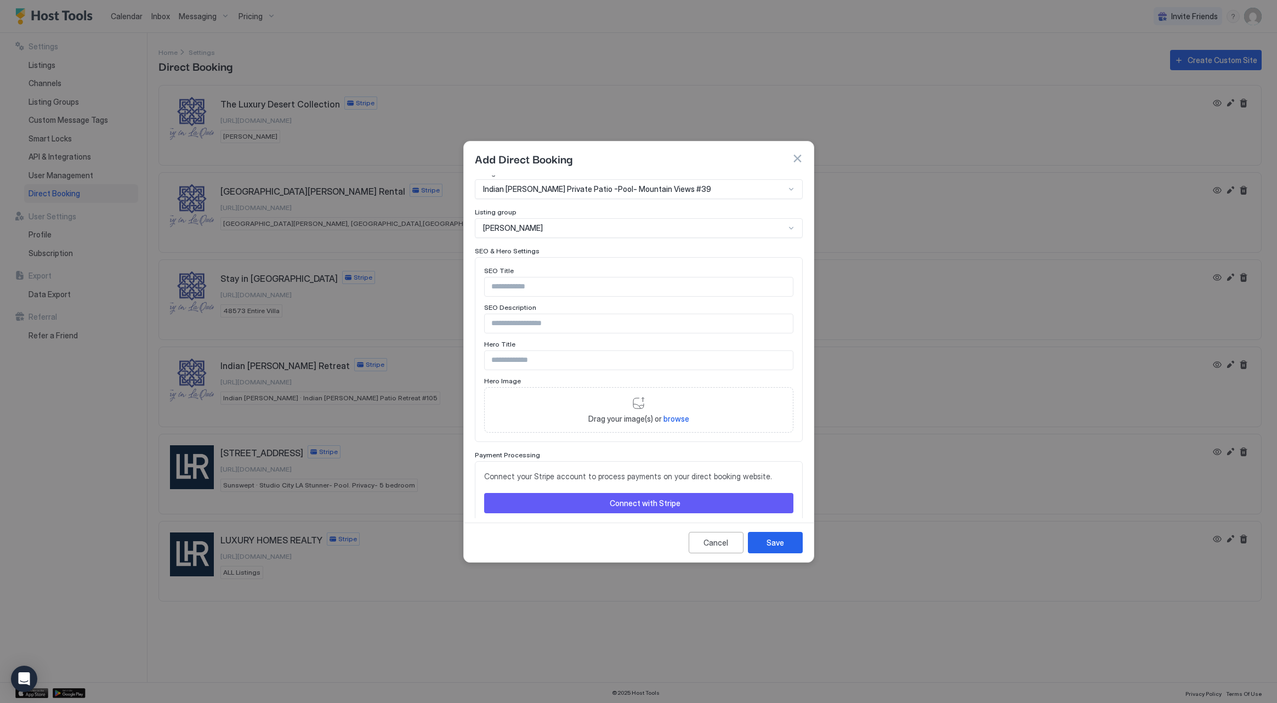
click at [637, 191] on div "**********" at bounding box center [639, 167] width 328 height 805
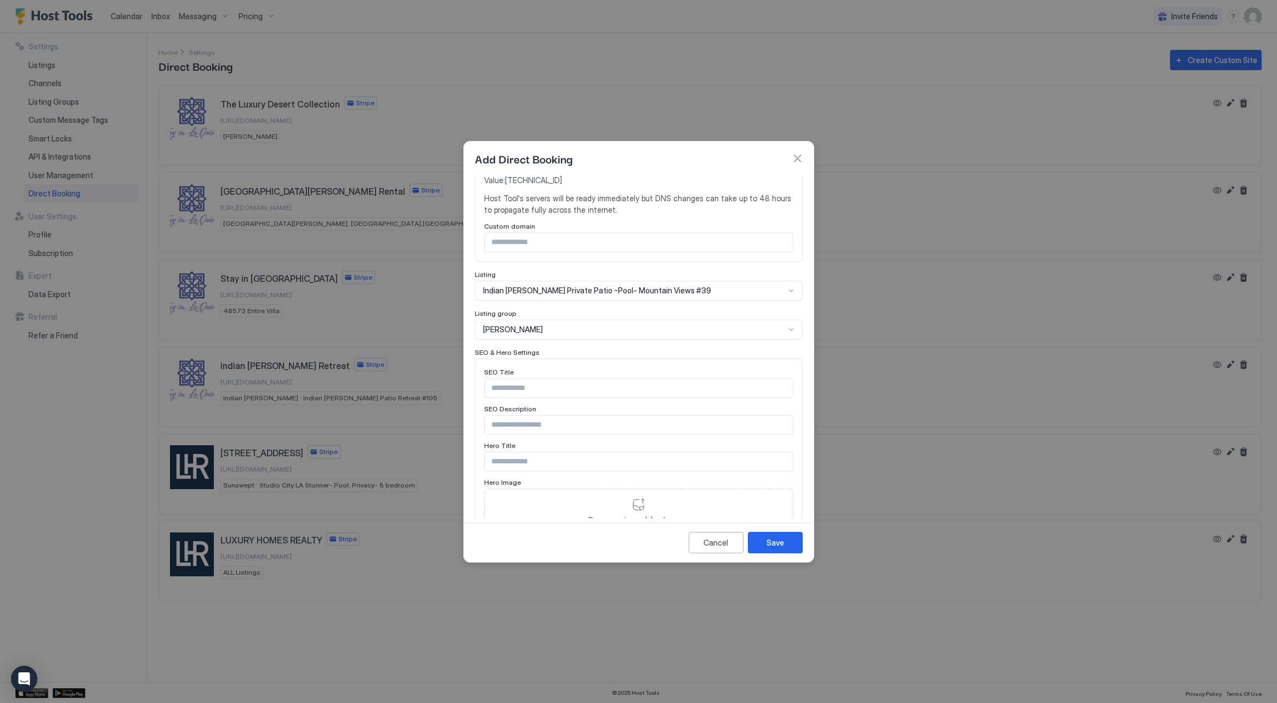
scroll to position [374, 0]
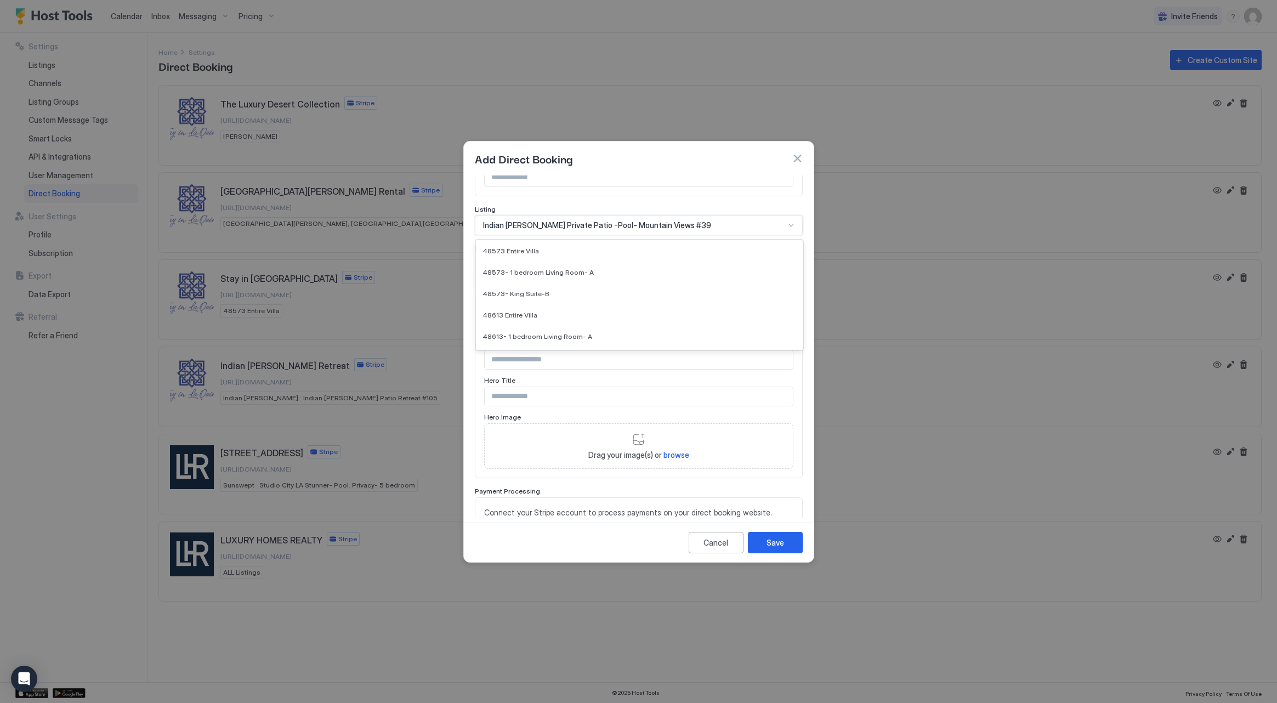
click at [633, 235] on div "Indian [PERSON_NAME] Private Patio -Pool- Mountain Views #39 selected, 12 of 14…" at bounding box center [639, 225] width 328 height 20
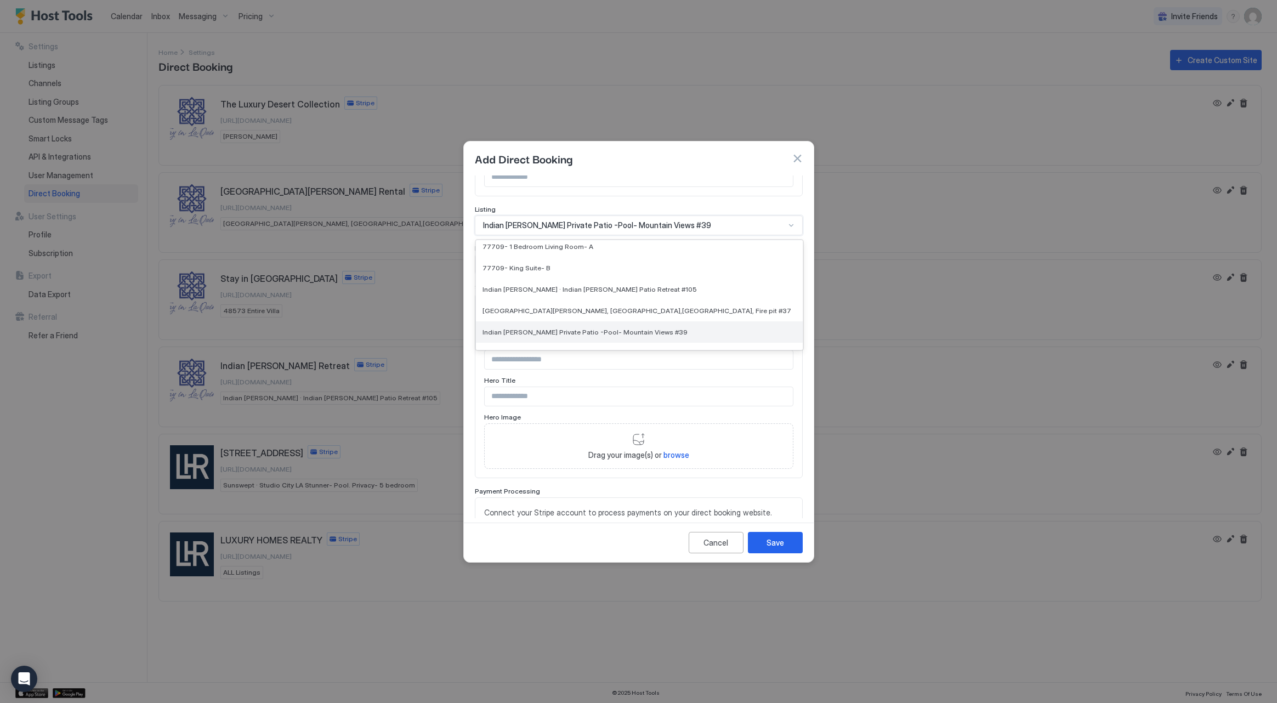
click at [634, 328] on span "Indian [PERSON_NAME] Private Patio -Pool- Mountain Views #39" at bounding box center [584, 332] width 205 height 8
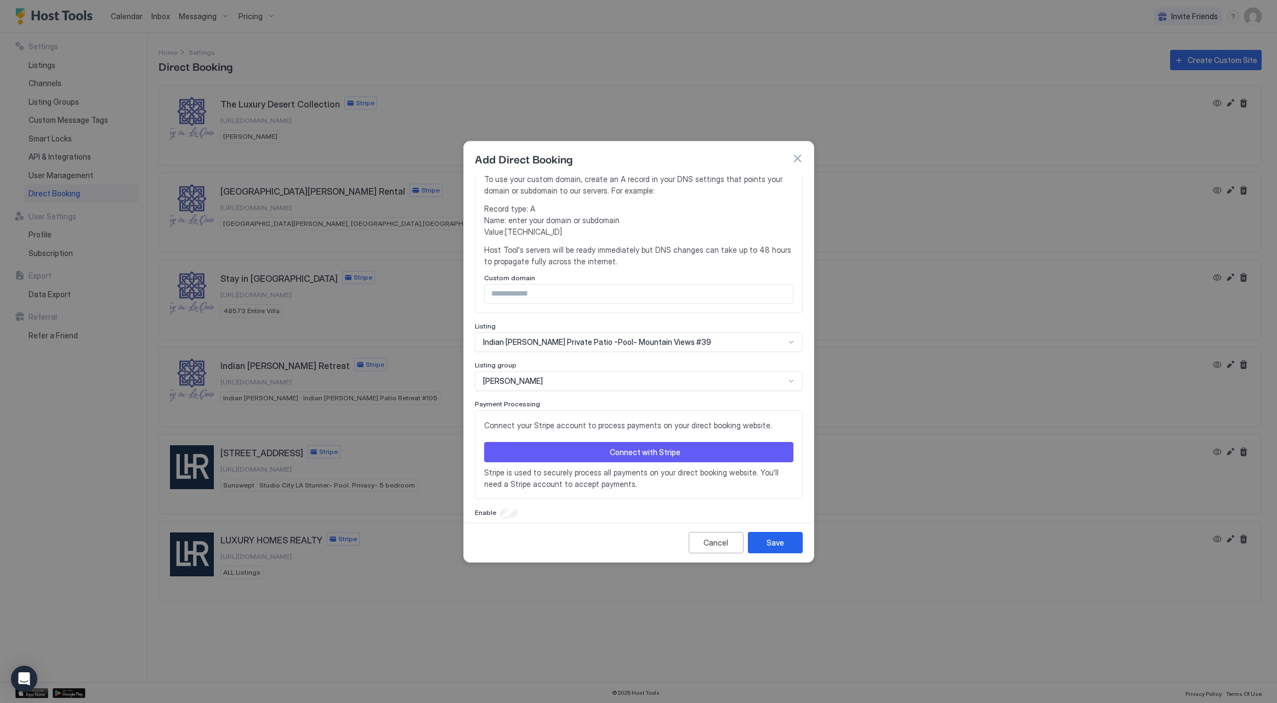
click at [599, 442] on button "Connect with Stripe" at bounding box center [638, 452] width 309 height 20
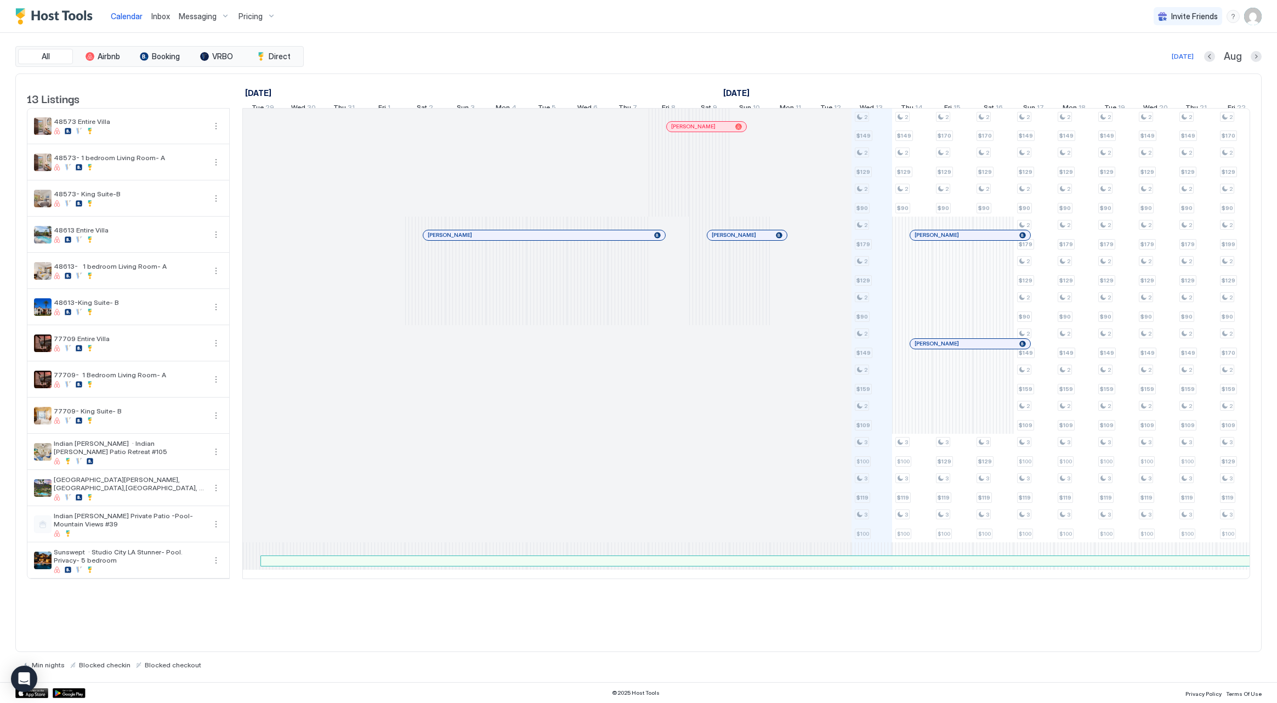
scroll to position [0, 609]
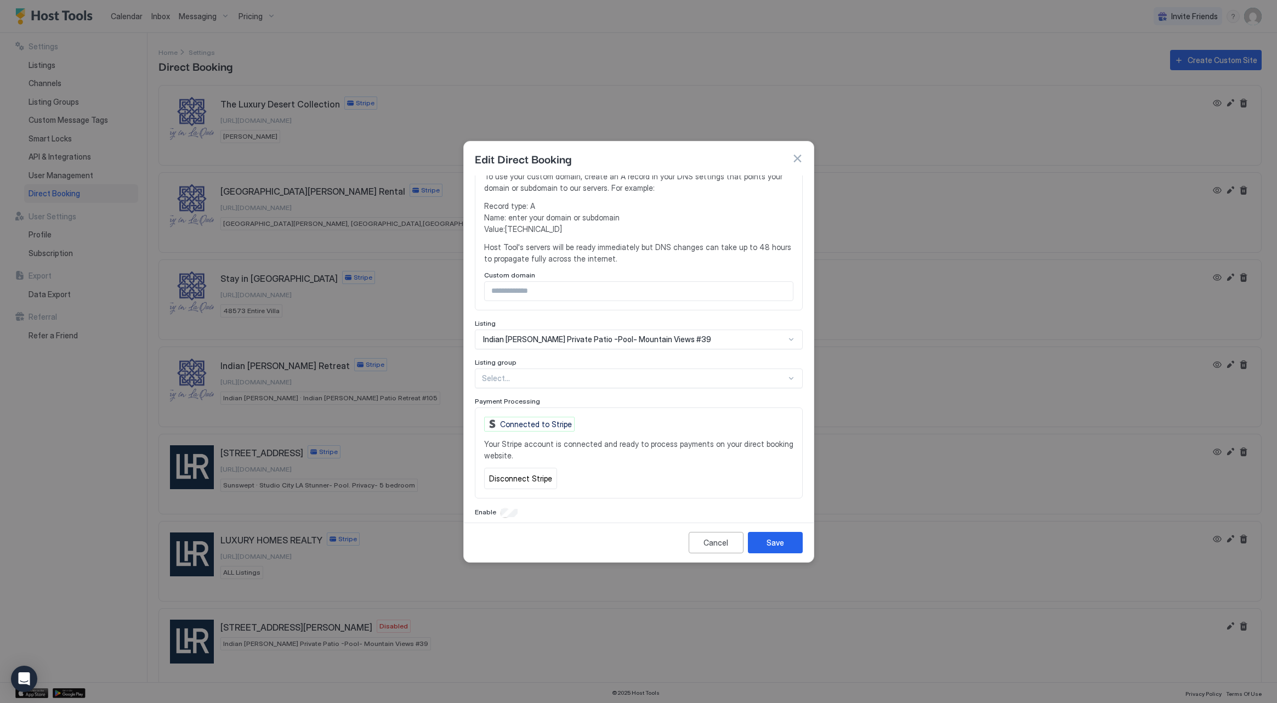
scroll to position [259, 0]
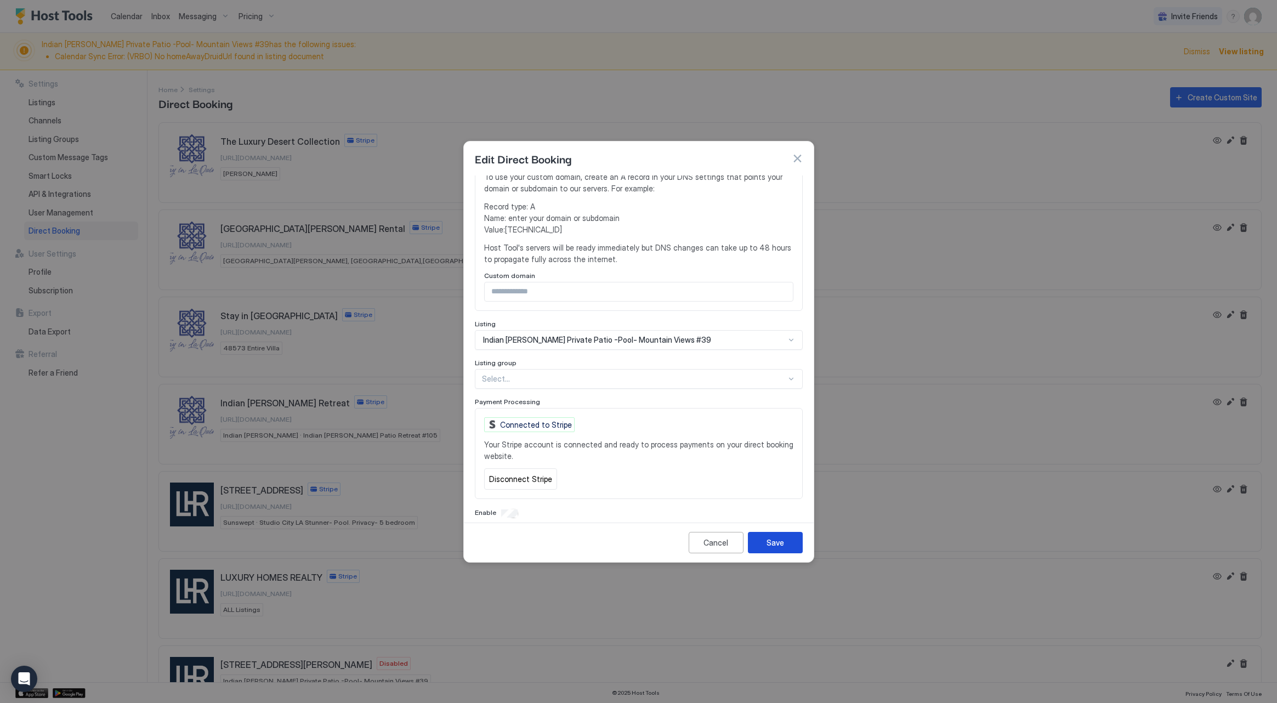
click at [764, 537] on button "Save" at bounding box center [775, 542] width 55 height 21
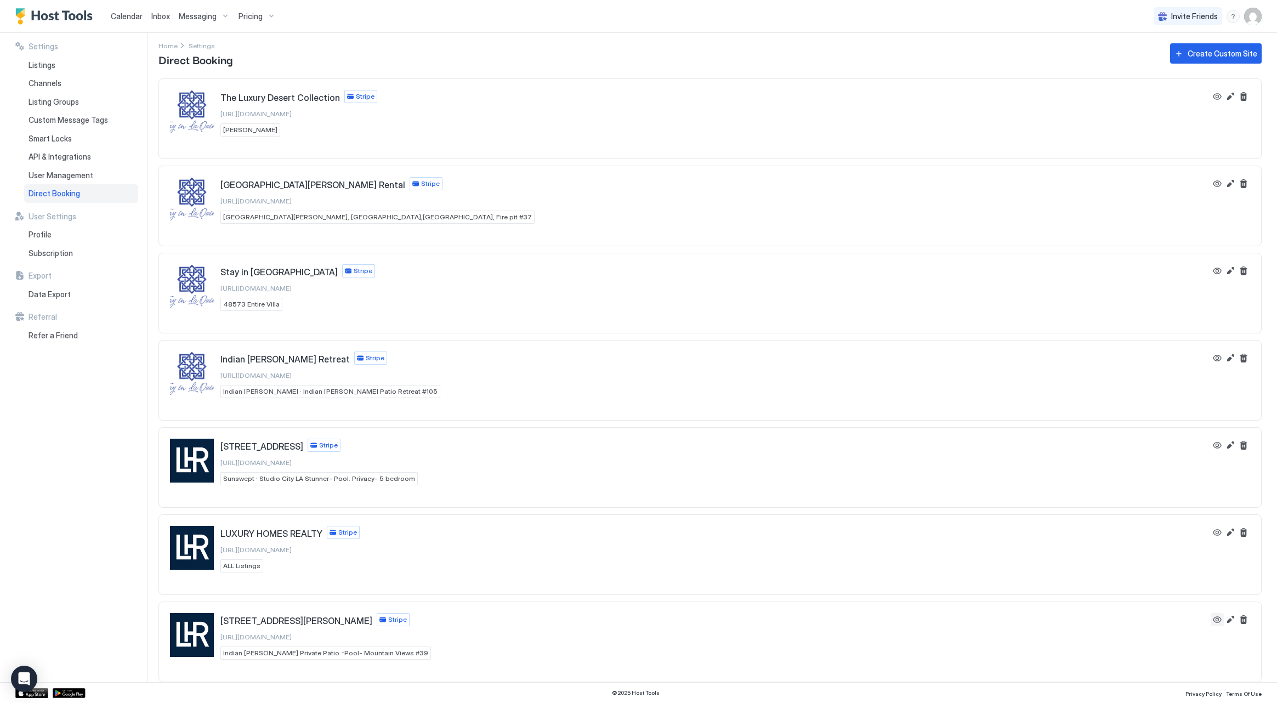
scroll to position [7, 0]
click at [1212, 618] on button "View" at bounding box center [1216, 619] width 13 height 13
